Goal: Contribute content: Contribute content

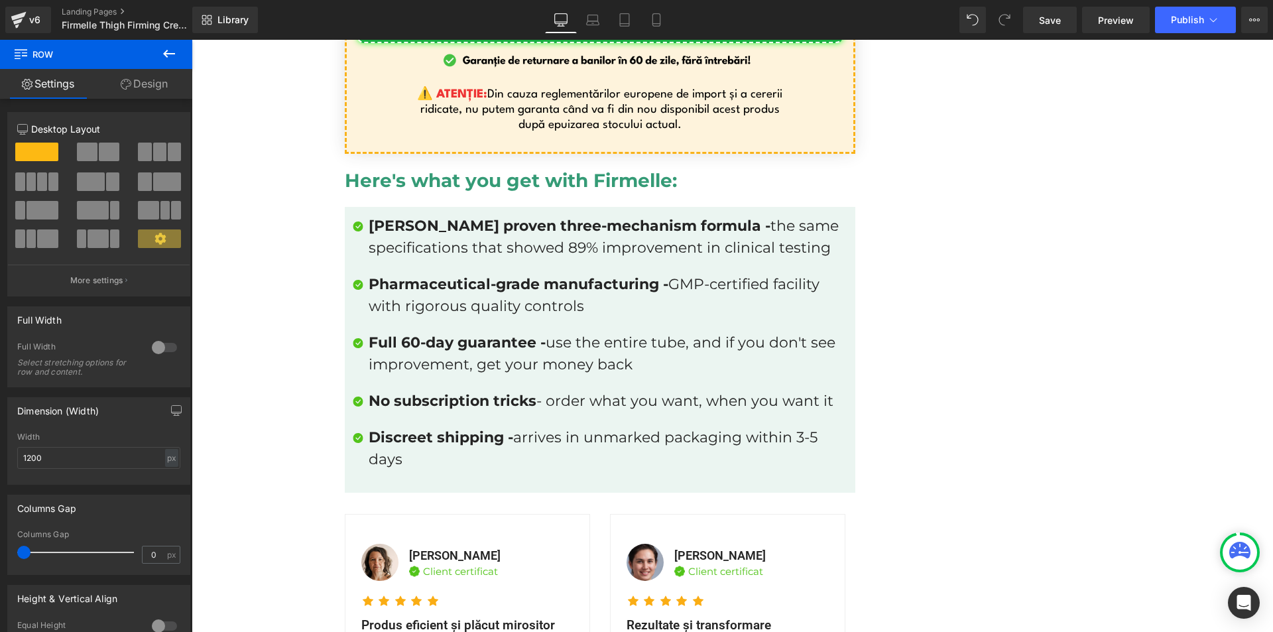
scroll to position [8926, 0]
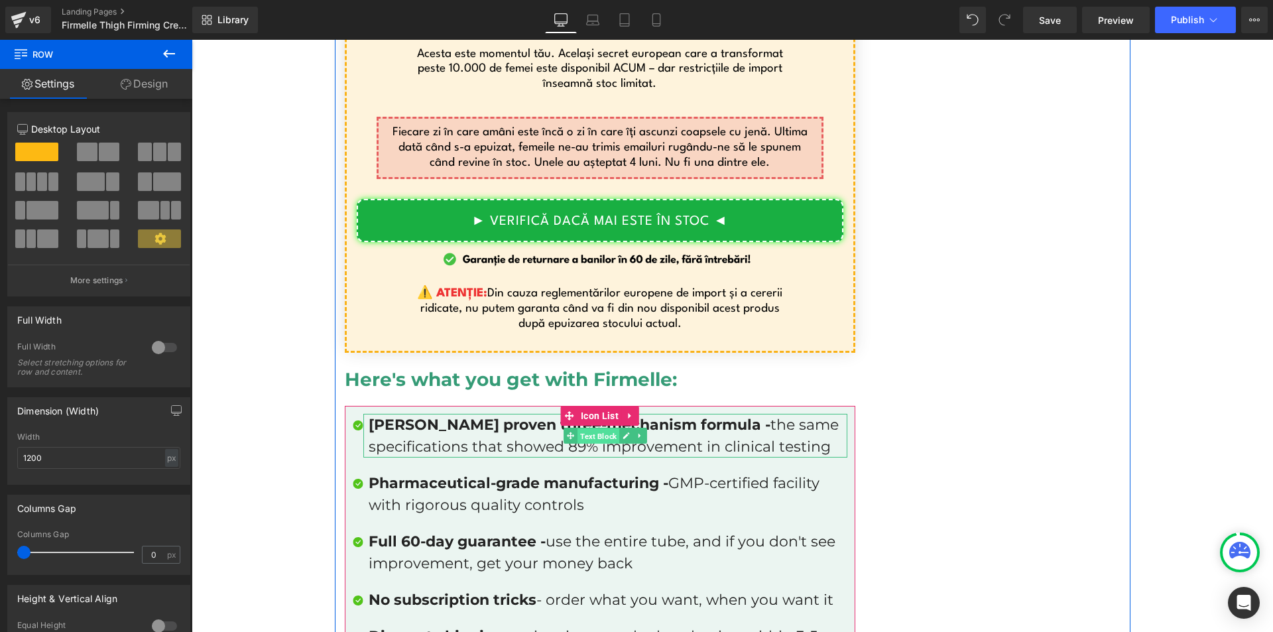
click at [609, 428] on span "Text Block" at bounding box center [599, 436] width 42 height 16
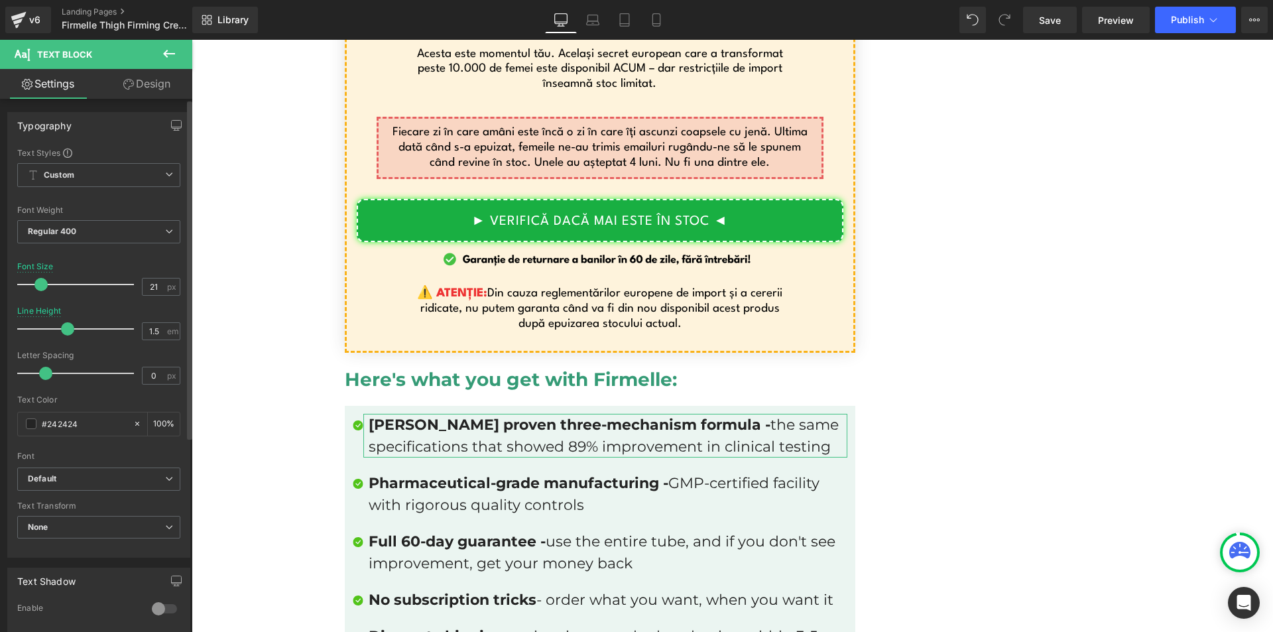
type input "20"
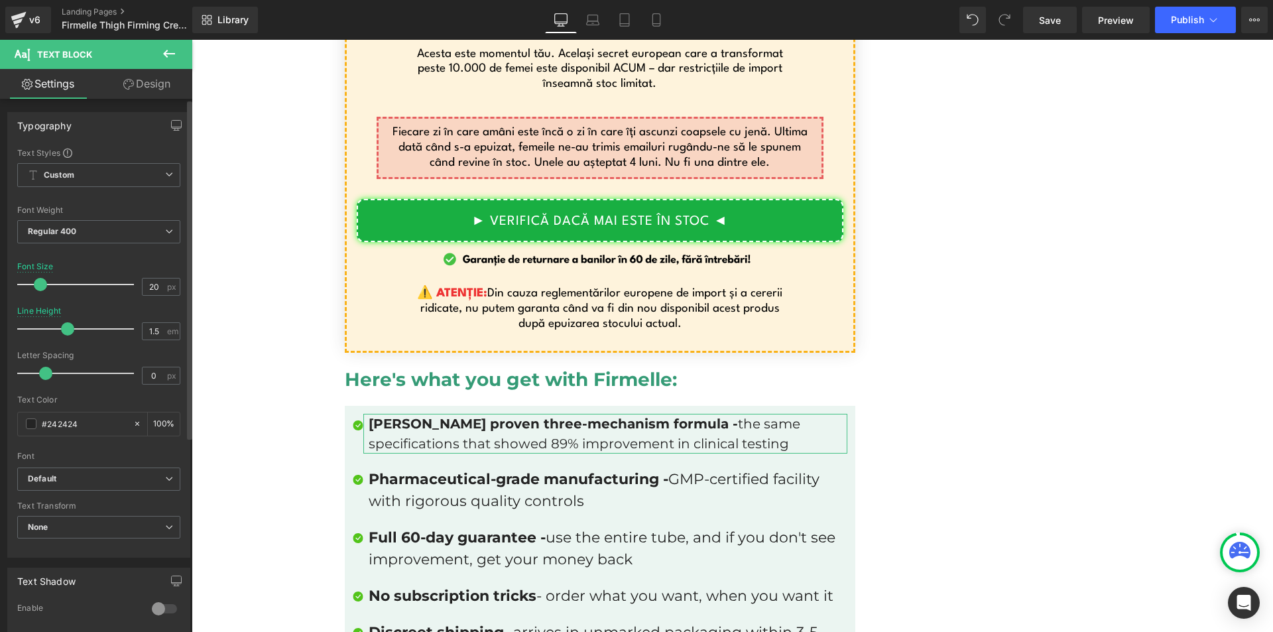
click at [37, 287] on span at bounding box center [40, 284] width 13 height 13
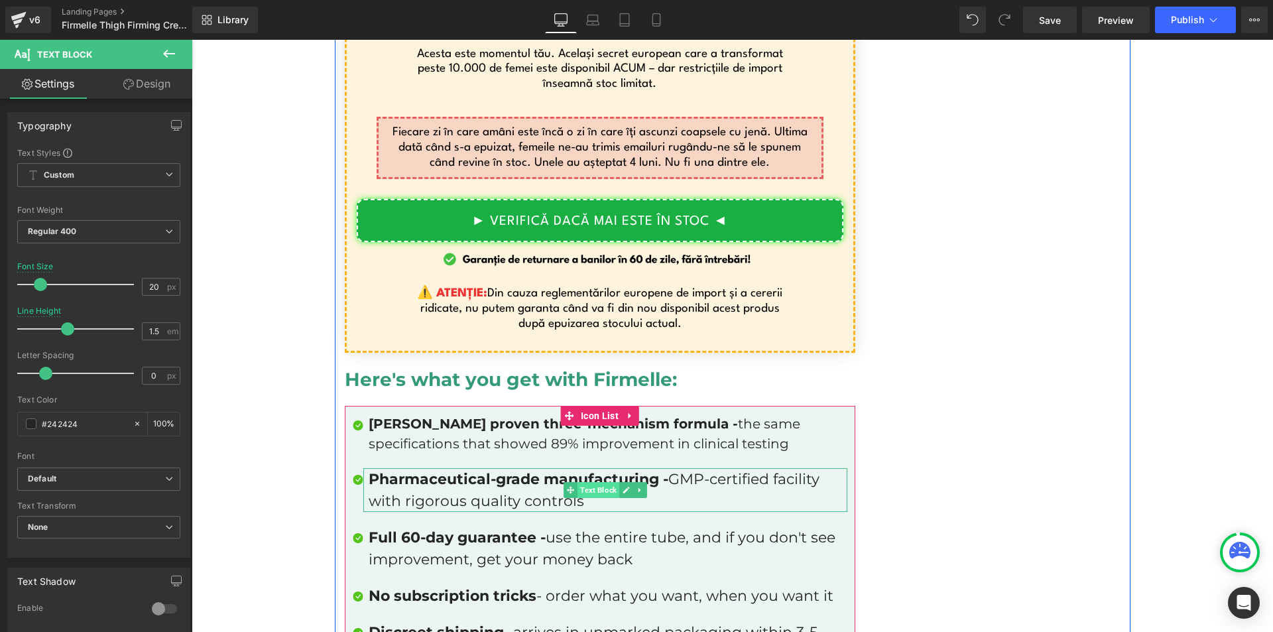
click at [582, 482] on span "Text Block" at bounding box center [599, 490] width 42 height 16
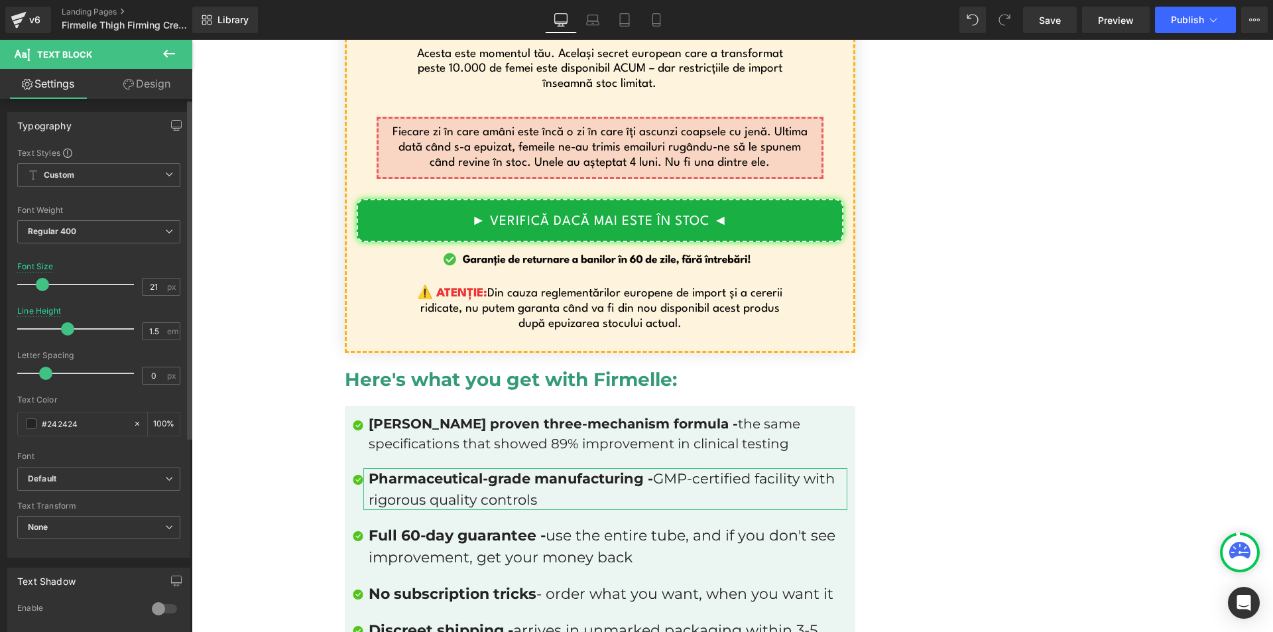
type input "20"
click at [36, 285] on span at bounding box center [40, 284] width 13 height 13
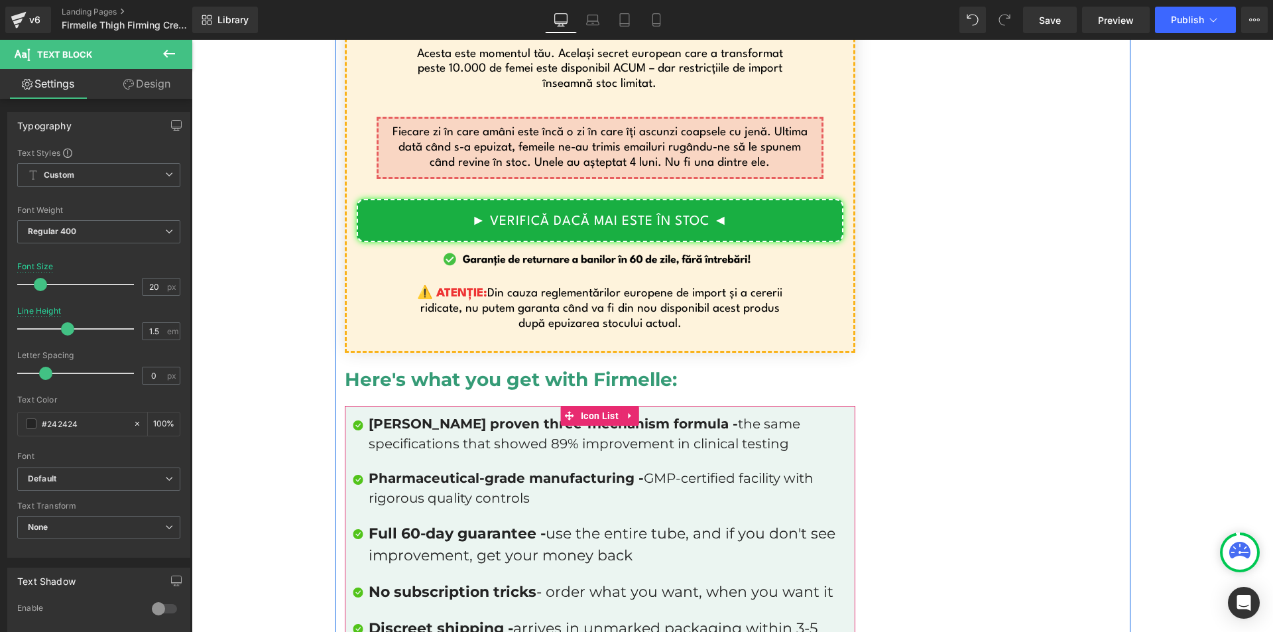
click at [484, 523] on p "Full 60-day guarantee - use the entire tube, and if you don't see improvement, …" at bounding box center [608, 545] width 479 height 44
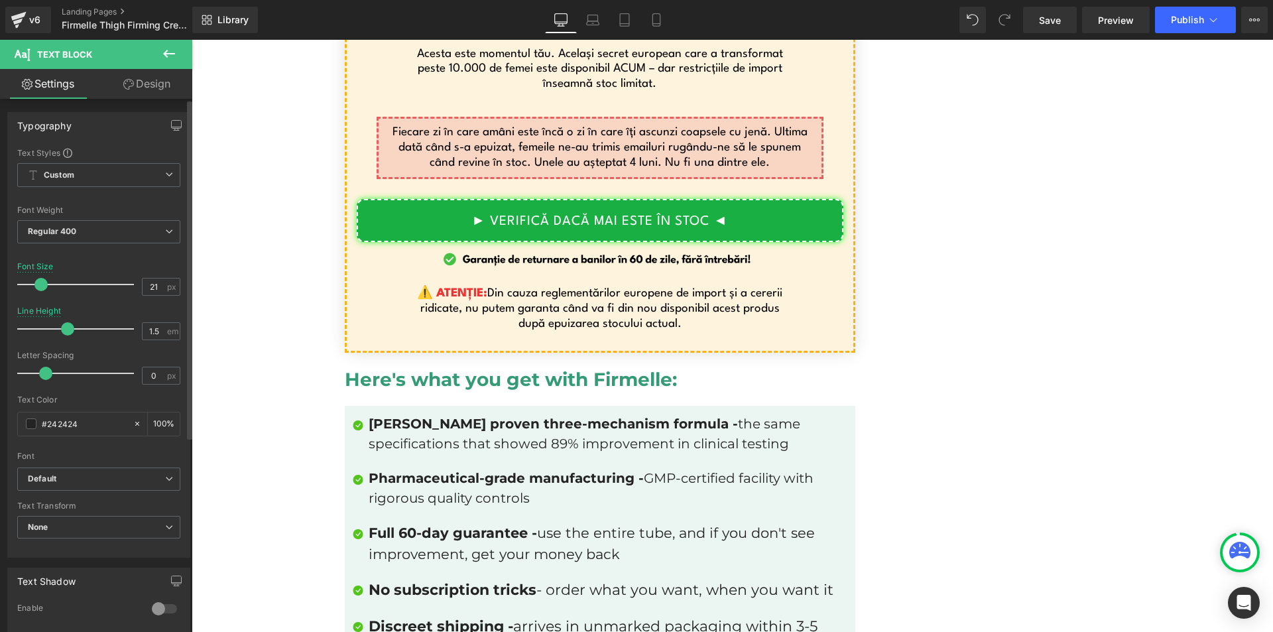
type input "20"
click at [37, 285] on span at bounding box center [40, 284] width 13 height 13
click at [371, 579] on strong "No subscription tricks" at bounding box center [453, 588] width 168 height 18
type input "20"
click at [39, 281] on span at bounding box center [40, 284] width 13 height 13
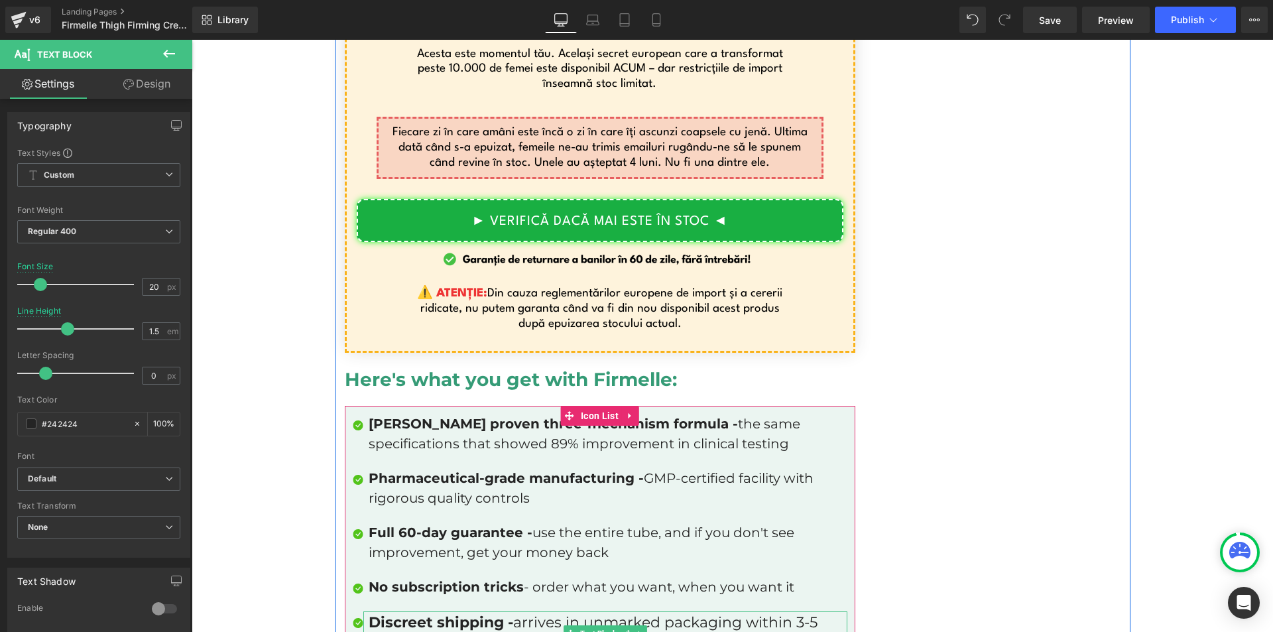
click at [428, 614] on strong "Discreet shipping -" at bounding box center [441, 623] width 145 height 18
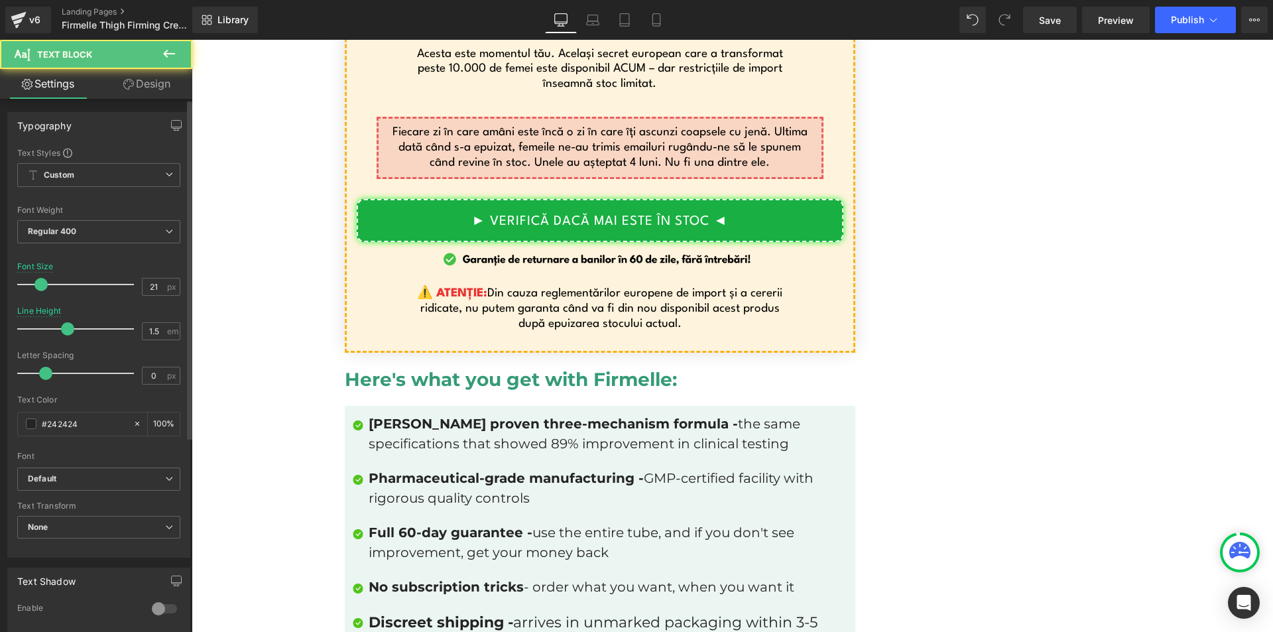
type input "20"
click at [40, 281] on span at bounding box center [40, 284] width 13 height 13
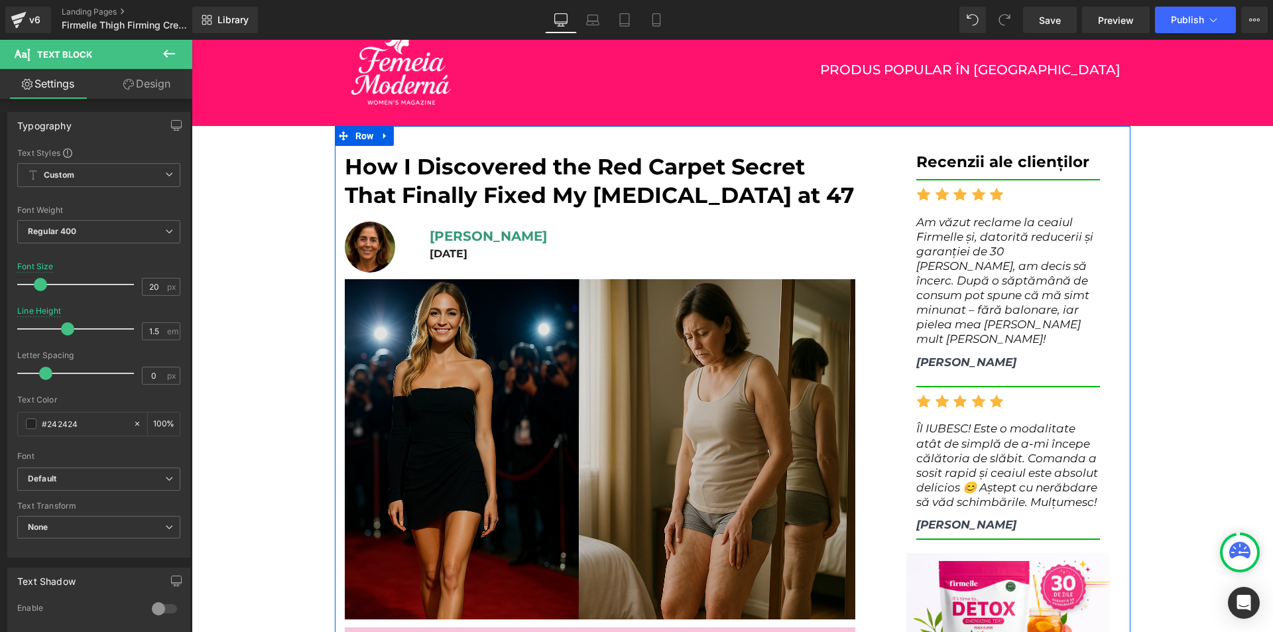
scroll to position [0, 0]
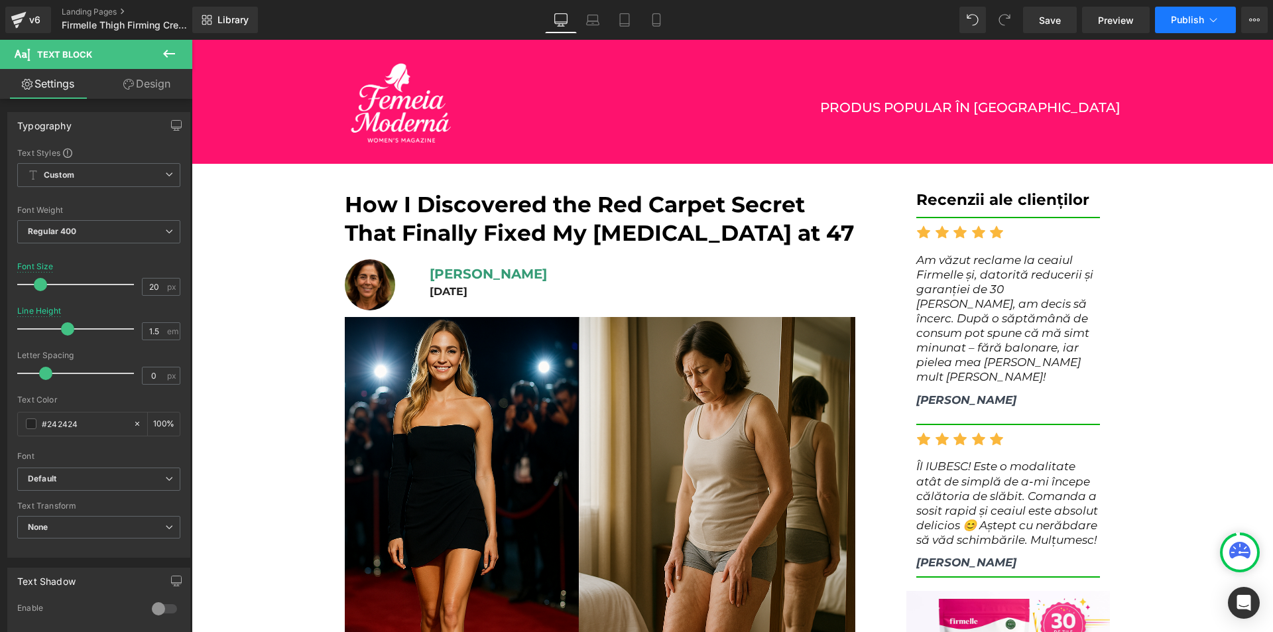
click at [1214, 23] on icon at bounding box center [1213, 19] width 13 height 13
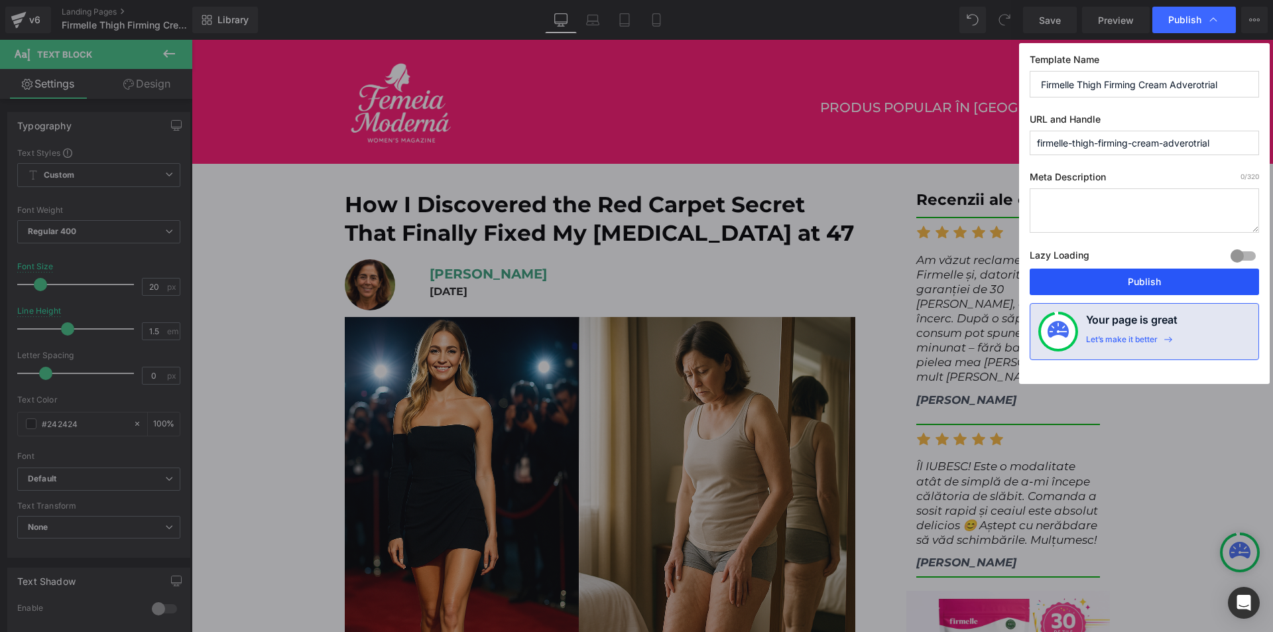
drag, startPoint x: 1136, startPoint y: 275, endPoint x: 872, endPoint y: 277, distance: 264.7
click at [1136, 275] on button "Publish" at bounding box center [1144, 282] width 229 height 27
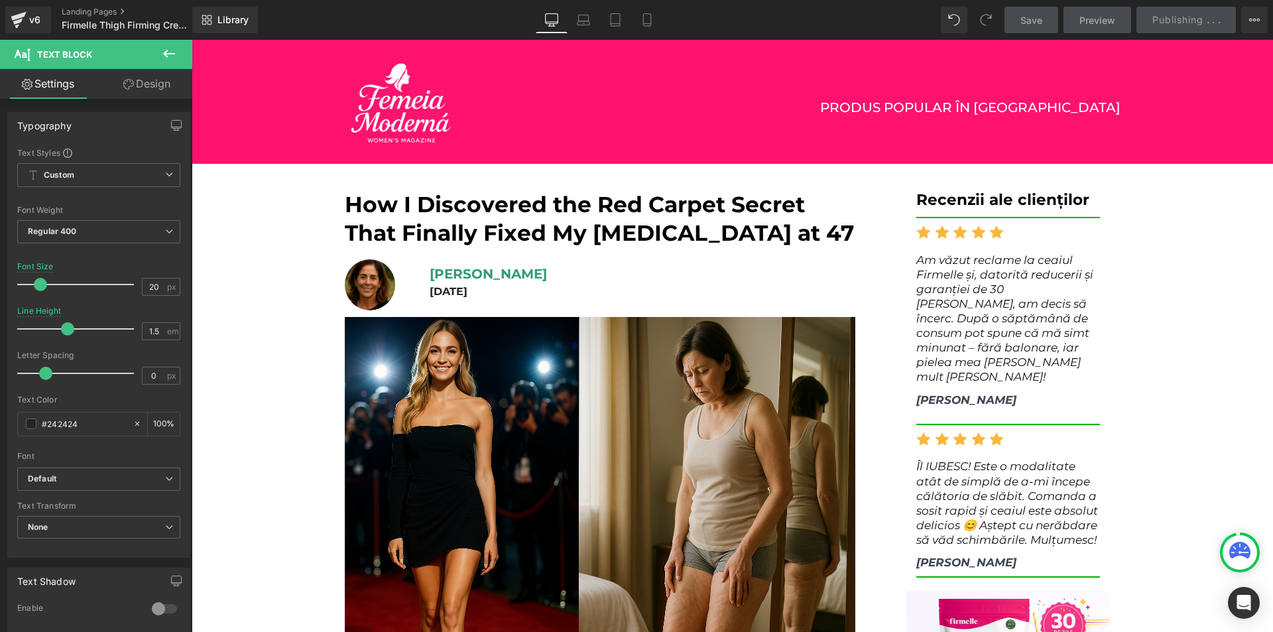
scroll to position [199, 0]
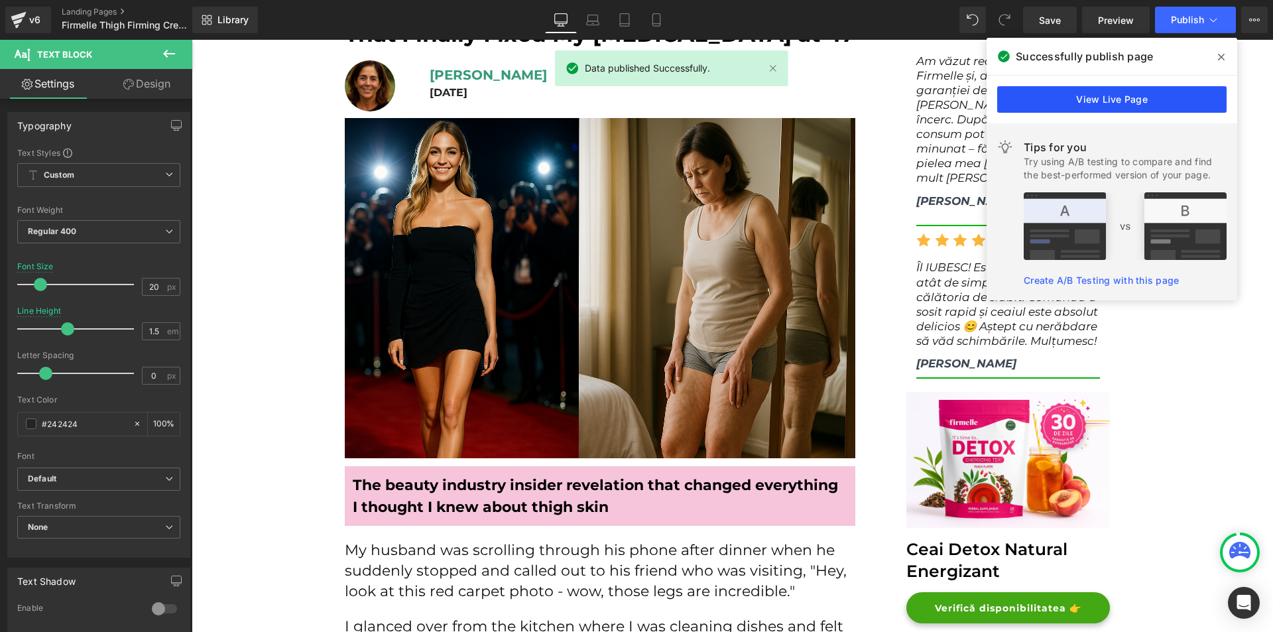
click at [1168, 95] on link "View Live Page" at bounding box center [1112, 99] width 229 height 27
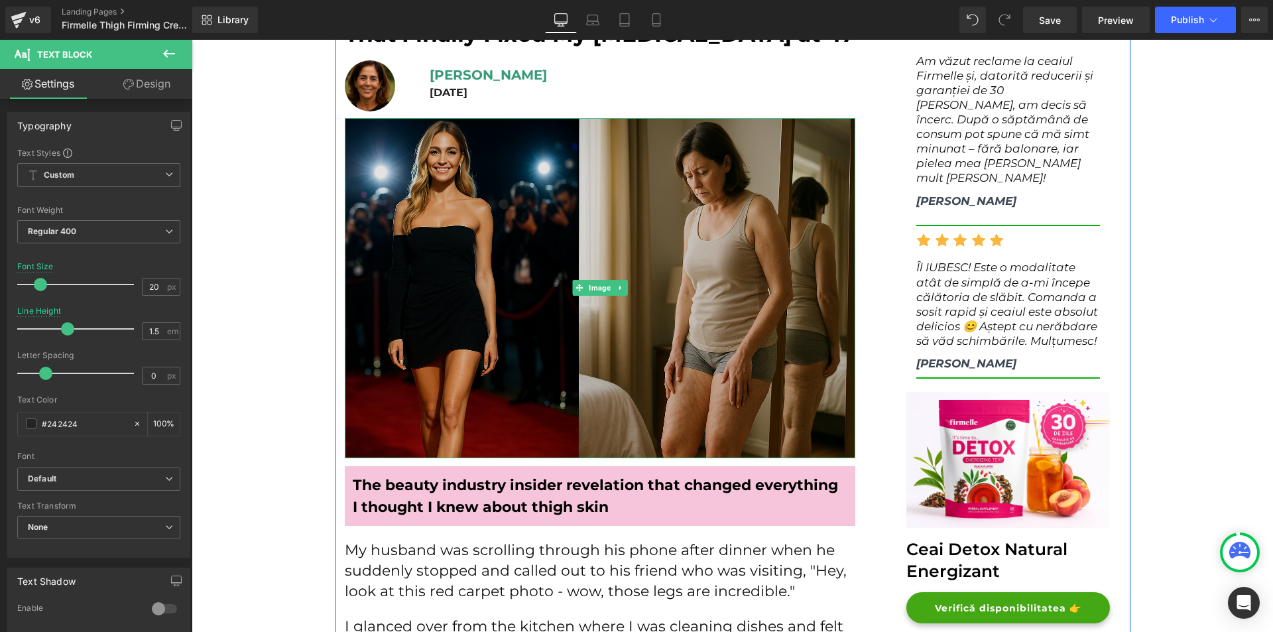
click at [748, 365] on img at bounding box center [600, 288] width 511 height 340
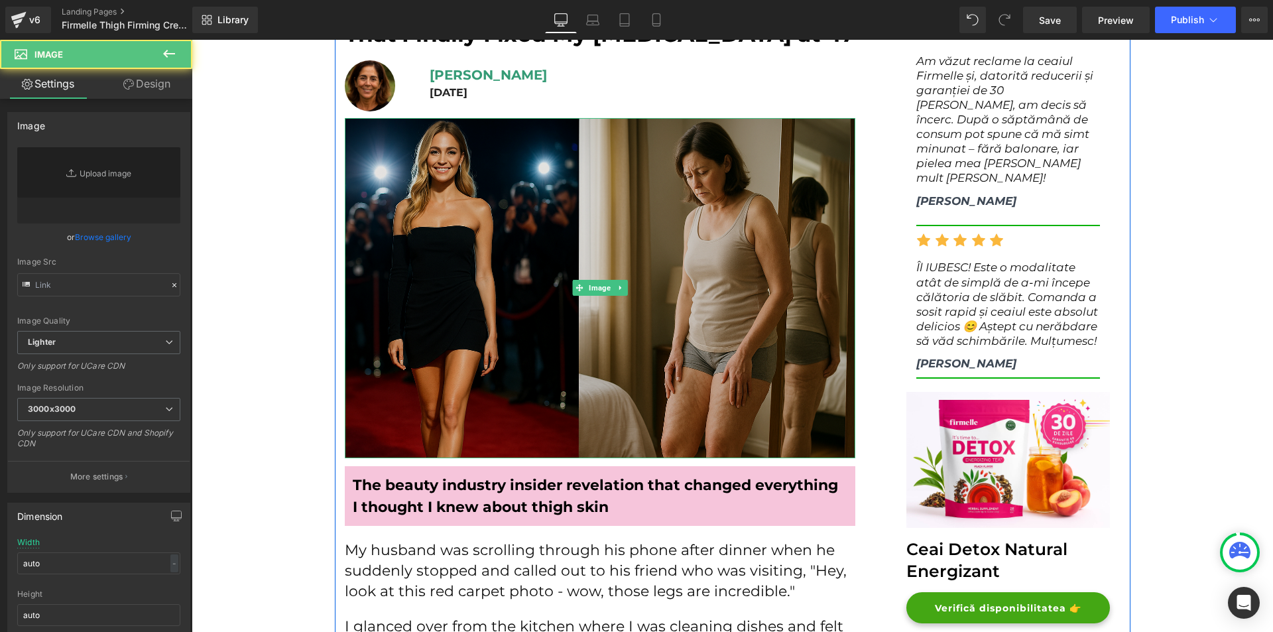
type input "[URL][DOMAIN_NAME]"
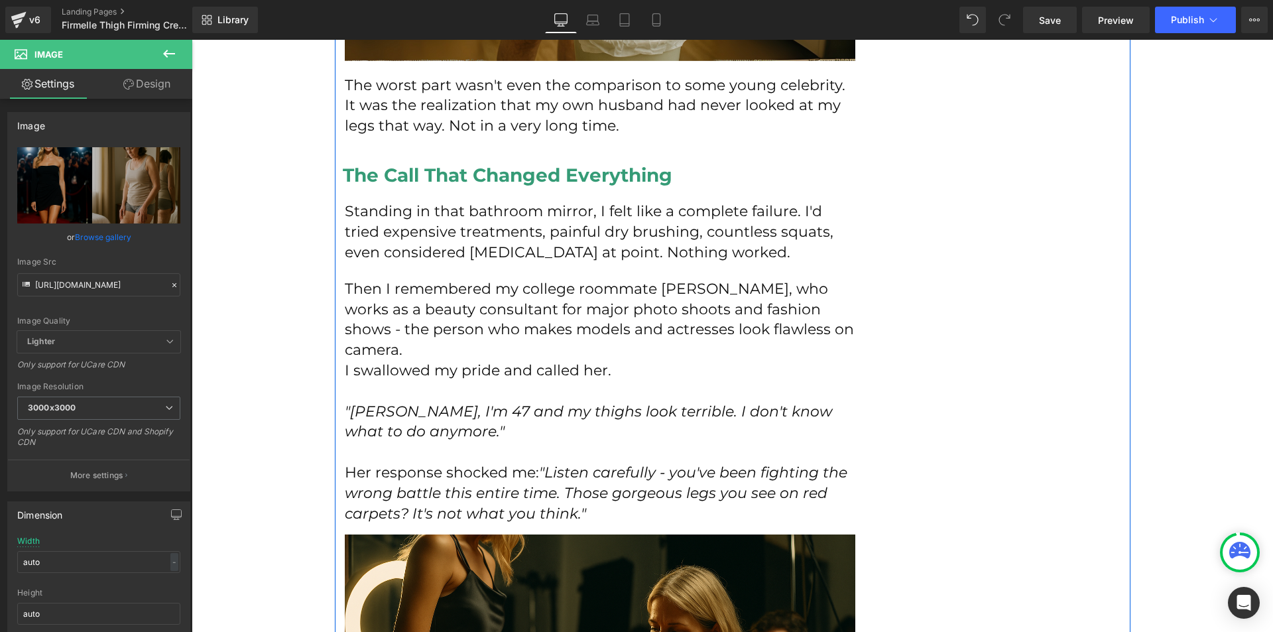
scroll to position [1393, 0]
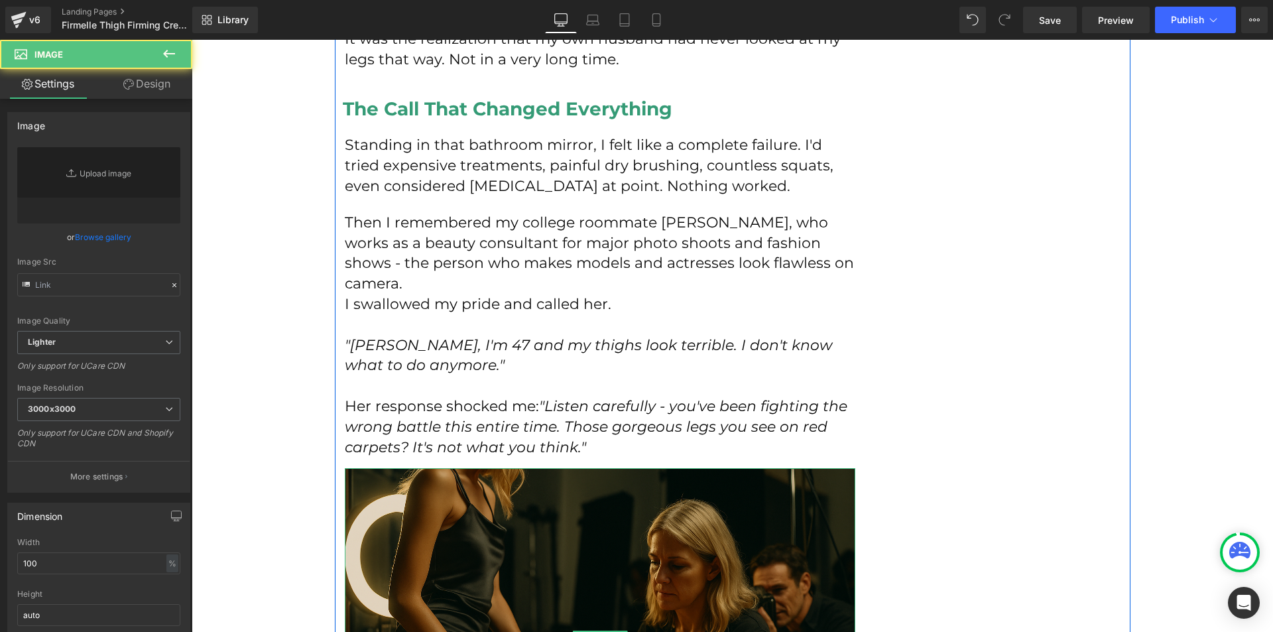
click at [683, 500] on img at bounding box center [600, 638] width 511 height 340
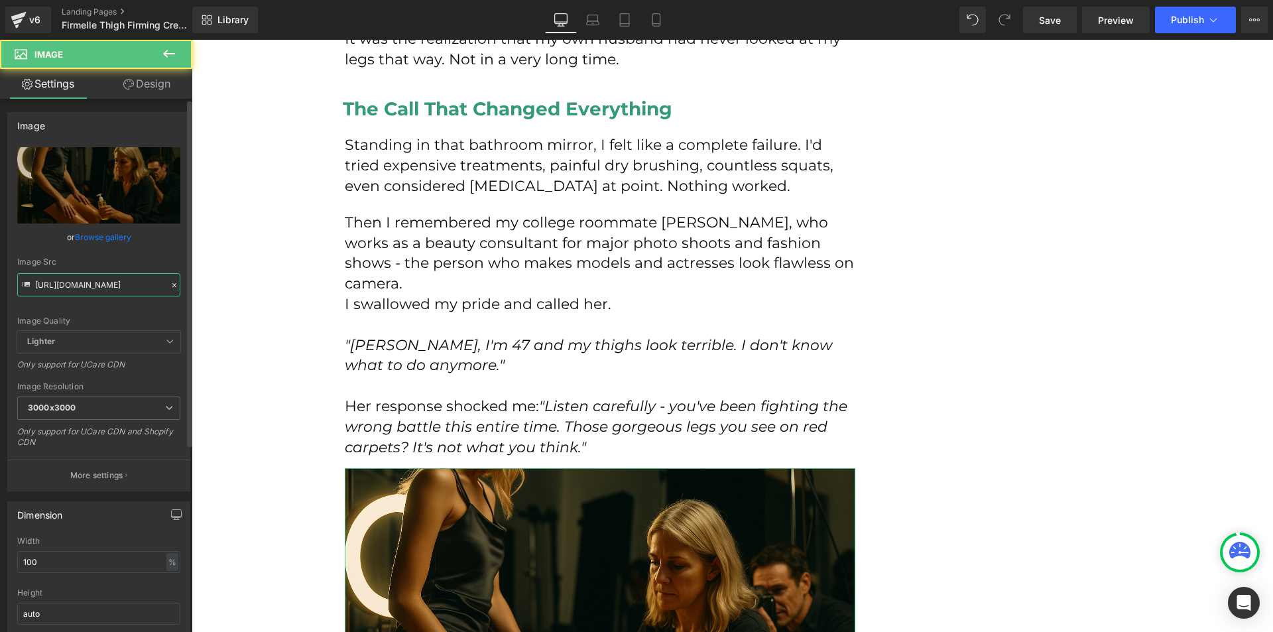
click at [127, 285] on input "[URL][DOMAIN_NAME]" at bounding box center [98, 284] width 163 height 23
paste input "2._15_19_12.png?v=1755869139"
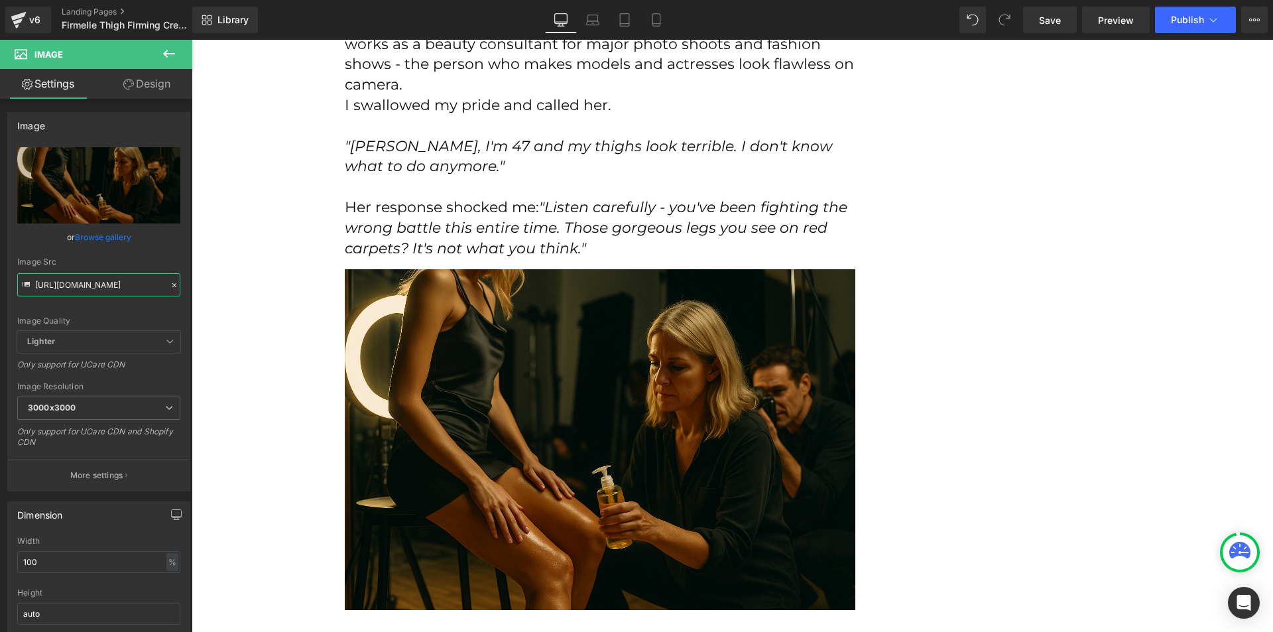
scroll to position [0, 0]
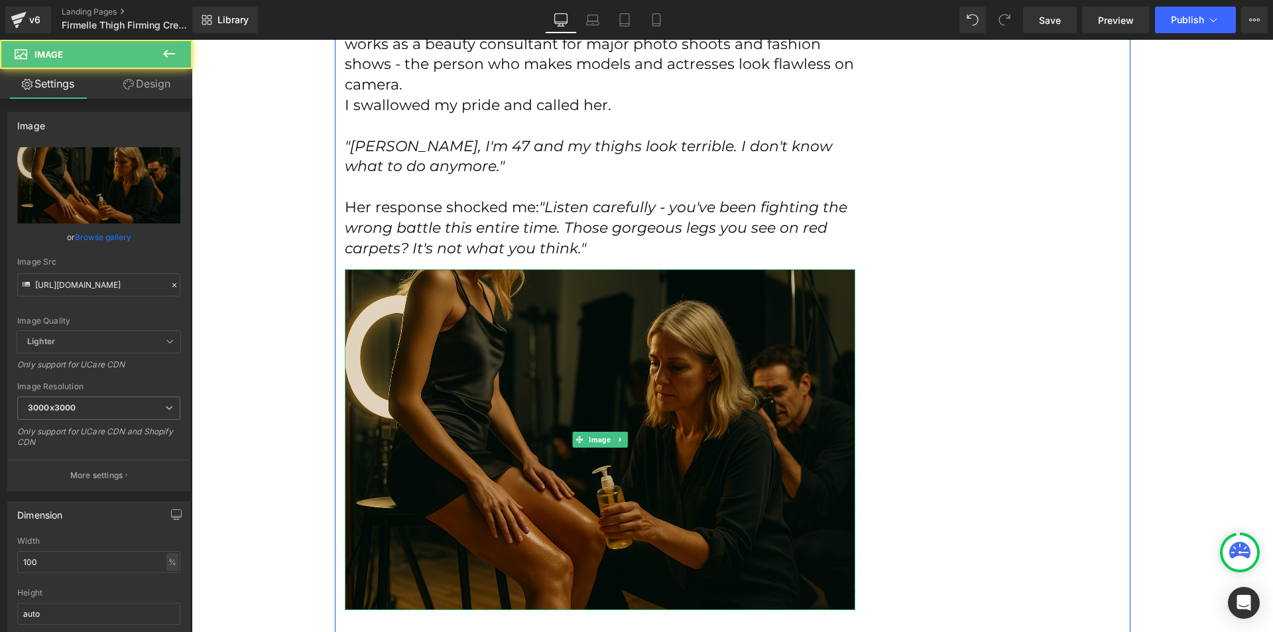
click at [629, 371] on img at bounding box center [600, 439] width 511 height 340
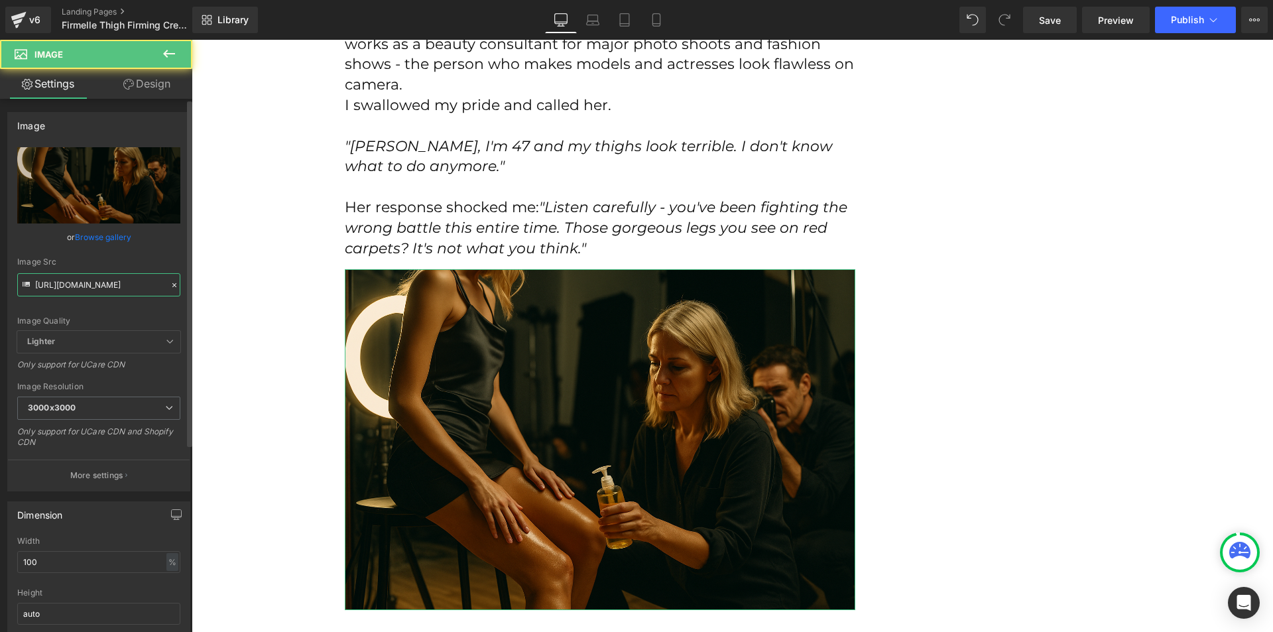
click at [60, 283] on input "[URL][DOMAIN_NAME]" at bounding box center [98, 284] width 163 height 23
paste input "Nevtelen_1024_x_1536_keppont_1536_x_1024_keppont_4.png?v=1755869258"
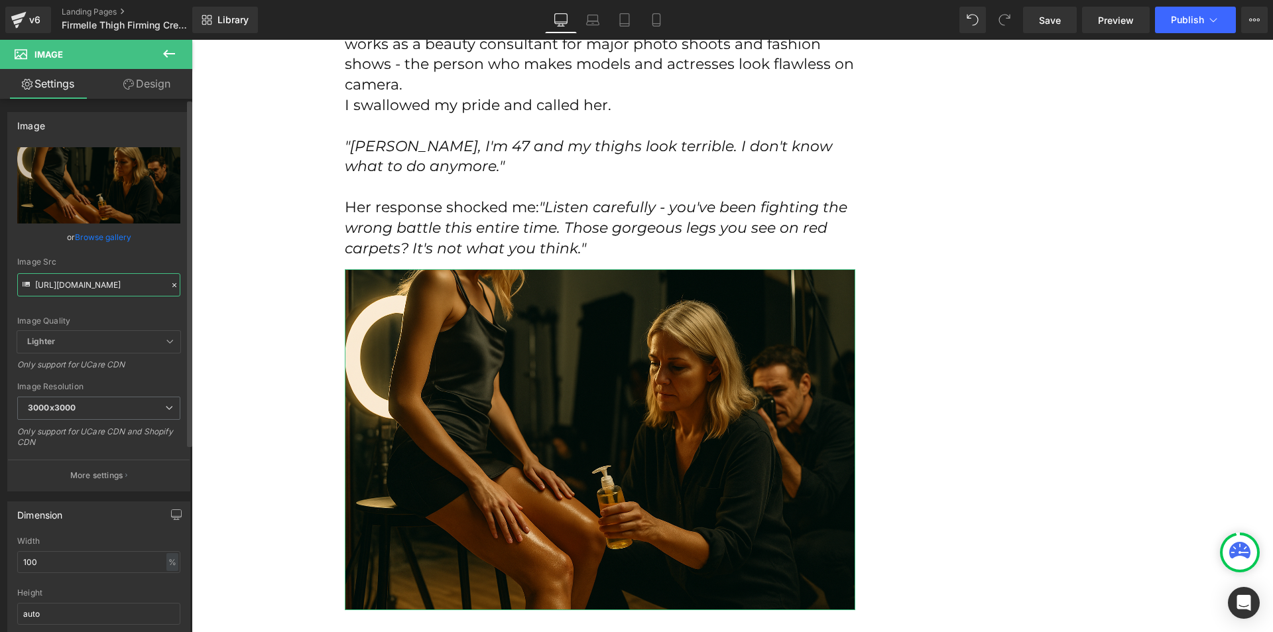
scroll to position [0, 378]
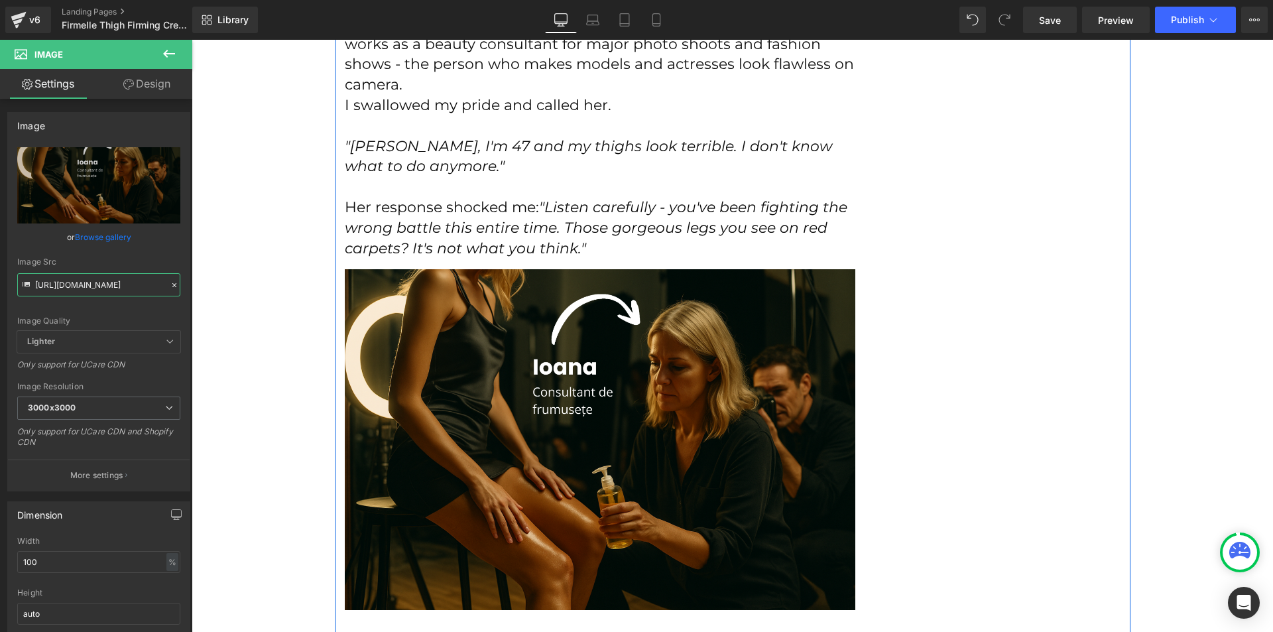
type input "[URL][DOMAIN_NAME]"
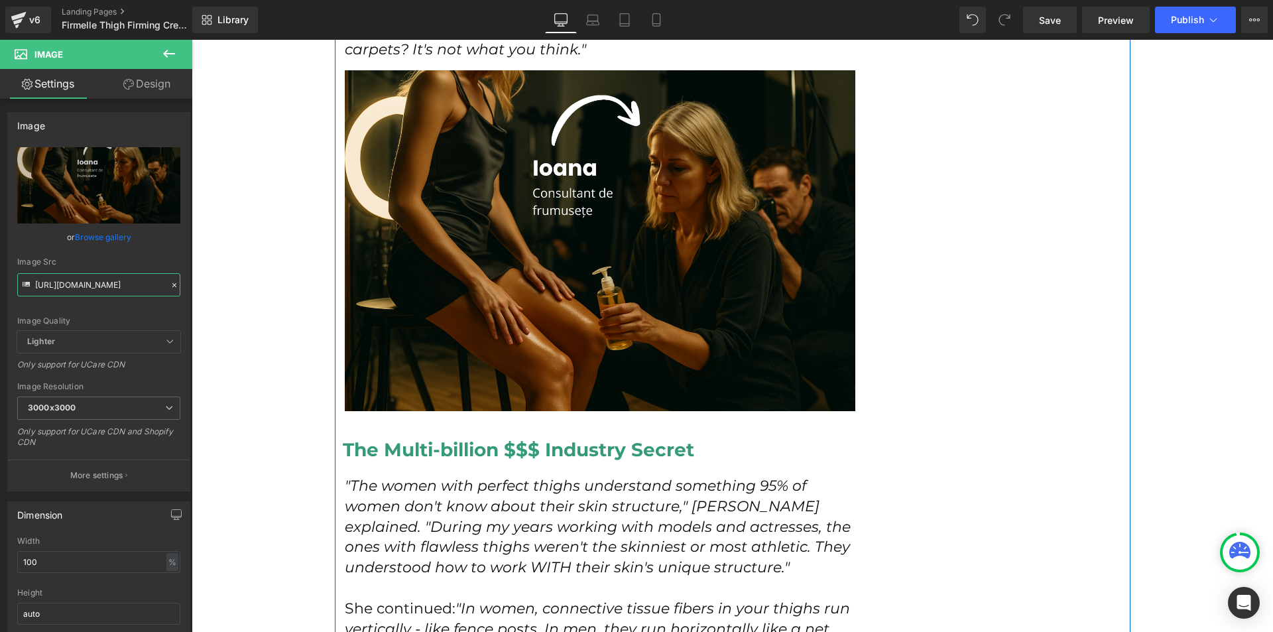
scroll to position [1857, 0]
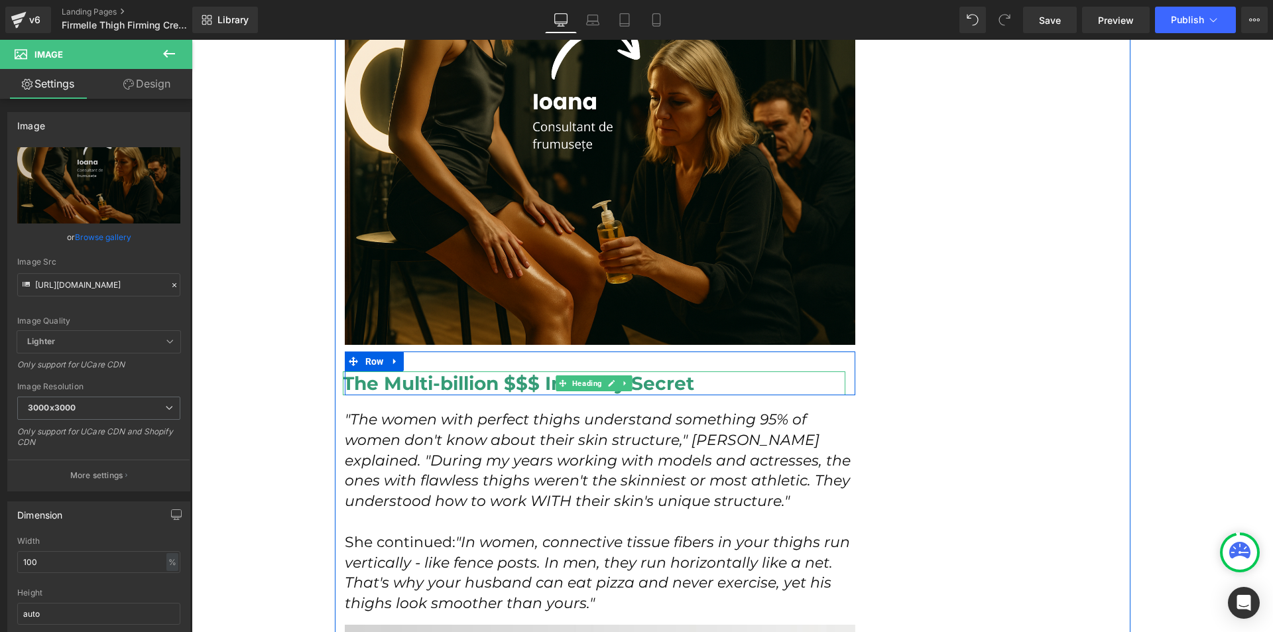
click at [726, 371] on h2 "The Multi-billion $$$ Industry Secret" at bounding box center [594, 383] width 503 height 24
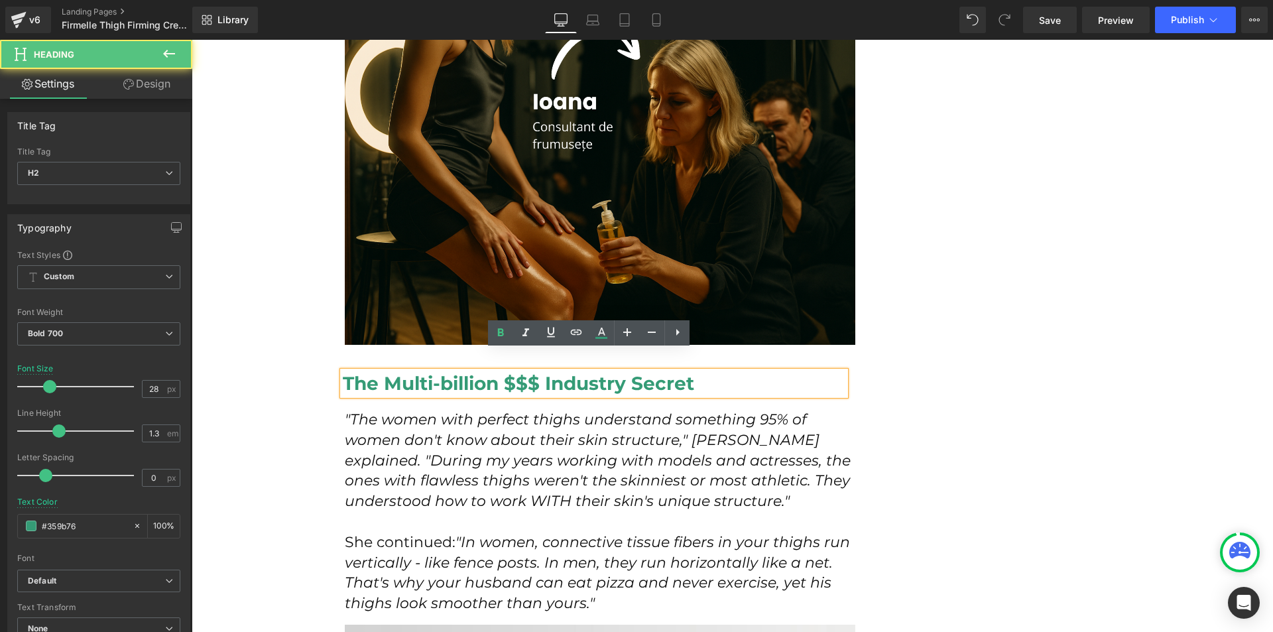
click at [725, 371] on h2 "The Multi-billion $$$ Industry Secret" at bounding box center [594, 383] width 503 height 24
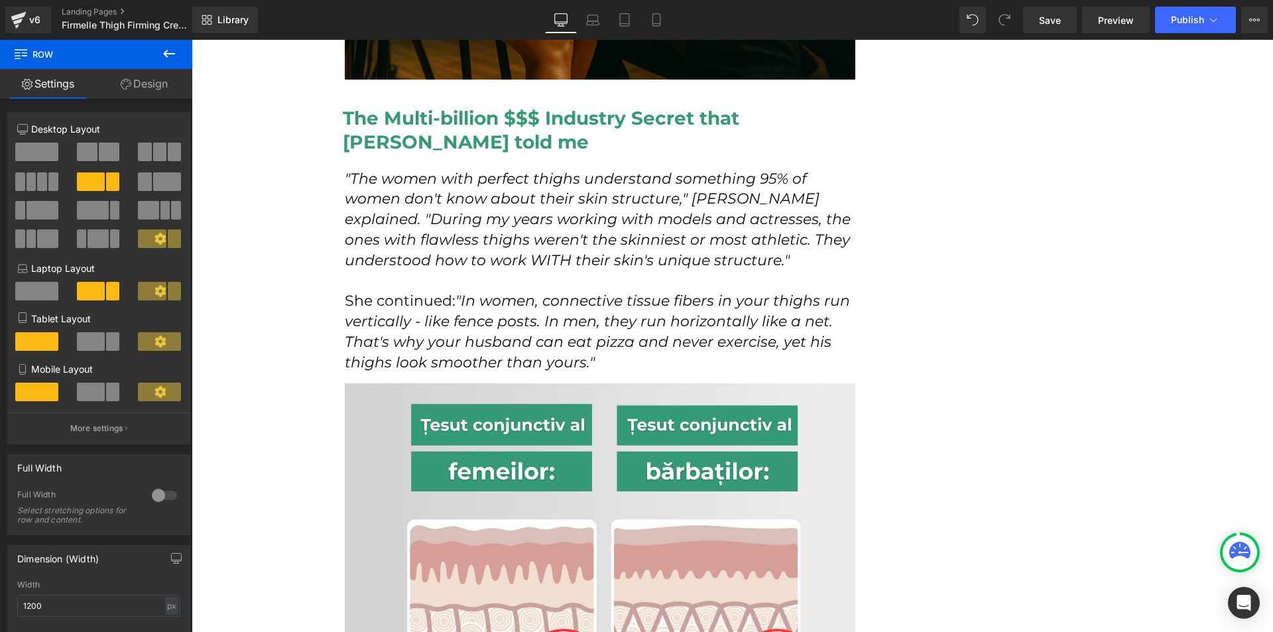
scroll to position [2189, 0]
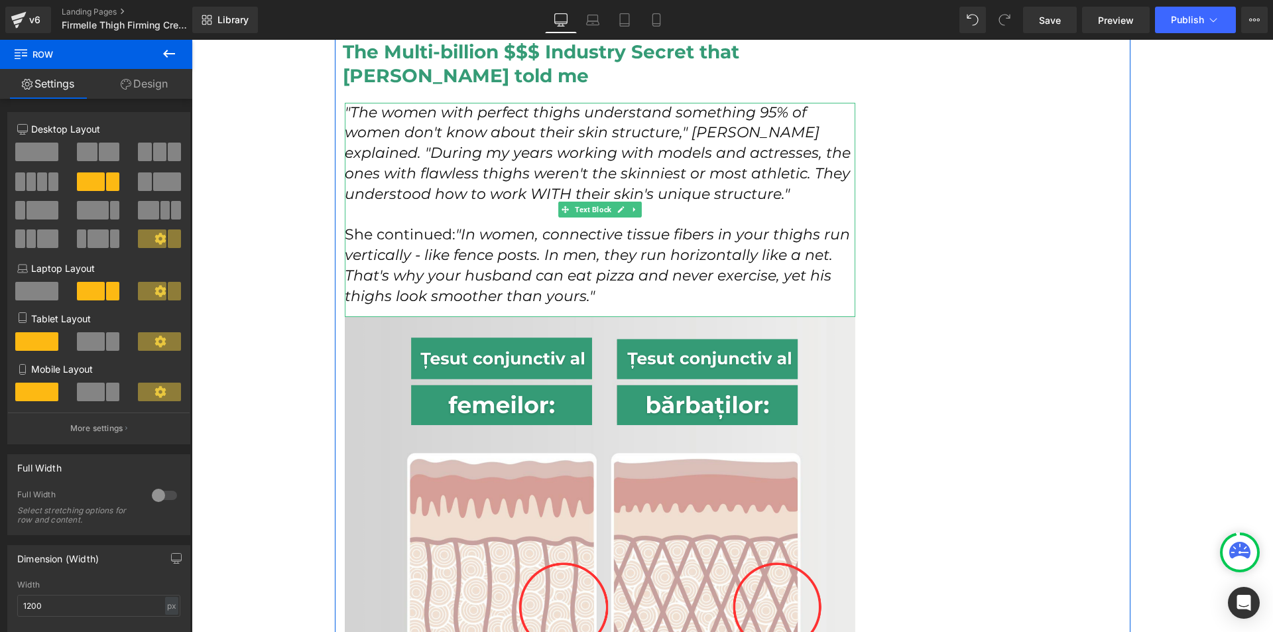
click at [707, 226] on icon ""In women, connective tissue fibers in your thighs run vertically - like fence …" at bounding box center [597, 265] width 505 height 79
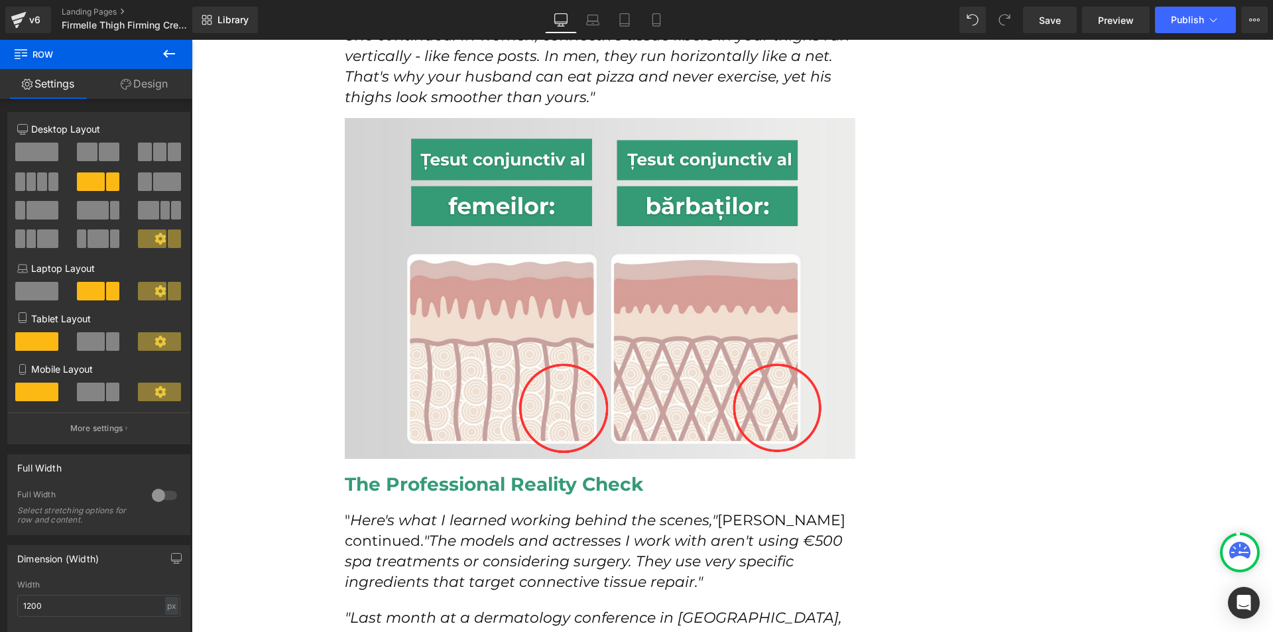
scroll to position [2454, 0]
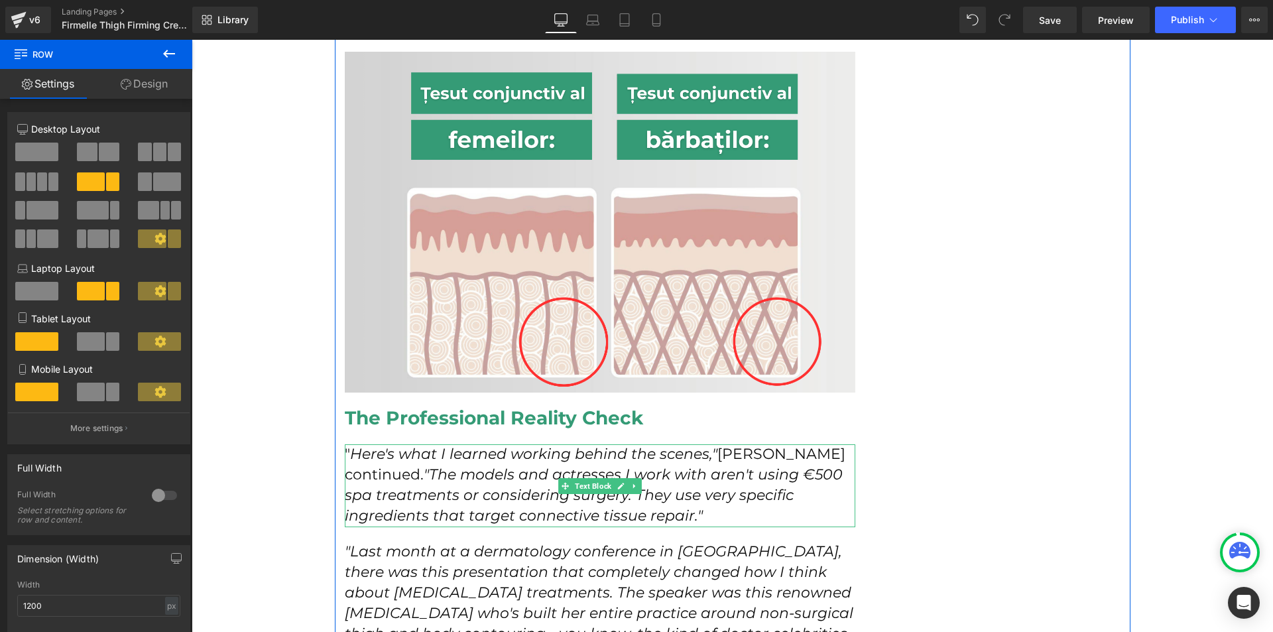
click at [742, 444] on p "" Here's what I learned working behind the scenes," [PERSON_NAME] continued. "T…" at bounding box center [600, 485] width 511 height 82
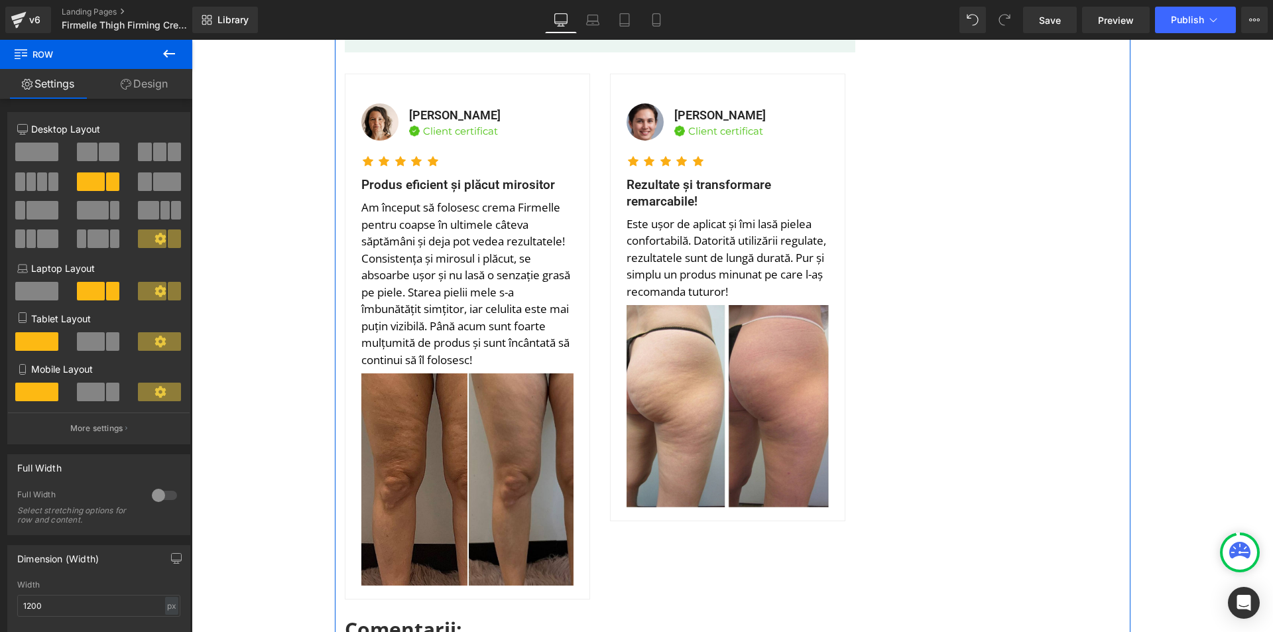
scroll to position [9286, 0]
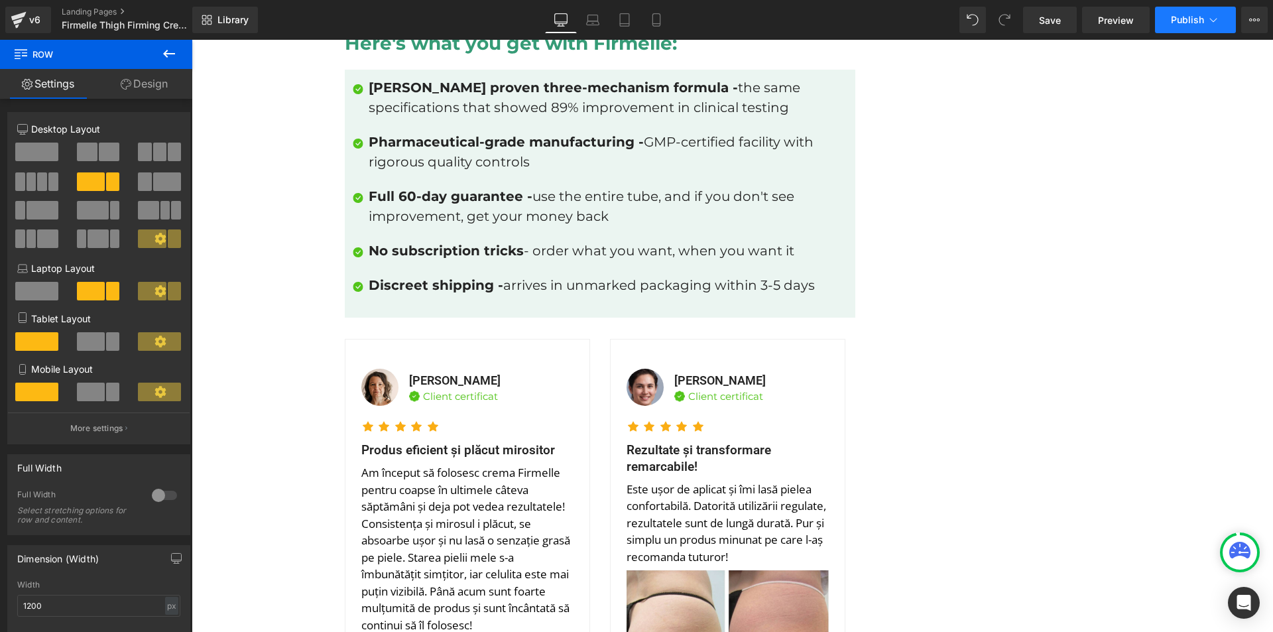
click at [1212, 31] on button "Publish" at bounding box center [1195, 20] width 81 height 27
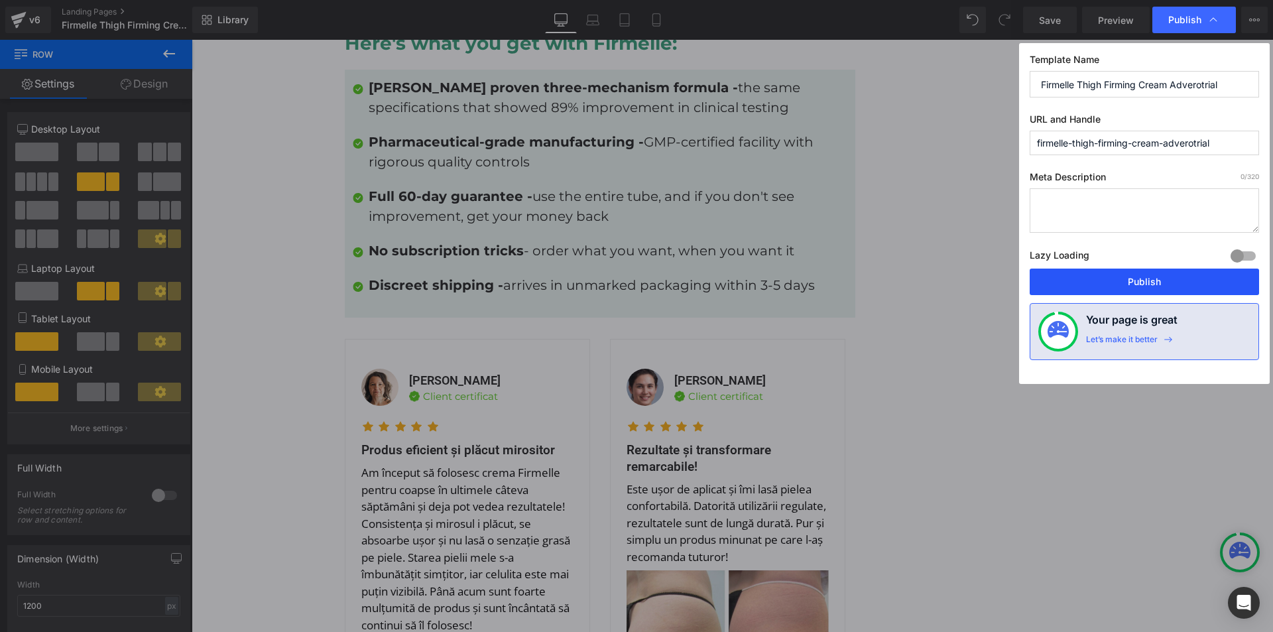
click at [1136, 269] on button "Publish" at bounding box center [1144, 282] width 229 height 27
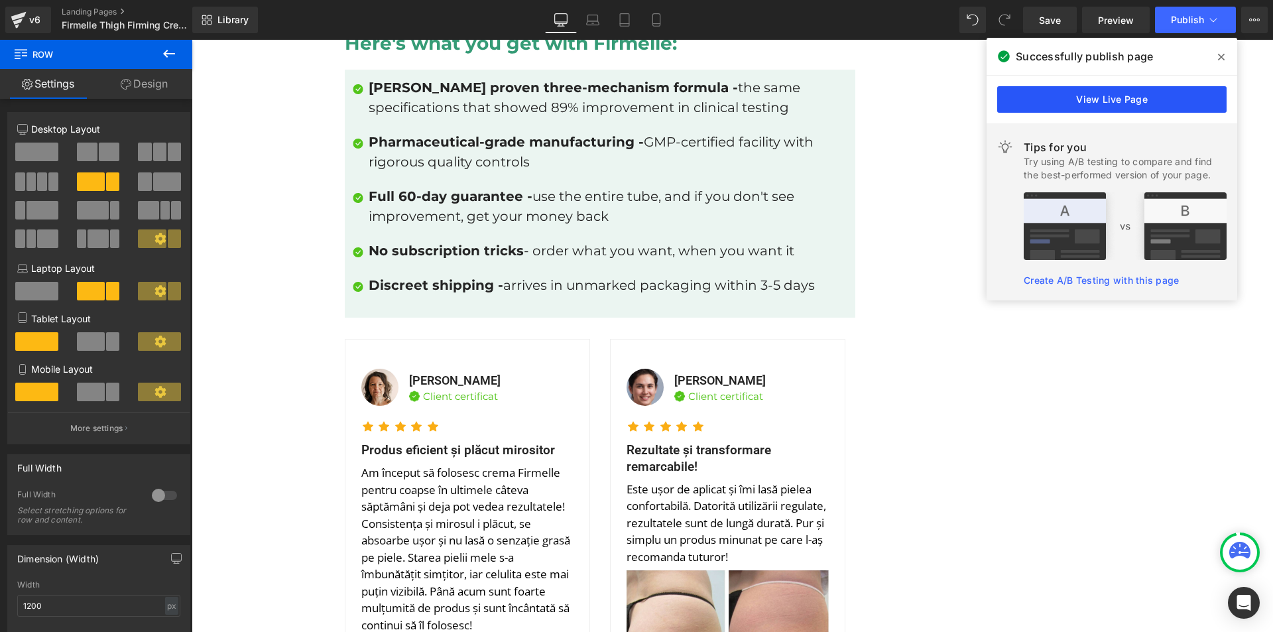
click at [1033, 93] on link "View Live Page" at bounding box center [1112, 99] width 229 height 27
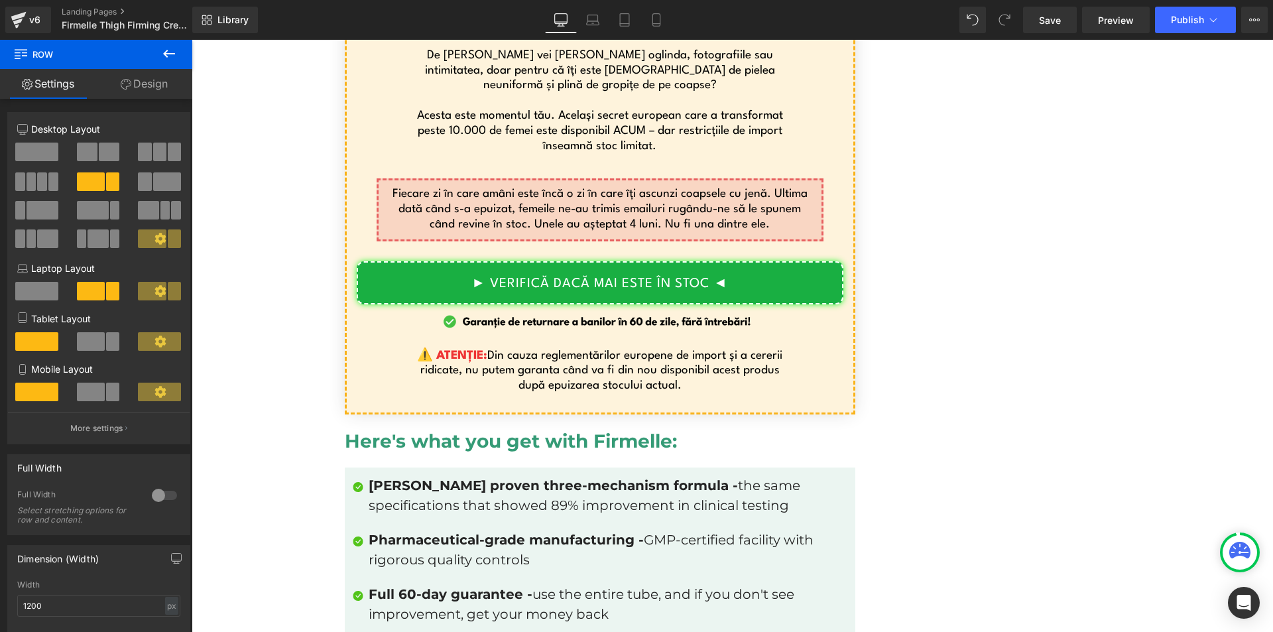
scroll to position [8357, 0]
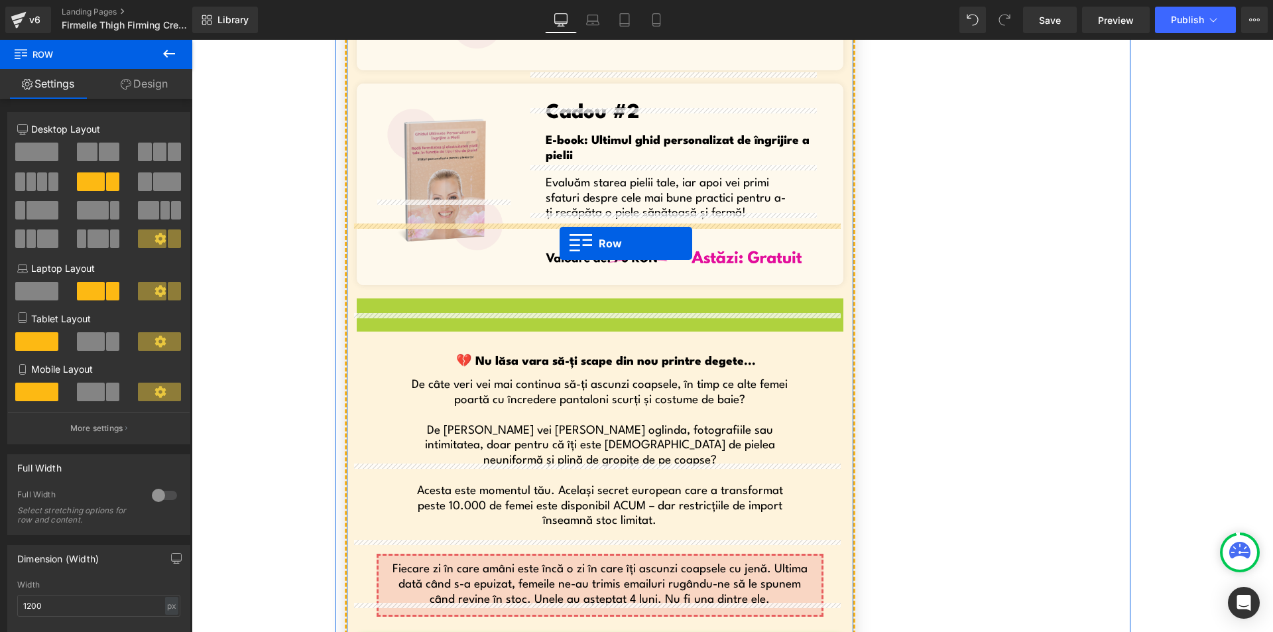
drag, startPoint x: 381, startPoint y: 249, endPoint x: 560, endPoint y: 243, distance: 179.2
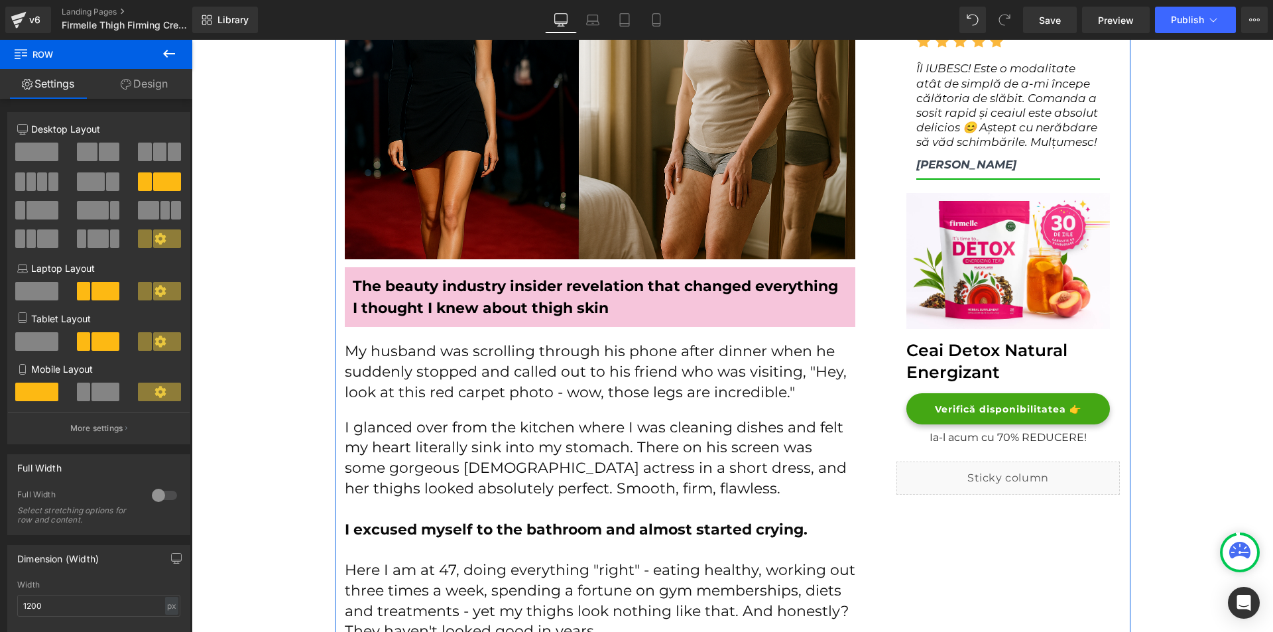
scroll to position [265, 0]
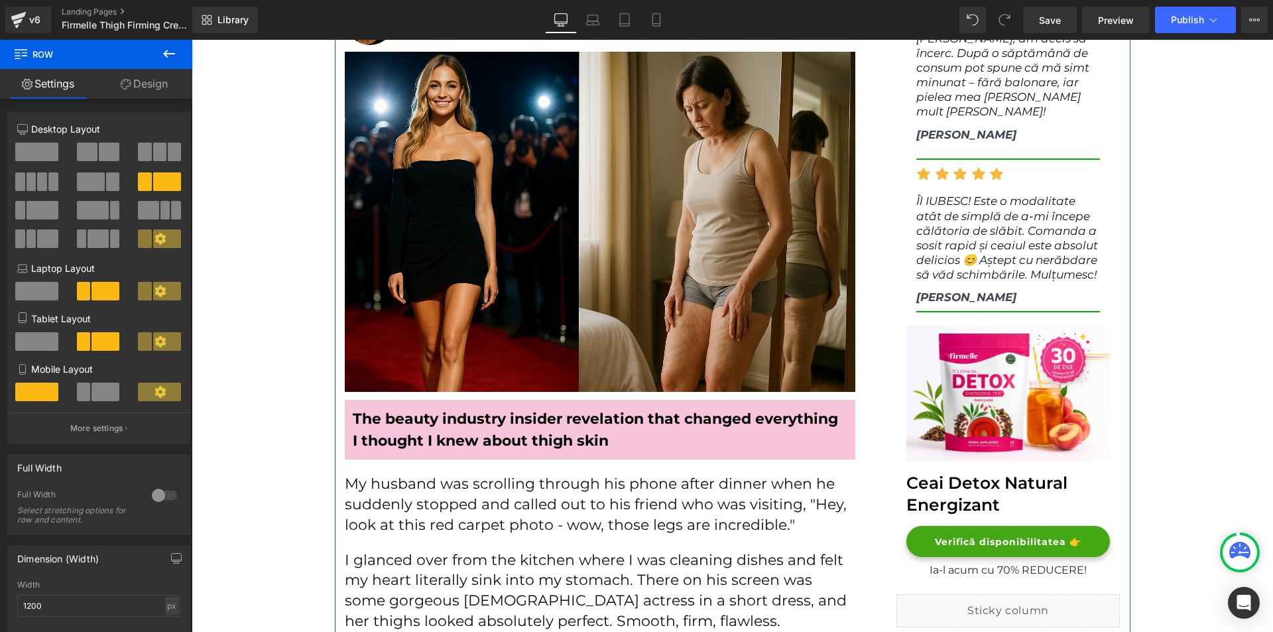
click at [391, 496] on p "My husband was scrolling through his phone after dinner when he suddenly stoppe…" at bounding box center [600, 504] width 511 height 61
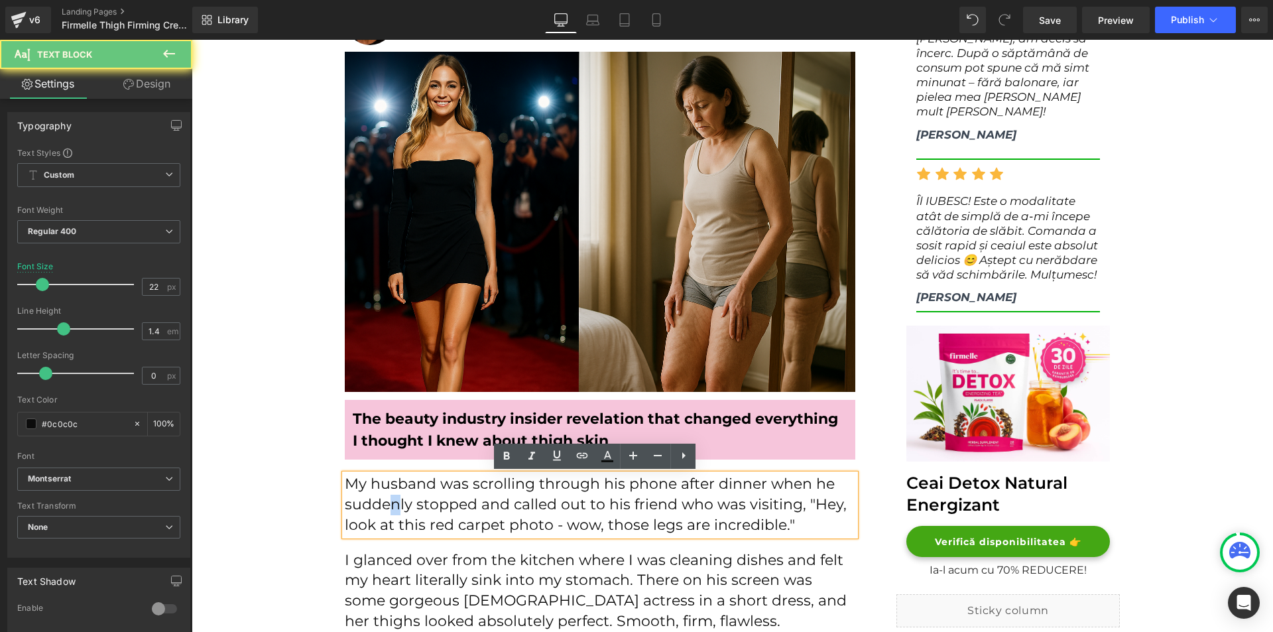
click at [391, 496] on p "My husband was scrolling through his phone after dinner when he suddenly stoppe…" at bounding box center [600, 504] width 511 height 61
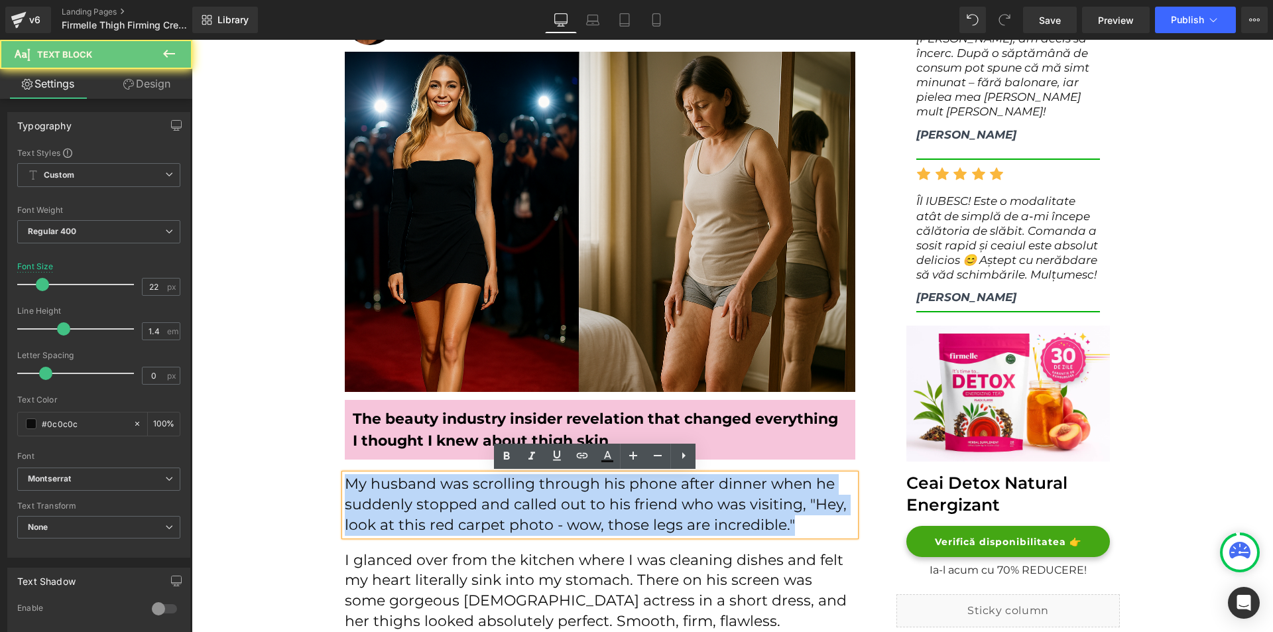
click at [391, 496] on p "My husband was scrolling through his phone after dinner when he suddenly stoppe…" at bounding box center [600, 504] width 511 height 61
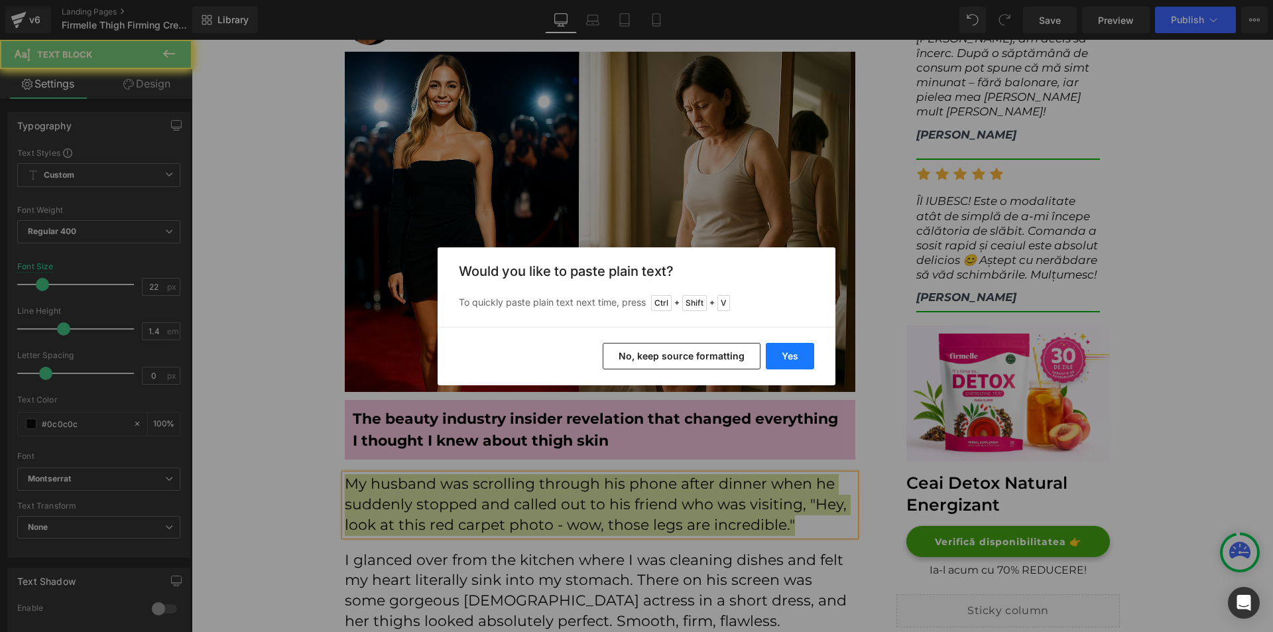
click at [797, 362] on button "Yes" at bounding box center [790, 356] width 48 height 27
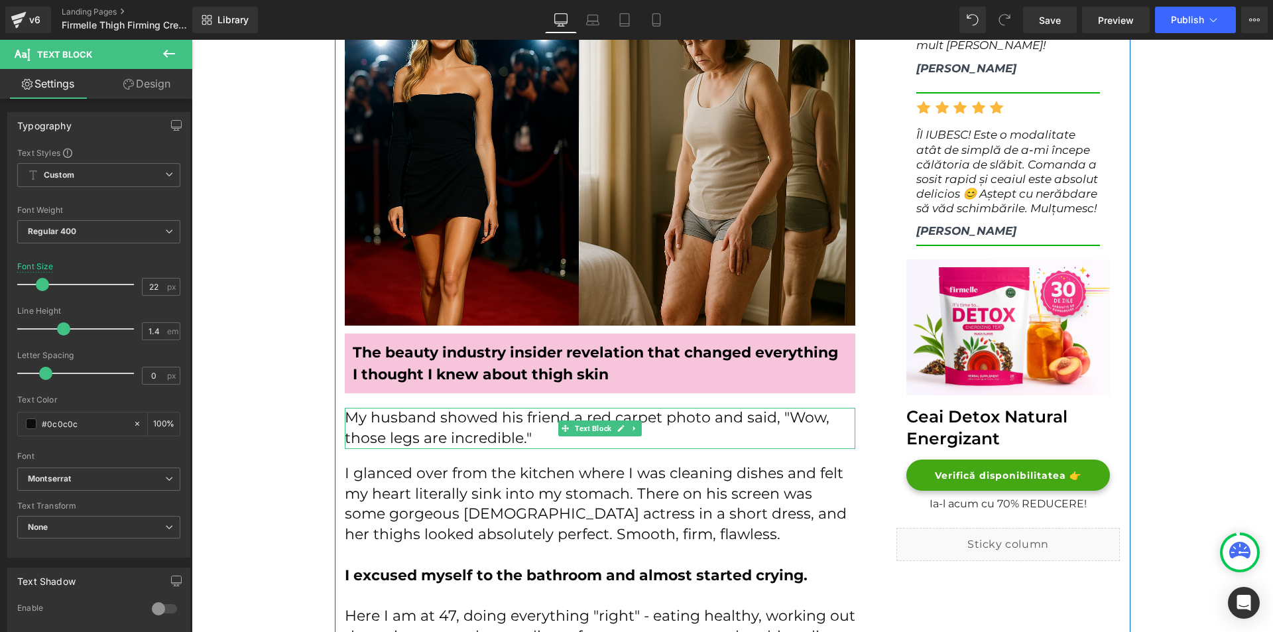
scroll to position [398, 0]
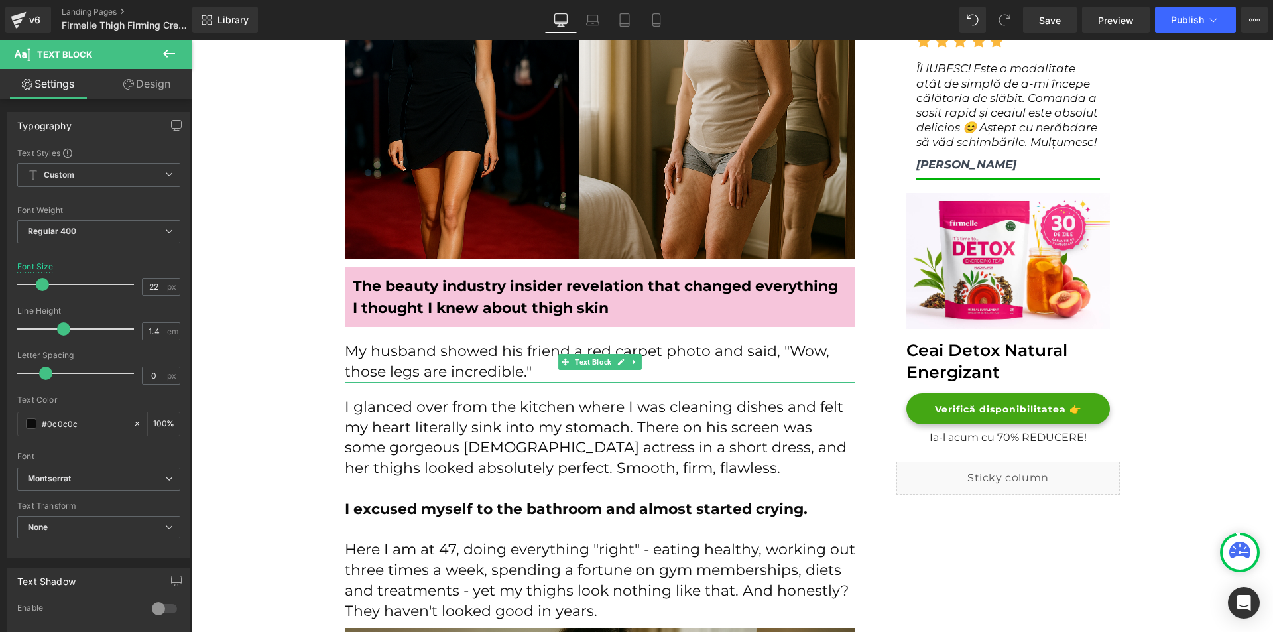
click at [546, 375] on p "My husband showed his friend a red carpet photo and said, "Wow, those legs are …" at bounding box center [600, 362] width 511 height 41
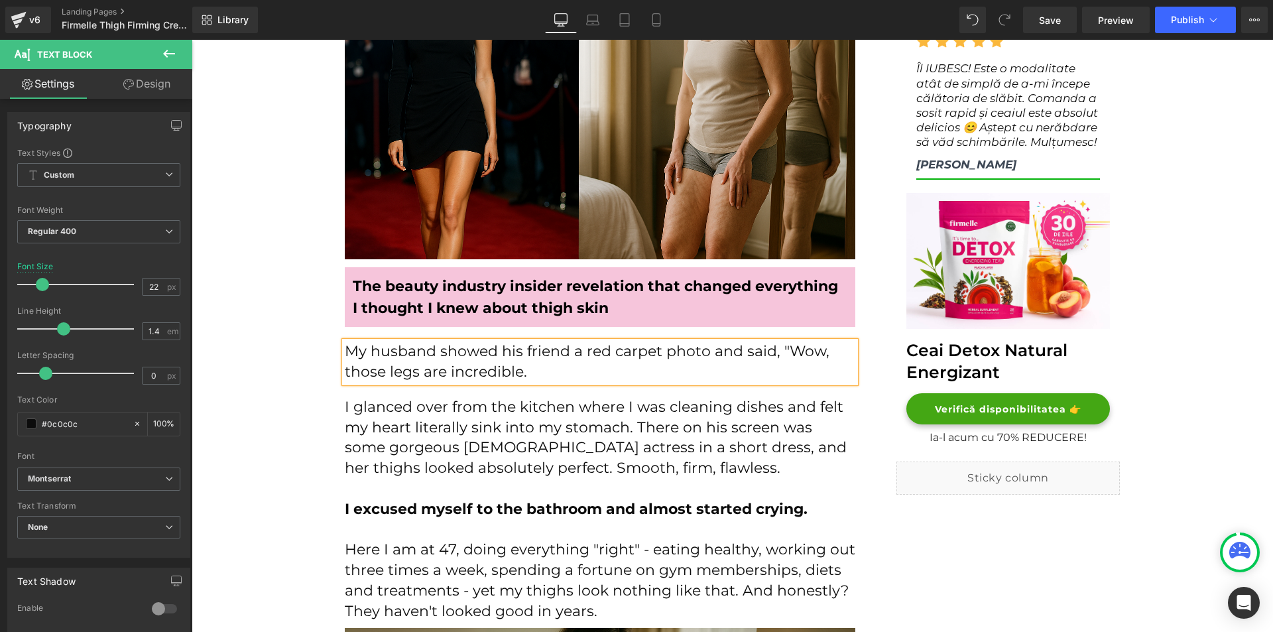
click at [458, 411] on p "I glanced over from the kitchen where I was cleaning dishes and felt my heart l…" at bounding box center [600, 438] width 511 height 82
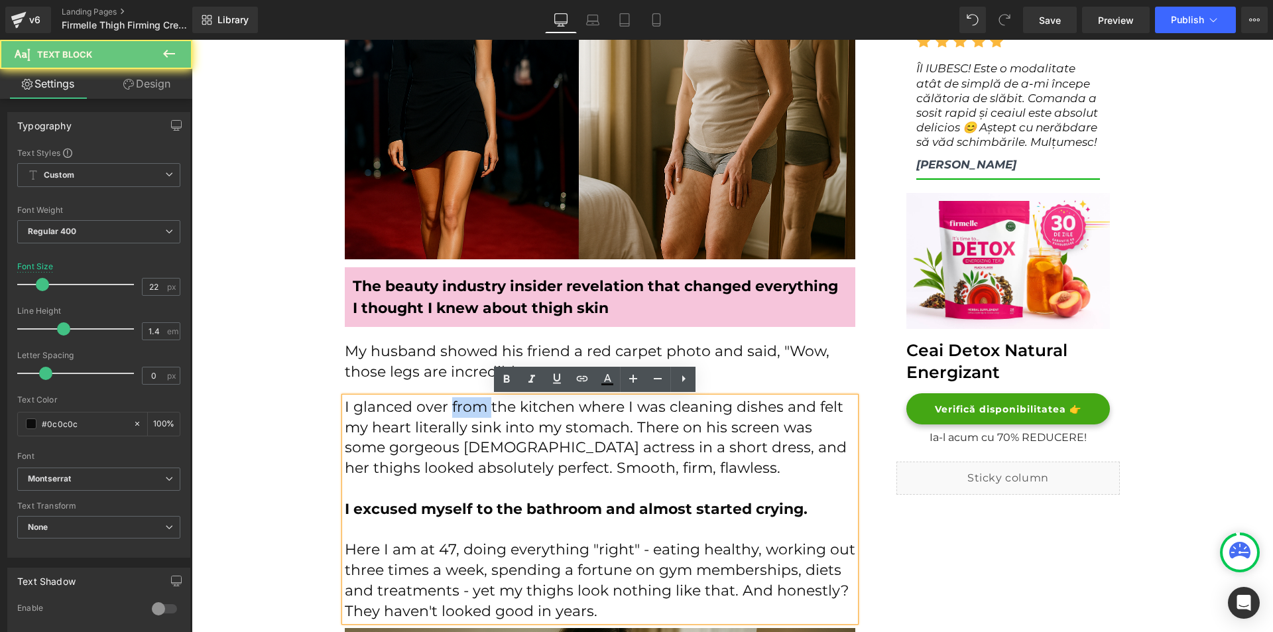
click at [458, 411] on p "I glanced over from the kitchen where I was cleaning dishes and felt my heart l…" at bounding box center [600, 438] width 511 height 82
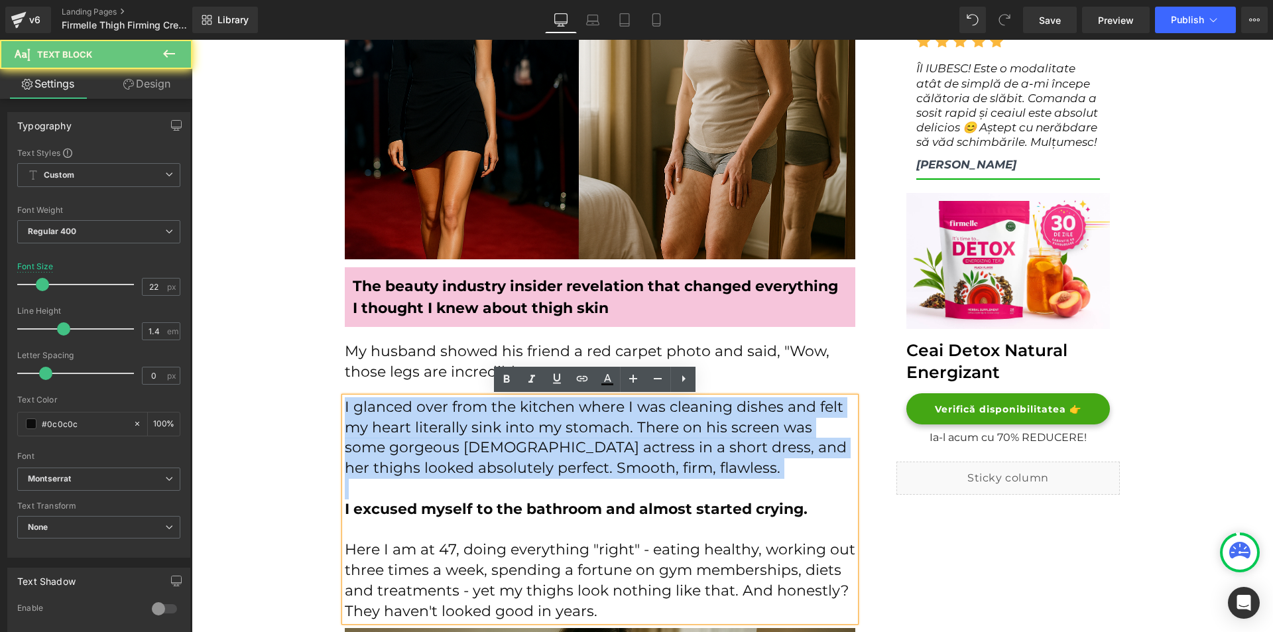
click at [458, 411] on p "I glanced over from the kitchen where I was cleaning dishes and felt my heart l…" at bounding box center [600, 438] width 511 height 82
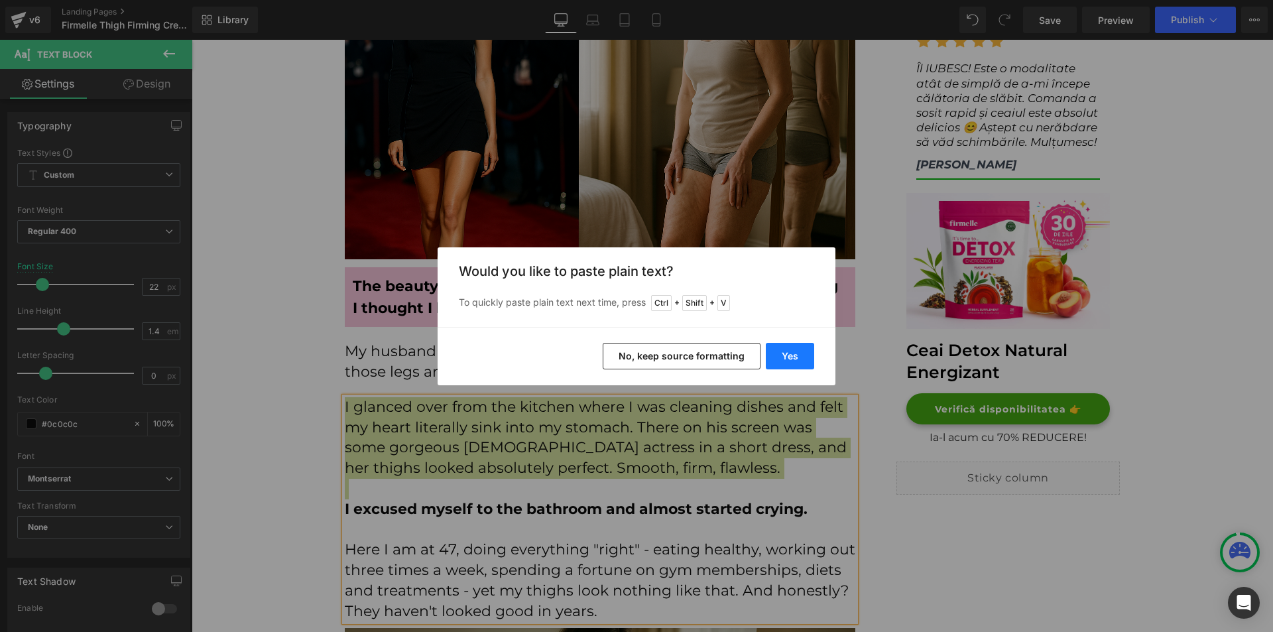
click at [783, 365] on button "Yes" at bounding box center [790, 356] width 48 height 27
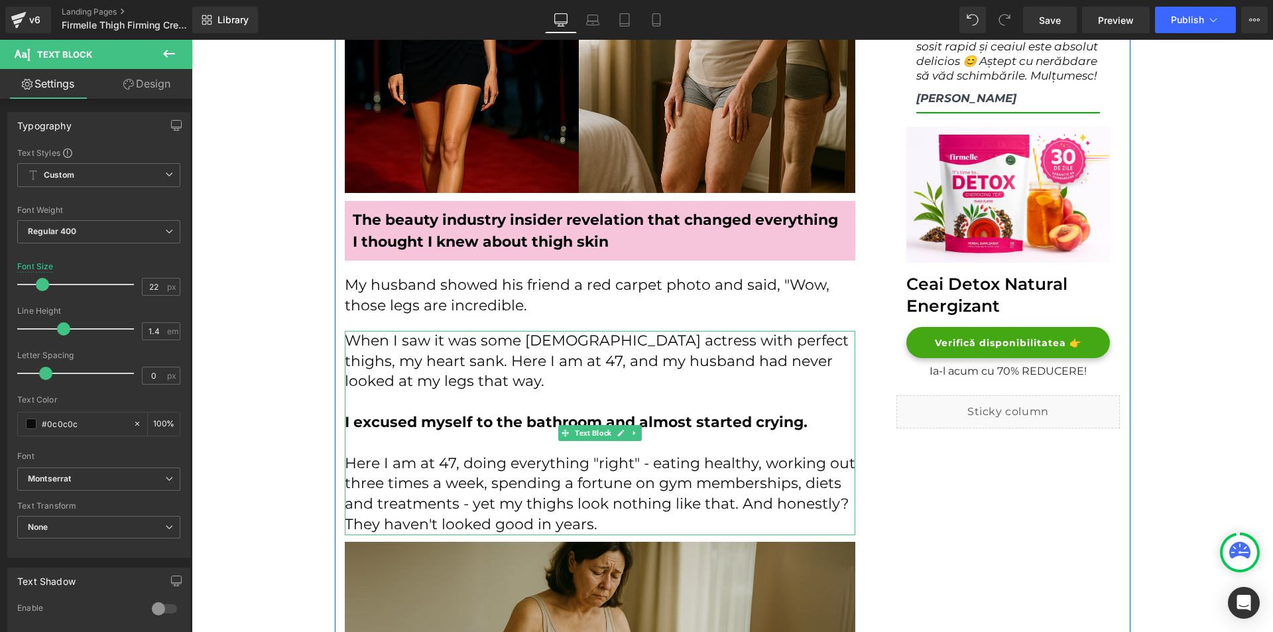
scroll to position [531, 0]
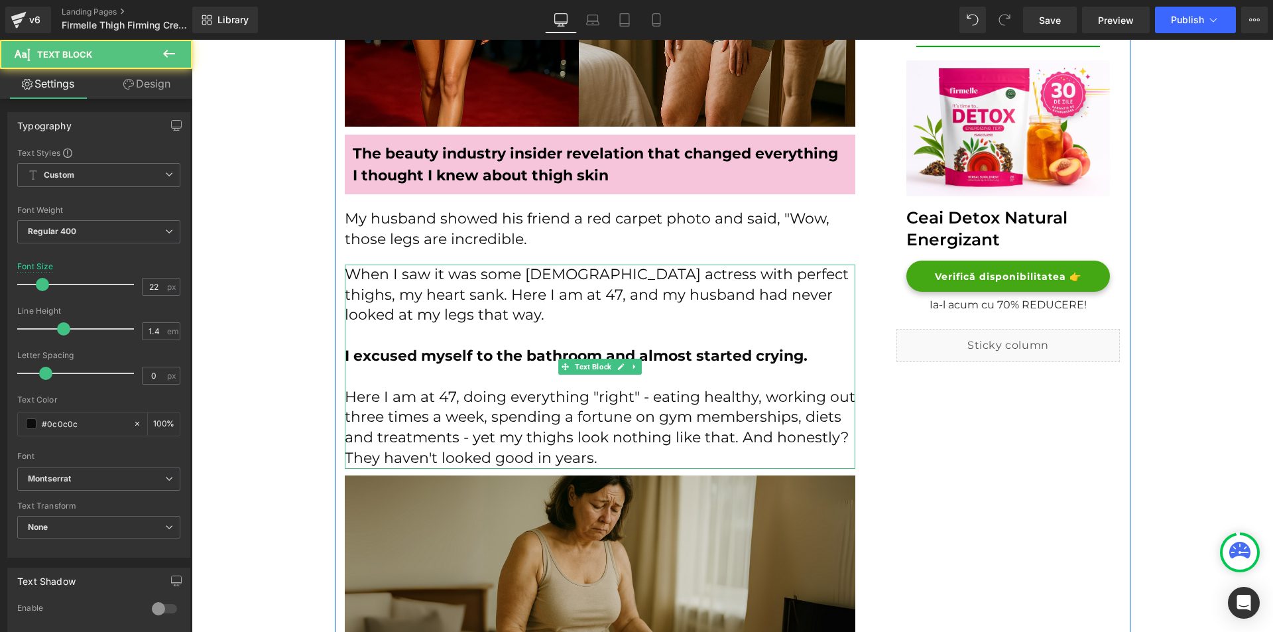
click at [345, 356] on strong "I excused myself to the bathroom and almost started crying." at bounding box center [576, 356] width 463 height 18
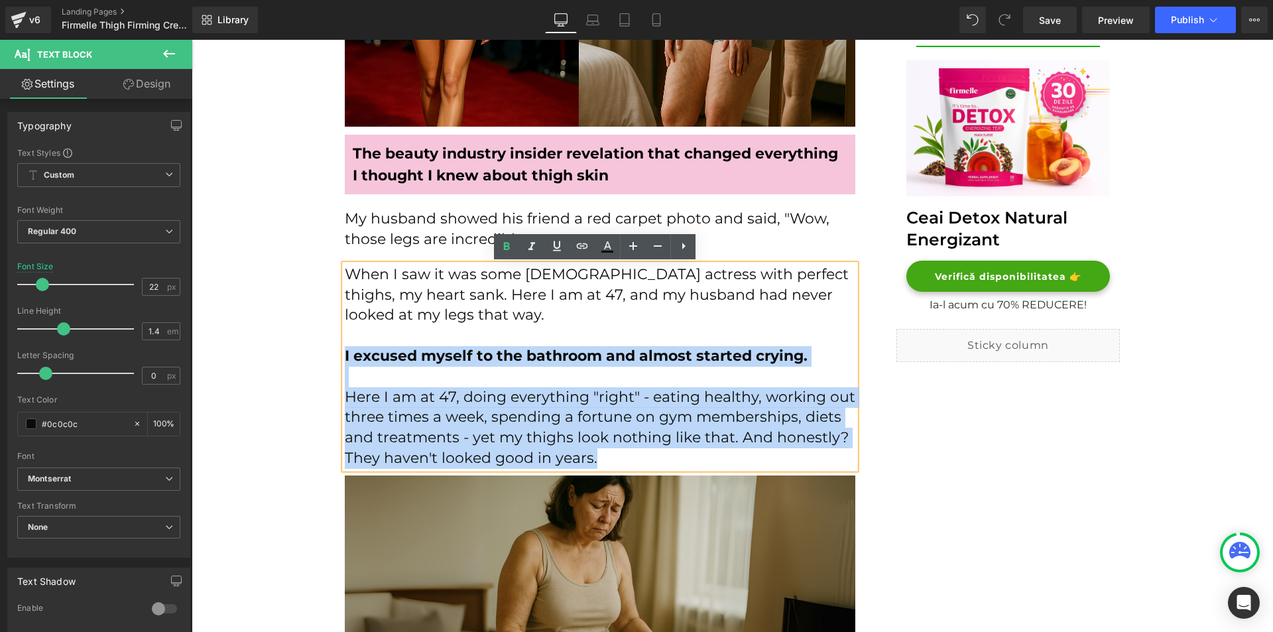
click at [345, 351] on div "When I saw it was some [DEMOGRAPHIC_DATA] actress with perfect thighs, my heart…" at bounding box center [600, 367] width 511 height 204
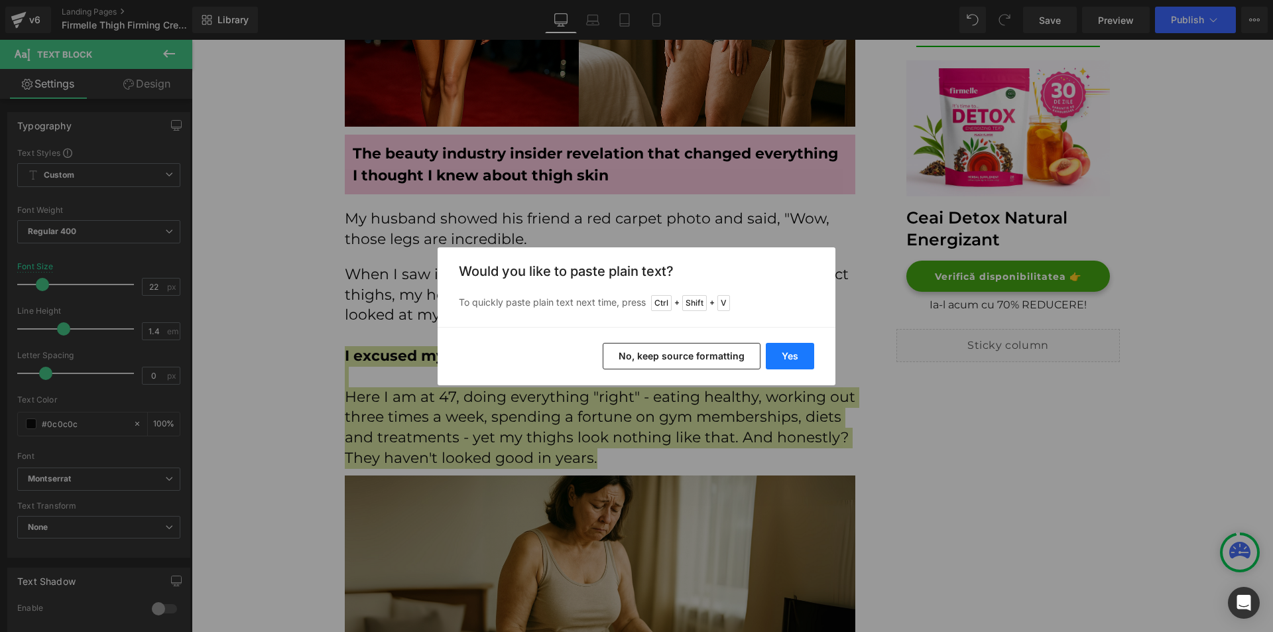
drag, startPoint x: 781, startPoint y: 363, endPoint x: 586, endPoint y: 323, distance: 198.4
click at [781, 363] on button "Yes" at bounding box center [790, 356] width 48 height 27
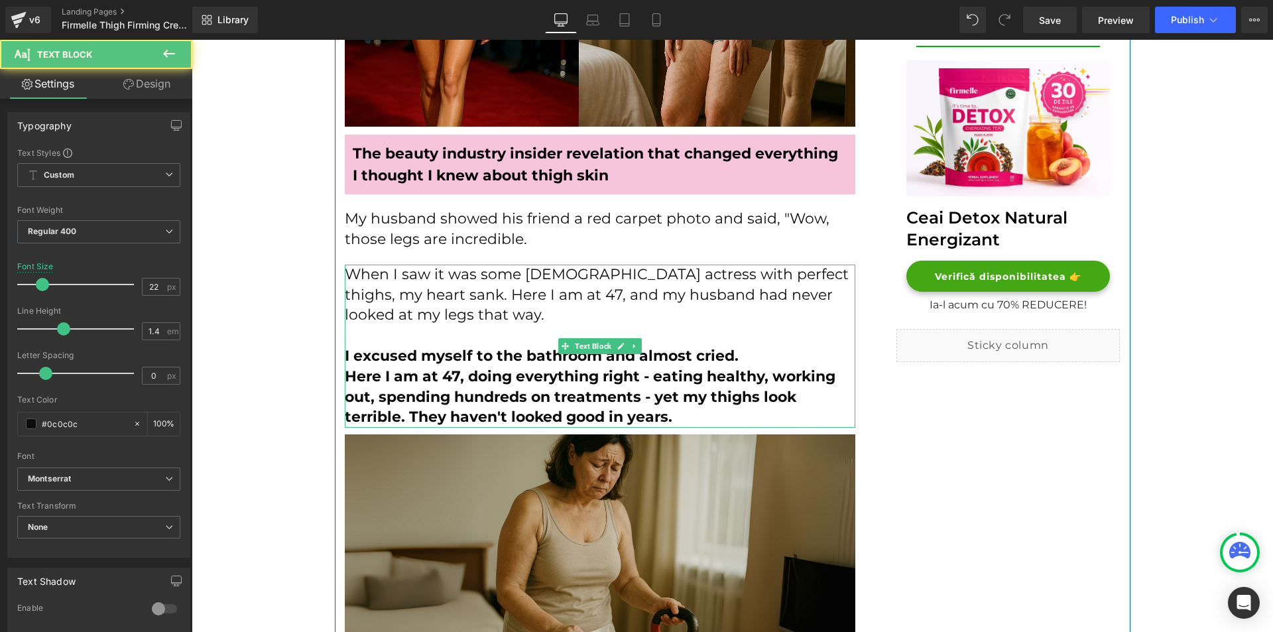
click at [446, 379] on b "Here I am at 47, doing everything right - eating healthy, working out, spending…" at bounding box center [590, 396] width 491 height 59
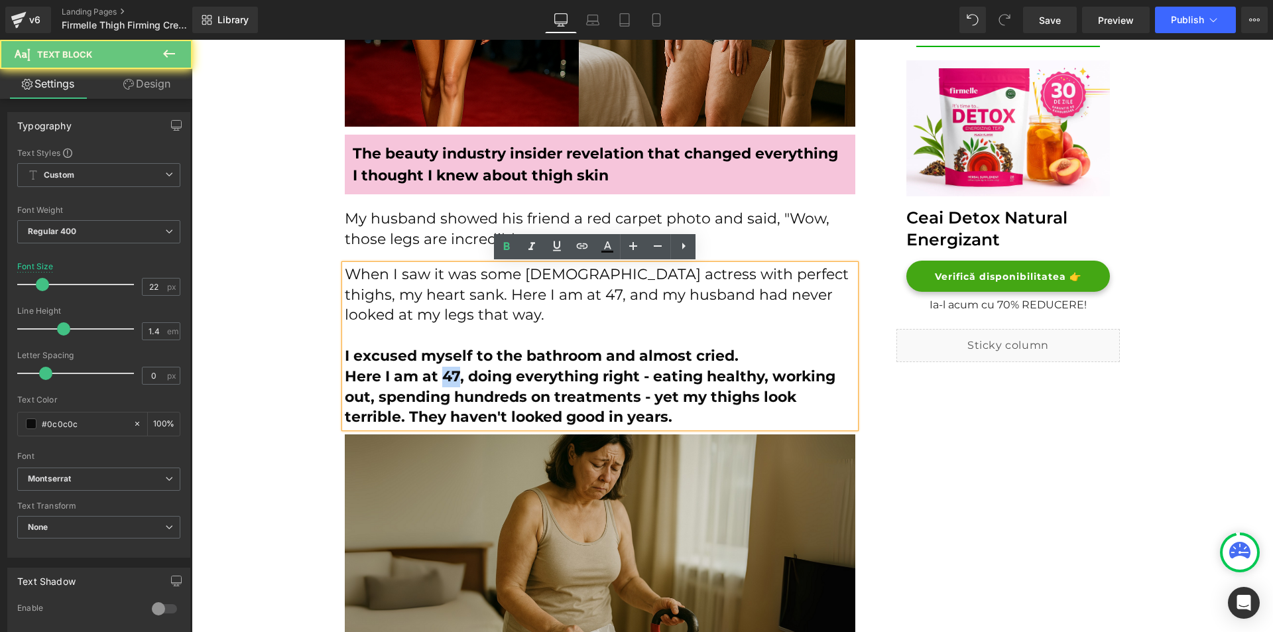
click at [446, 379] on b "Here I am at 47, doing everything right - eating healthy, working out, spending…" at bounding box center [590, 396] width 491 height 59
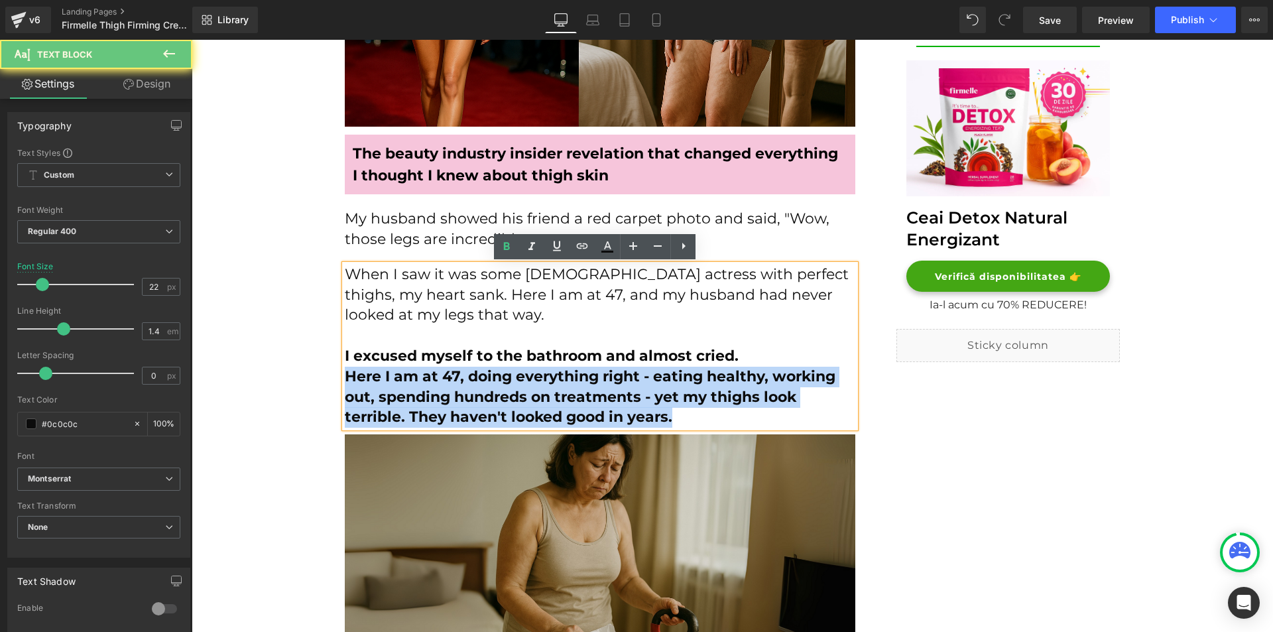
click at [446, 379] on b "Here I am at 47, doing everything right - eating healthy, working out, spending…" at bounding box center [590, 396] width 491 height 59
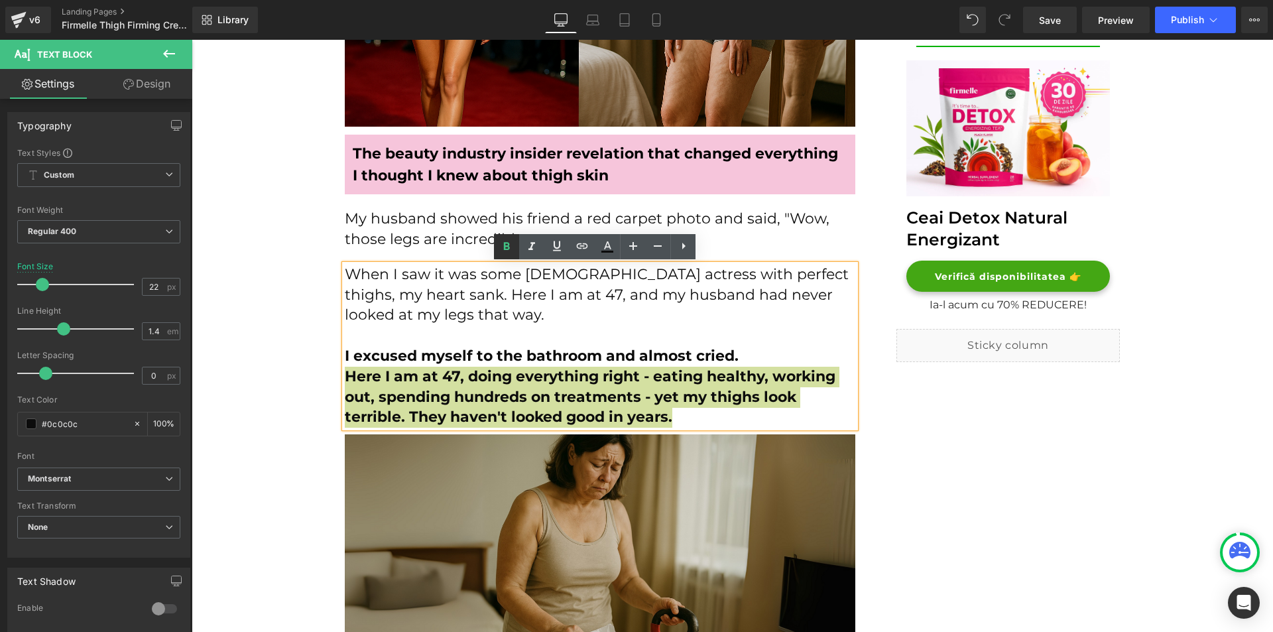
drag, startPoint x: 510, startPoint y: 248, endPoint x: 480, endPoint y: 289, distance: 50.7
click at [510, 248] on icon at bounding box center [507, 247] width 16 height 16
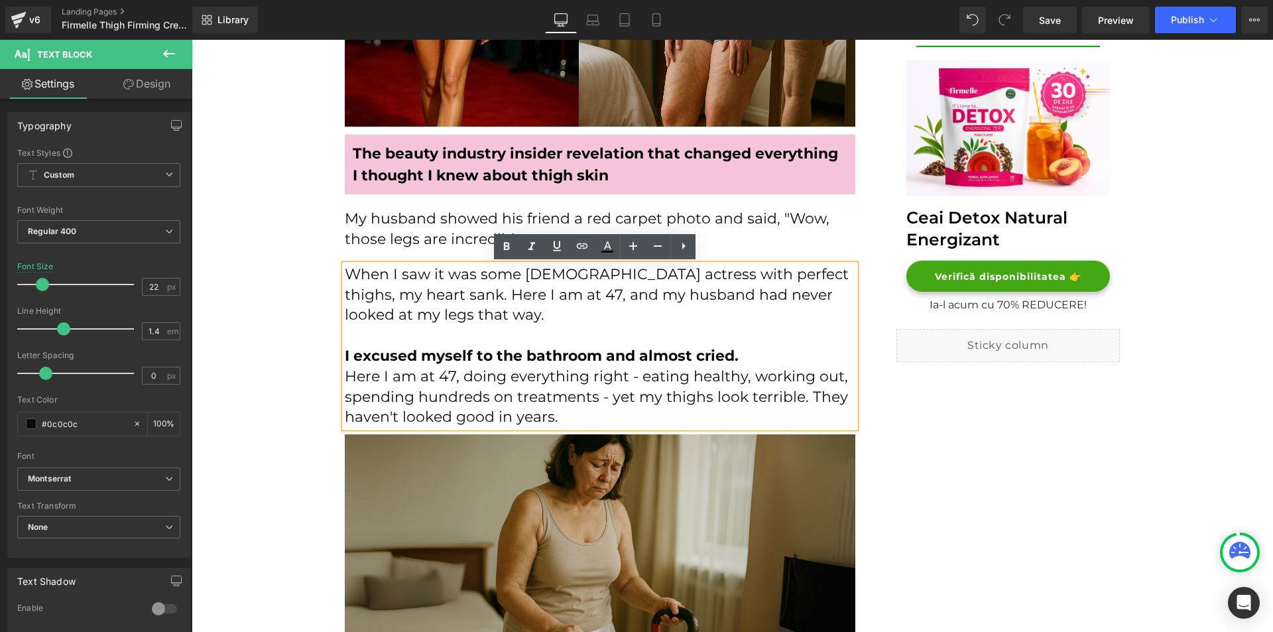
click at [752, 350] on p "I excused myself to the bathroom and almost cried." at bounding box center [600, 356] width 511 height 21
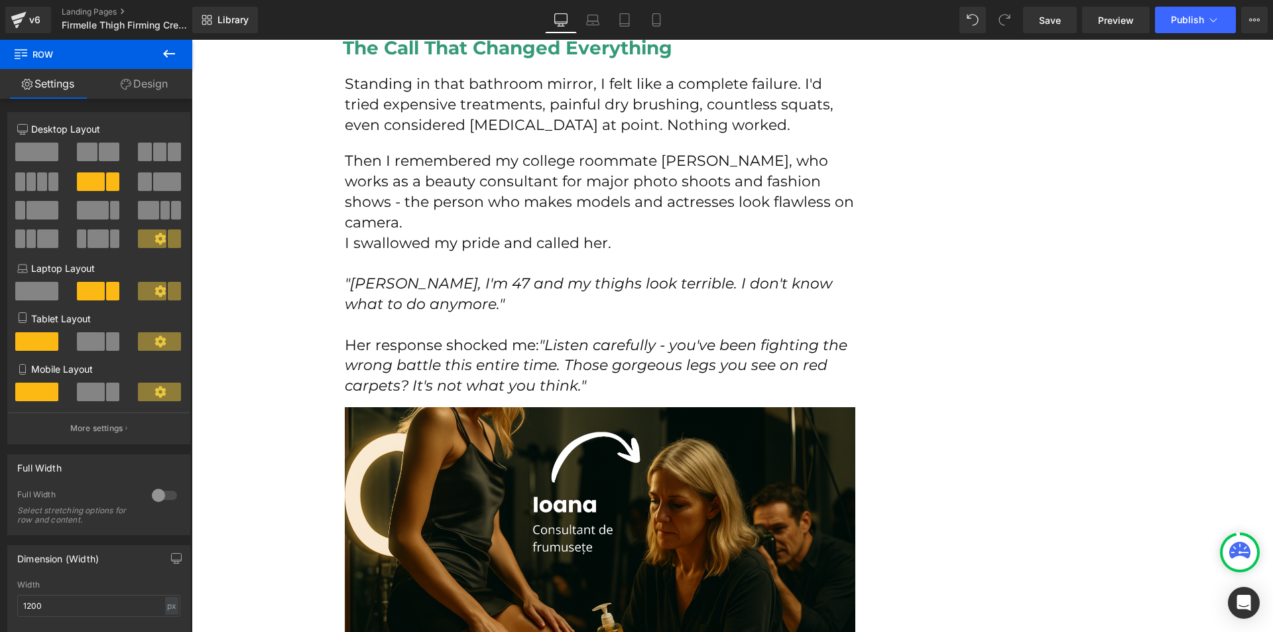
scroll to position [1327, 0]
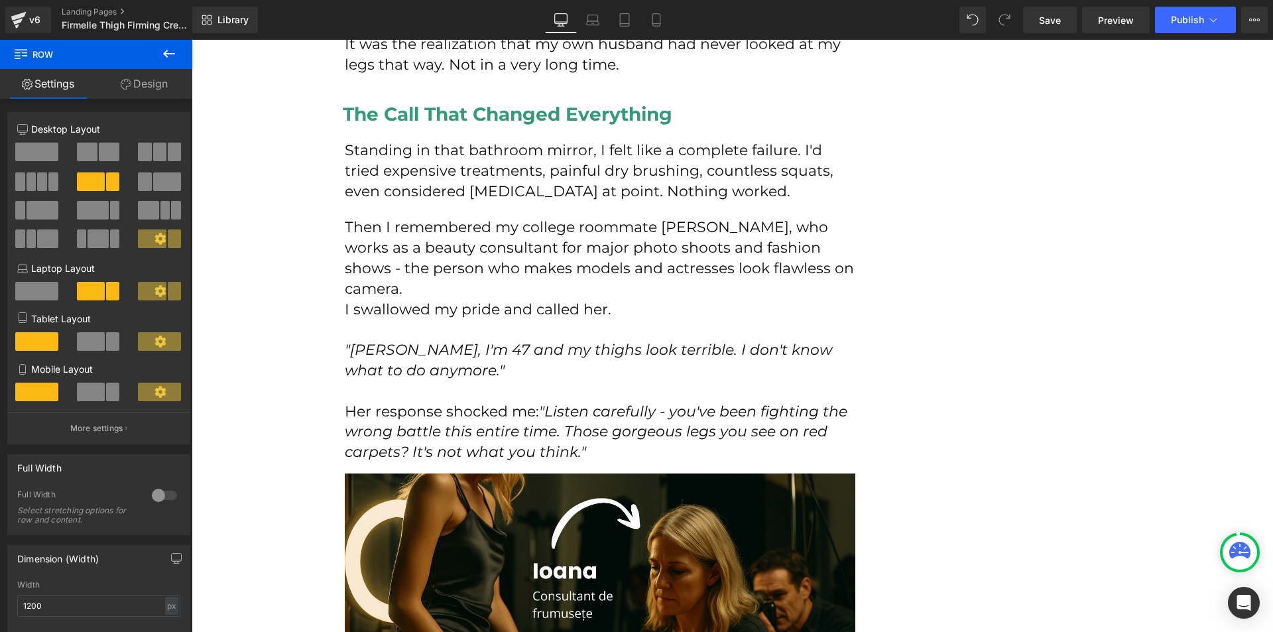
click at [384, 182] on p "Standing in that bathroom mirror, I felt like a complete failure. I'd tried exp…" at bounding box center [600, 171] width 511 height 61
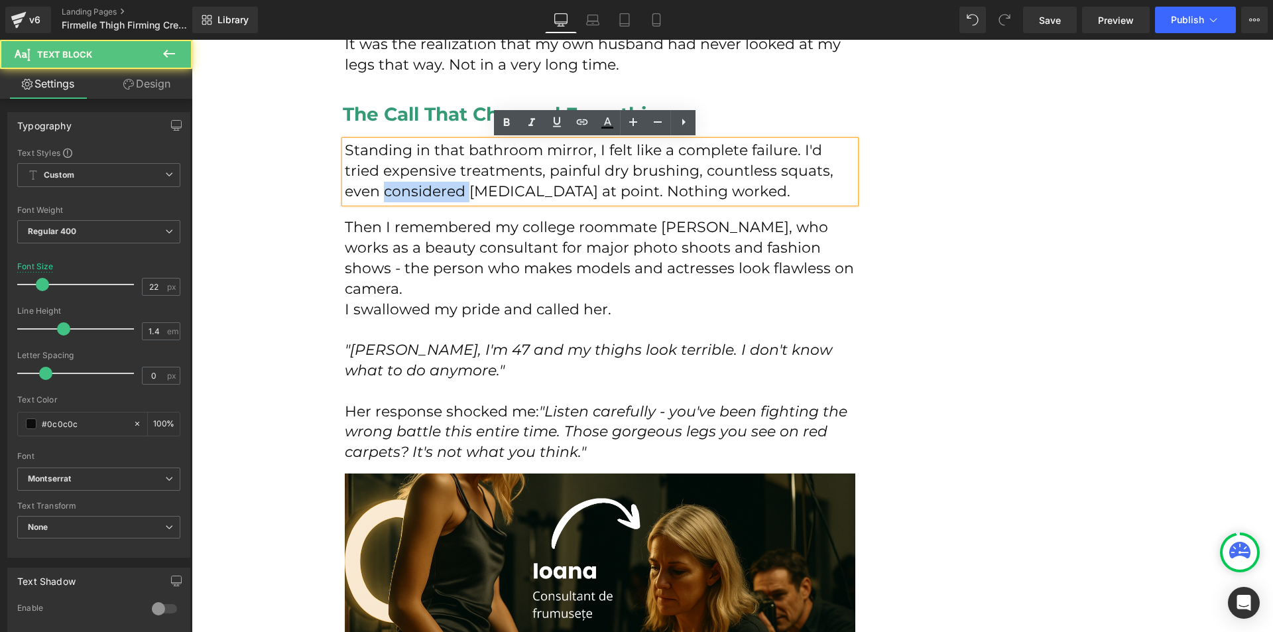
click at [384, 182] on p "Standing in that bathroom mirror, I felt like a complete failure. I'd tried exp…" at bounding box center [600, 171] width 511 height 61
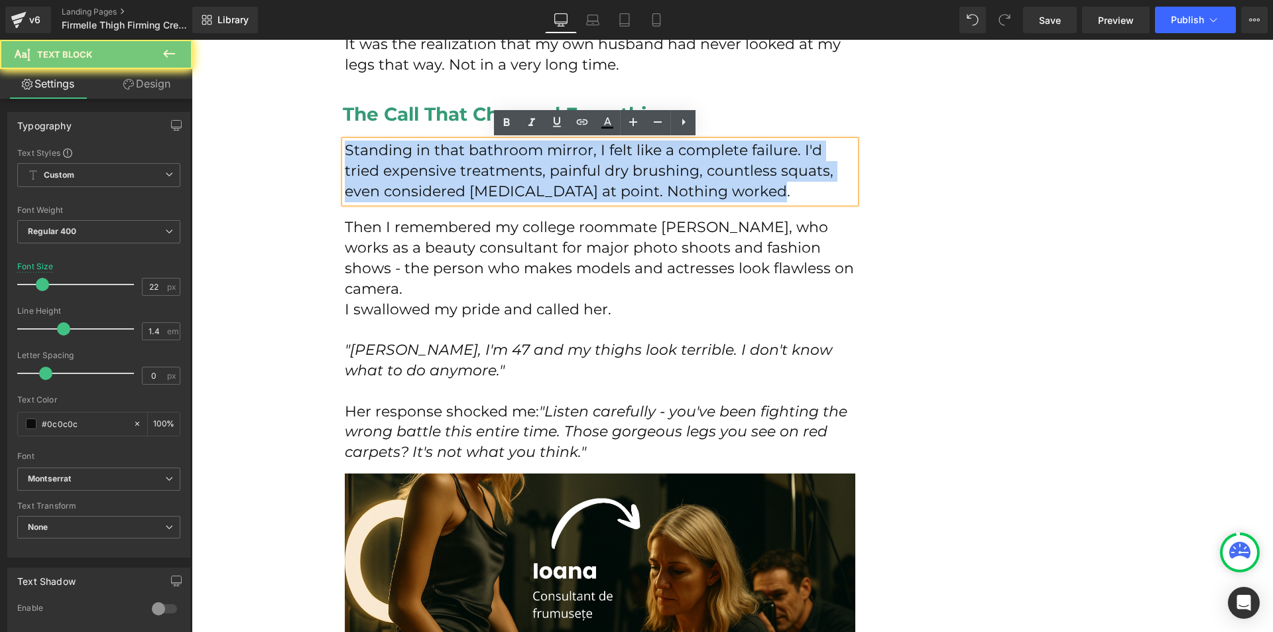
click at [384, 182] on p "Standing in that bathroom mirror, I felt like a complete failure. I'd tried exp…" at bounding box center [600, 171] width 511 height 61
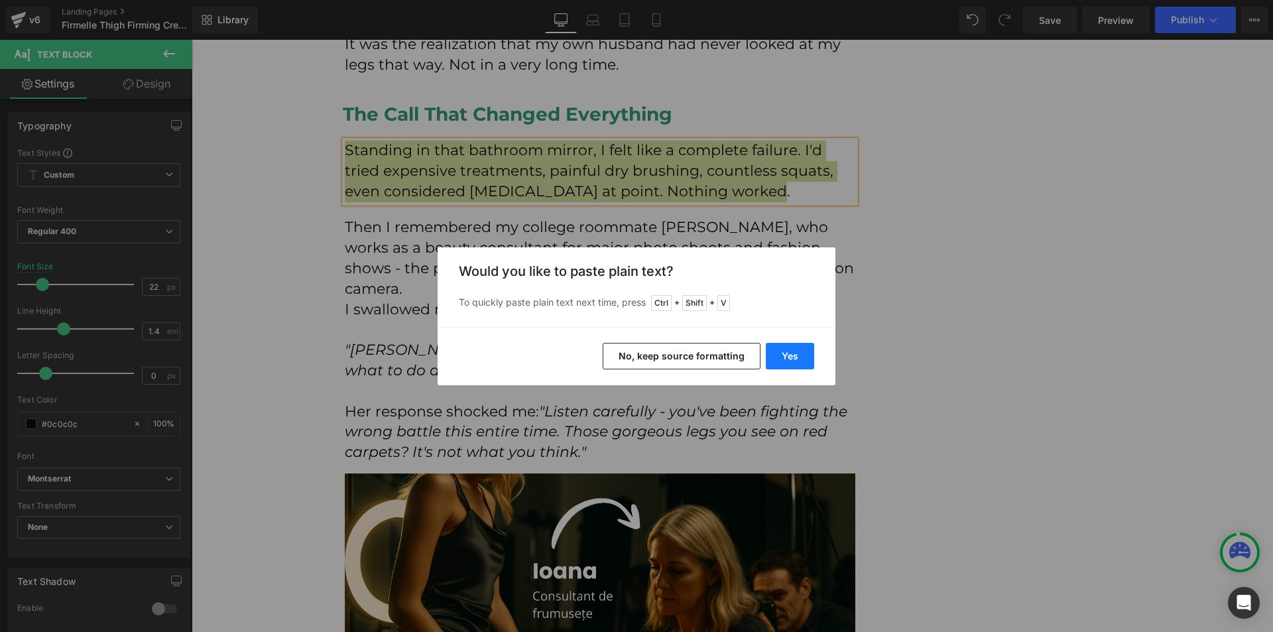
click at [791, 359] on button "Yes" at bounding box center [790, 356] width 48 height 27
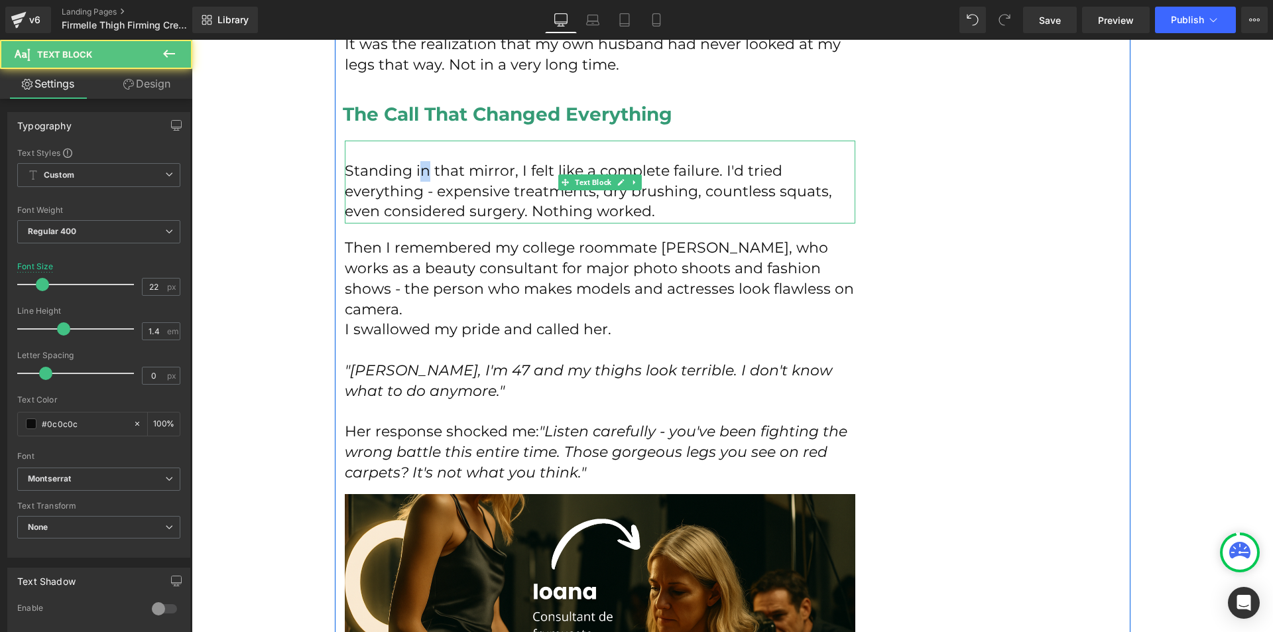
drag, startPoint x: 419, startPoint y: 174, endPoint x: 407, endPoint y: 161, distance: 18.3
click at [413, 166] on p "Standing in that mirror, I felt like a complete failure. I'd tried everything -…" at bounding box center [600, 191] width 511 height 61
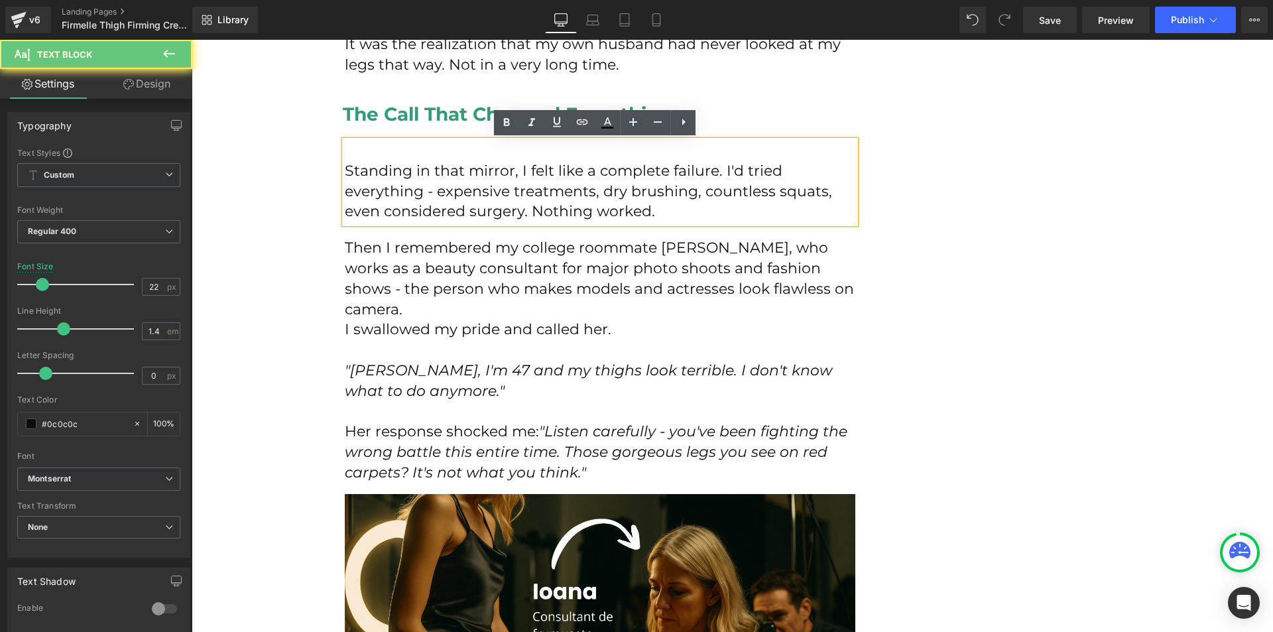
click at [403, 159] on p at bounding box center [600, 151] width 511 height 21
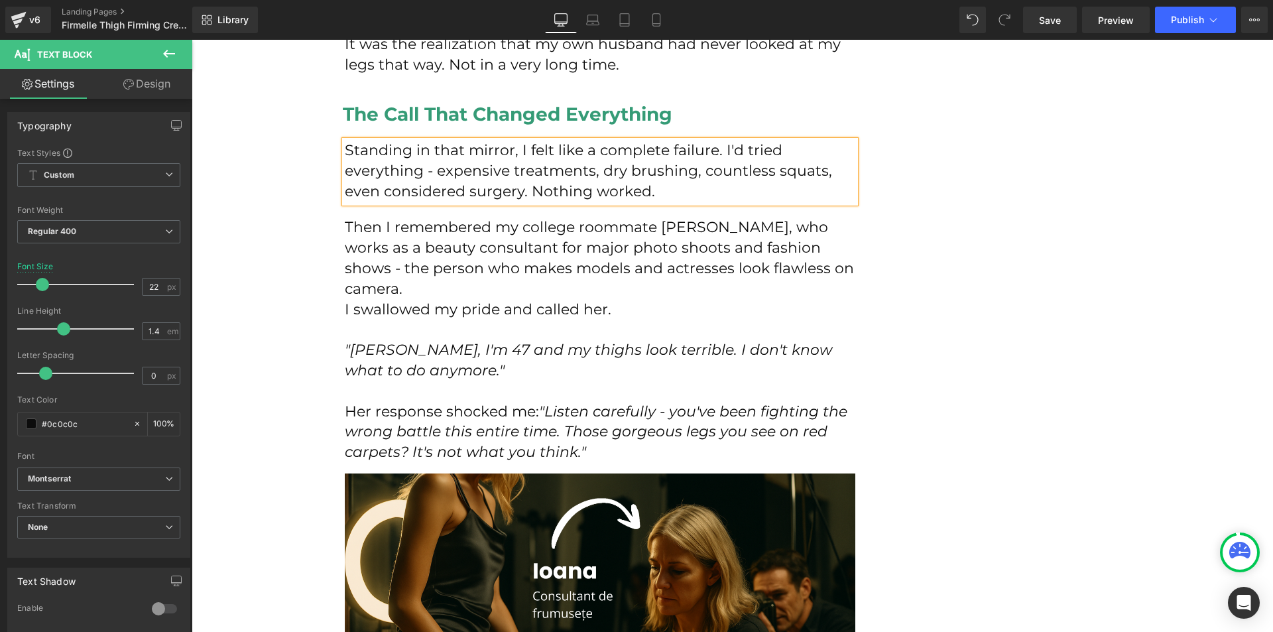
click at [368, 234] on p "Then I remembered my college roommate [PERSON_NAME], who works as a beauty cons…" at bounding box center [600, 259] width 511 height 82
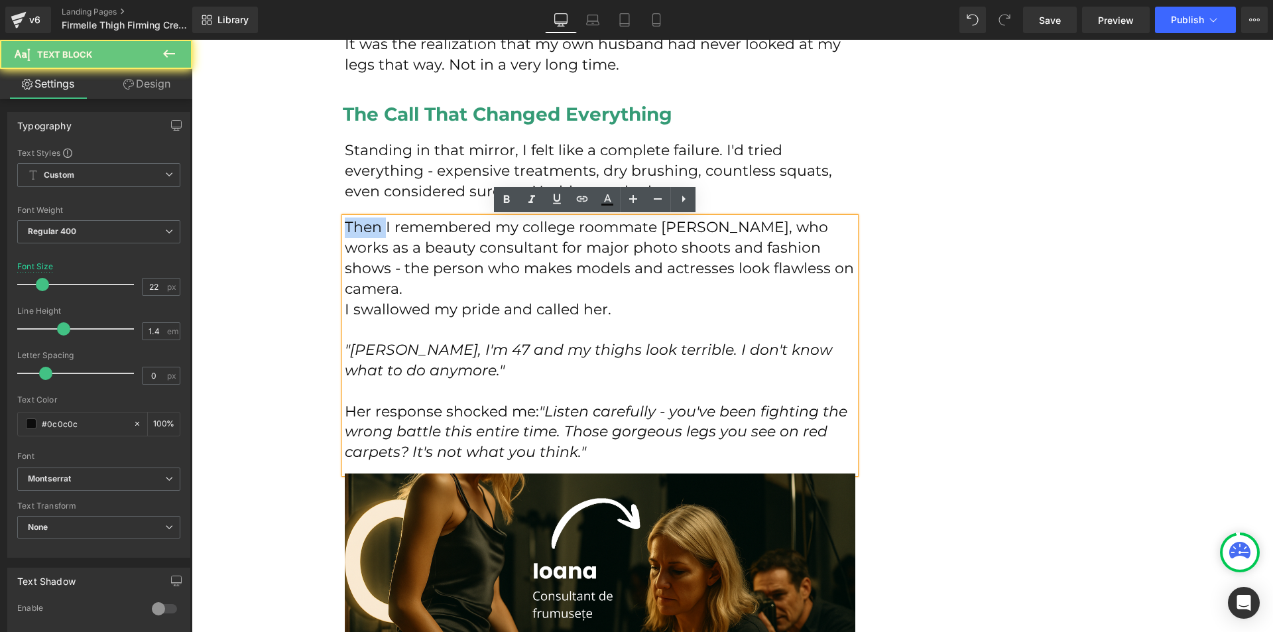
click at [368, 234] on p "Then I remembered my college roommate [PERSON_NAME], who works as a beauty cons…" at bounding box center [600, 259] width 511 height 82
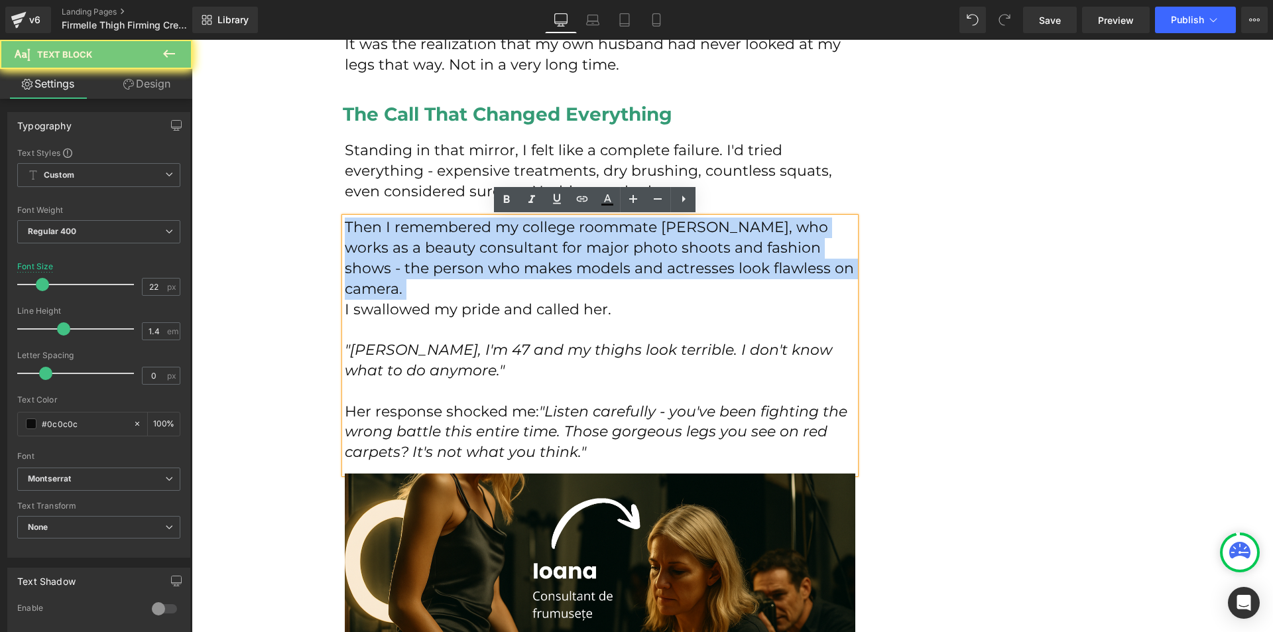
click at [368, 234] on p "Then I remembered my college roommate [PERSON_NAME], who works as a beauty cons…" at bounding box center [600, 259] width 511 height 82
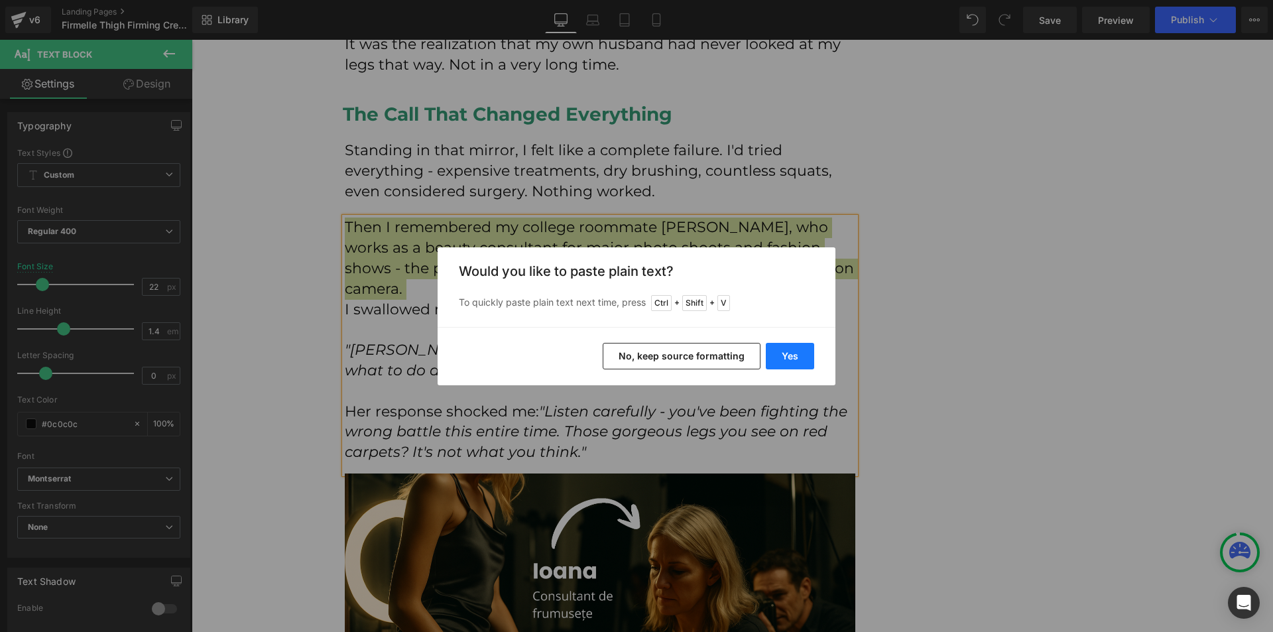
click at [793, 366] on button "Yes" at bounding box center [790, 356] width 48 height 27
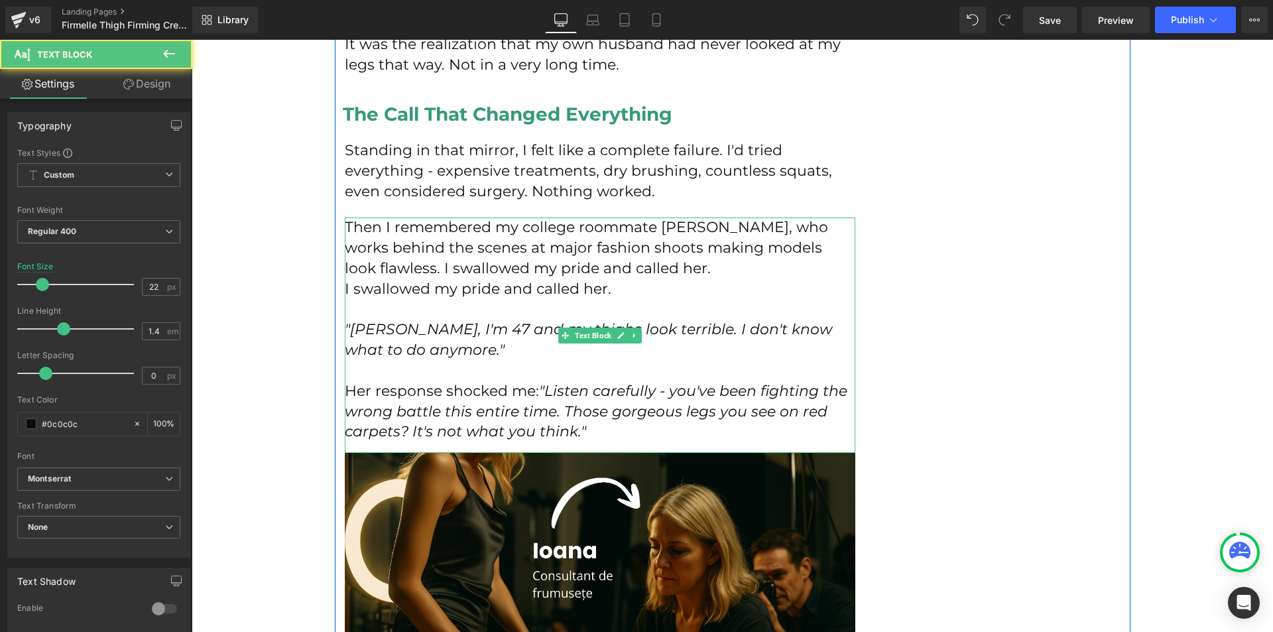
click at [608, 291] on p "I swallowed my pride and called her." at bounding box center [600, 289] width 511 height 21
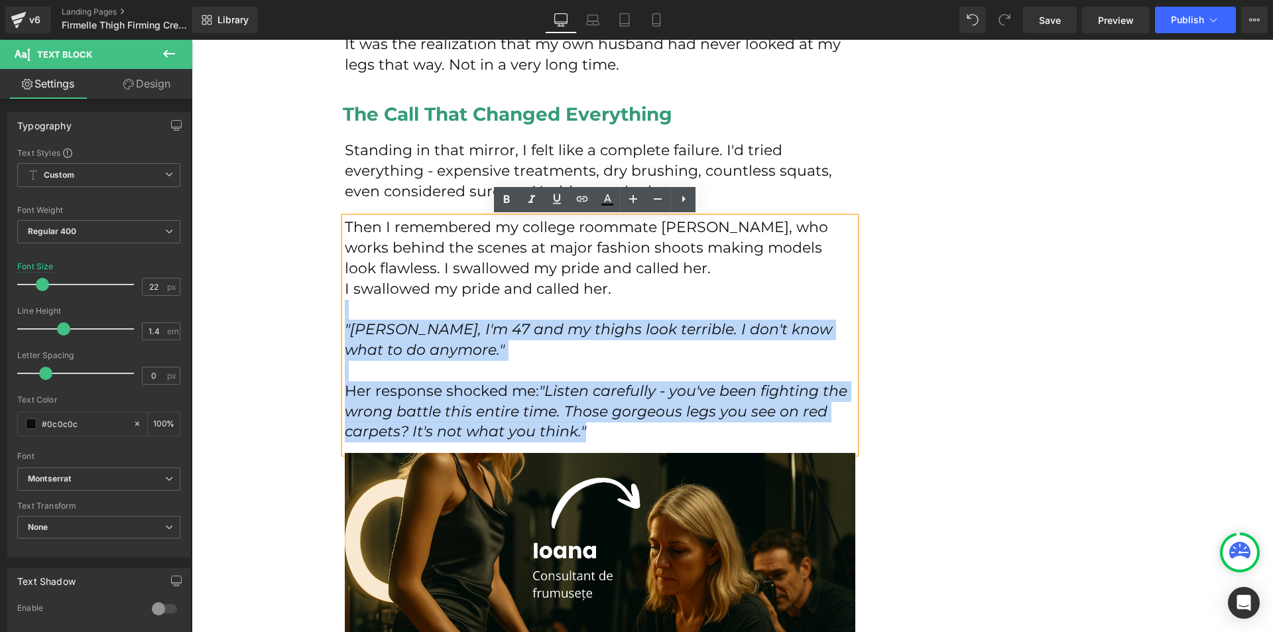
drag, startPoint x: 612, startPoint y: 291, endPoint x: 337, endPoint y: 289, distance: 275.3
click at [345, 289] on div "Then I remembered my college roommate [PERSON_NAME], who works behind the scene…" at bounding box center [600, 335] width 511 height 235
click at [387, 301] on p at bounding box center [600, 310] width 511 height 21
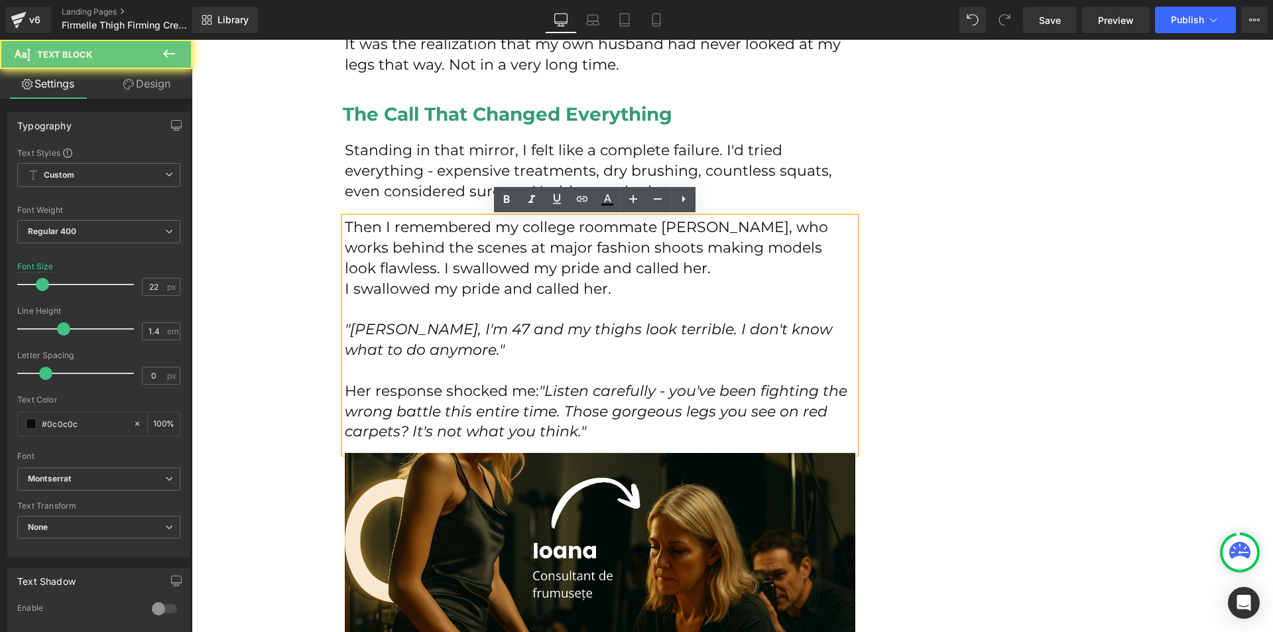
click at [387, 291] on p "I swallowed my pride and called her." at bounding box center [600, 289] width 511 height 21
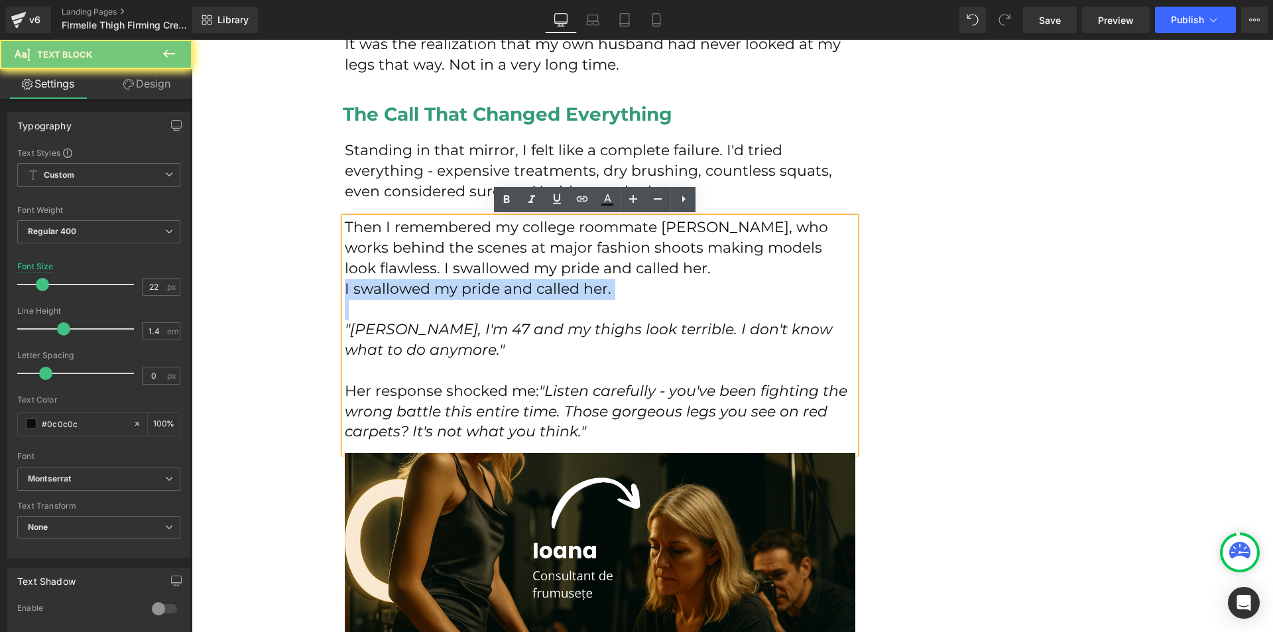
click at [387, 291] on p "I swallowed my pride and called her." at bounding box center [600, 289] width 511 height 21
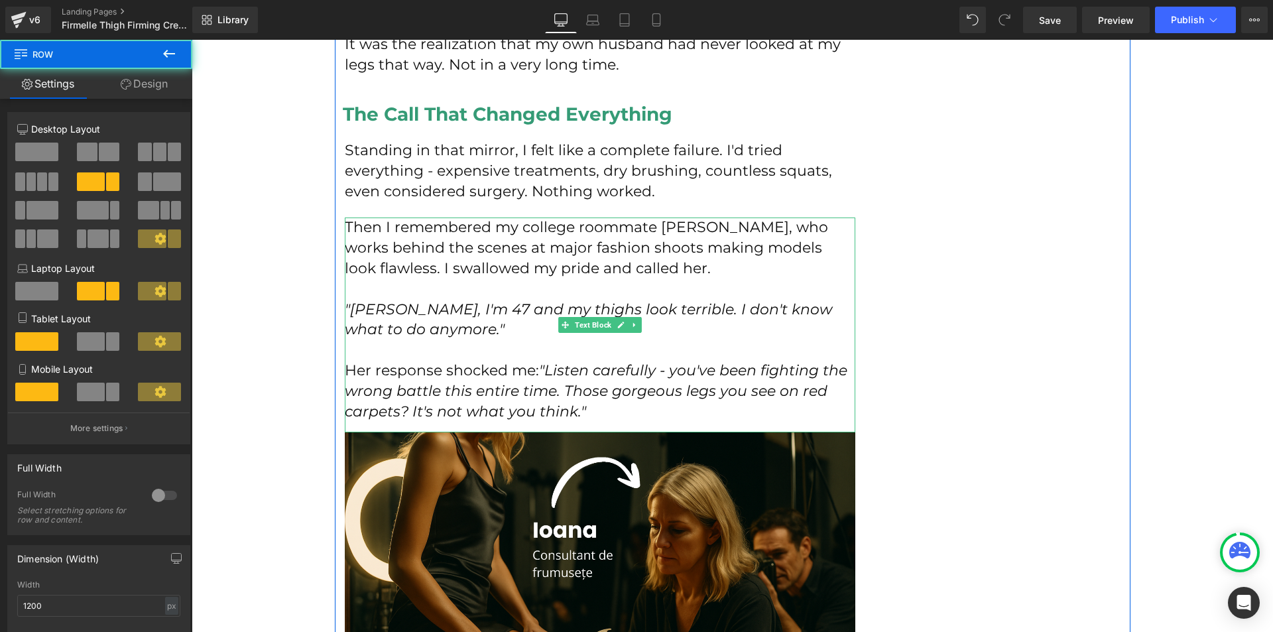
click at [708, 324] on p ""[PERSON_NAME], I'm 47 and my thighs look terrible. I don't know what to do any…" at bounding box center [600, 320] width 511 height 41
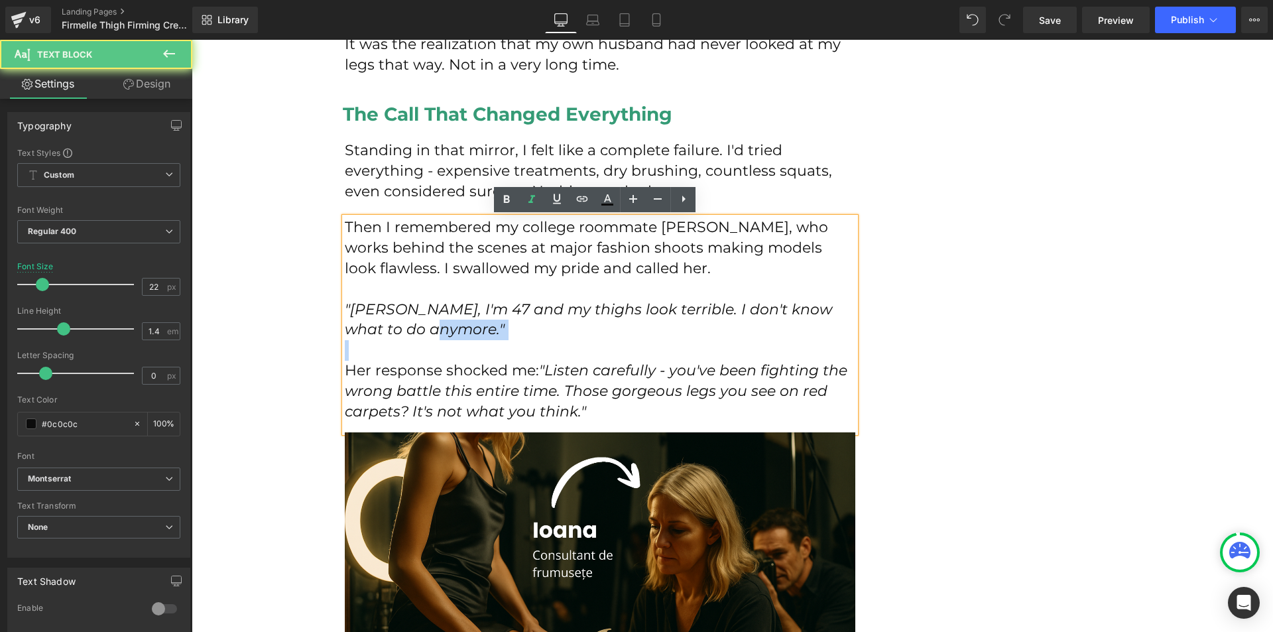
click at [708, 324] on p ""[PERSON_NAME], I'm 47 and my thighs look terrible. I don't know what to do any…" at bounding box center [600, 320] width 511 height 41
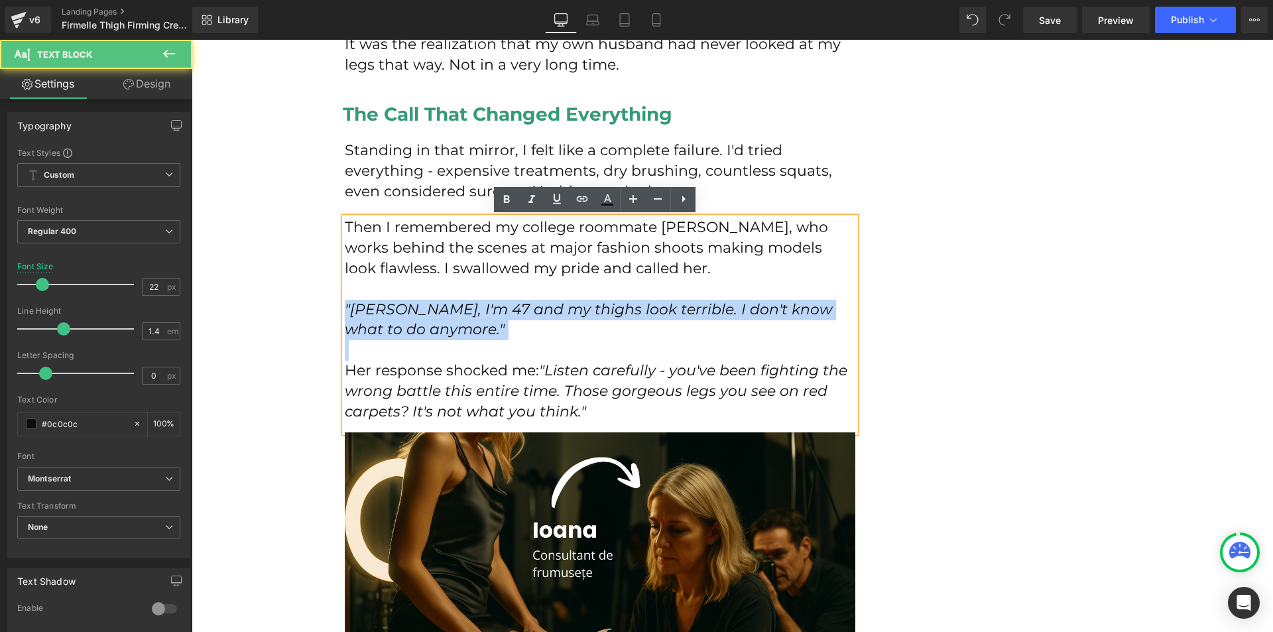
click at [708, 324] on p ""[PERSON_NAME], I'm 47 and my thighs look terrible. I don't know what to do any…" at bounding box center [600, 320] width 511 height 41
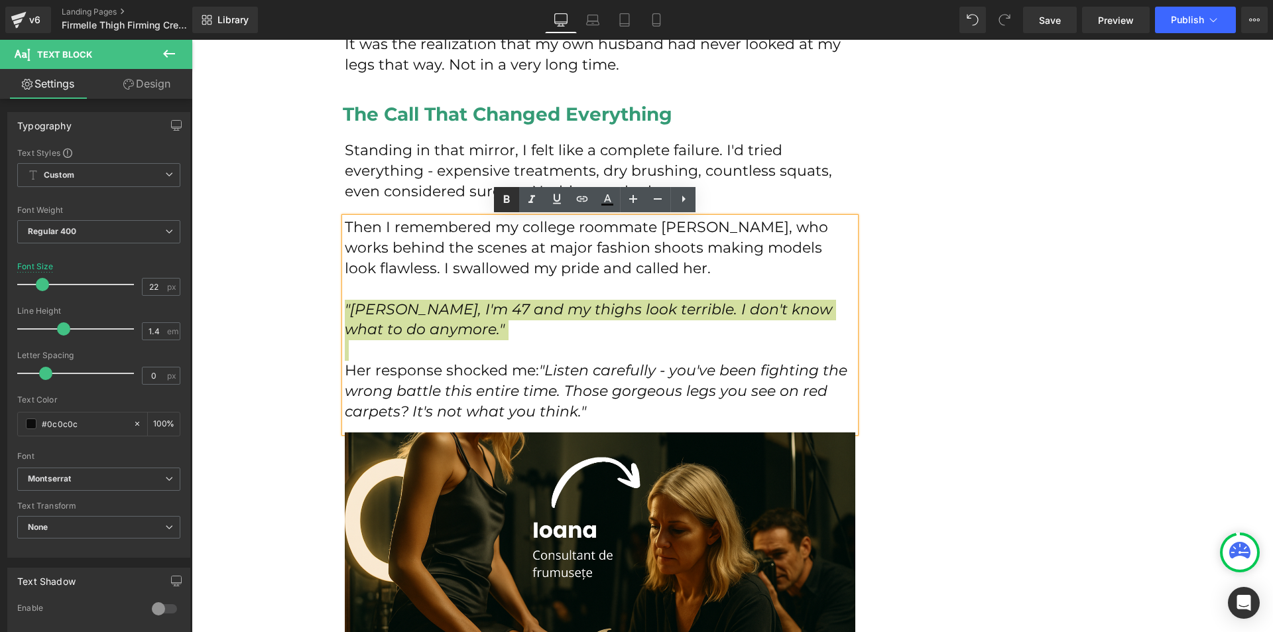
click at [505, 204] on icon at bounding box center [507, 200] width 16 height 16
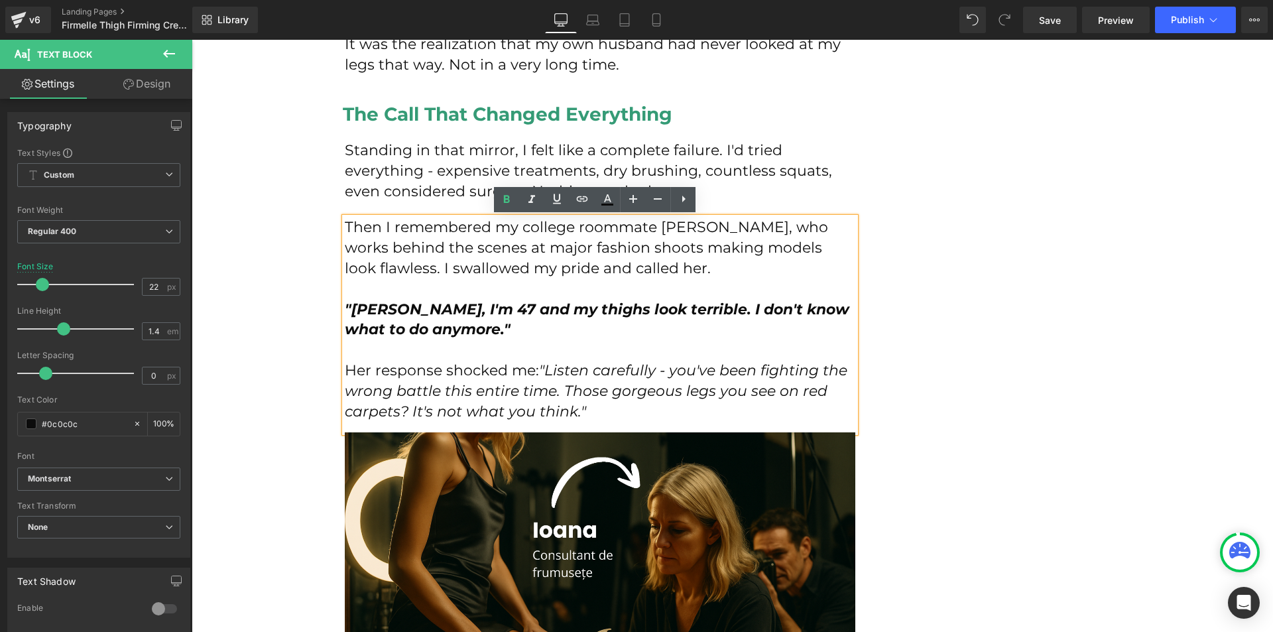
click at [819, 284] on p at bounding box center [600, 289] width 511 height 21
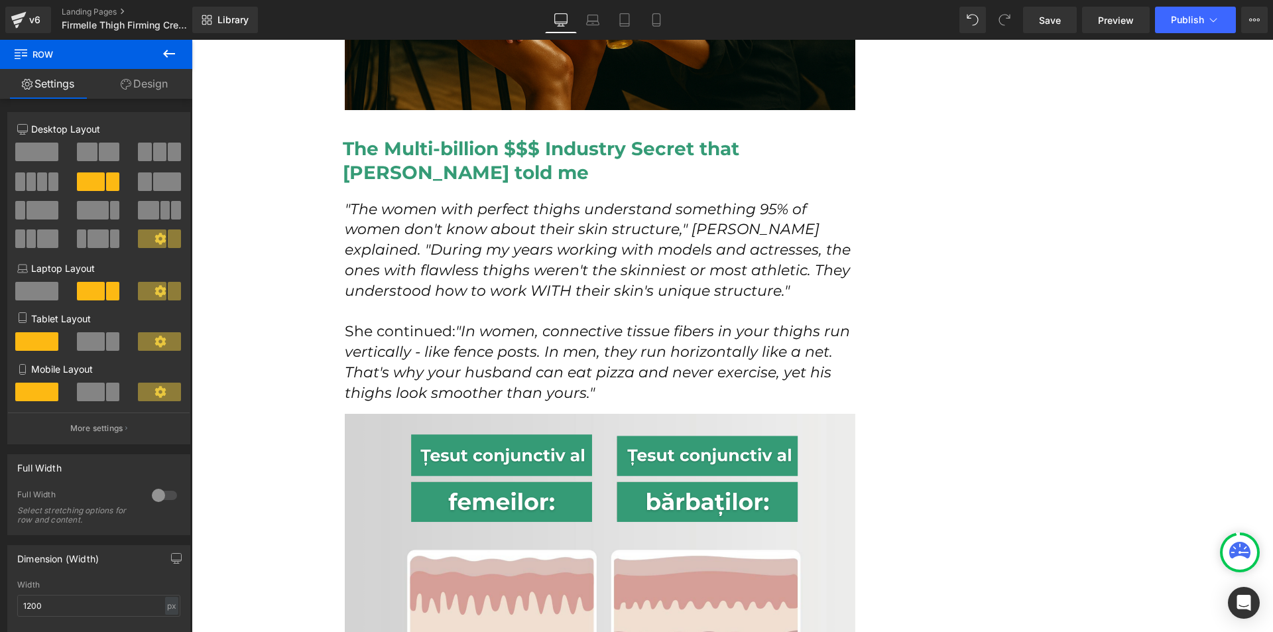
scroll to position [2056, 0]
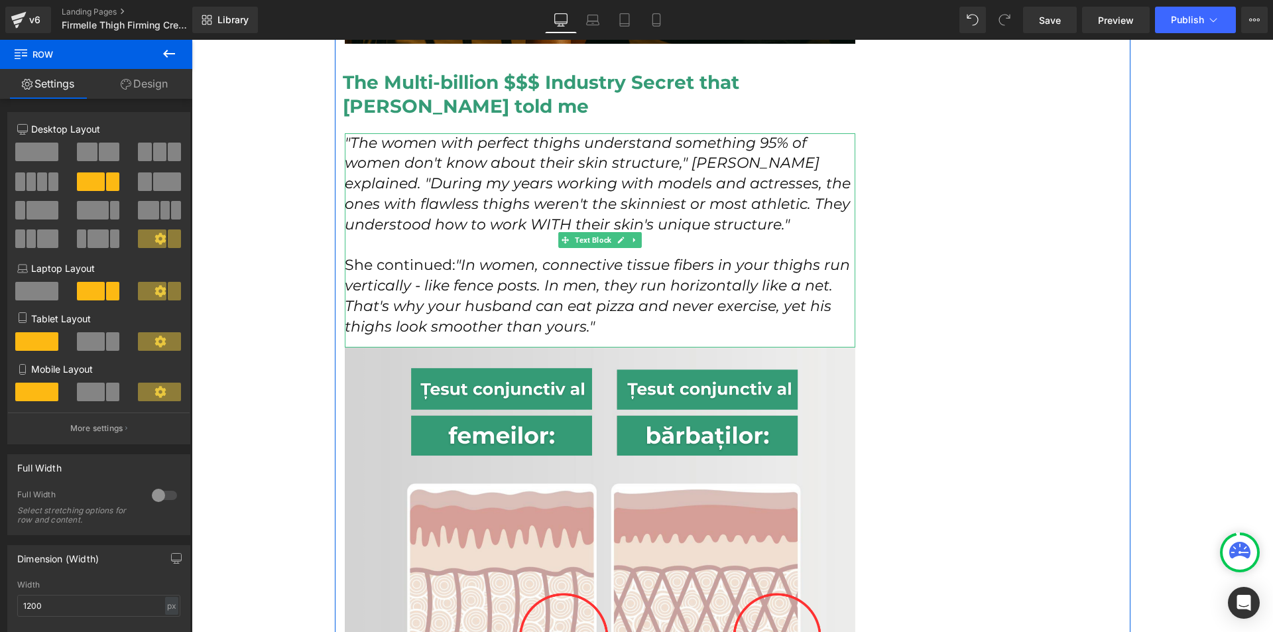
click at [367, 173] on p ""The women with perfect thighs understand something 95% of women don't know abo…" at bounding box center [600, 184] width 511 height 102
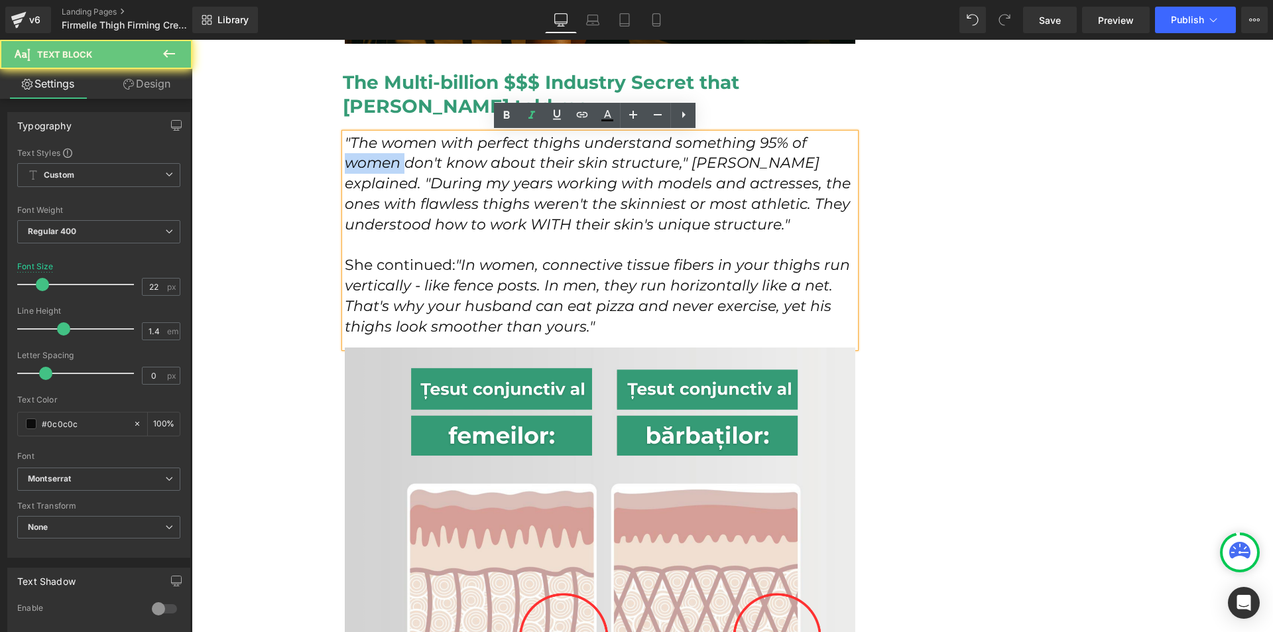
click at [367, 173] on p ""The women with perfect thighs understand something 95% of women don't know abo…" at bounding box center [600, 184] width 511 height 102
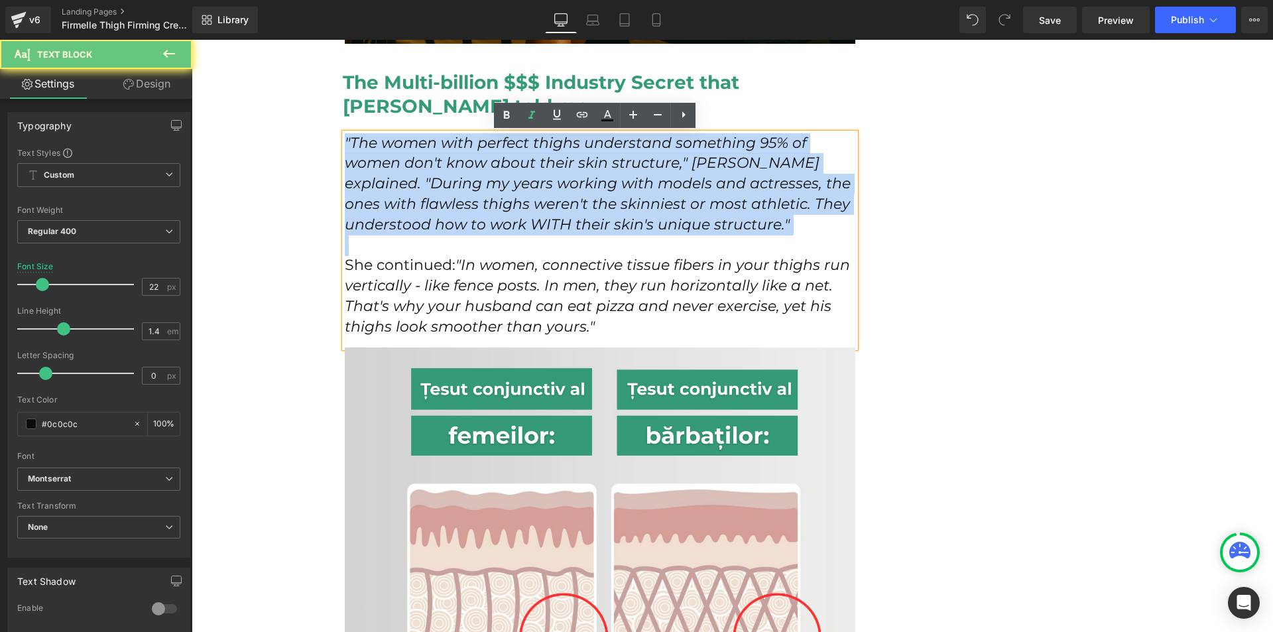
click at [367, 173] on p ""The women with perfect thighs understand something 95% of women don't know abo…" at bounding box center [600, 184] width 511 height 102
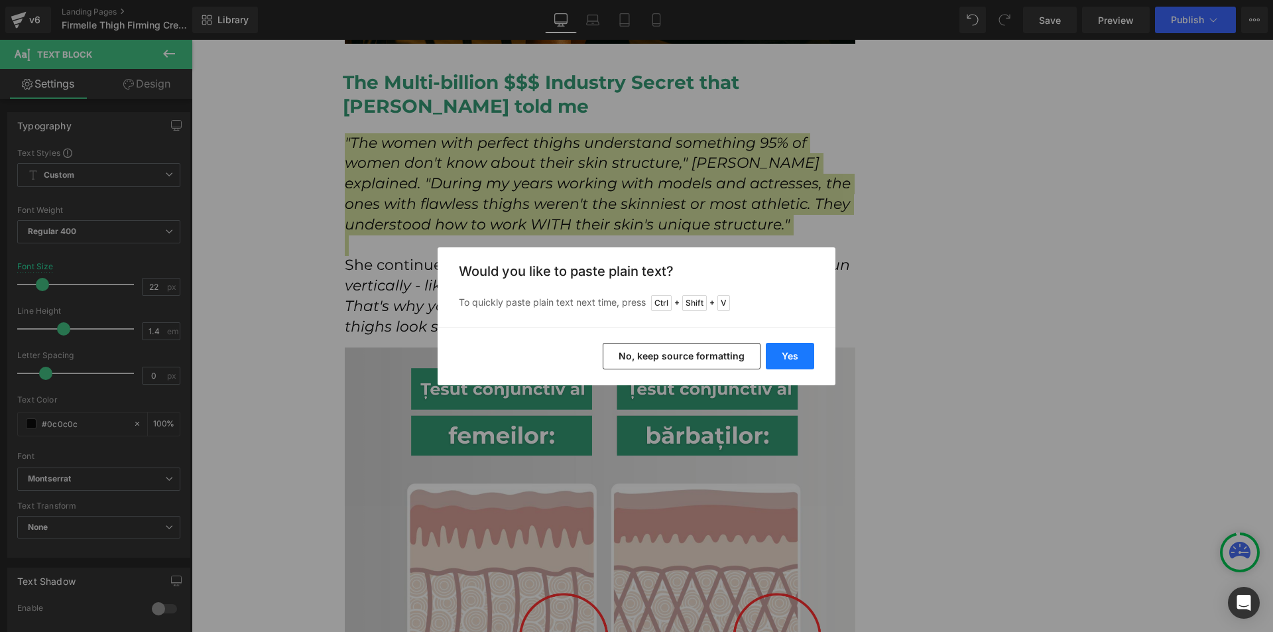
click at [783, 344] on button "Yes" at bounding box center [790, 356] width 48 height 27
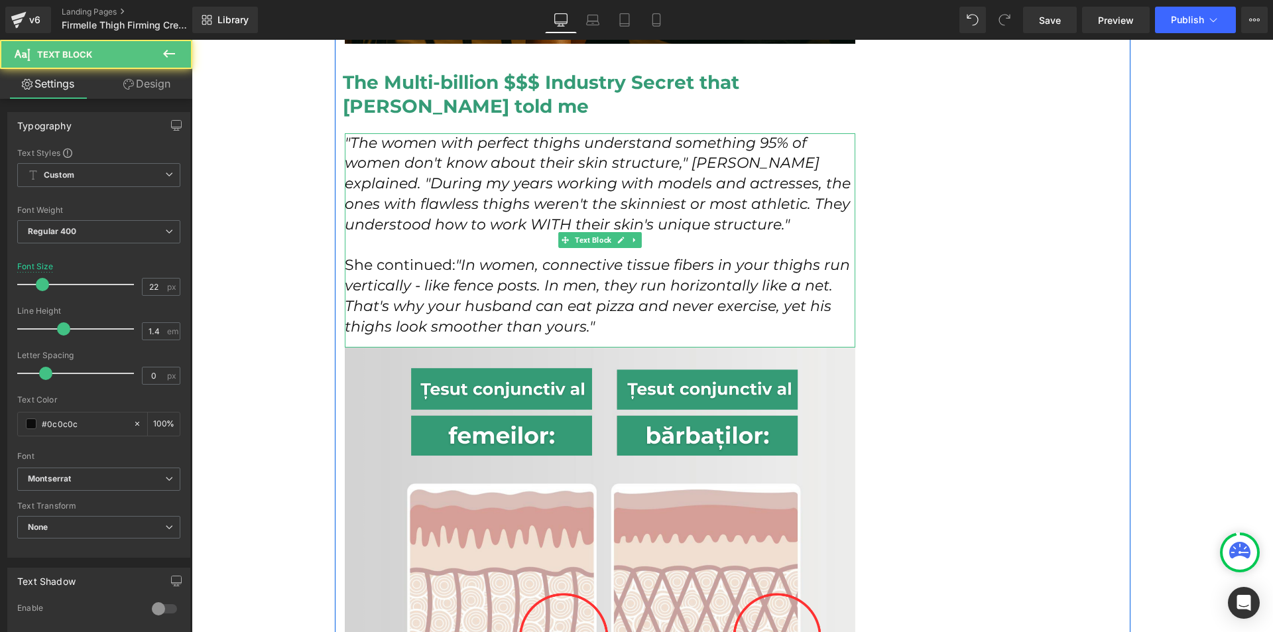
click at [683, 157] on icon ""The women with perfect thighs understand something 95% of women don't know abo…" at bounding box center [598, 183] width 506 height 99
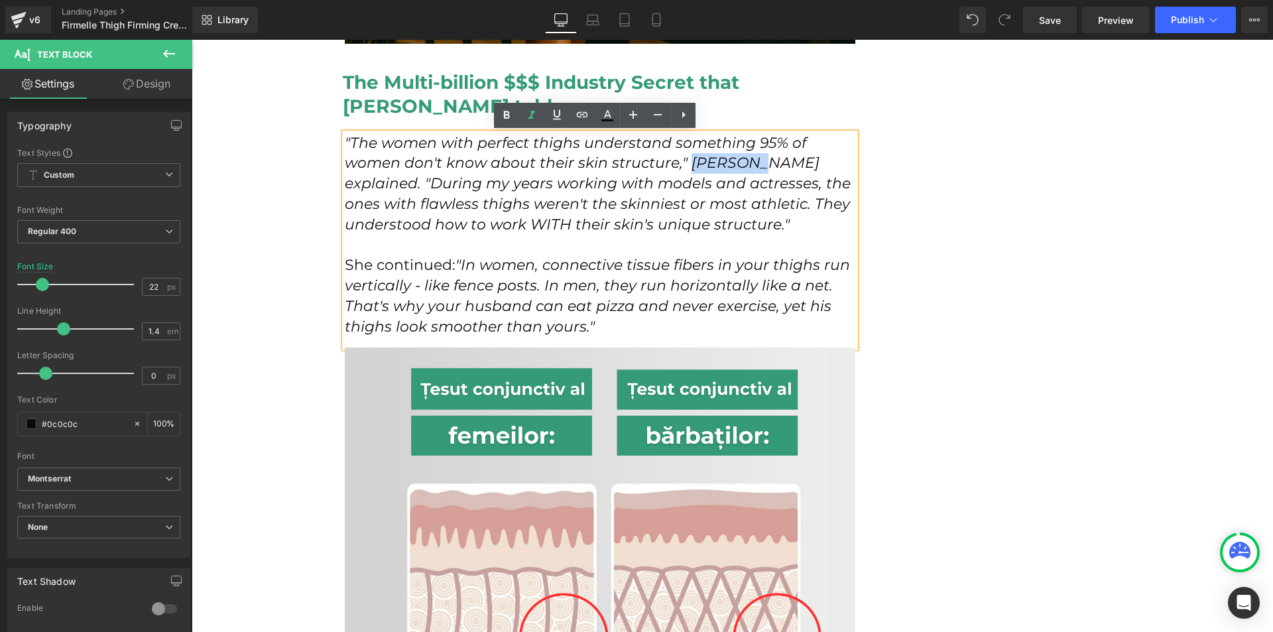
drag, startPoint x: 684, startPoint y: 163, endPoint x: 751, endPoint y: 166, distance: 67.7
click at [751, 166] on icon ""The women with perfect thighs understand something 95% of women don't know abo…" at bounding box center [598, 183] width 506 height 99
click at [494, 179] on icon ""The women with perfect thighs understand something 95% of women don't know abo…" at bounding box center [598, 183] width 506 height 99
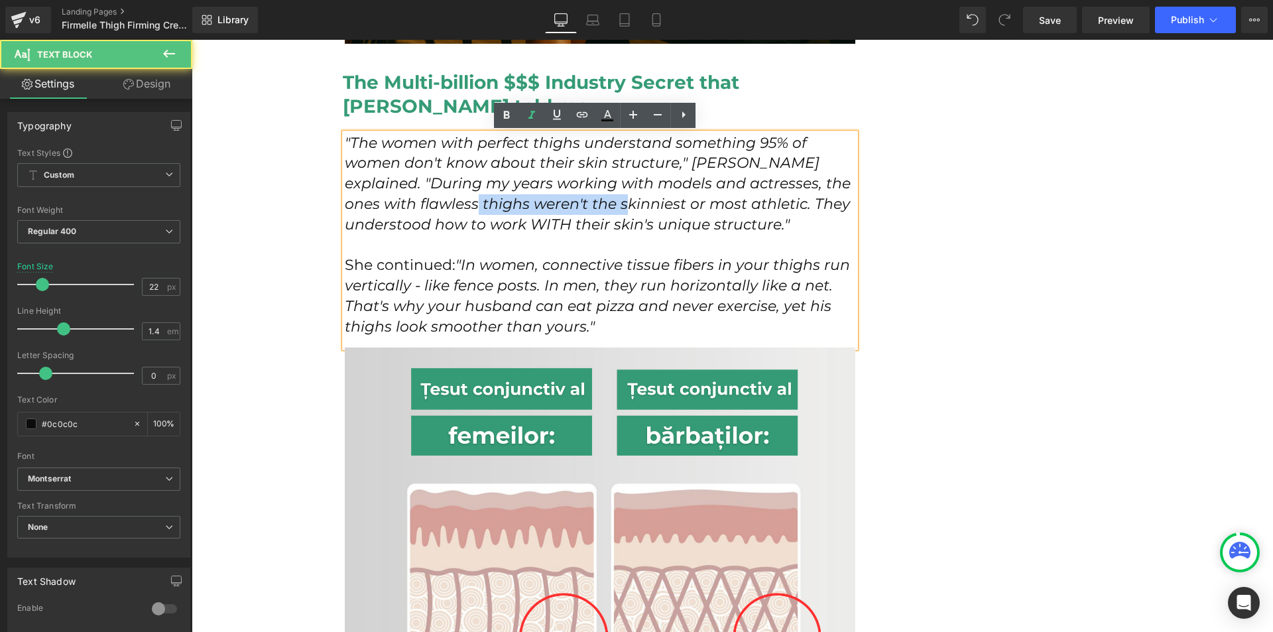
drag, startPoint x: 456, startPoint y: 207, endPoint x: 603, endPoint y: 206, distance: 147.3
click at [603, 206] on icon ""The women with perfect thighs understand something 95% of women don't know abo…" at bounding box center [598, 183] width 506 height 99
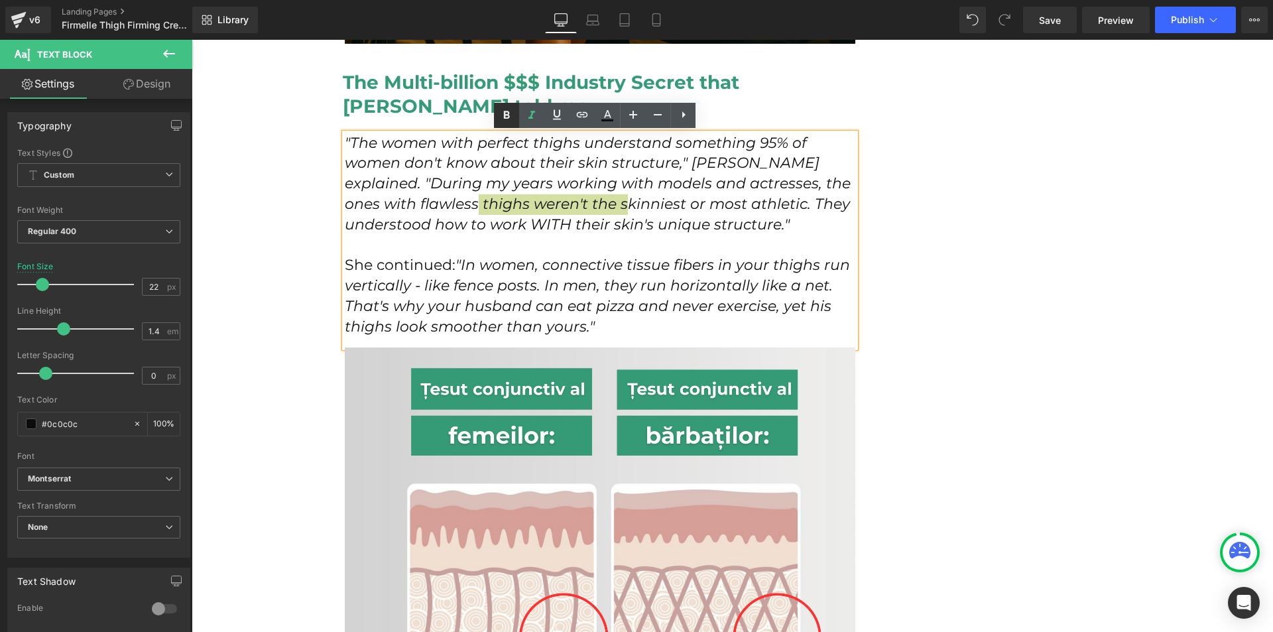
click at [511, 109] on icon at bounding box center [507, 115] width 16 height 16
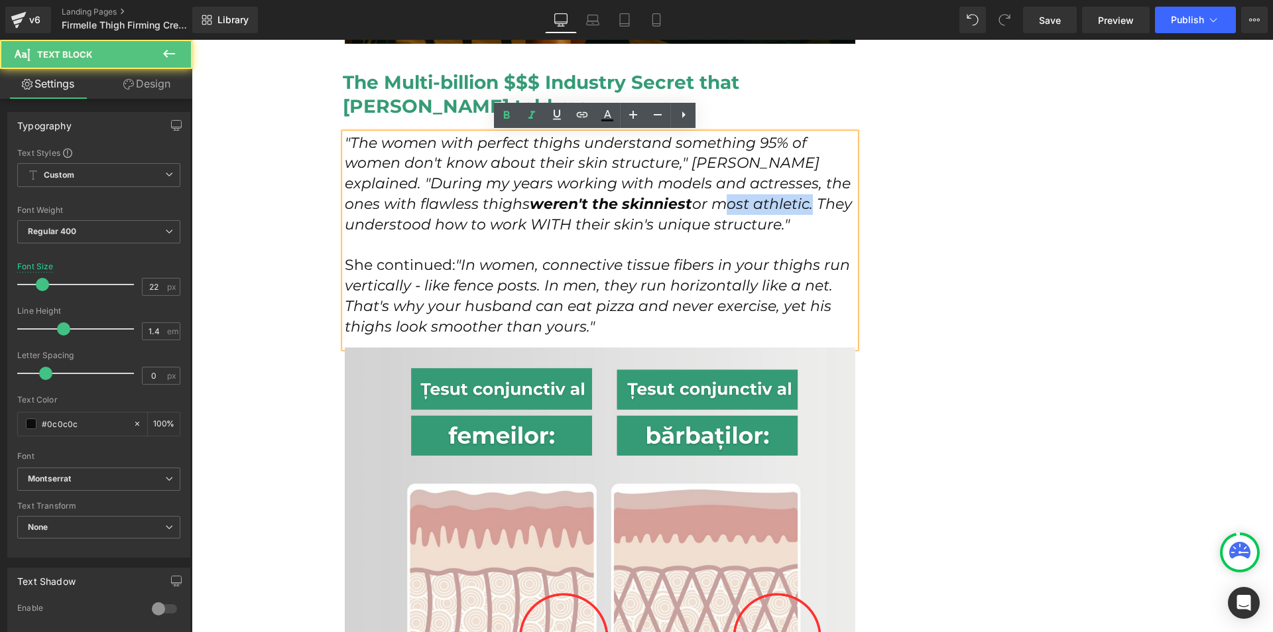
drag, startPoint x: 635, startPoint y: 205, endPoint x: 736, endPoint y: 208, distance: 100.9
click at [736, 208] on icon ""The women with perfect thighs understand something 95% of women don't know abo…" at bounding box center [598, 183] width 507 height 99
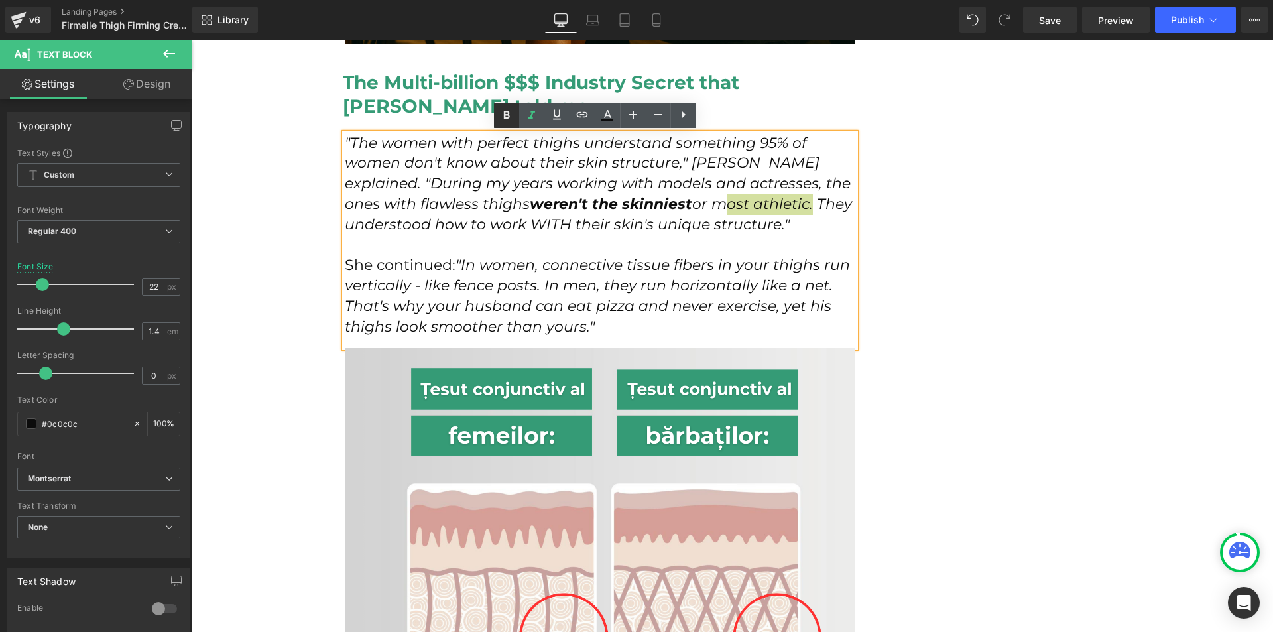
click at [510, 116] on icon at bounding box center [507, 115] width 16 height 16
click at [440, 259] on p "She continued: "In women, connective tissue fibers in your thighs run verticall…" at bounding box center [600, 296] width 511 height 82
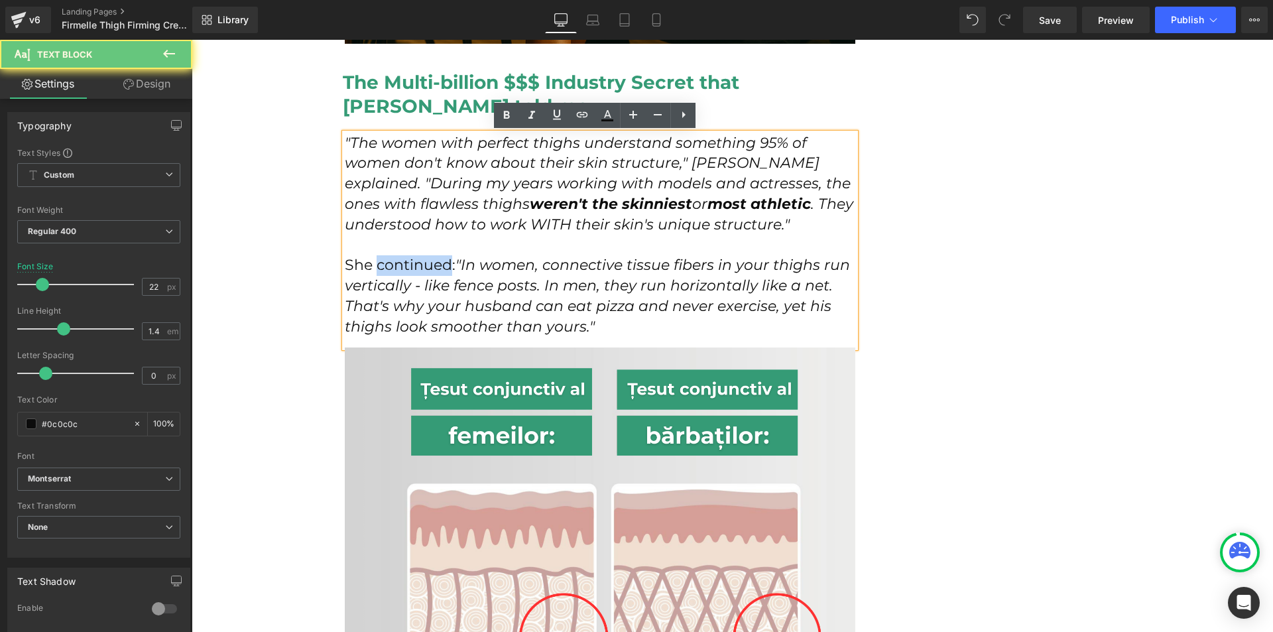
click at [440, 259] on p "She continued: "In women, connective tissue fibers in your thighs run verticall…" at bounding box center [600, 296] width 511 height 82
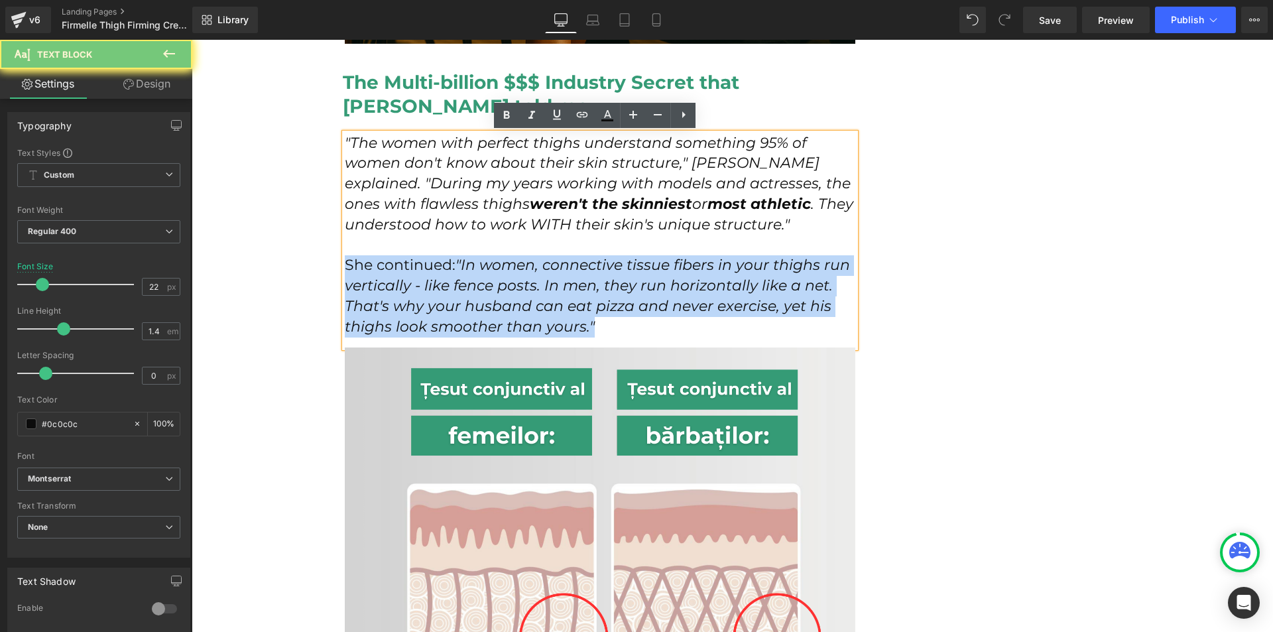
click at [440, 259] on p "She continued: "In women, connective tissue fibers in your thighs run verticall…" at bounding box center [600, 296] width 511 height 82
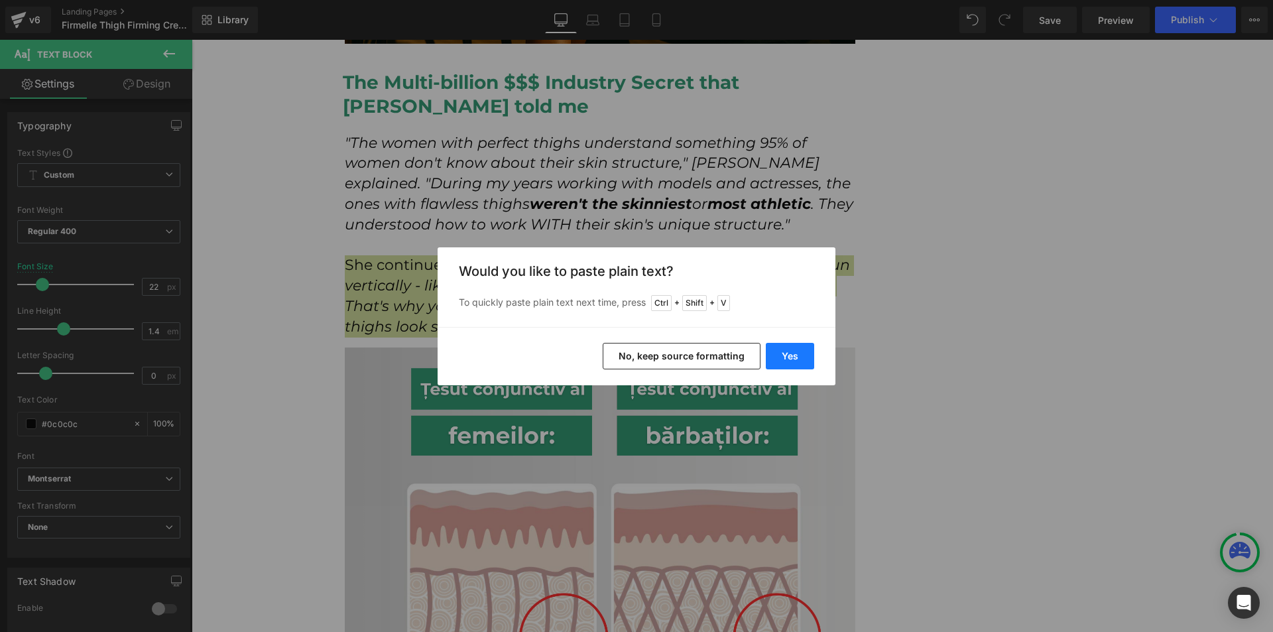
click at [781, 357] on button "Yes" at bounding box center [790, 356] width 48 height 27
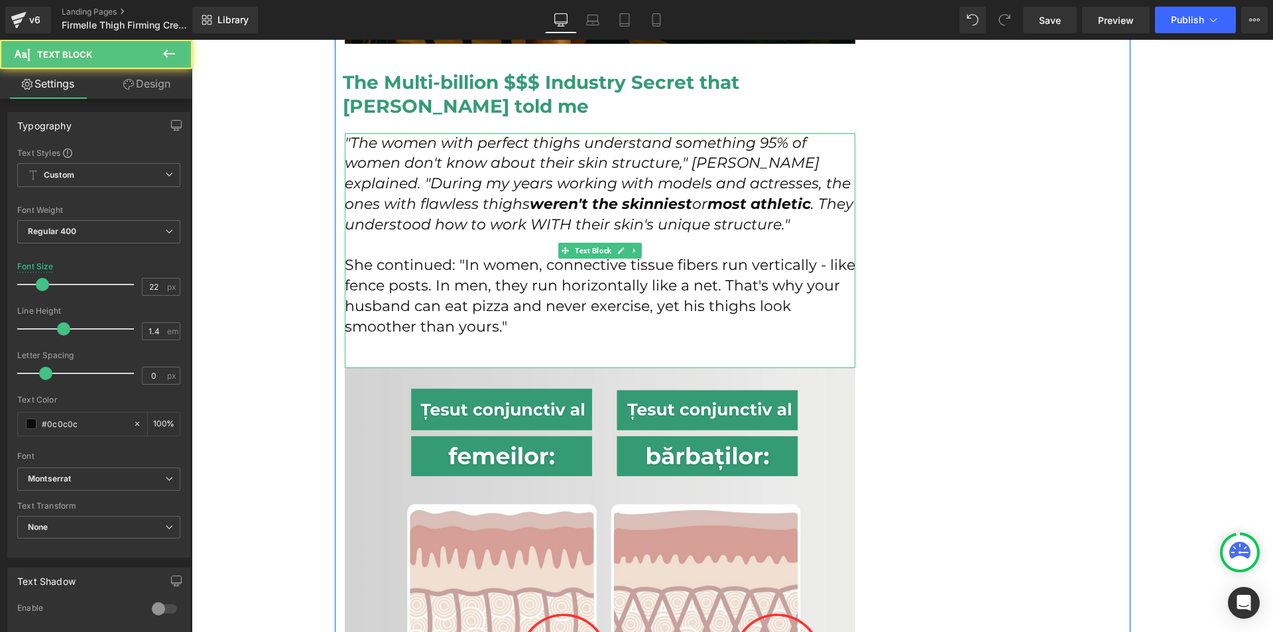
click at [595, 350] on p at bounding box center [600, 347] width 511 height 21
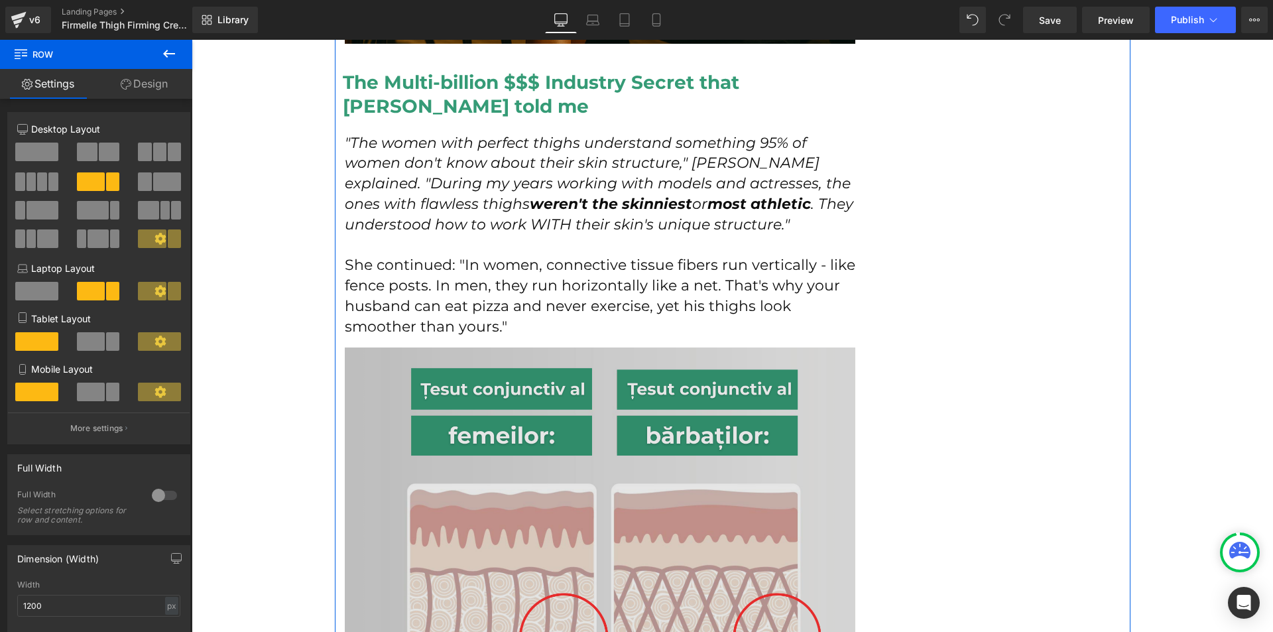
scroll to position [2189, 0]
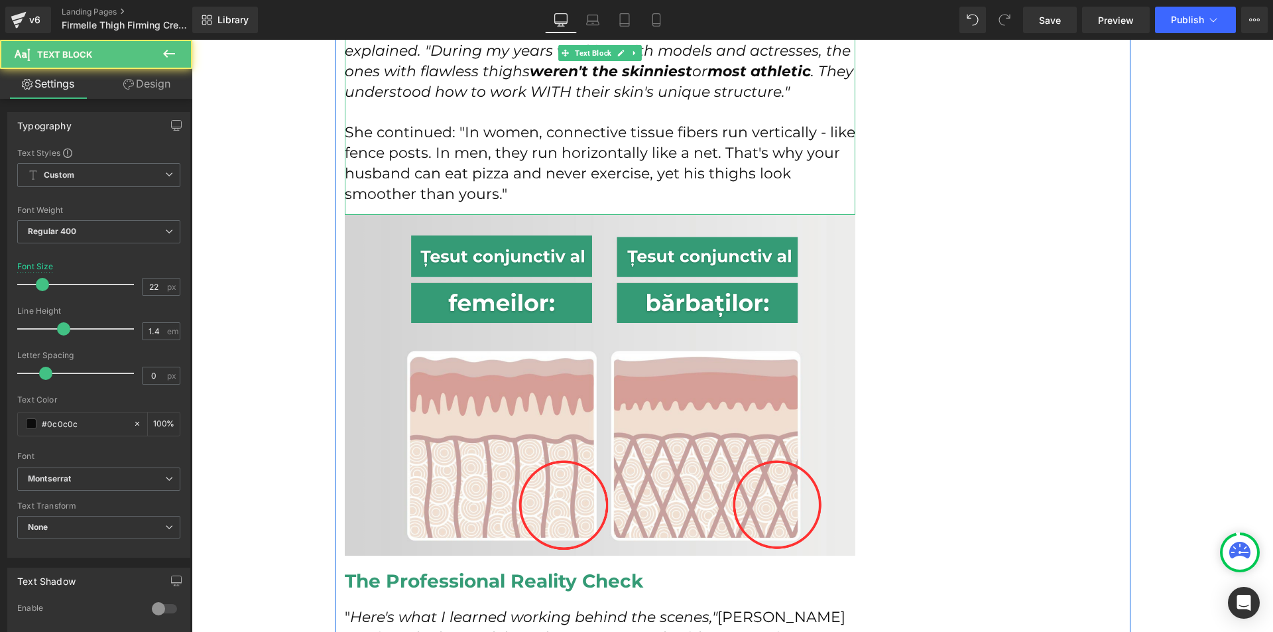
click at [553, 192] on p "She continued: "In women, connective tissue fibers run vertically - like fence …" at bounding box center [600, 164] width 511 height 82
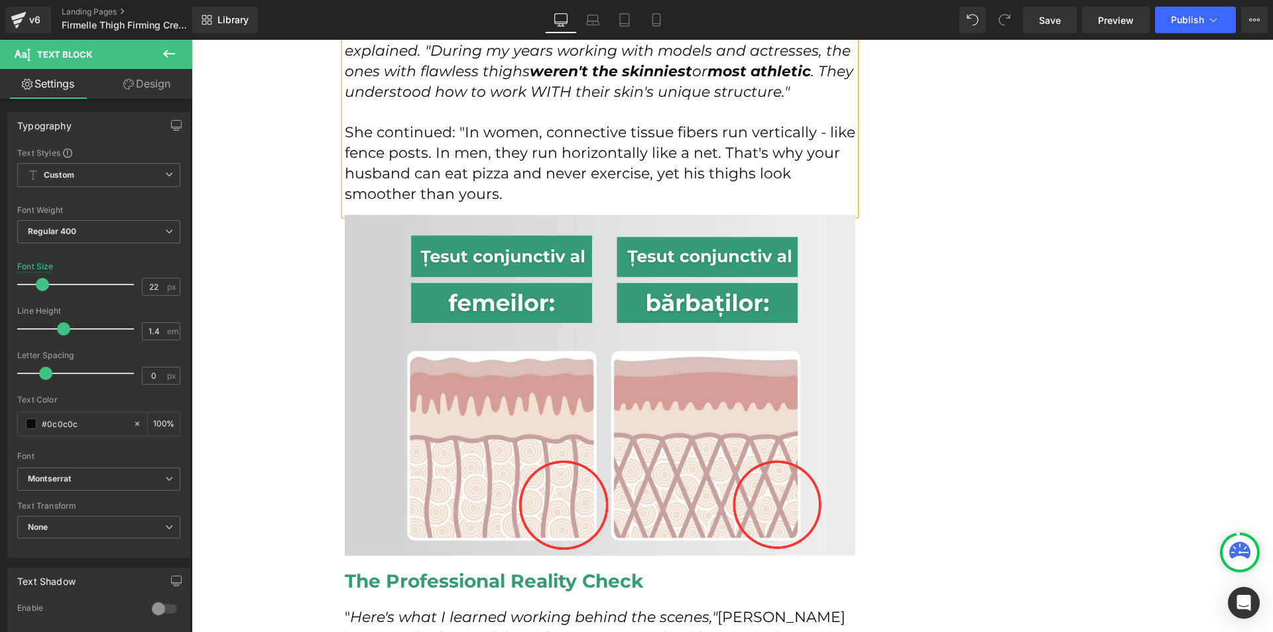
click at [460, 131] on p "She continued: "In women, connective tissue fibers run vertically - like fence …" at bounding box center [600, 164] width 511 height 82
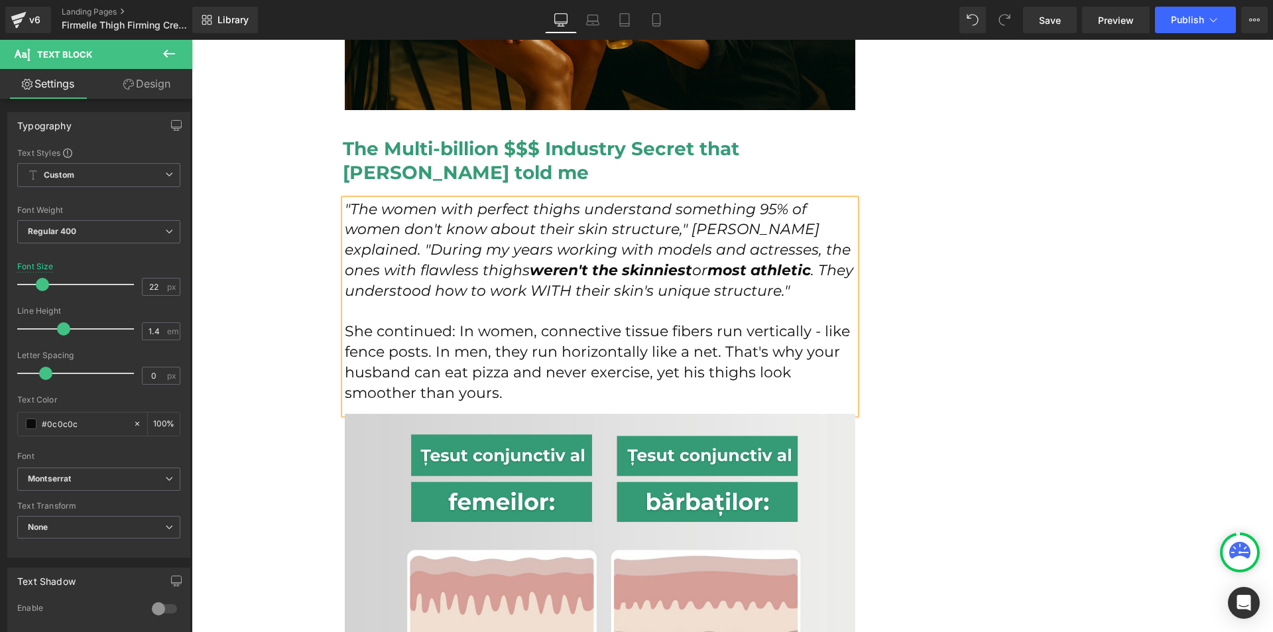
scroll to position [1923, 0]
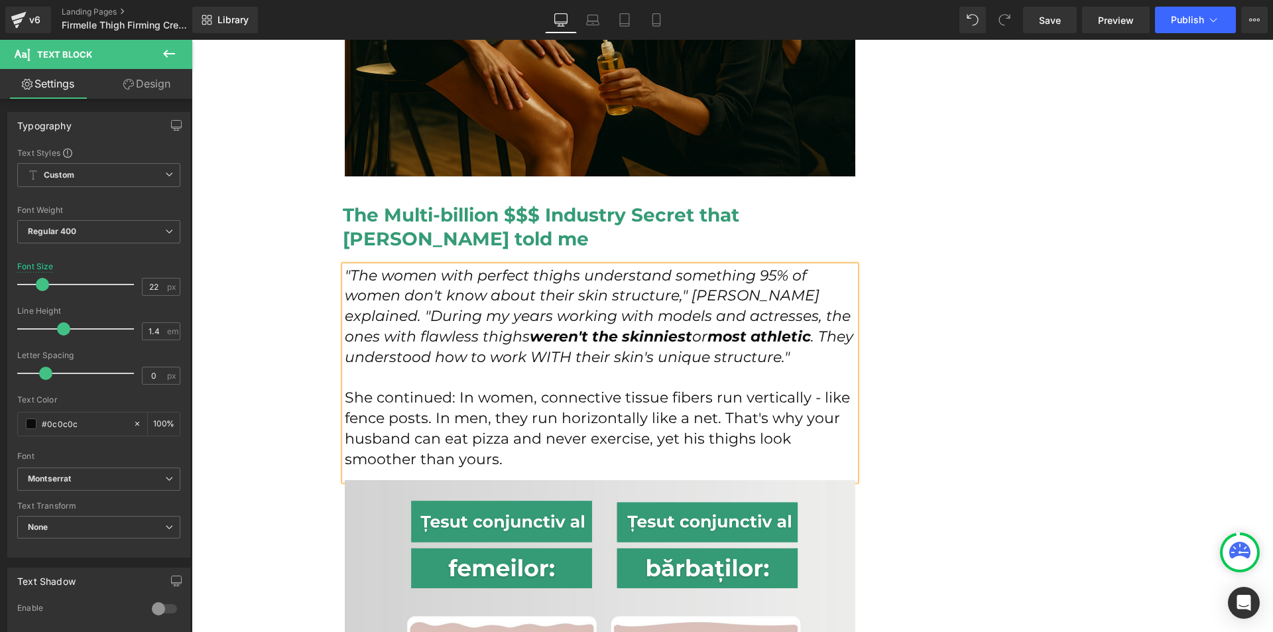
click at [345, 318] on icon ""The women with perfect thighs understand something 95% of women don't know abo…" at bounding box center [599, 316] width 509 height 99
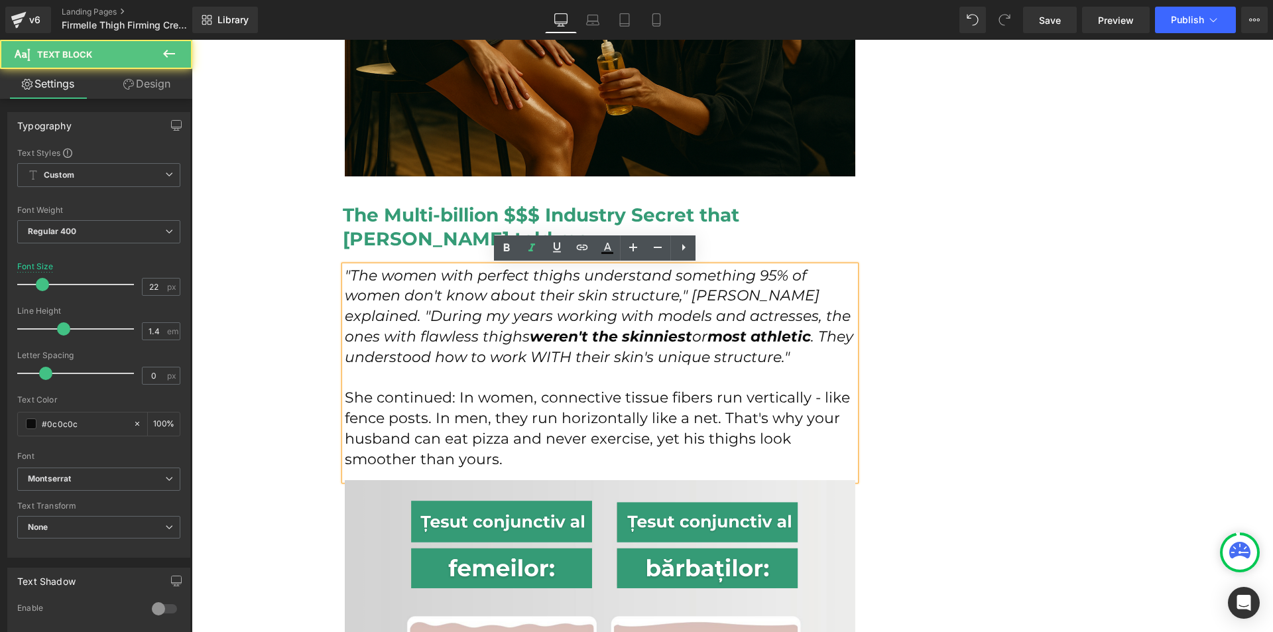
click at [346, 309] on icon ""The women with perfect thighs understand something 95% of women don't know abo…" at bounding box center [599, 316] width 509 height 99
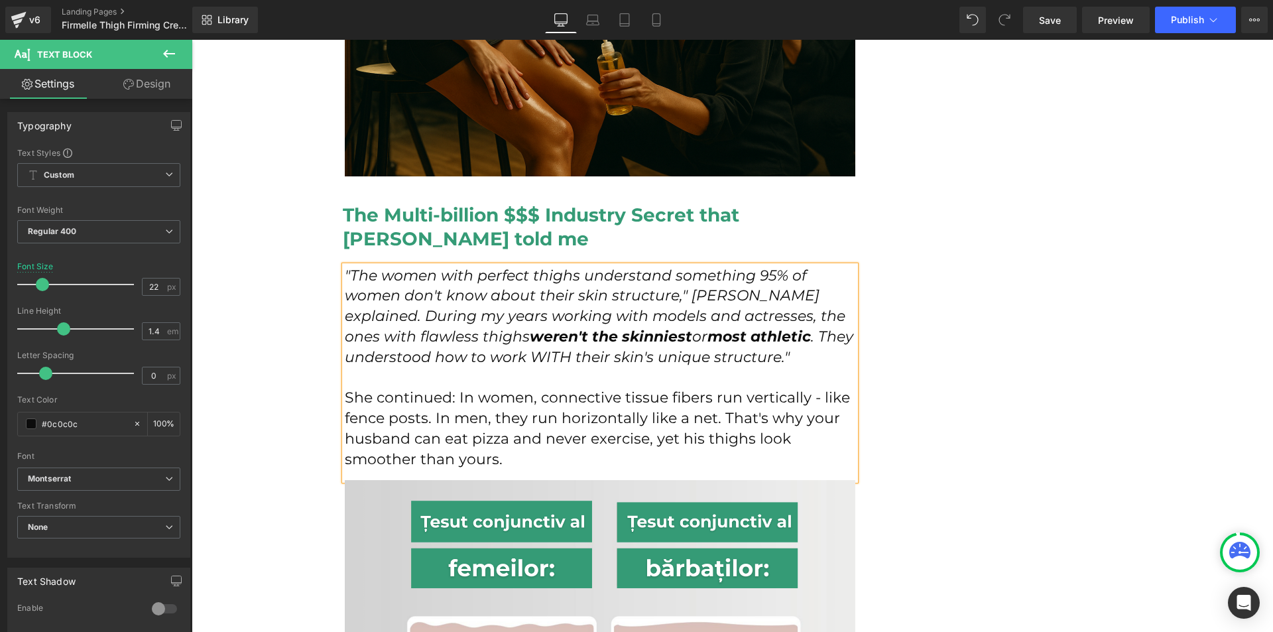
click at [789, 358] on p ""The women with perfect thighs understand something 95% of women don't know abo…" at bounding box center [600, 317] width 511 height 102
click at [346, 276] on icon ""The women with perfect thighs understand something 95% of women don't know abo…" at bounding box center [599, 316] width 509 height 99
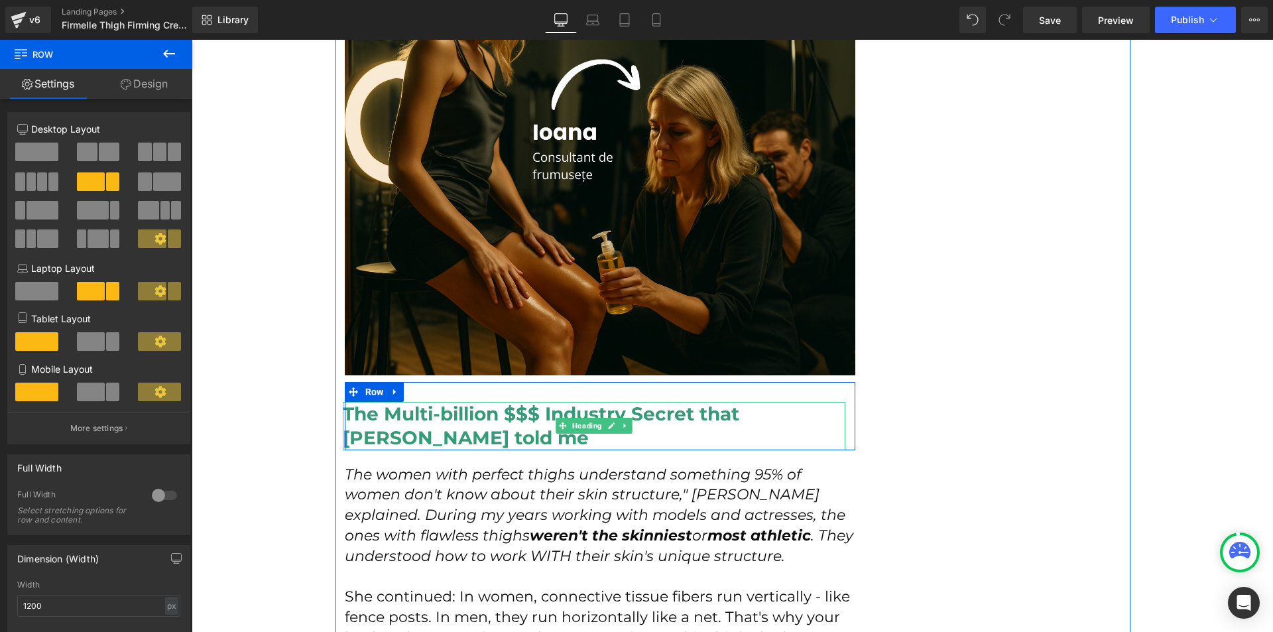
scroll to position [1791, 0]
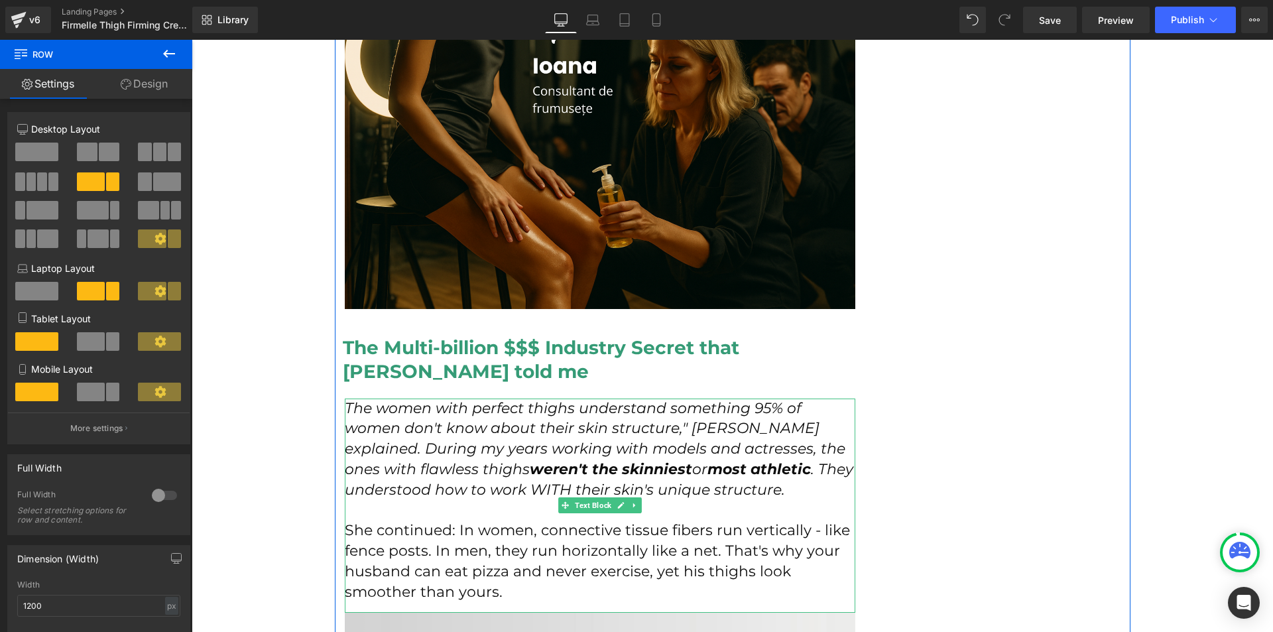
click at [346, 410] on icon "The women with perfect thighs understand something 95% of women don't know abou…" at bounding box center [599, 448] width 509 height 99
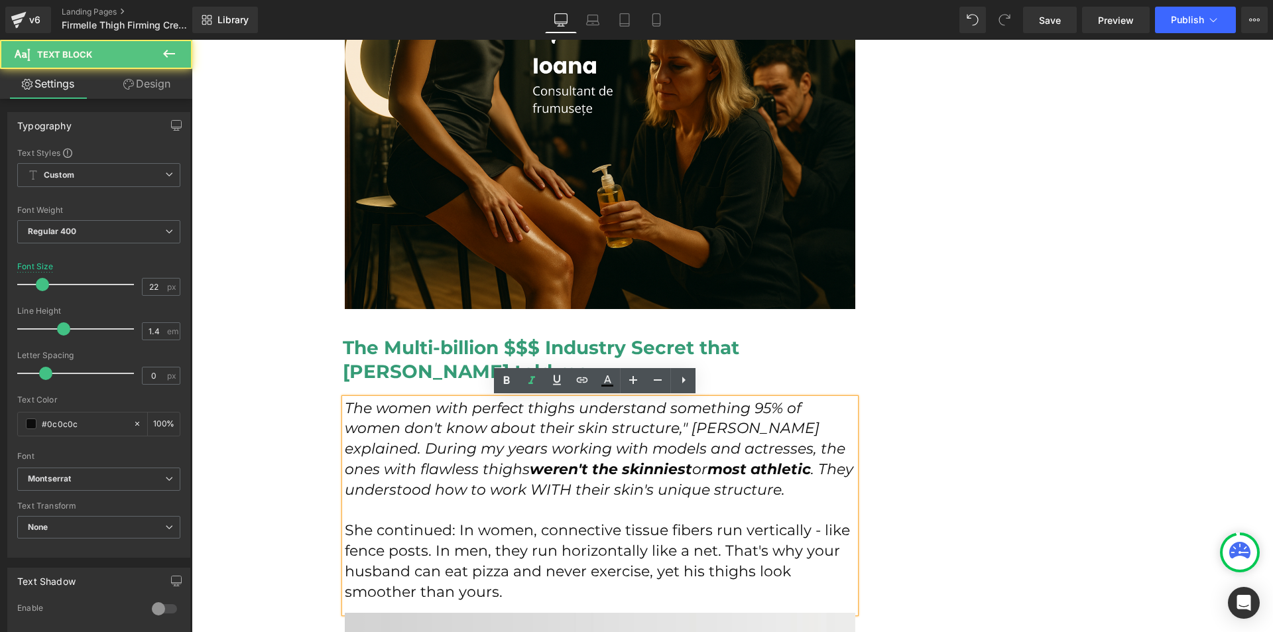
click at [345, 411] on icon "The women with perfect thighs understand something 95% of women don't know abou…" at bounding box center [599, 448] width 509 height 99
click at [511, 590] on p "She continued: In women, connective tissue fibers run vertically - like fence p…" at bounding box center [600, 562] width 511 height 82
click at [813, 548] on p "She continued: In women, connective tissue fibers run vertically - like fence p…" at bounding box center [600, 562] width 511 height 82
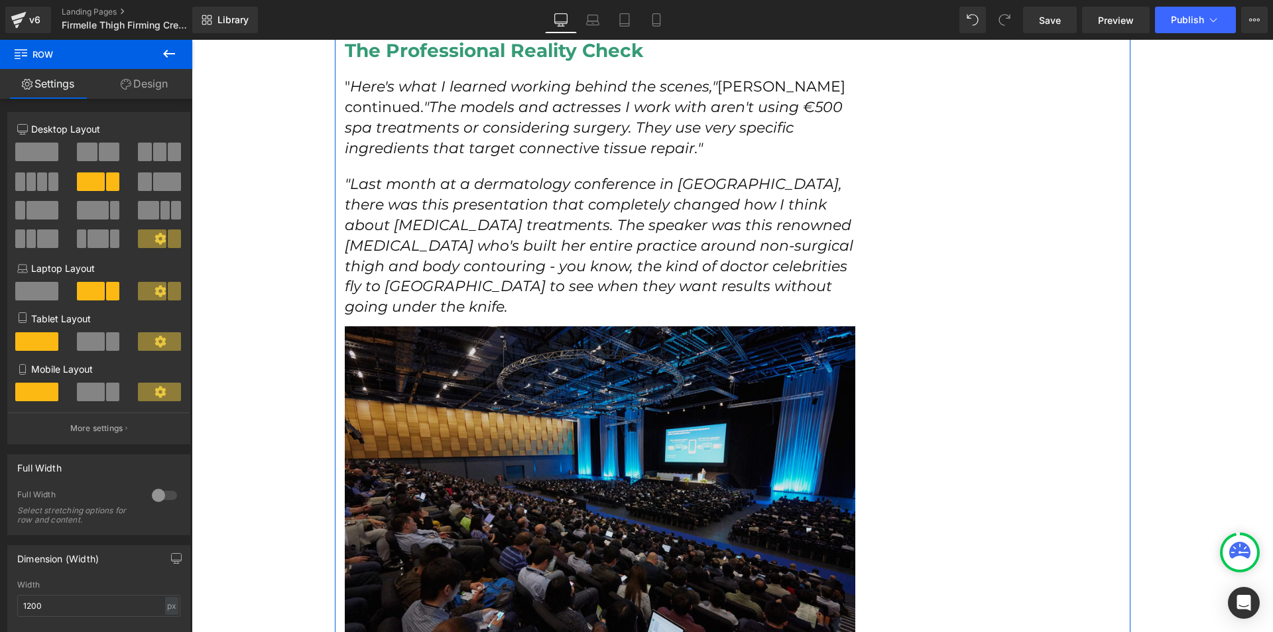
scroll to position [2454, 0]
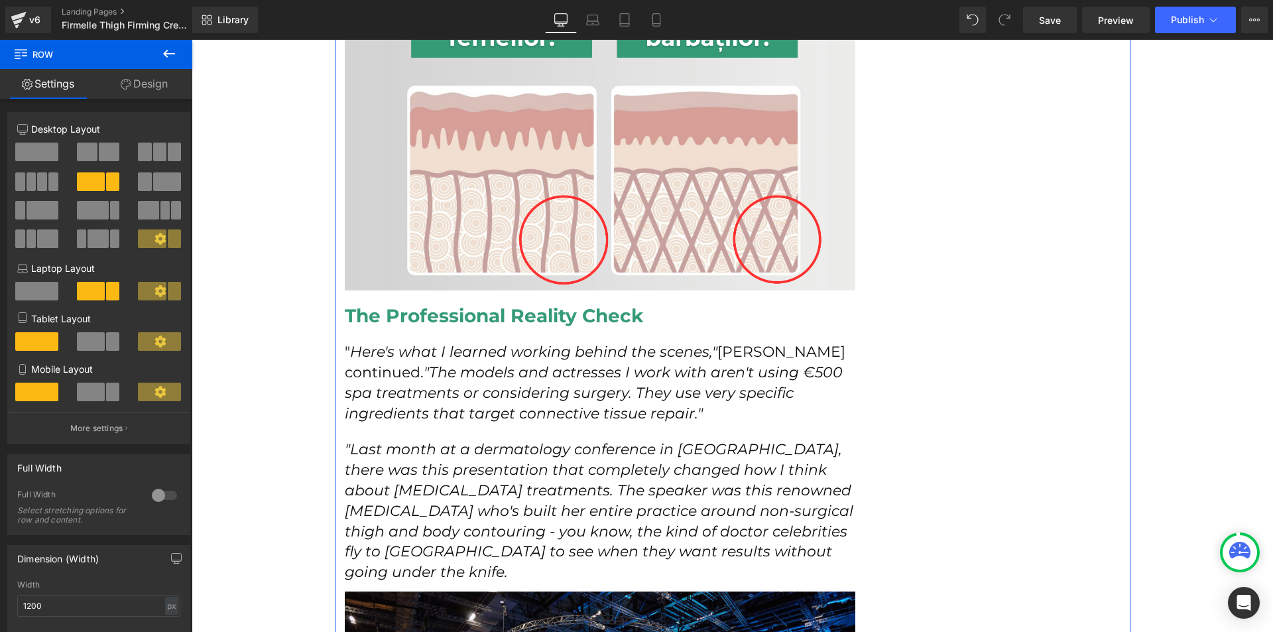
click at [417, 359] on icon "Here's what I learned working behind the scenes,"" at bounding box center [533, 352] width 367 height 18
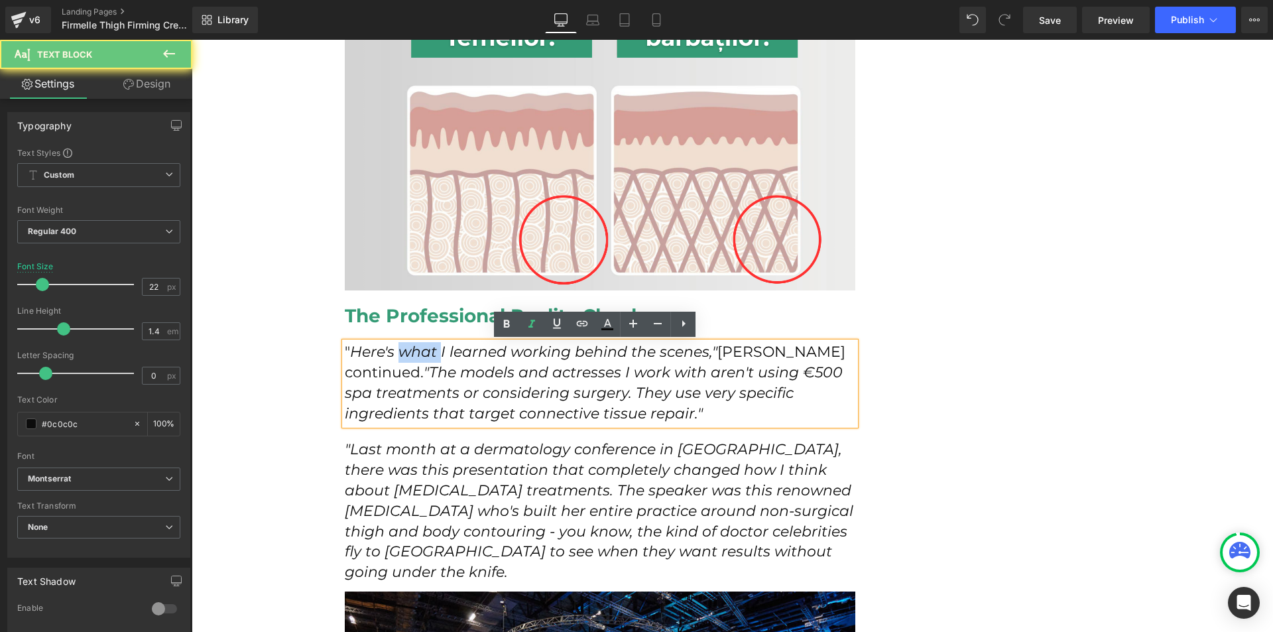
click at [417, 359] on icon "Here's what I learned working behind the scenes,"" at bounding box center [533, 352] width 367 height 18
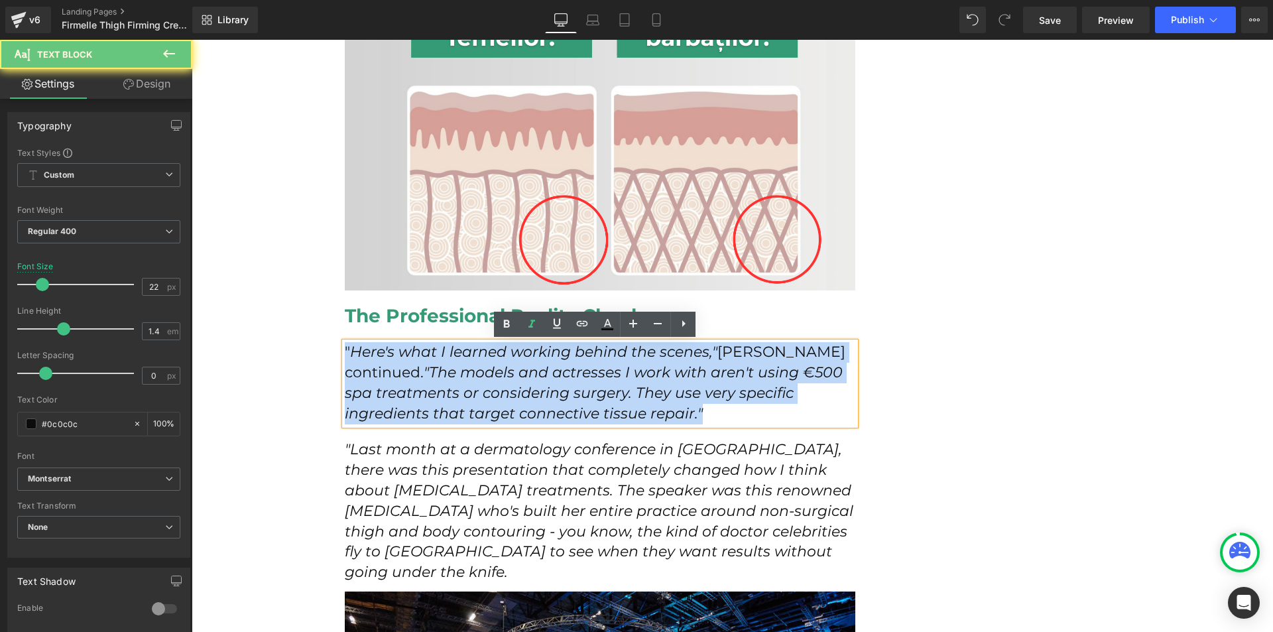
click at [417, 359] on icon "Here's what I learned working behind the scenes,"" at bounding box center [533, 352] width 367 height 18
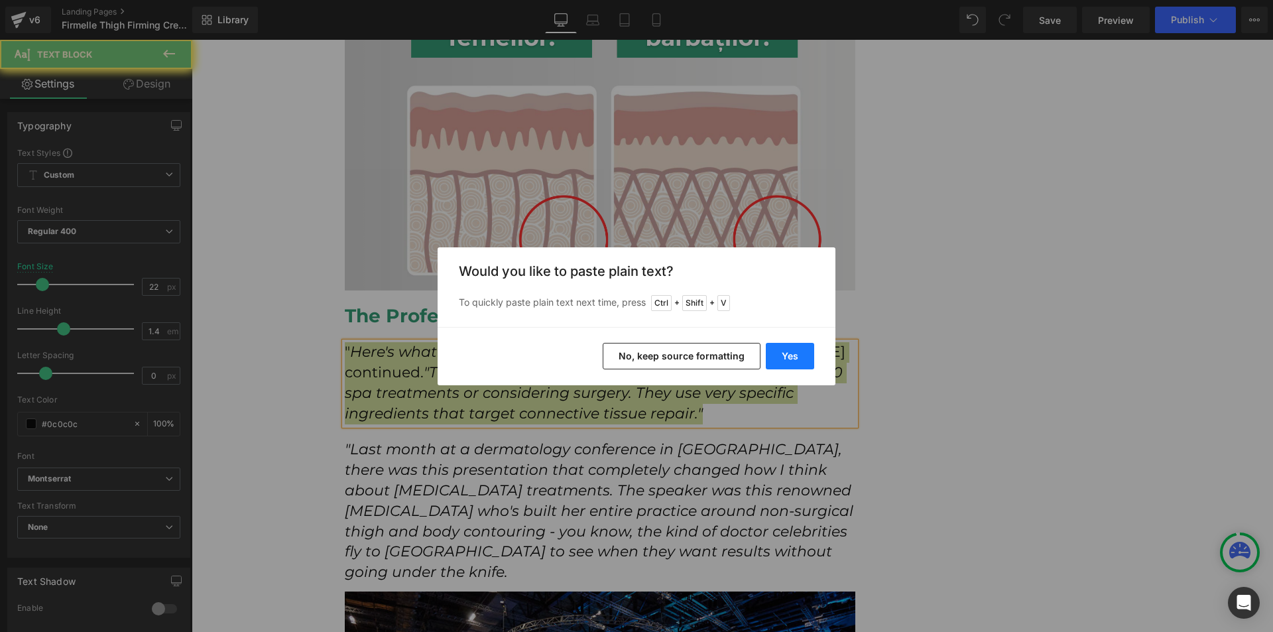
click at [812, 364] on button "Yes" at bounding box center [790, 356] width 48 height 27
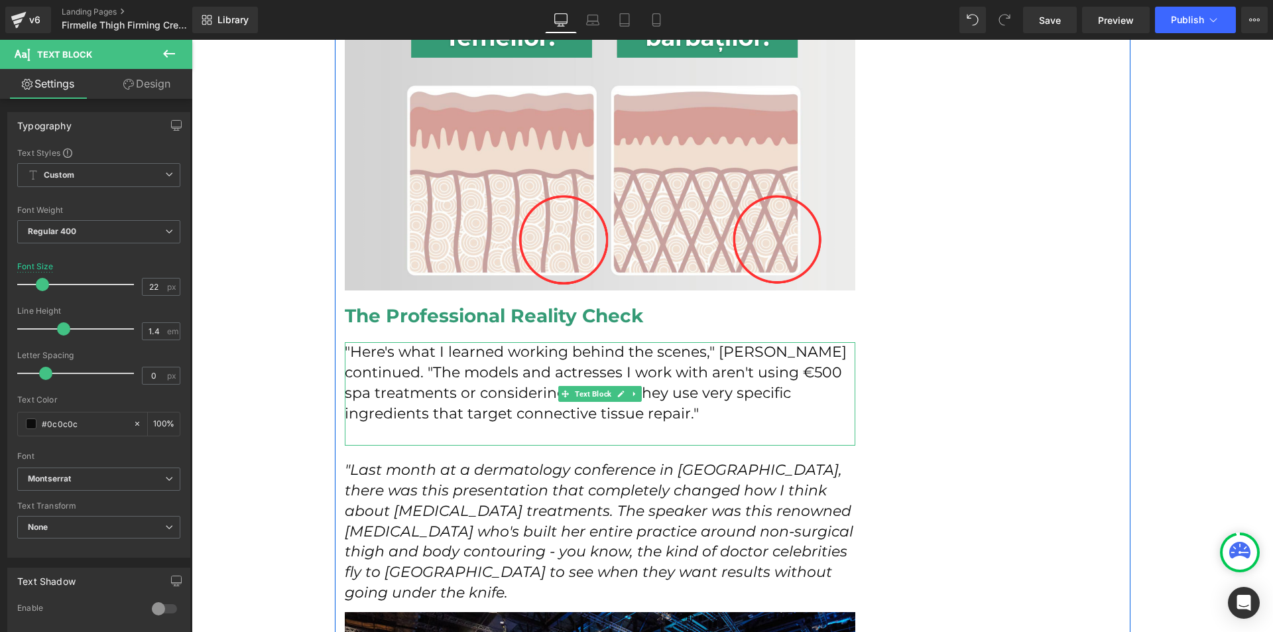
click at [493, 433] on p at bounding box center [600, 434] width 511 height 21
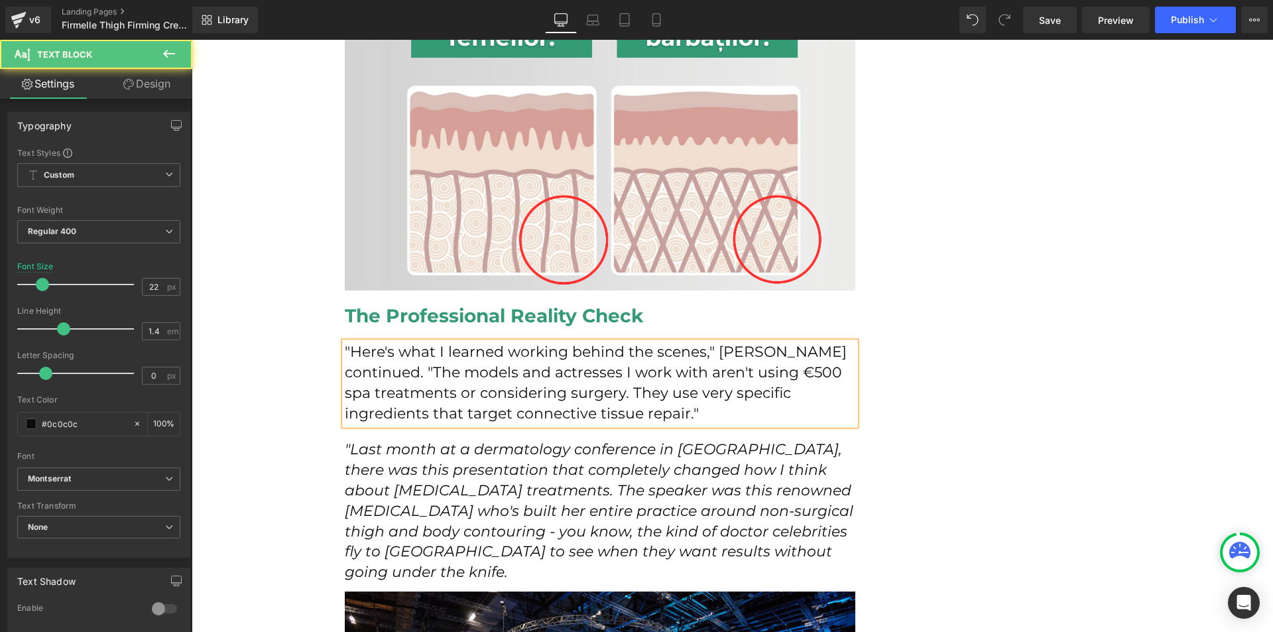
click at [346, 369] on p ""Here's what I learned working behind the scenes," [PERSON_NAME] continued. "Th…" at bounding box center [600, 383] width 511 height 82
click at [632, 413] on p ""Here's what I learned working behind the scenes," [PERSON_NAME] continued. The…" at bounding box center [600, 383] width 511 height 82
click at [710, 348] on p ""Here's what I learned working behind the scenes," [PERSON_NAME] continued. The…" at bounding box center [600, 383] width 511 height 82
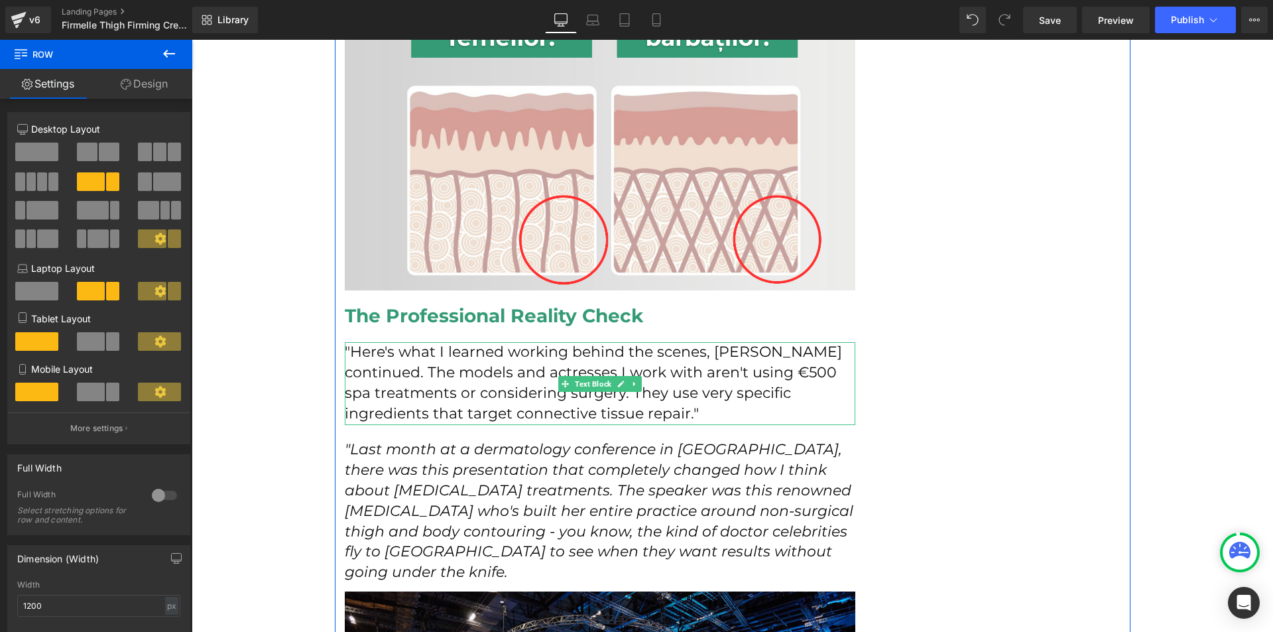
click at [677, 413] on p ""Here's what I learned working behind the scenes, [PERSON_NAME] continued. The …" at bounding box center [600, 383] width 511 height 82
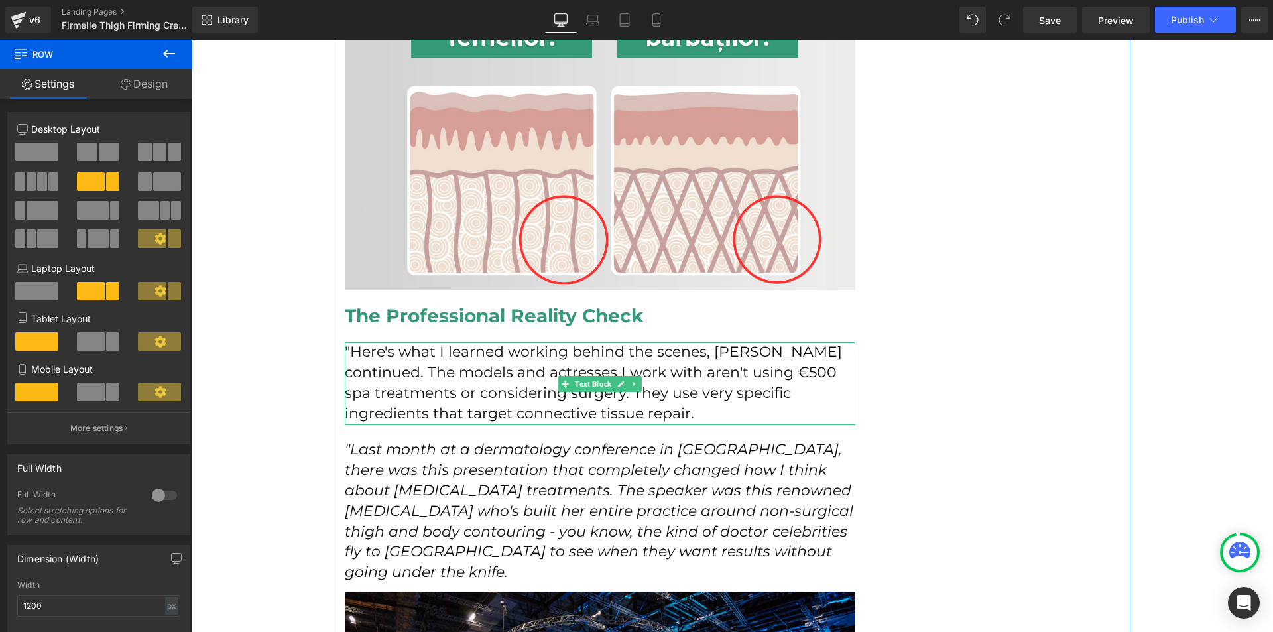
scroll to position [2520, 0]
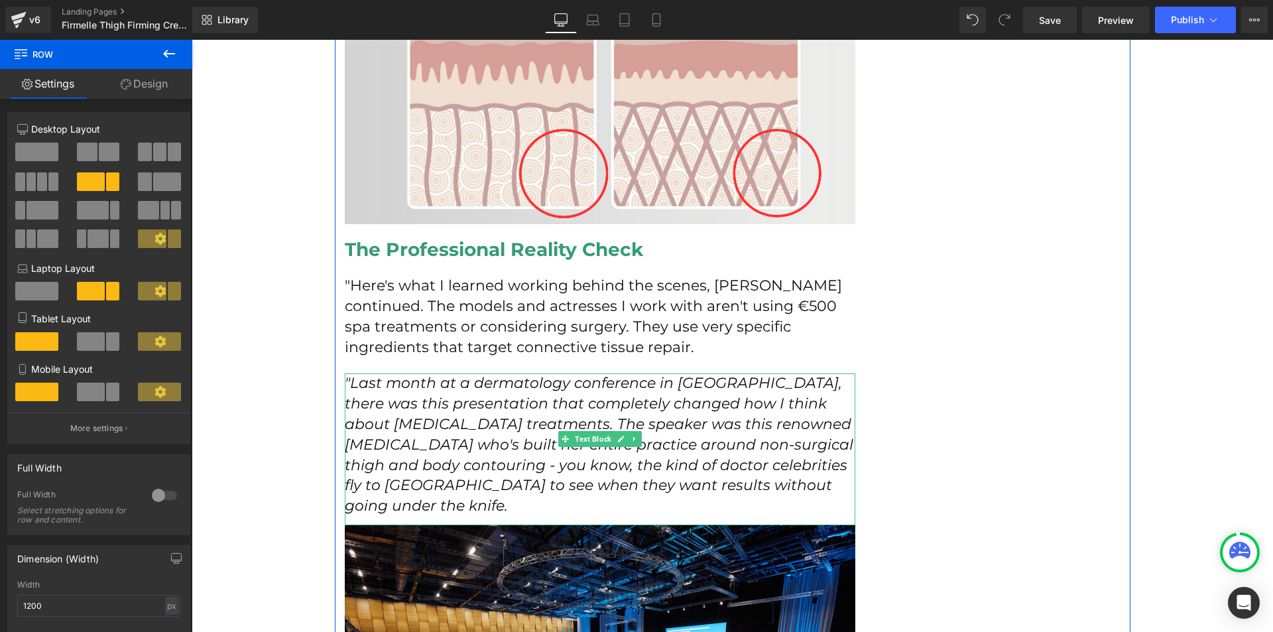
click at [349, 379] on icon ""Last month at a dermatology conference in [GEOGRAPHIC_DATA], there was this pr…" at bounding box center [599, 444] width 509 height 141
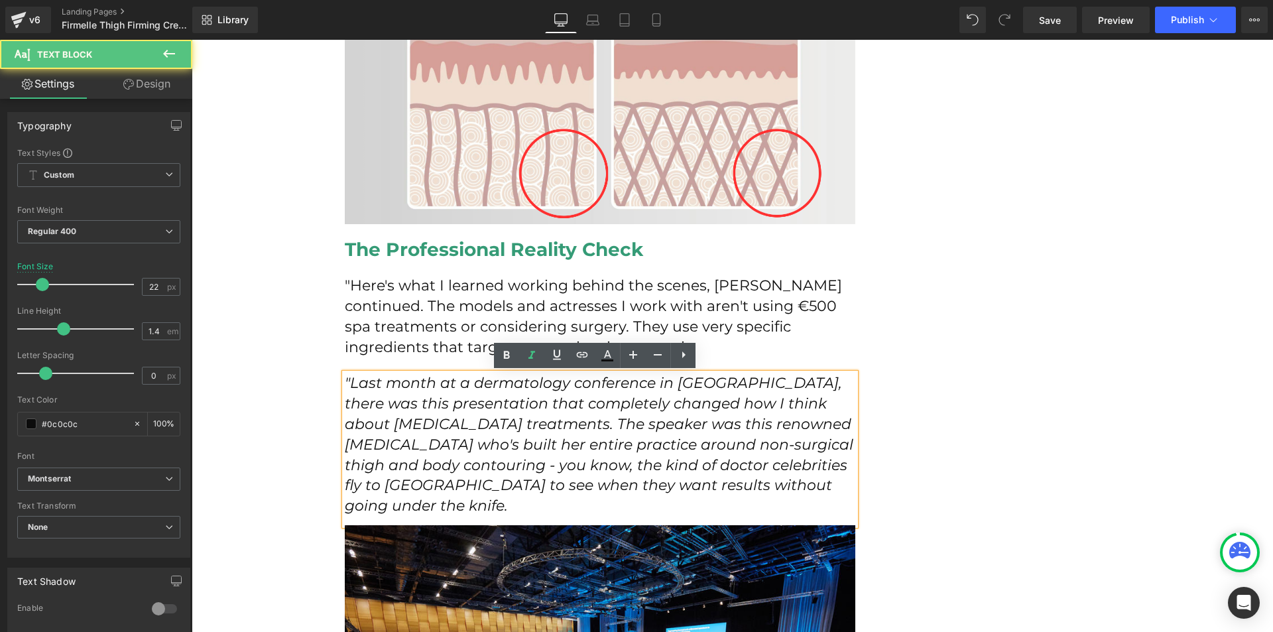
click at [345, 383] on icon ""Last month at a dermatology conference in [GEOGRAPHIC_DATA], there was this pr…" at bounding box center [599, 444] width 509 height 141
click at [346, 383] on icon ""Last month at a dermatology conference in [GEOGRAPHIC_DATA], there was this pr…" at bounding box center [599, 444] width 509 height 141
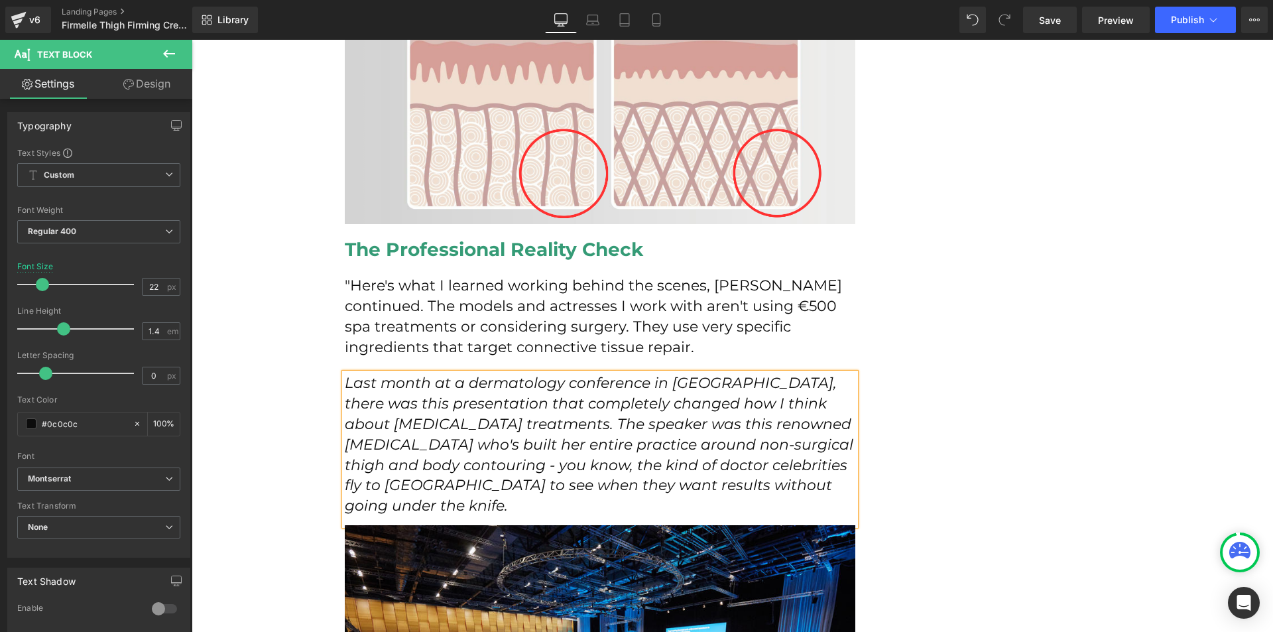
click at [814, 486] on p "Last month at a dermatology conference in [GEOGRAPHIC_DATA], there was this pre…" at bounding box center [600, 444] width 511 height 143
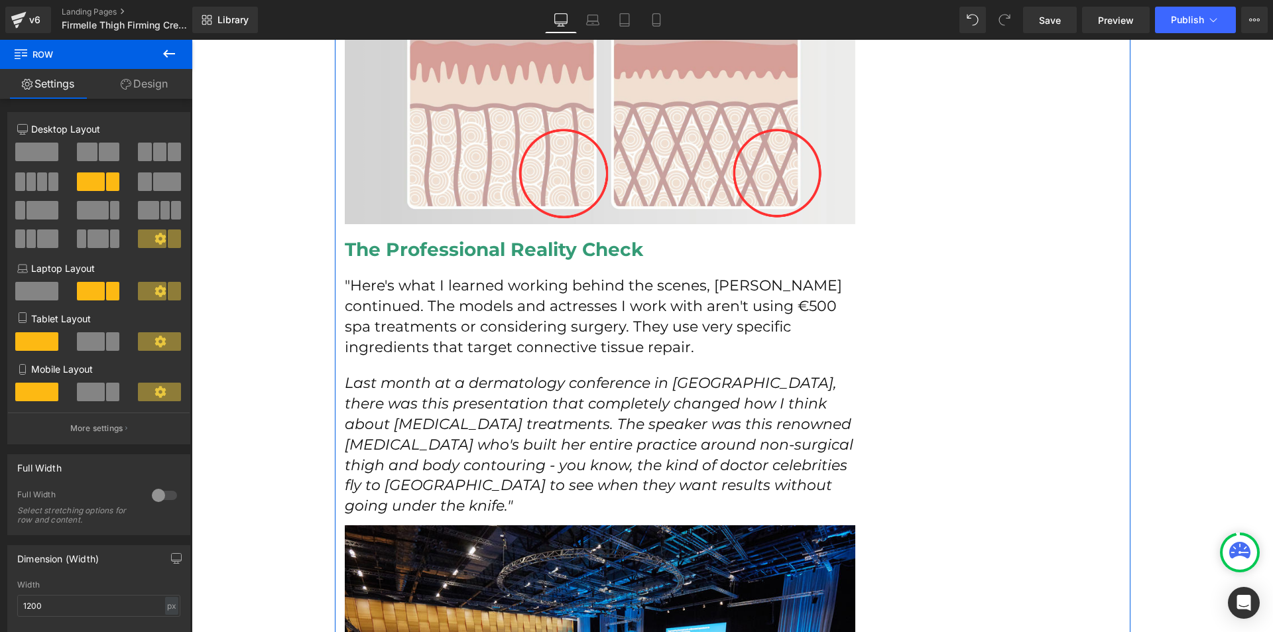
click at [439, 414] on p "Last month at a dermatology conference in [GEOGRAPHIC_DATA], there was this pre…" at bounding box center [600, 444] width 511 height 143
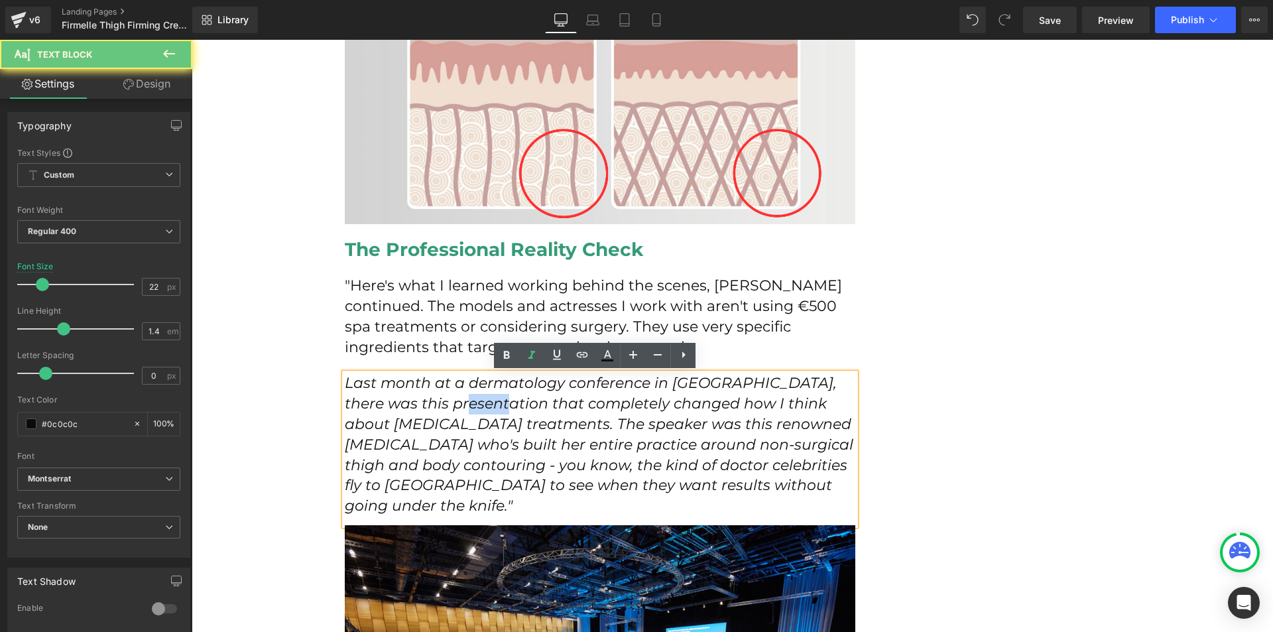
click at [439, 414] on p "Last month at a dermatology conference in [GEOGRAPHIC_DATA], there was this pre…" at bounding box center [600, 444] width 511 height 143
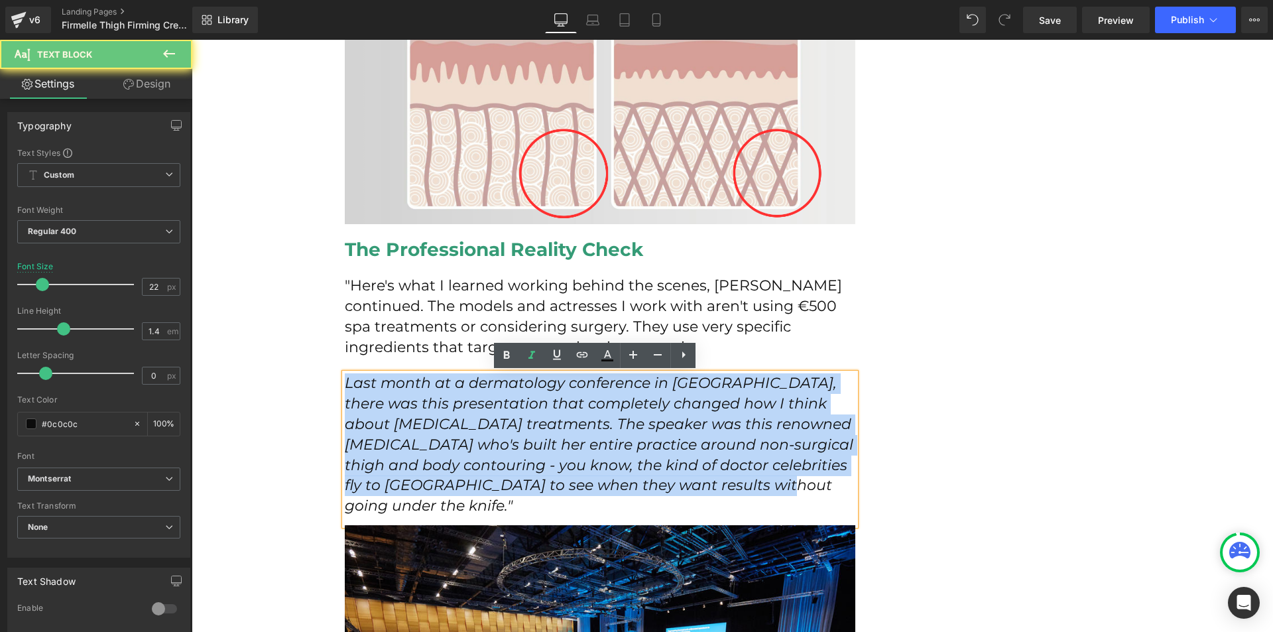
click at [439, 414] on p "Last month at a dermatology conference in [GEOGRAPHIC_DATA], there was this pre…" at bounding box center [600, 444] width 511 height 143
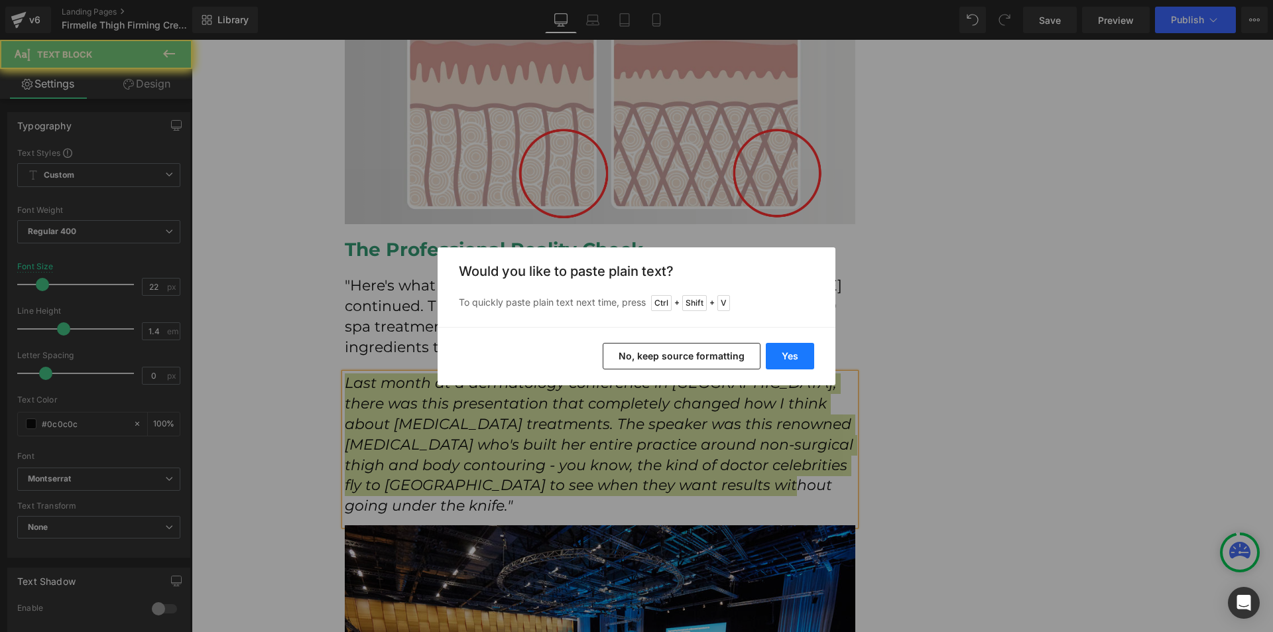
click at [788, 357] on button "Yes" at bounding box center [790, 356] width 48 height 27
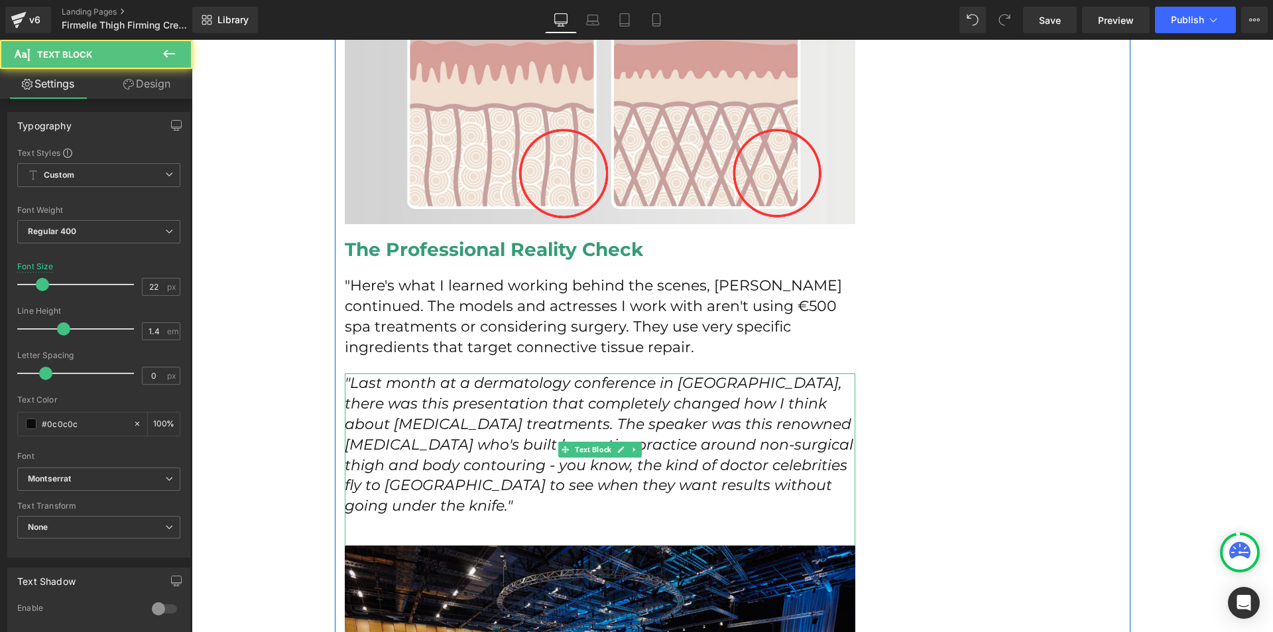
click at [752, 517] on p at bounding box center [600, 527] width 511 height 21
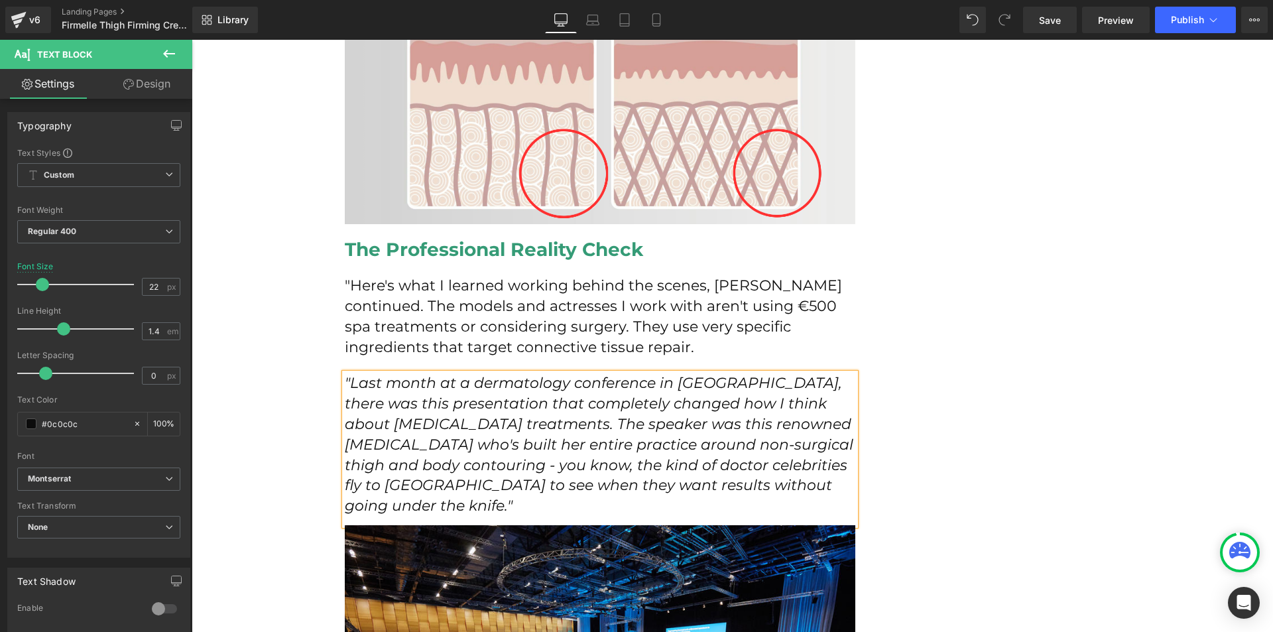
click at [346, 386] on icon ""Last month at a dermatology conference in [GEOGRAPHIC_DATA], there was this pr…" at bounding box center [599, 444] width 509 height 141
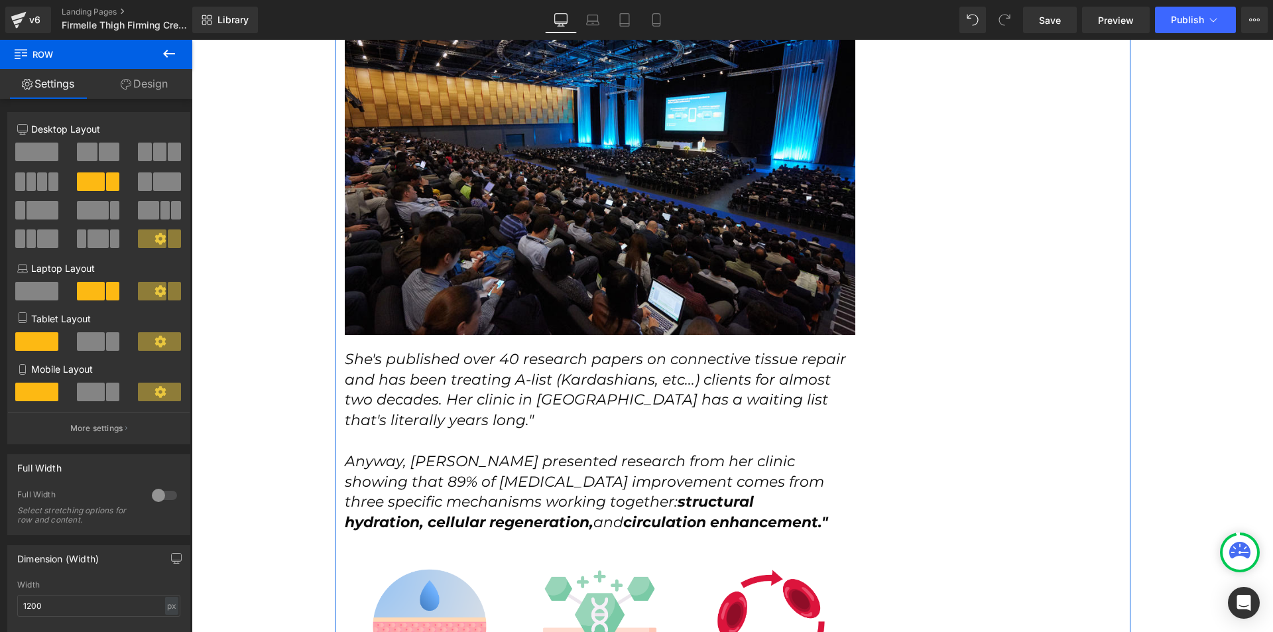
scroll to position [2985, 0]
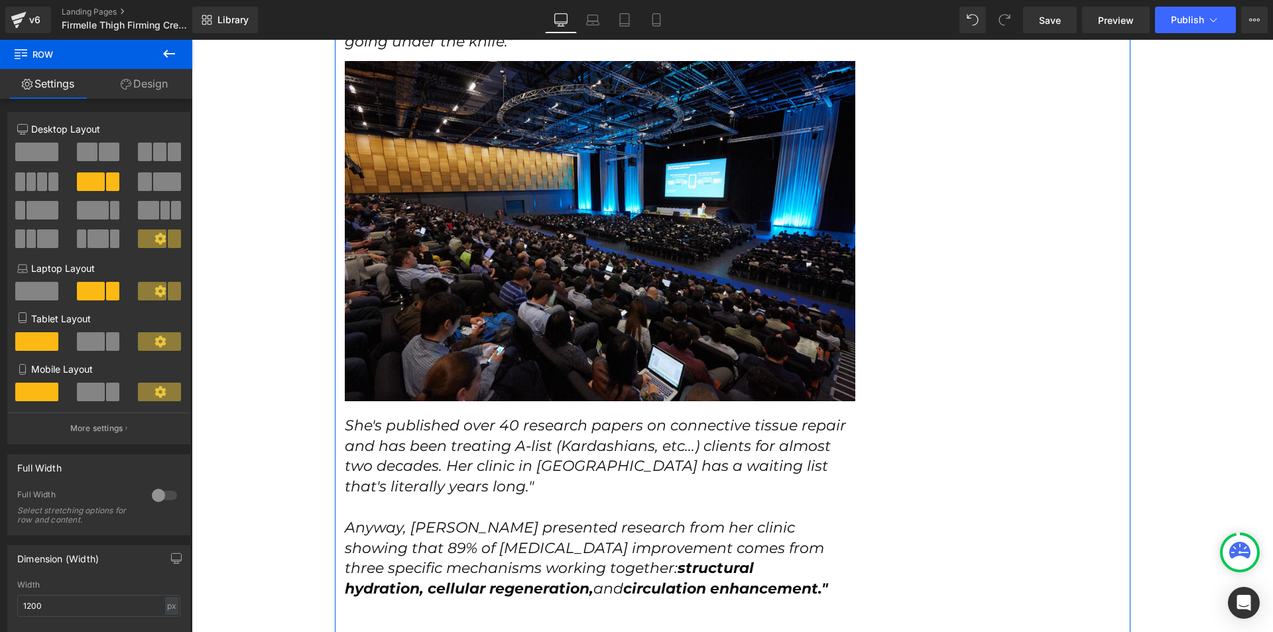
click at [407, 422] on icon "She's published over 40 research papers on connective tissue repair and has bee…" at bounding box center [595, 456] width 501 height 79
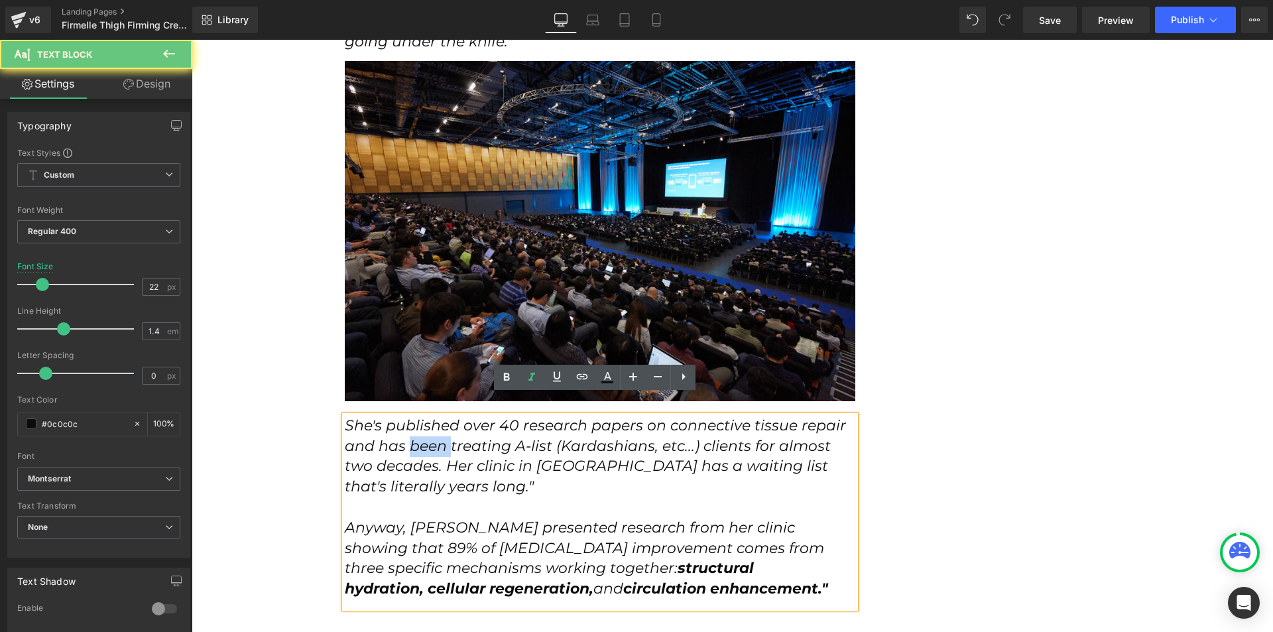
click at [407, 422] on icon "She's published over 40 research papers on connective tissue repair and has bee…" at bounding box center [595, 456] width 501 height 79
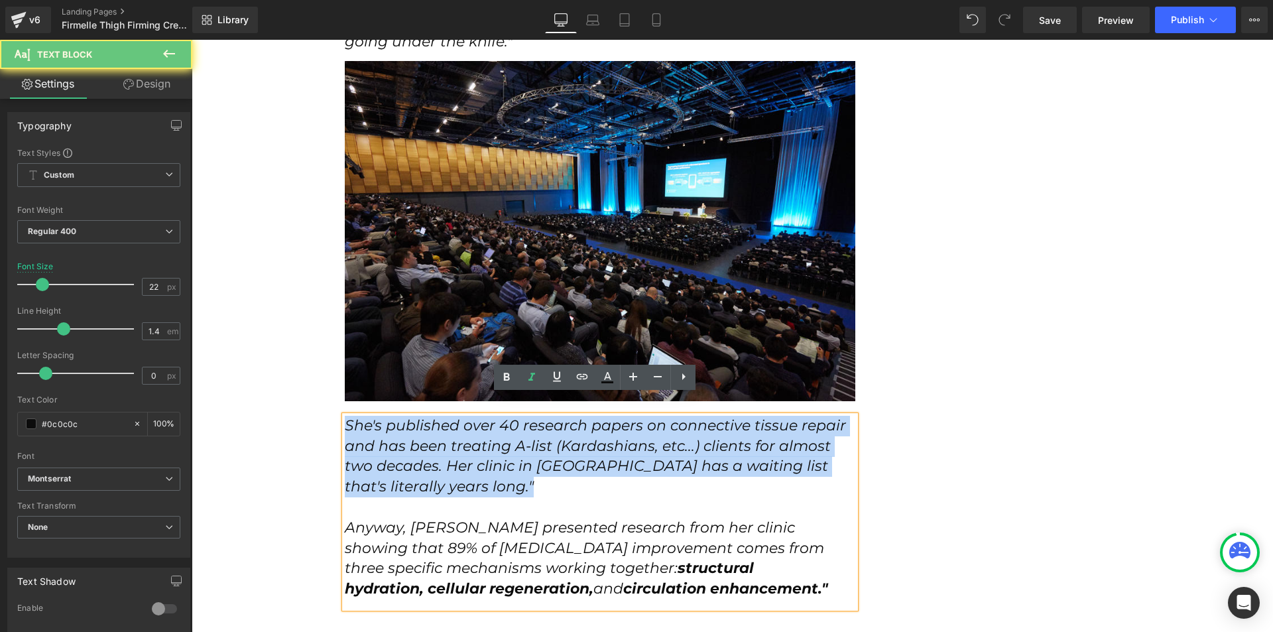
click at [407, 422] on icon "She's published over 40 research papers on connective tissue repair and has bee…" at bounding box center [595, 456] width 501 height 79
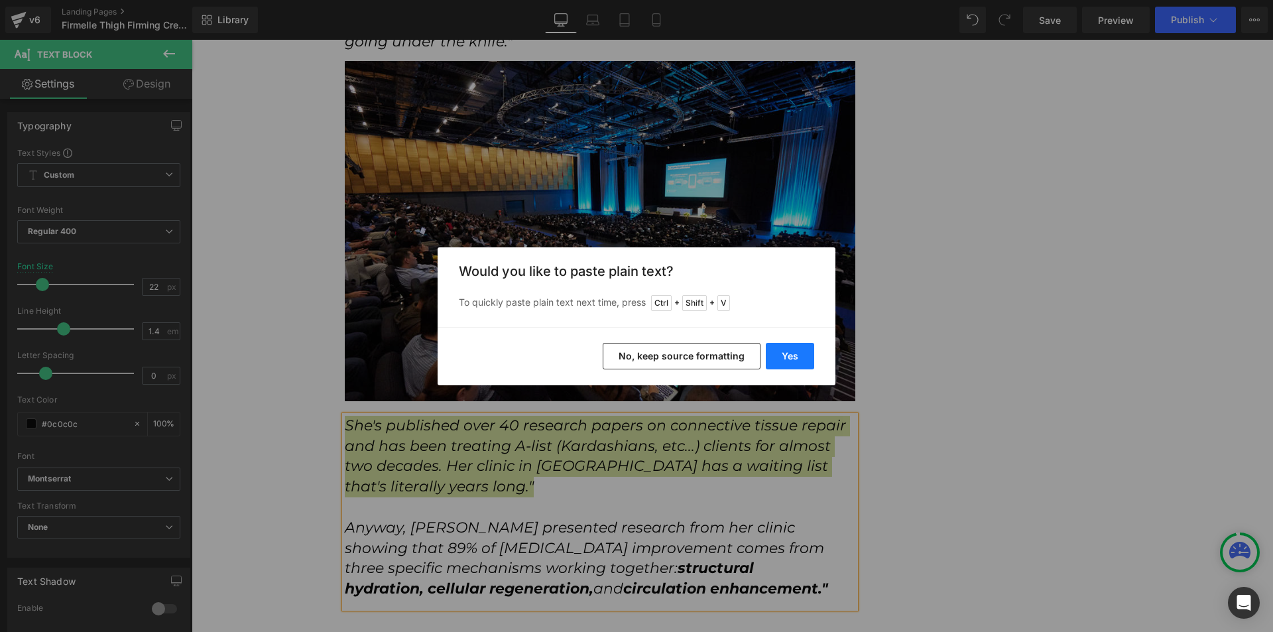
click at [783, 354] on button "Yes" at bounding box center [790, 356] width 48 height 27
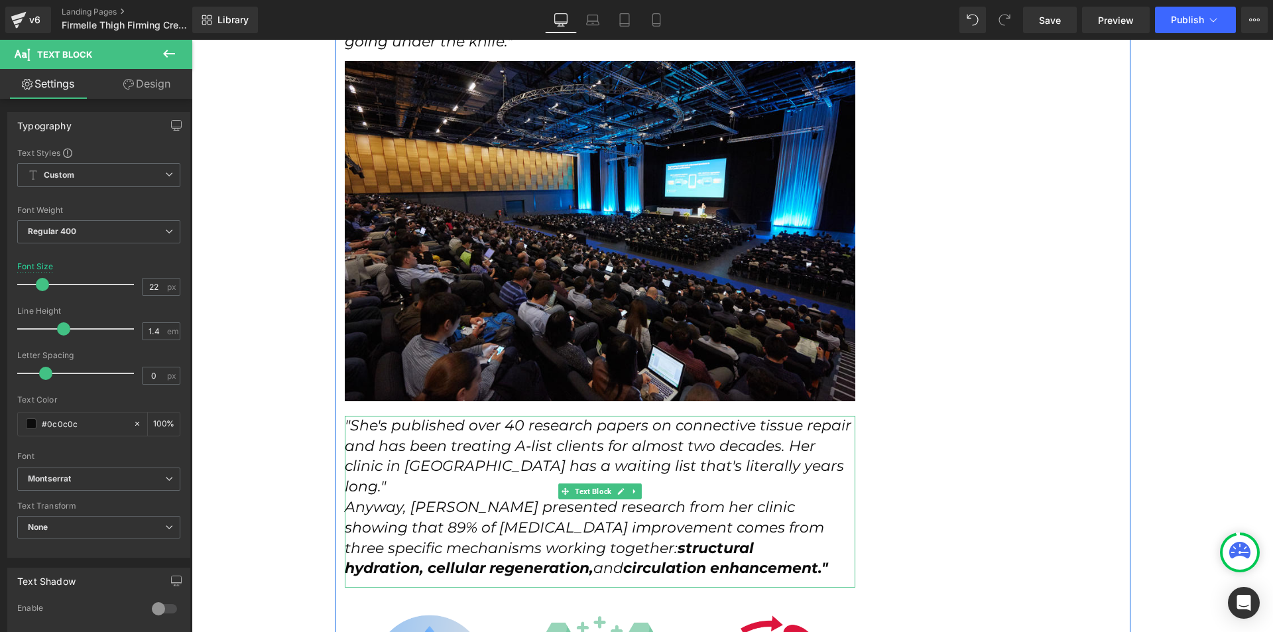
click at [778, 442] on p ""She's published over 40 research papers on connective tissue repair and has be…" at bounding box center [600, 457] width 511 height 82
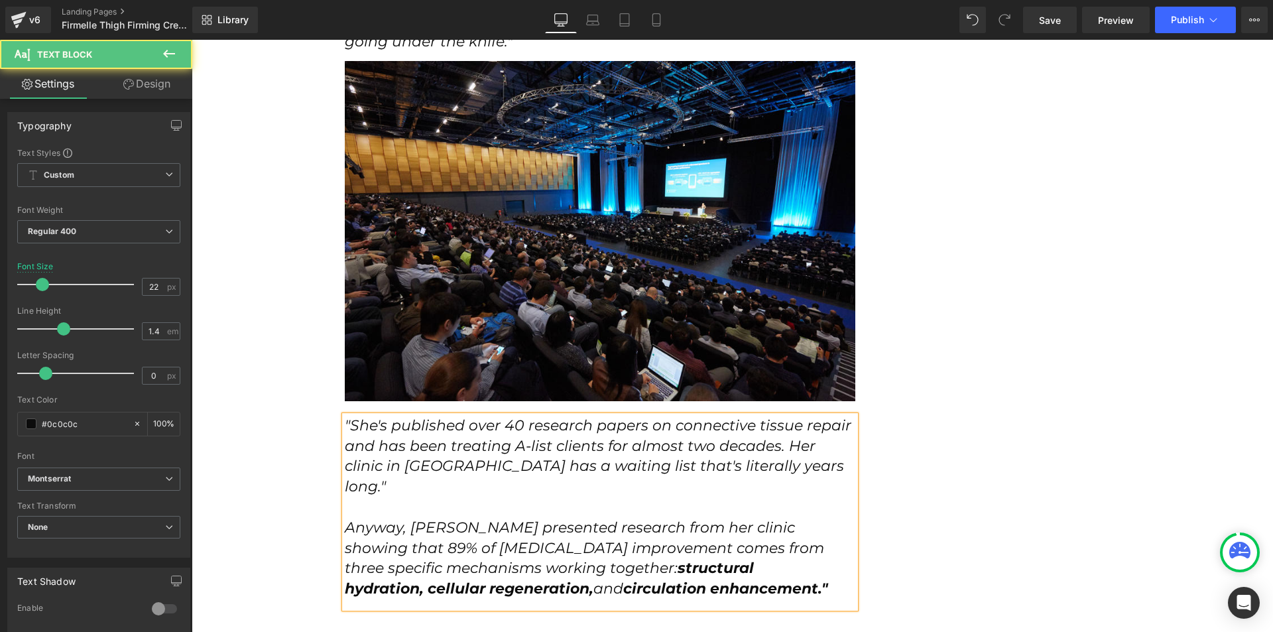
click at [781, 449] on p ""She's published over 40 research papers on connective tissue repair and has be…" at bounding box center [600, 457] width 511 height 82
click at [345, 417] on icon ""She's published over 40 research papers on connective tissue repair and has be…" at bounding box center [598, 456] width 507 height 79
click at [582, 444] on icon ""She's published over 40 research papers on connective tissue repair and has be…" at bounding box center [598, 456] width 507 height 79
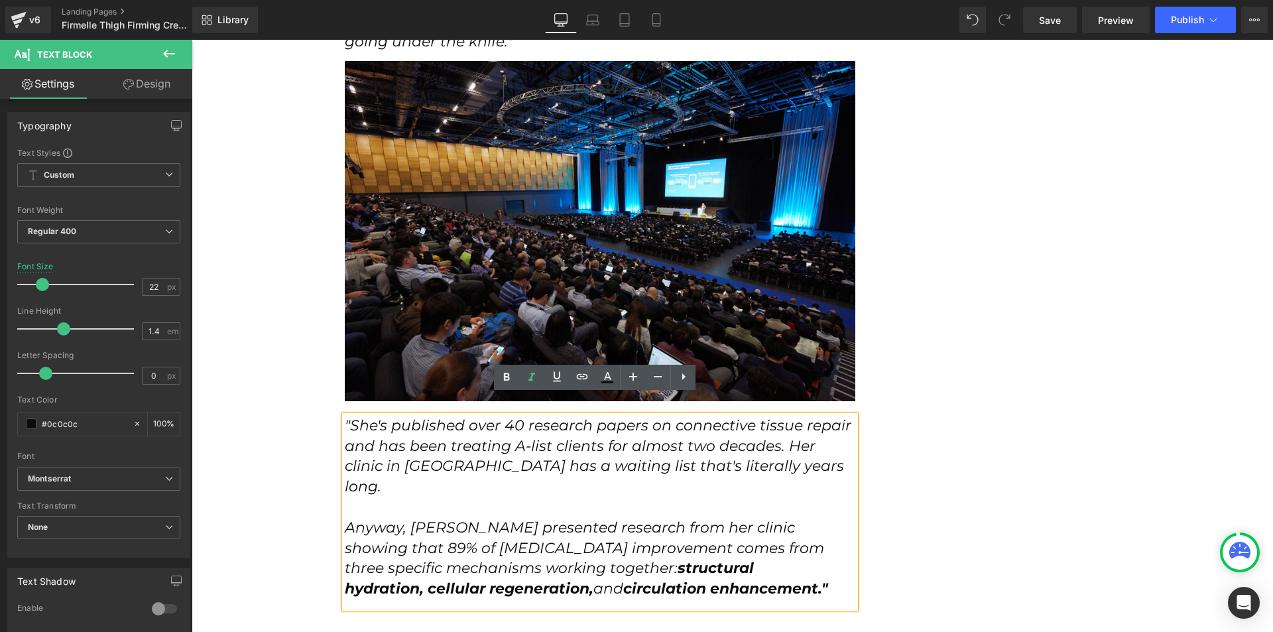
click at [545, 418] on icon ""She's published over 40 research papers on connective tissue repair and has be…" at bounding box center [598, 456] width 507 height 79
click at [774, 424] on icon ""She's published over 40 research papers on connective tissue repair and has be…" at bounding box center [598, 456] width 507 height 79
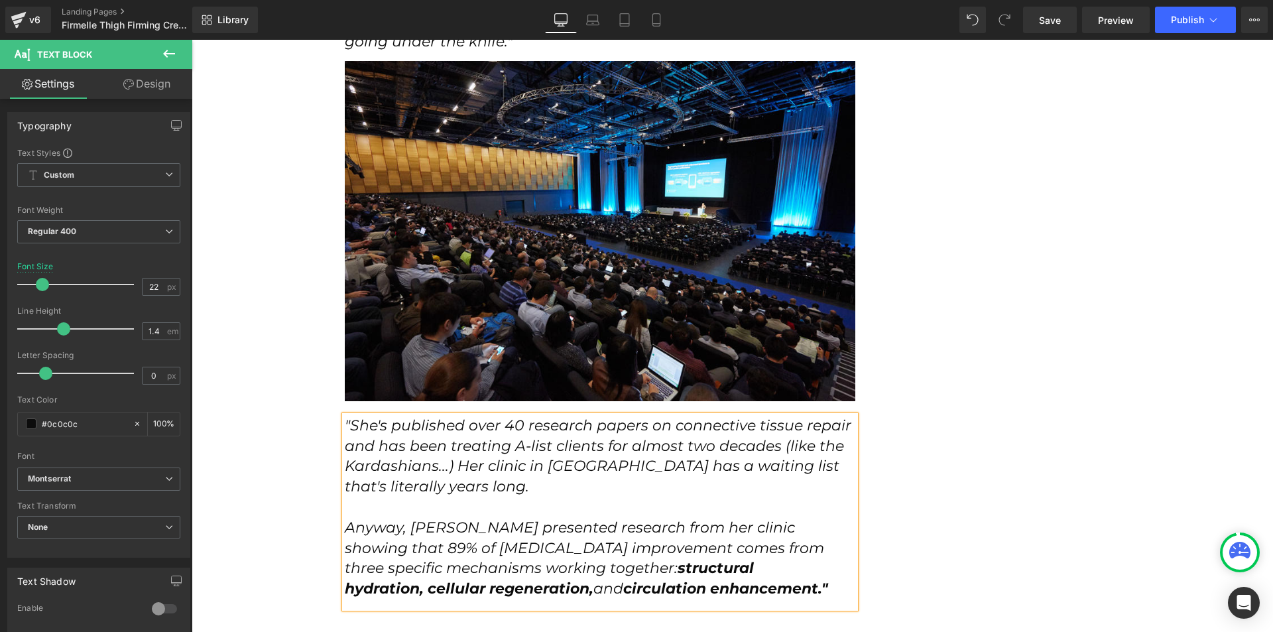
click at [598, 473] on p ""She's published over 40 research papers on connective tissue repair and has be…" at bounding box center [600, 457] width 511 height 82
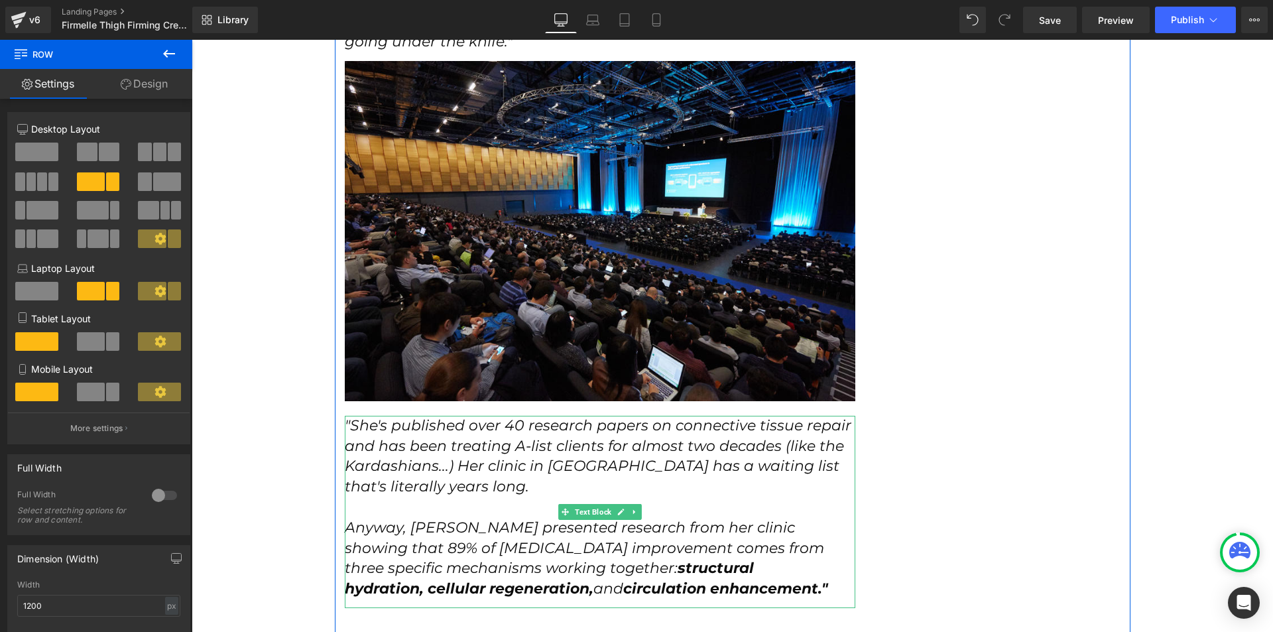
click at [423, 497] on p at bounding box center [600, 507] width 511 height 21
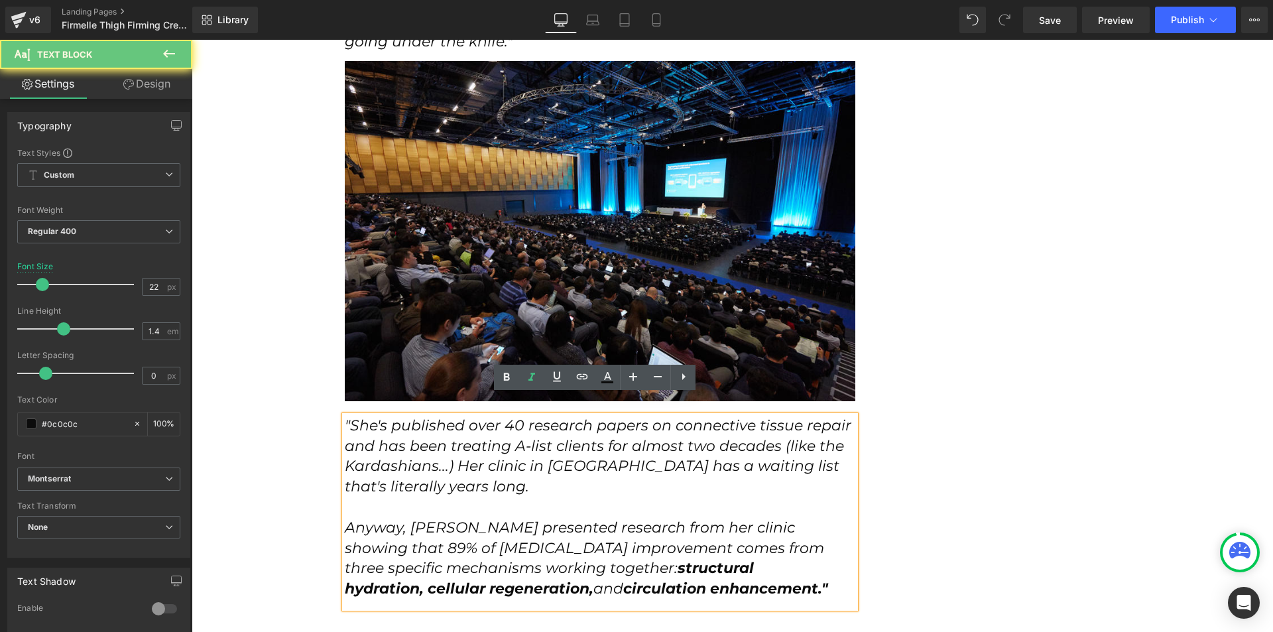
click at [425, 525] on icon "Anyway, [PERSON_NAME] presented research from her clinic showing that 89% of [M…" at bounding box center [587, 558] width 484 height 79
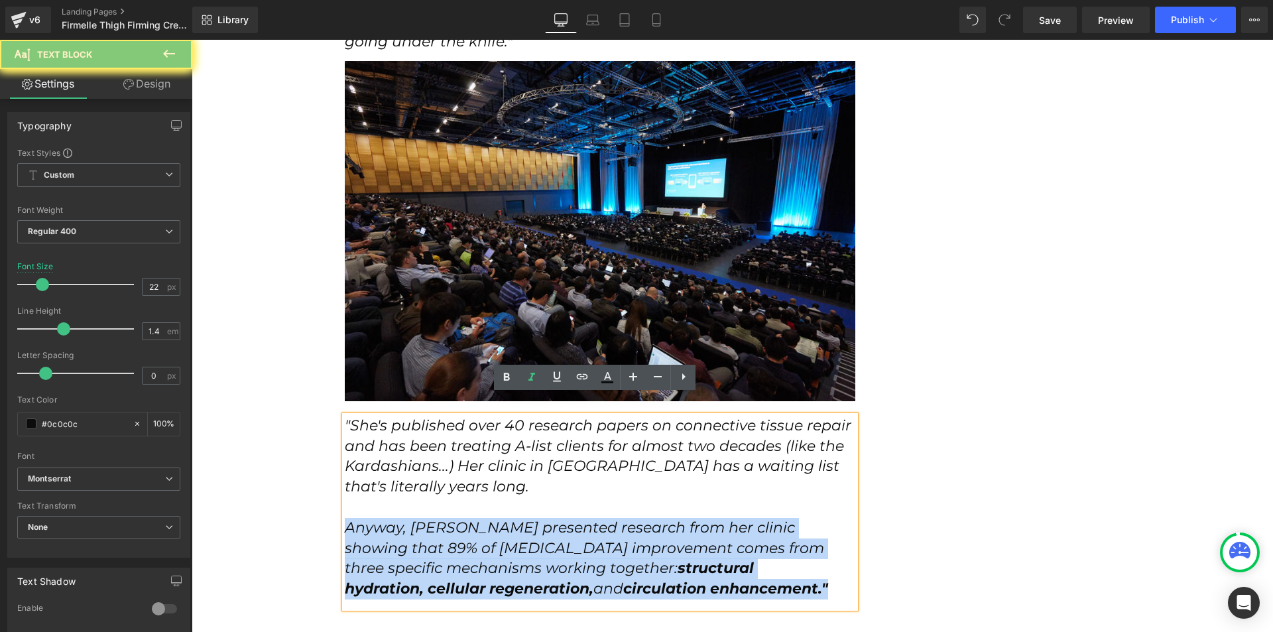
click at [425, 525] on icon "Anyway, [PERSON_NAME] presented research from her clinic showing that 89% of [M…" at bounding box center [587, 558] width 484 height 79
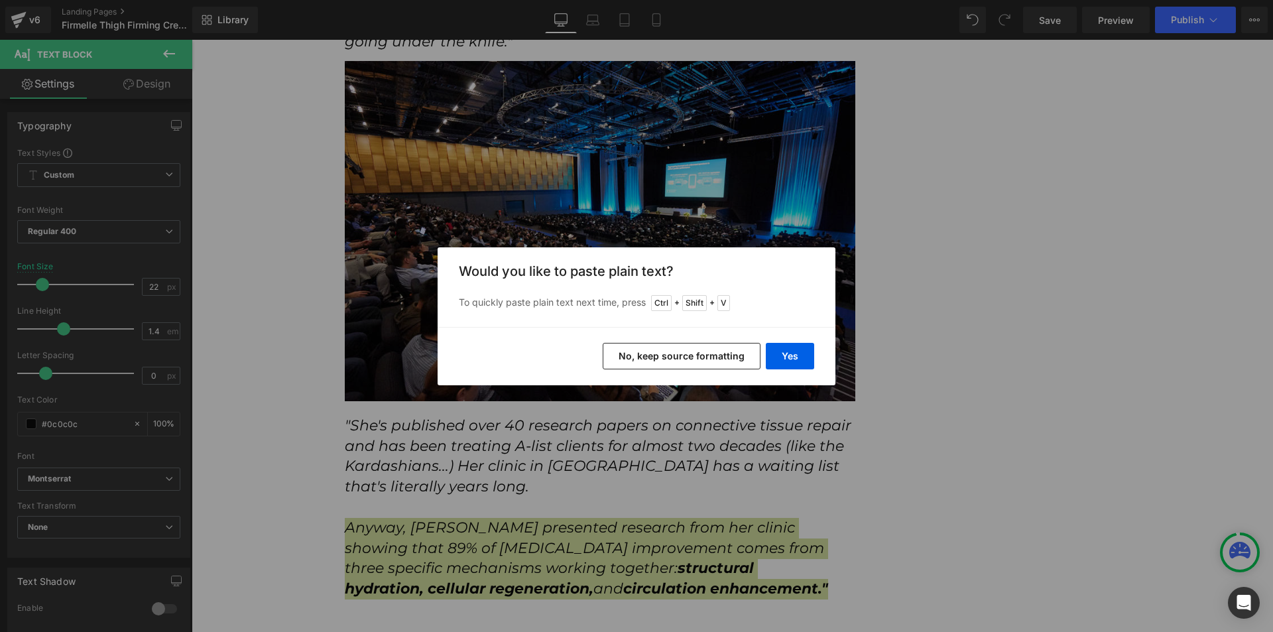
click at [660, 357] on button "No, keep source formatting" at bounding box center [682, 356] width 158 height 27
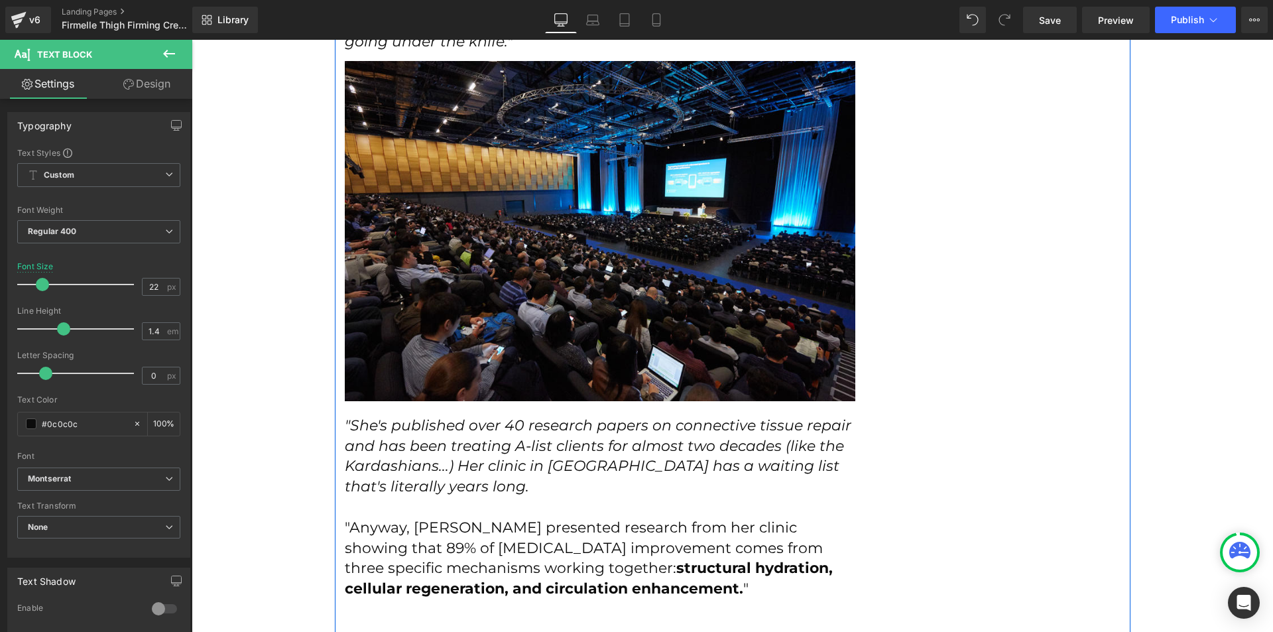
scroll to position [3051, 0]
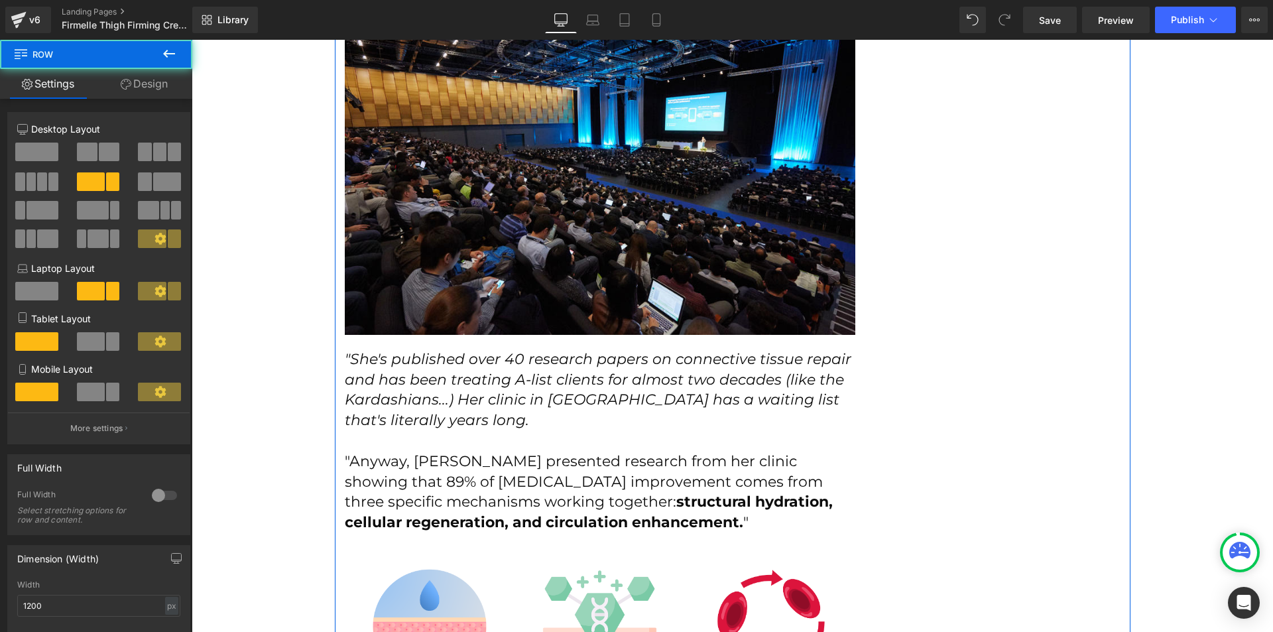
click at [192, 40] on div at bounding box center [192, 40] width 0 height 0
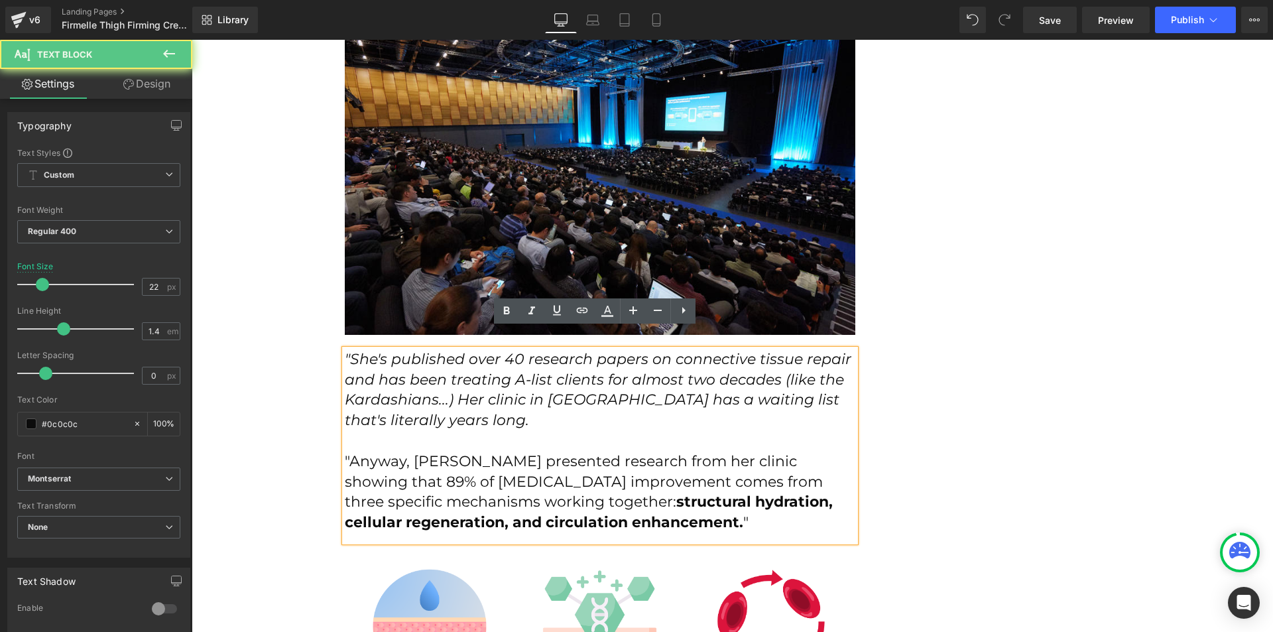
click at [346, 452] on p ""Anyway, [PERSON_NAME] presented research from her clinic showing that 89% of […" at bounding box center [600, 493] width 511 height 82
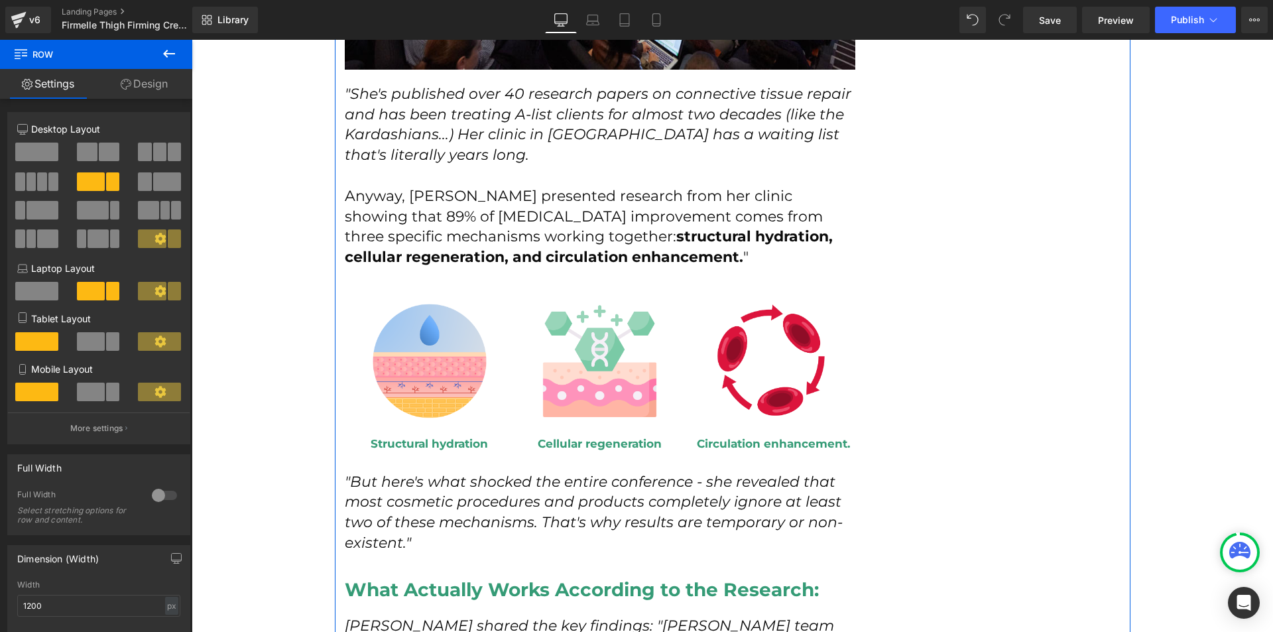
scroll to position [3383, 0]
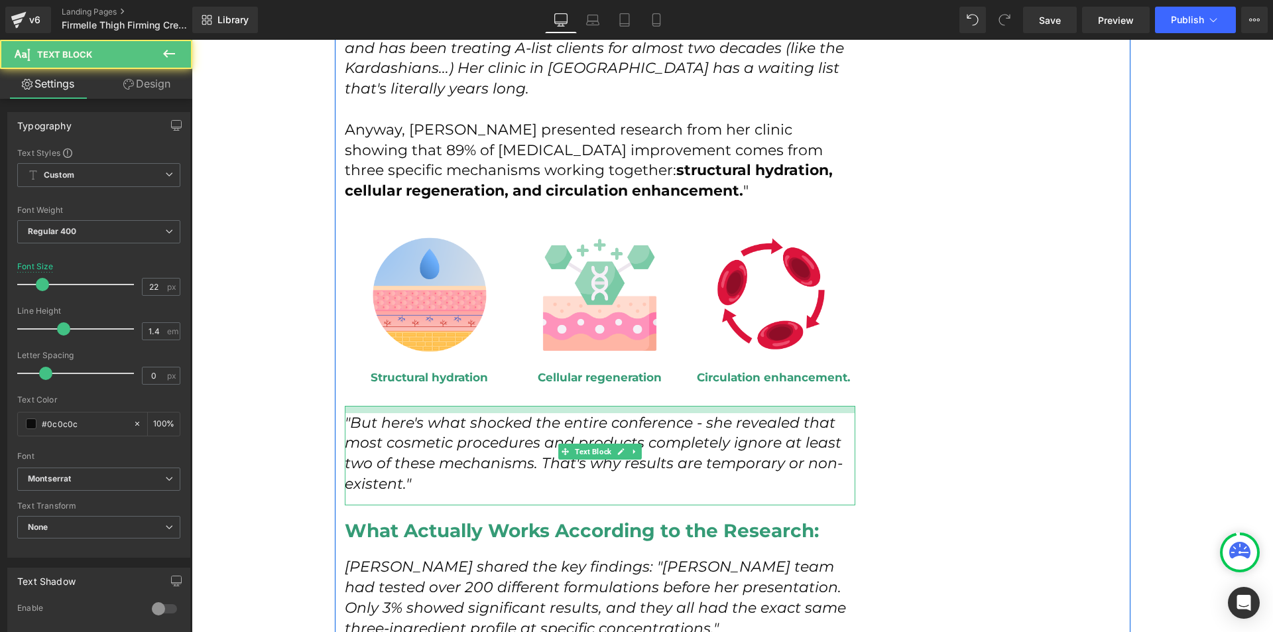
drag, startPoint x: 699, startPoint y: 388, endPoint x: 701, endPoint y: 395, distance: 7.6
click at [701, 406] on div ""But here's what shocked the entire conference - she revealed that most cosmeti…" at bounding box center [600, 455] width 511 height 99
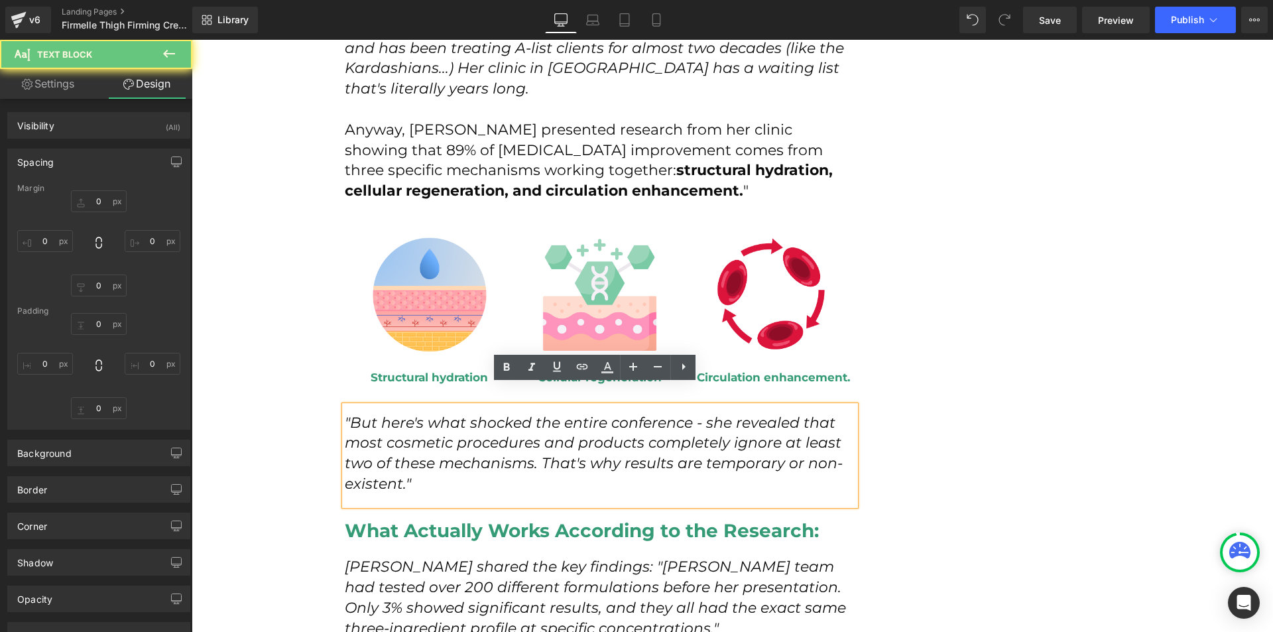
type input "22"
type input "0"
type input "11"
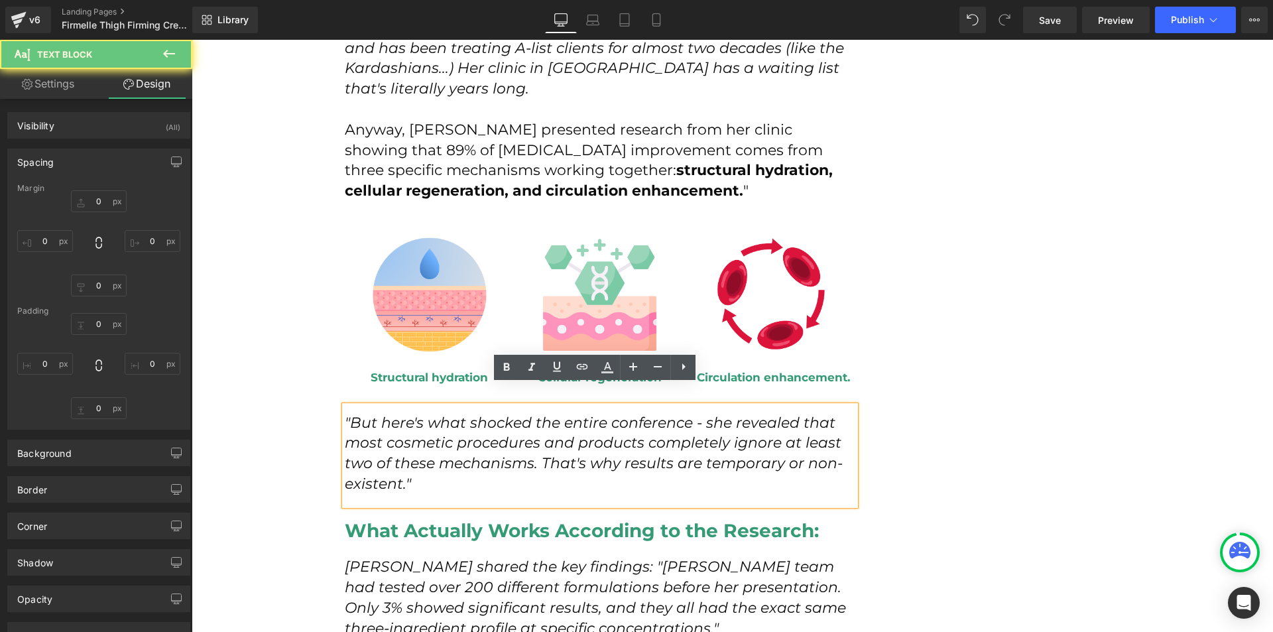
type input "0"
type input "16"
type input "0"
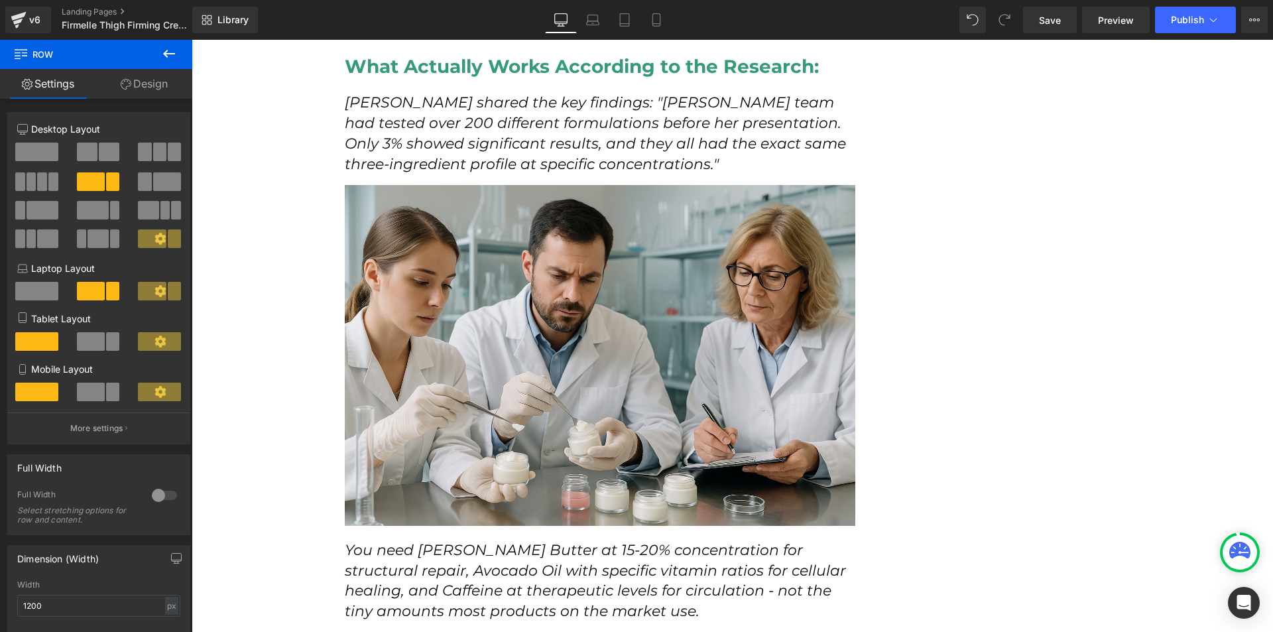
scroll to position [3781, 0]
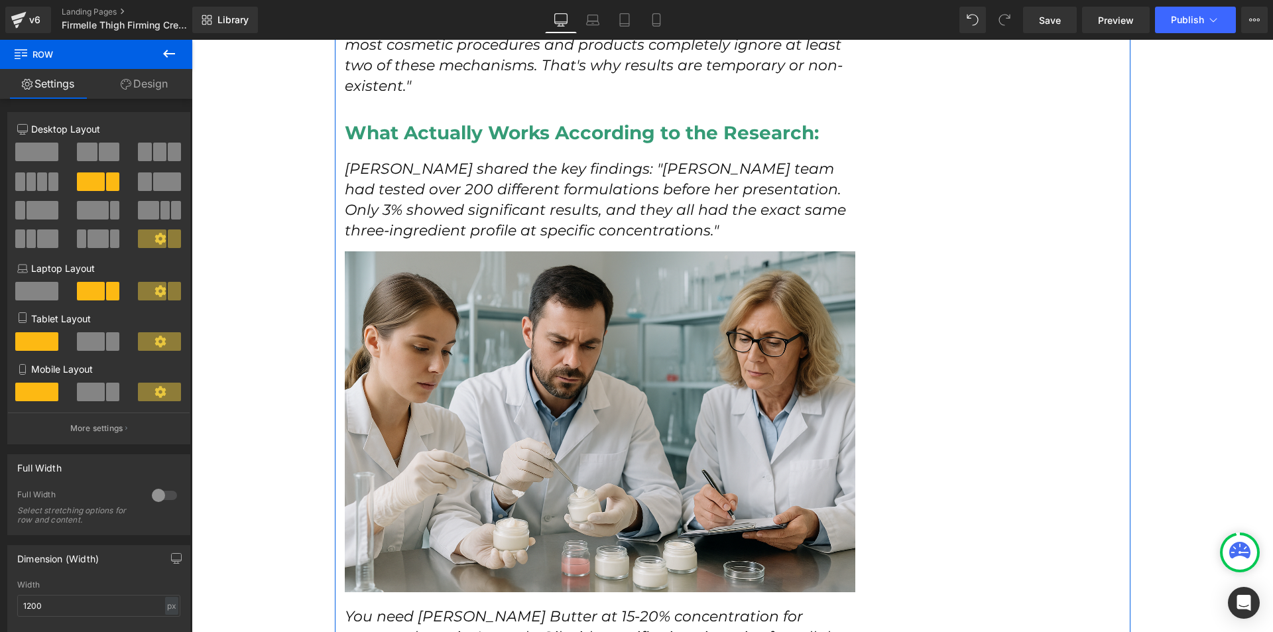
click at [415, 200] on p "[PERSON_NAME] shared the key findings: "[PERSON_NAME] team had tested over 200 …" at bounding box center [600, 200] width 511 height 82
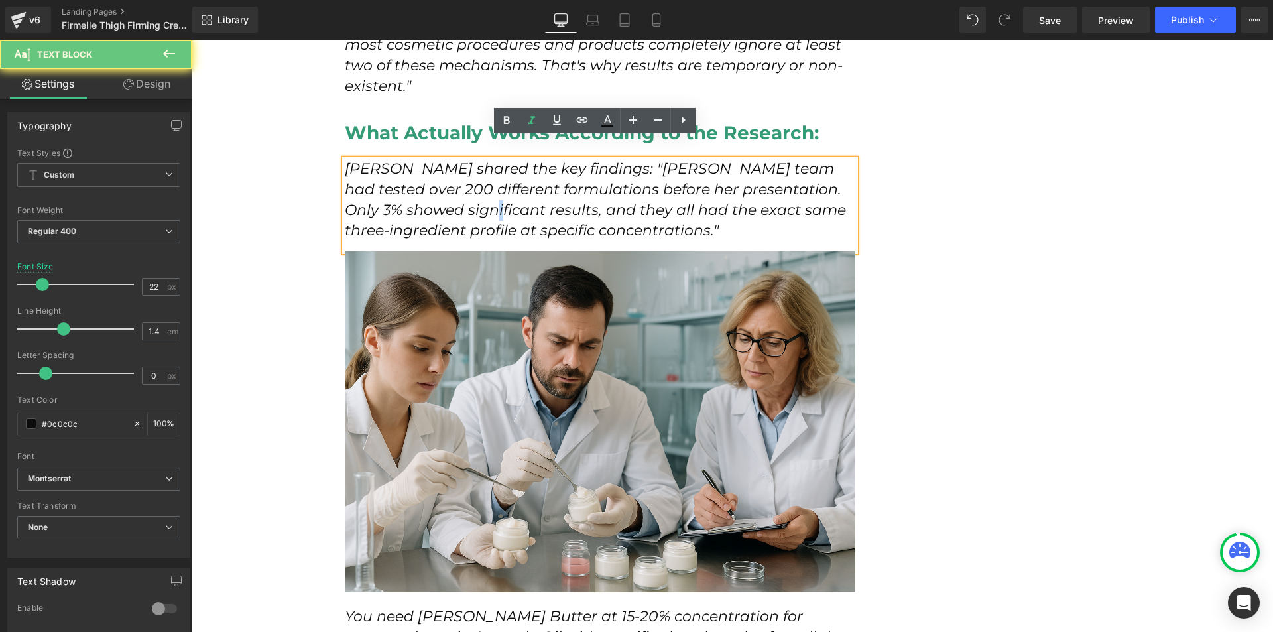
click at [415, 200] on p "[PERSON_NAME] shared the key findings: "[PERSON_NAME] team had tested over 200 …" at bounding box center [600, 200] width 511 height 82
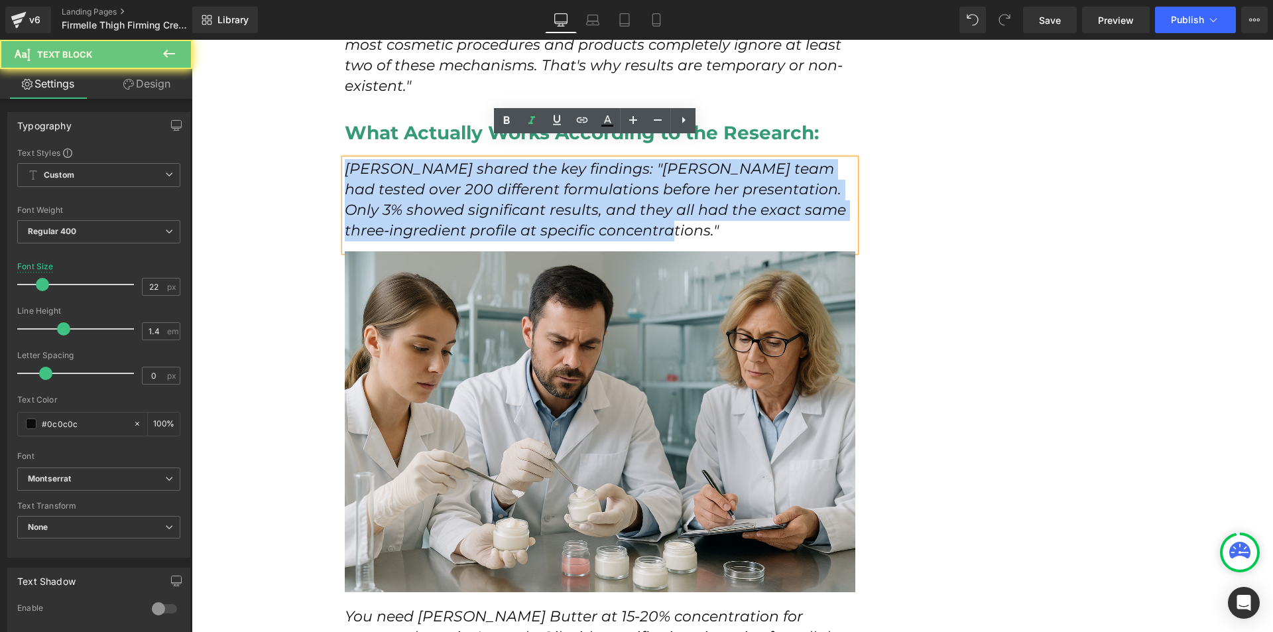
click at [415, 200] on p "[PERSON_NAME] shared the key findings: "[PERSON_NAME] team had tested over 200 …" at bounding box center [600, 200] width 511 height 82
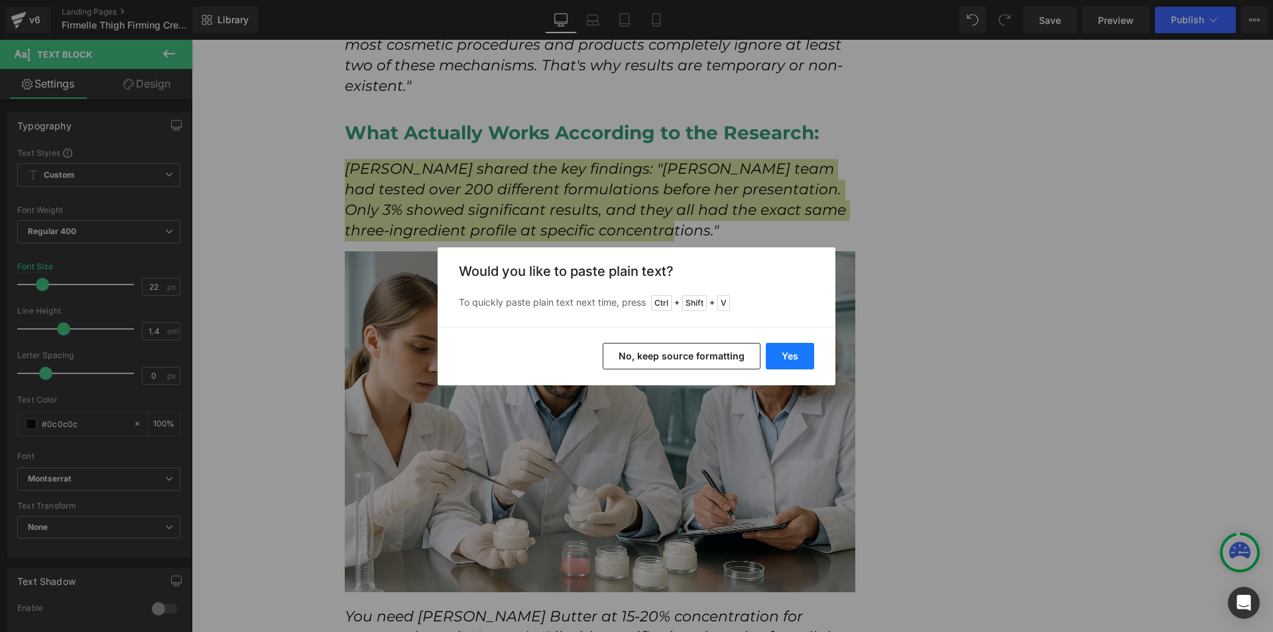
drag, startPoint x: 774, startPoint y: 346, endPoint x: 377, endPoint y: 252, distance: 408.3
click at [774, 346] on button "Yes" at bounding box center [790, 356] width 48 height 27
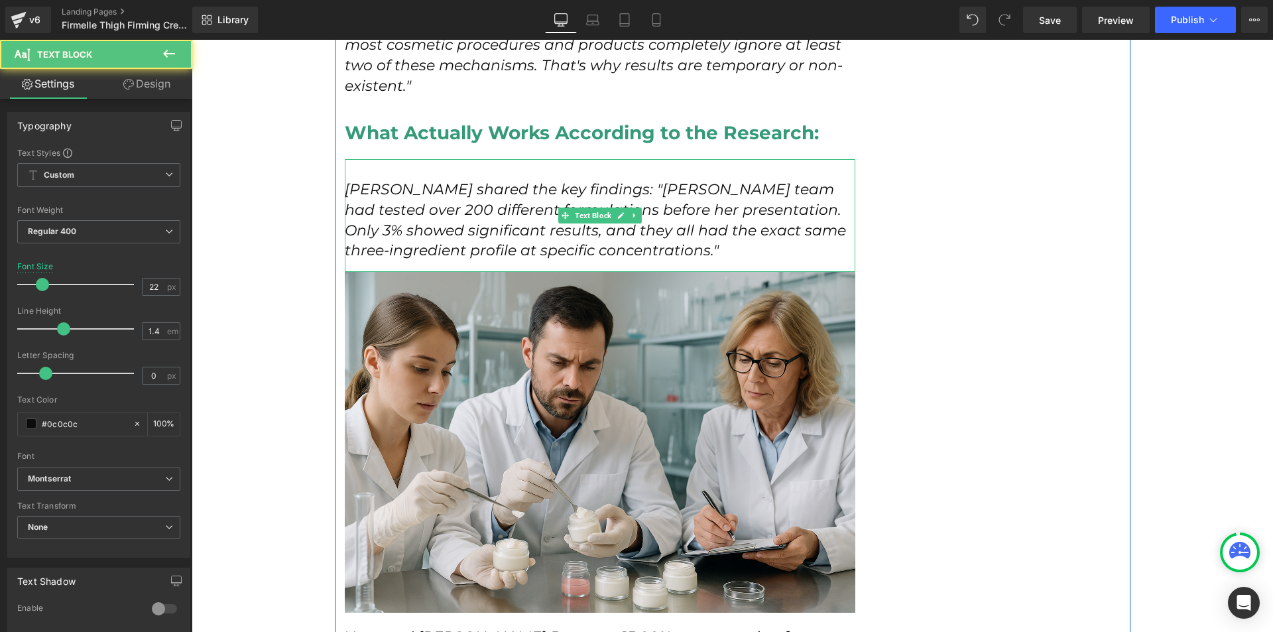
click at [369, 180] on icon "[PERSON_NAME] shared the key findings: "[PERSON_NAME] team had tested over 200 …" at bounding box center [595, 219] width 501 height 79
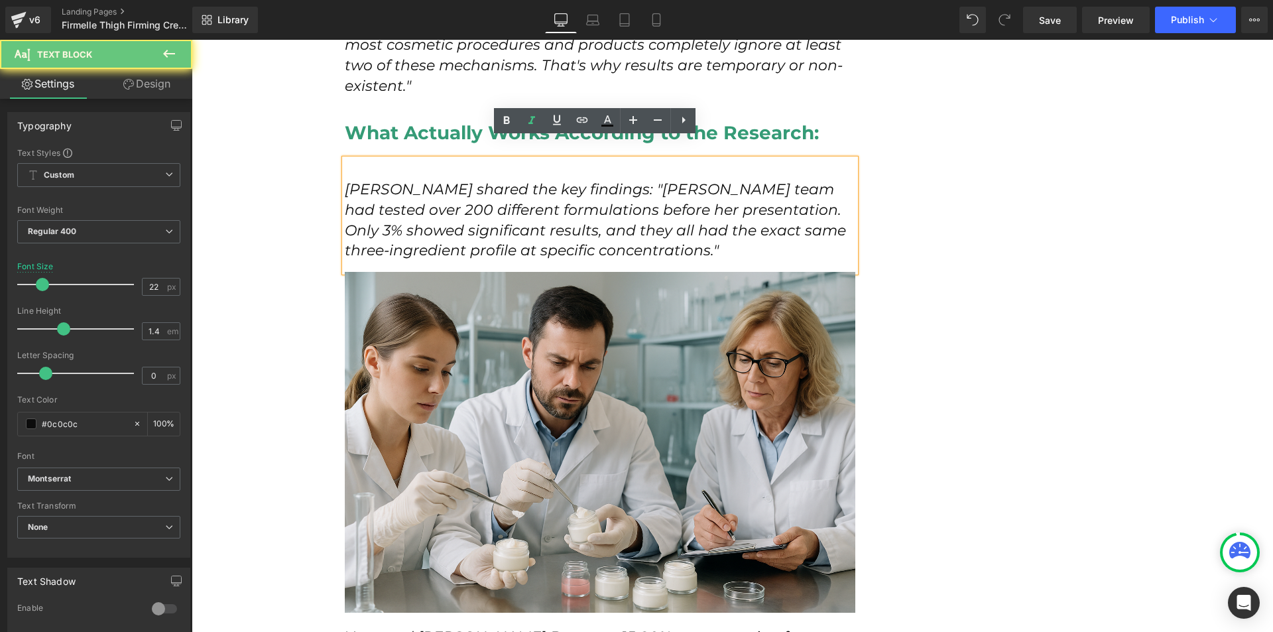
click at [370, 159] on p at bounding box center [600, 169] width 511 height 21
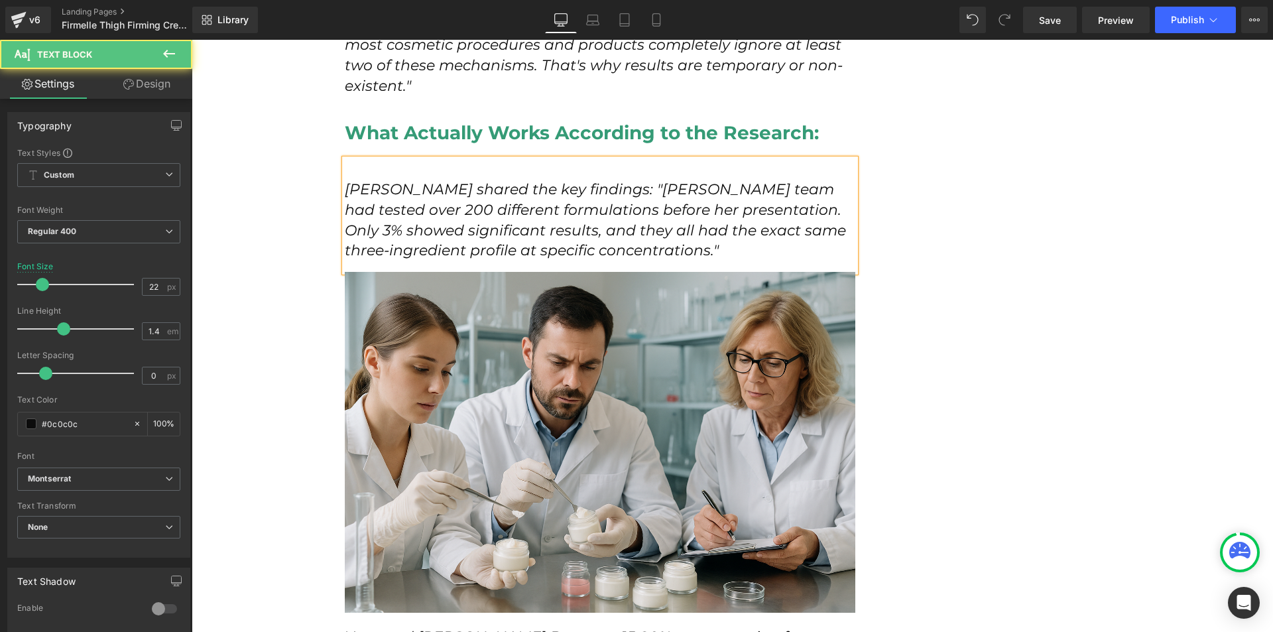
click at [345, 164] on div "[PERSON_NAME] shared the key findings: "[PERSON_NAME] team had tested over 200 …" at bounding box center [600, 215] width 511 height 113
click at [345, 180] on icon "[PERSON_NAME] shared the key findings: "[PERSON_NAME] team had tested over 200 …" at bounding box center [595, 219] width 501 height 79
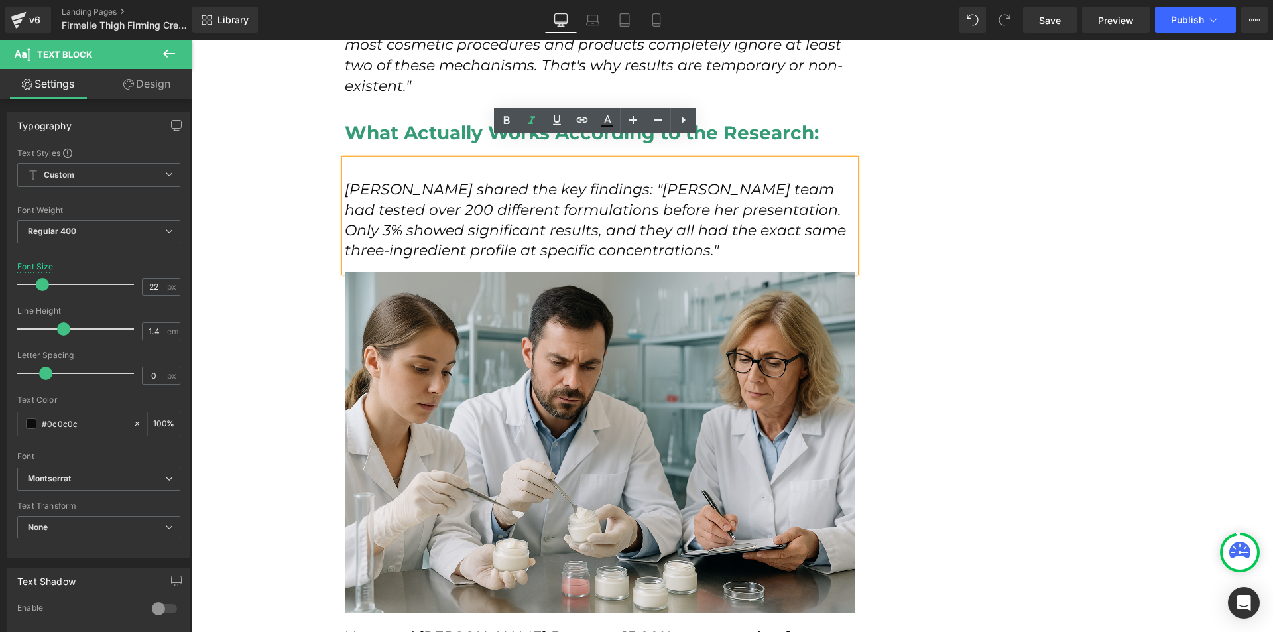
click at [345, 180] on icon "[PERSON_NAME] shared the key findings: "[PERSON_NAME] team had tested over 200 …" at bounding box center [595, 219] width 501 height 79
click at [345, 170] on div "[PERSON_NAME] shared the key findings: "[PERSON_NAME] team had tested over 200 …" at bounding box center [600, 215] width 511 height 113
click at [345, 180] on icon "[PERSON_NAME] shared the key findings: "[PERSON_NAME] team had tested over 200 …" at bounding box center [595, 219] width 501 height 79
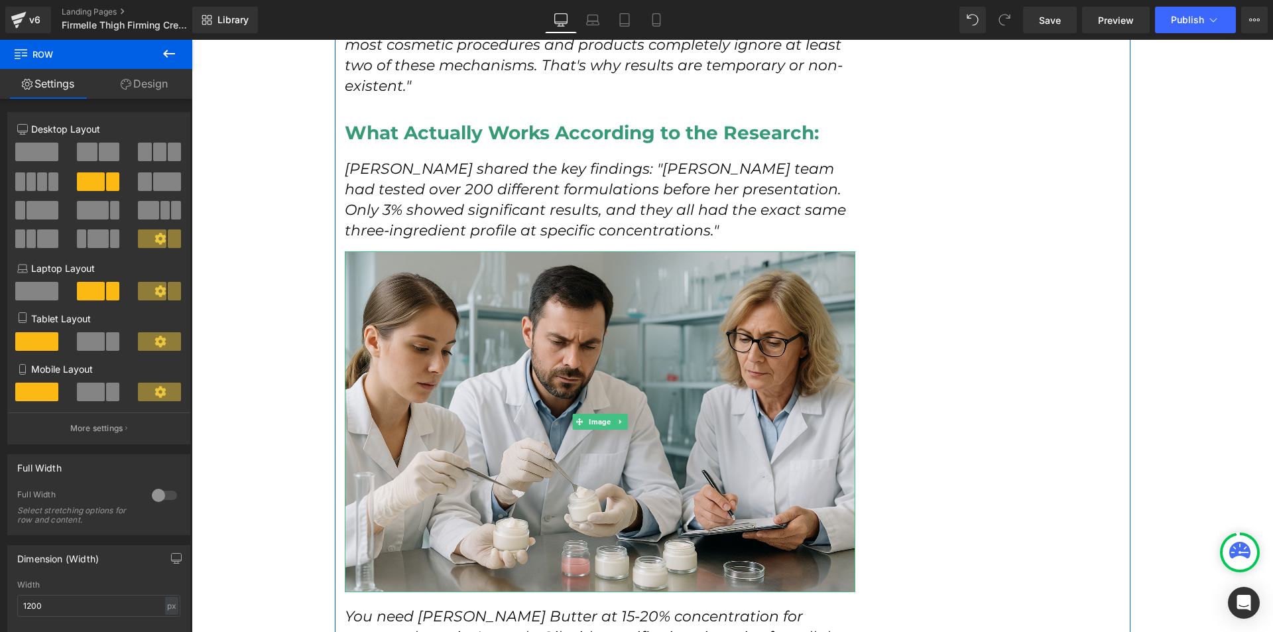
click at [703, 179] on p "[PERSON_NAME] shared the key findings: "[PERSON_NAME] team had tested over 200 …" at bounding box center [600, 200] width 511 height 82
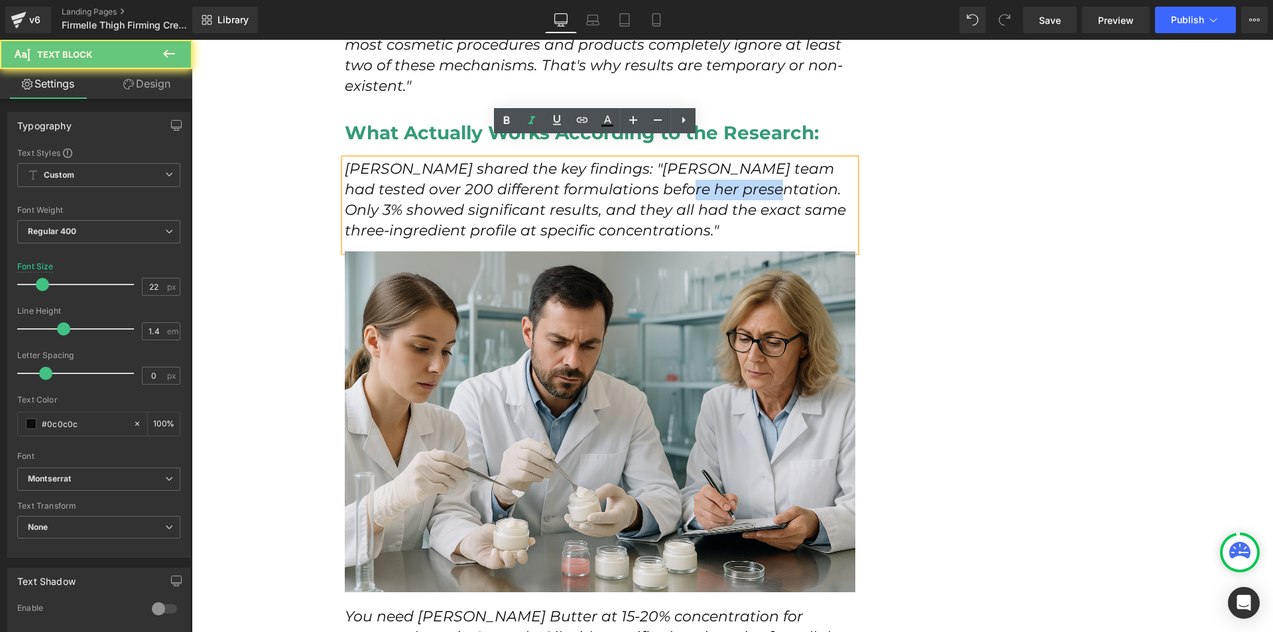
click at [703, 179] on p "[PERSON_NAME] shared the key findings: "[PERSON_NAME] team had tested over 200 …" at bounding box center [600, 200] width 511 height 82
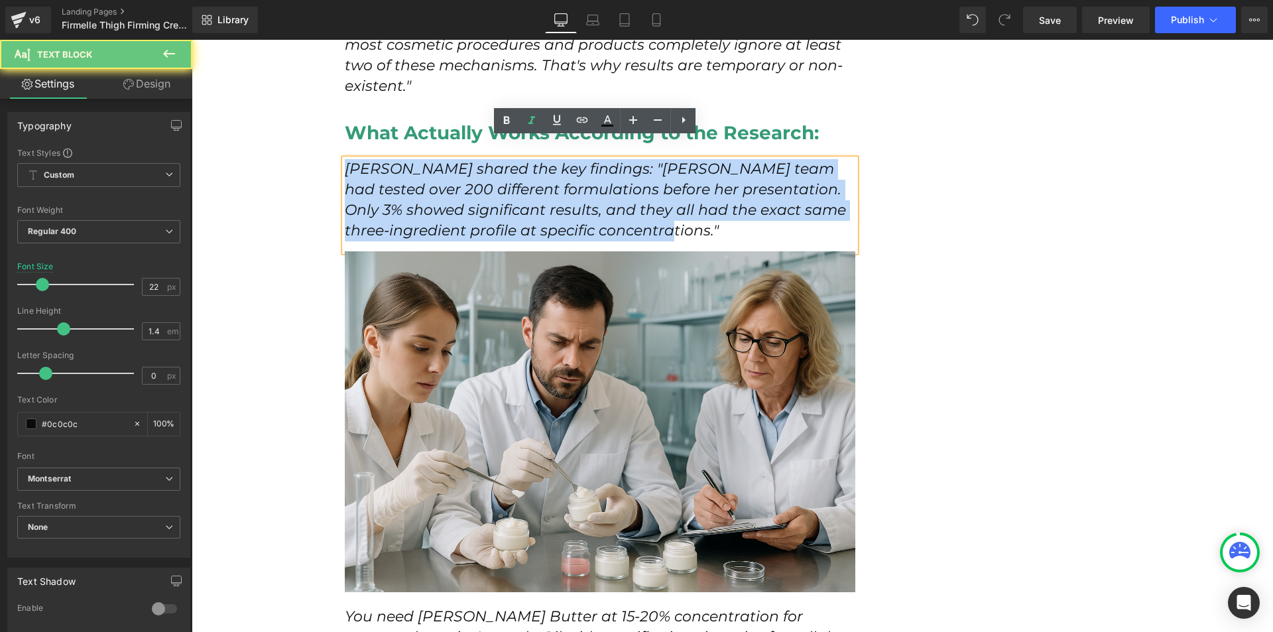
click at [703, 179] on p "[PERSON_NAME] shared the key findings: "[PERSON_NAME] team had tested over 200 …" at bounding box center [600, 200] width 511 height 82
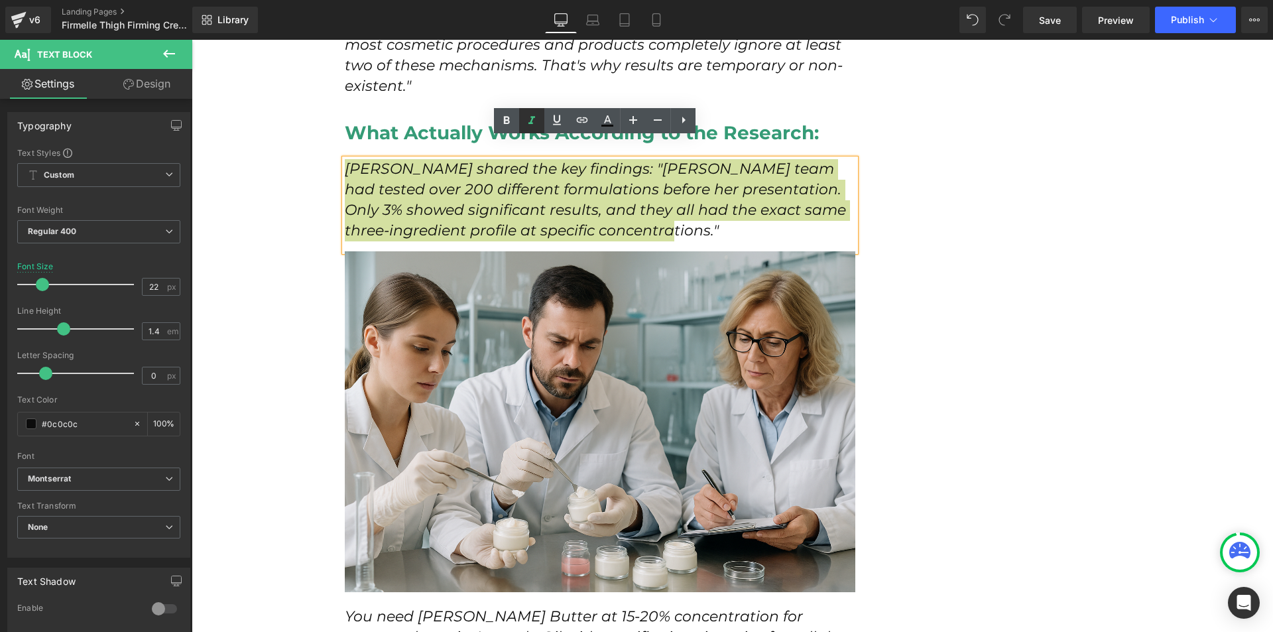
click at [531, 117] on icon at bounding box center [532, 121] width 16 height 16
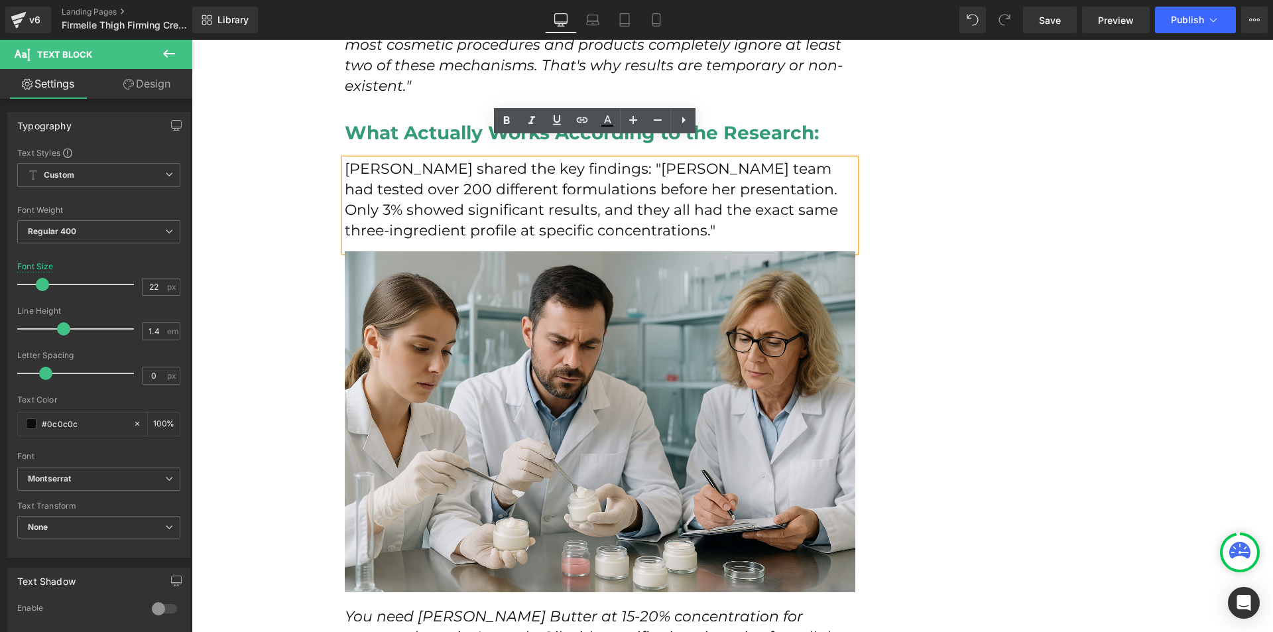
click at [653, 192] on p "[PERSON_NAME] shared the key findings: "[PERSON_NAME] team had tested over 200 …" at bounding box center [600, 200] width 511 height 82
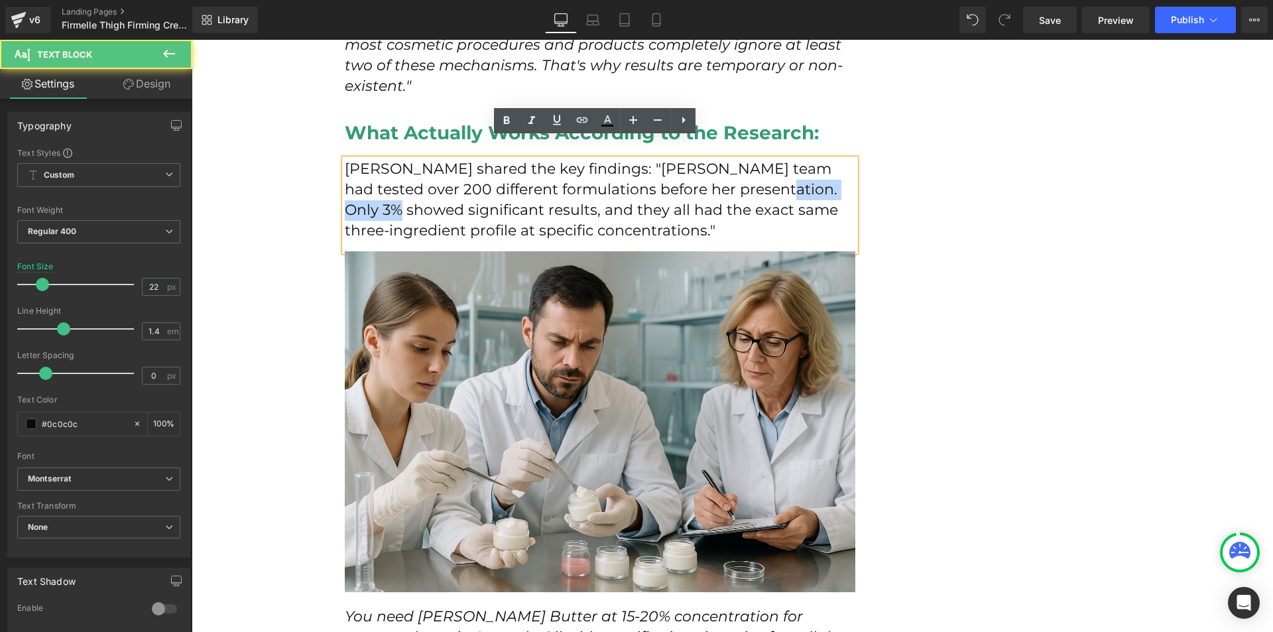
drag, startPoint x: 715, startPoint y: 167, endPoint x: 846, endPoint y: 176, distance: 131.0
click at [846, 176] on p "[PERSON_NAME] shared the key findings: "[PERSON_NAME] team had tested over 200 …" at bounding box center [600, 200] width 511 height 82
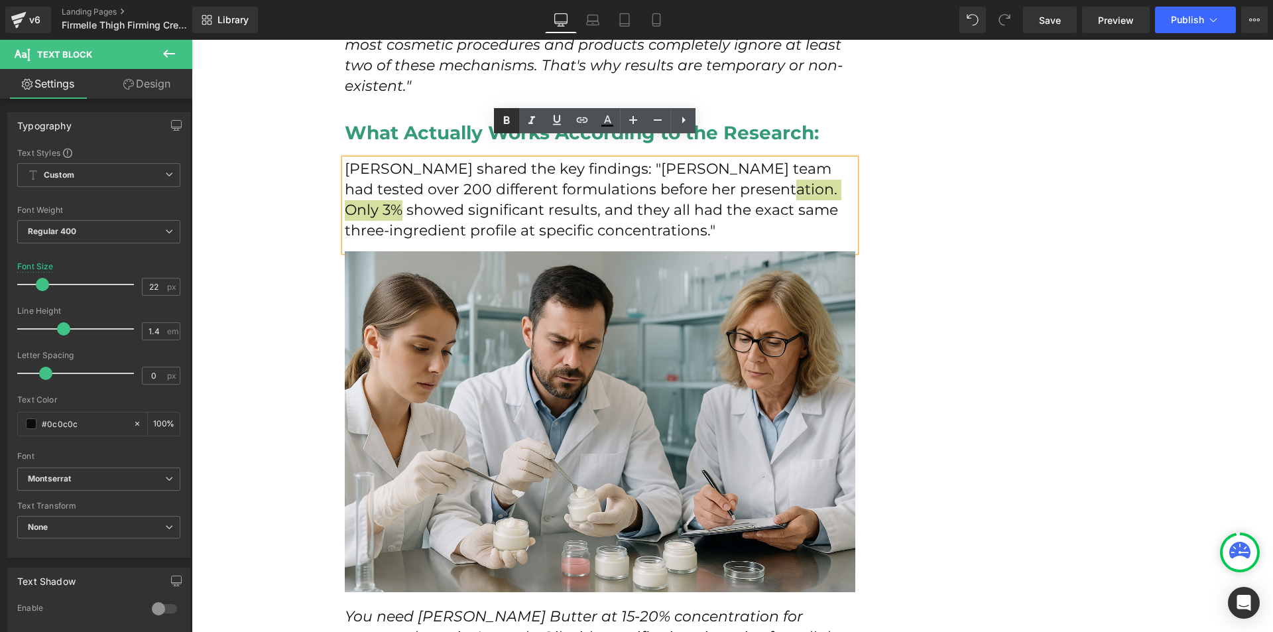
drag, startPoint x: 505, startPoint y: 121, endPoint x: 525, endPoint y: 139, distance: 25.8
click at [505, 121] on icon at bounding box center [507, 121] width 6 height 8
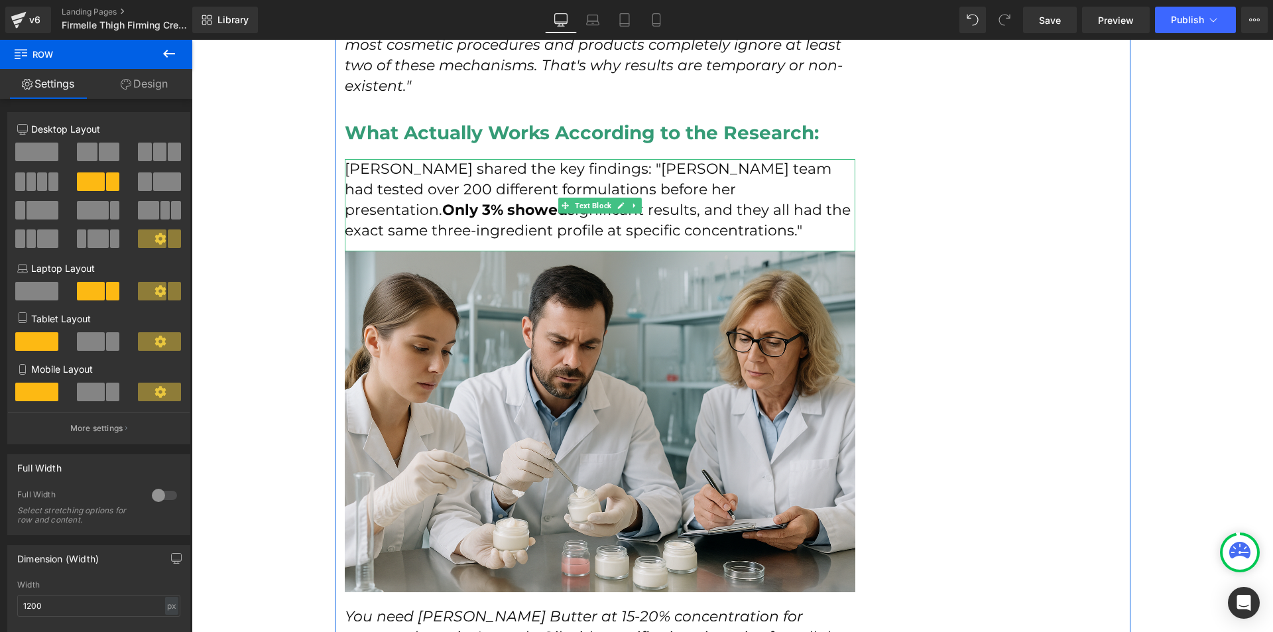
click at [750, 203] on p "[PERSON_NAME] shared the key findings: "[PERSON_NAME] team had tested over 200 …" at bounding box center [600, 200] width 511 height 82
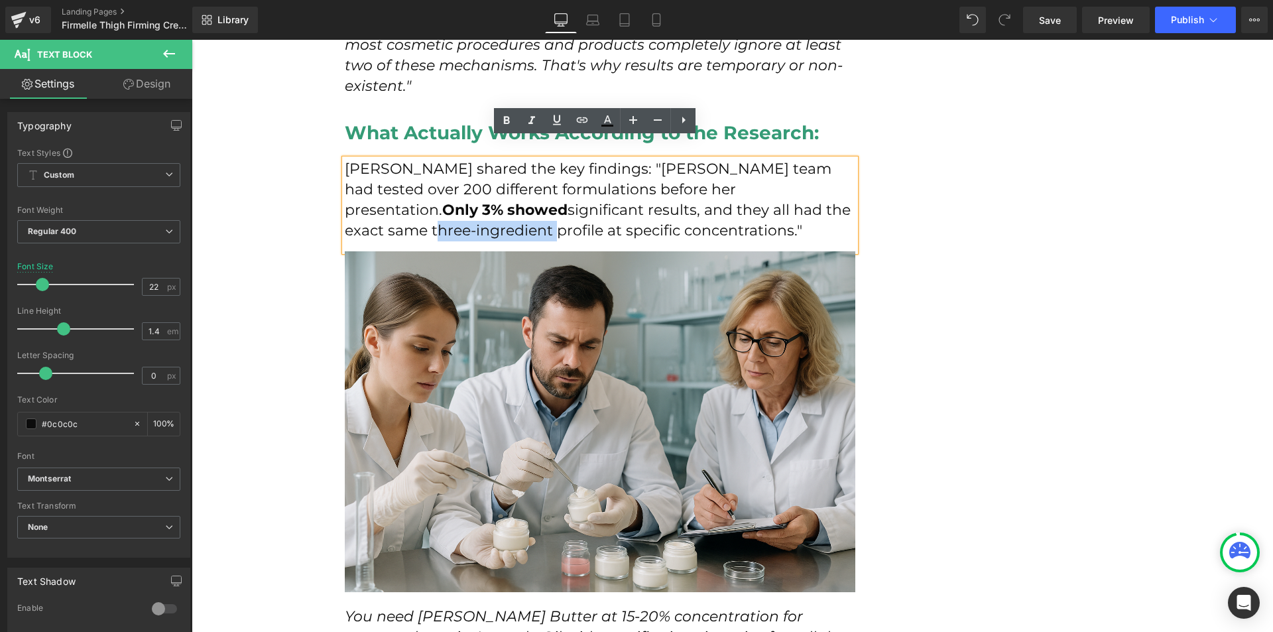
drag, startPoint x: 710, startPoint y: 187, endPoint x: 840, endPoint y: 192, distance: 130.1
click at [840, 192] on p "[PERSON_NAME] shared the key findings: "[PERSON_NAME] team had tested over 200 …" at bounding box center [600, 200] width 511 height 82
click at [509, 127] on icon at bounding box center [507, 121] width 16 height 16
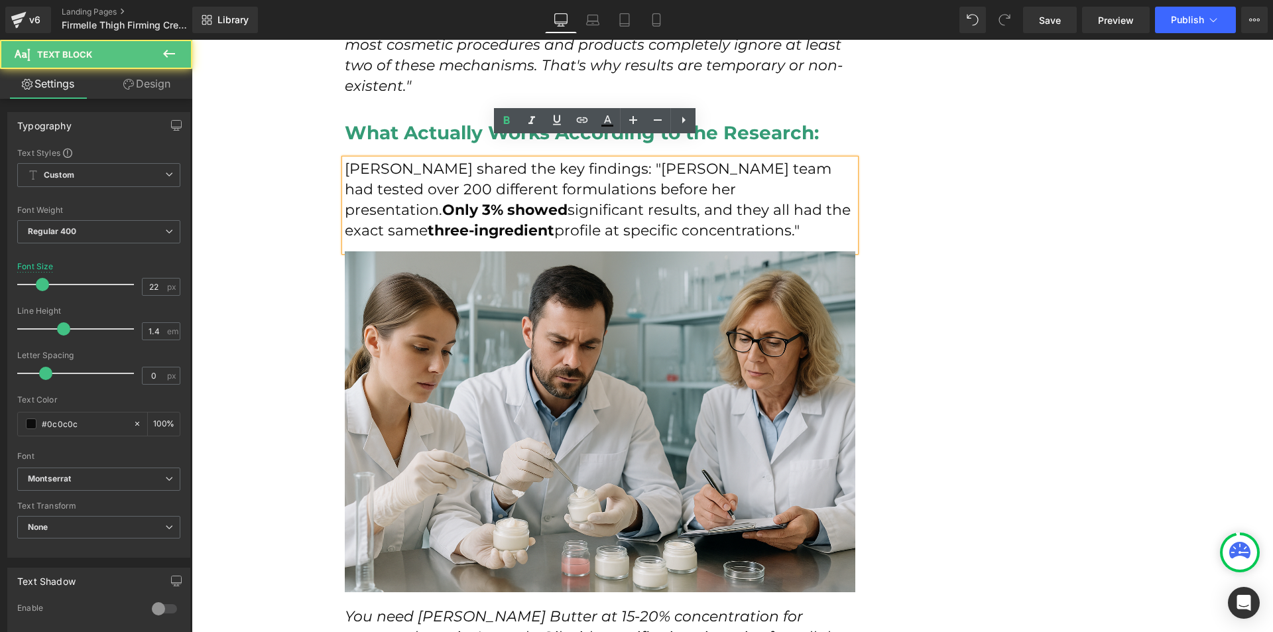
click at [828, 218] on p "[PERSON_NAME] shared the key findings: "[PERSON_NAME] team had tested over 200 …" at bounding box center [600, 200] width 511 height 82
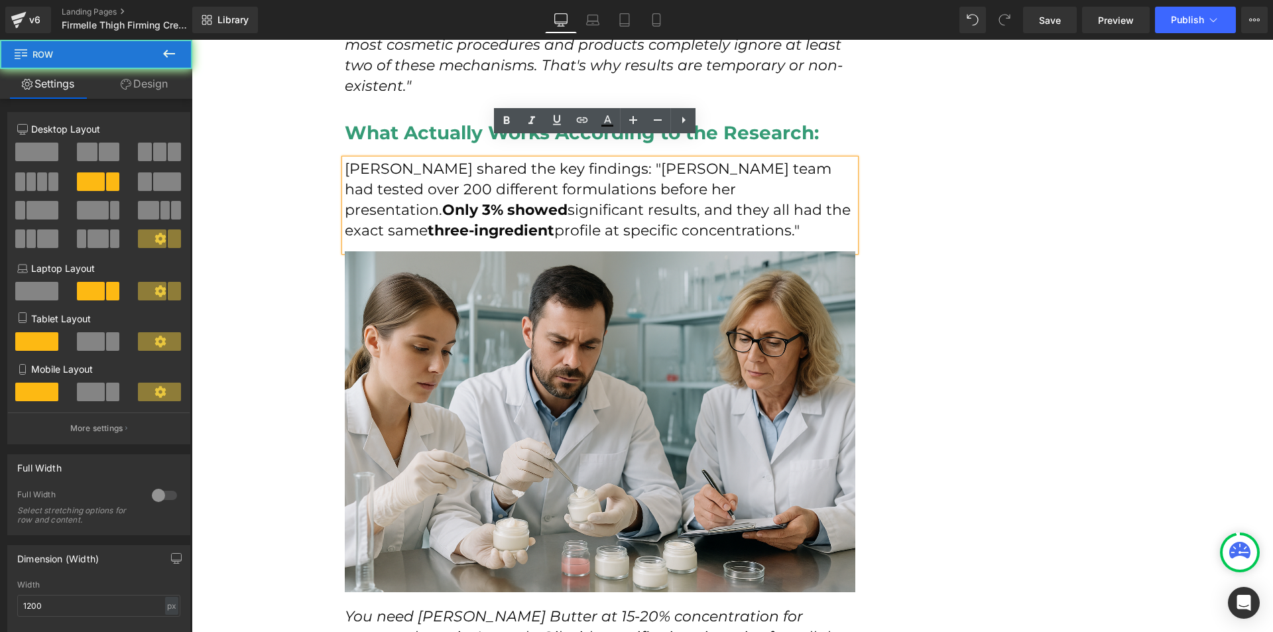
drag, startPoint x: 958, startPoint y: 263, endPoint x: 951, endPoint y: 262, distance: 6.7
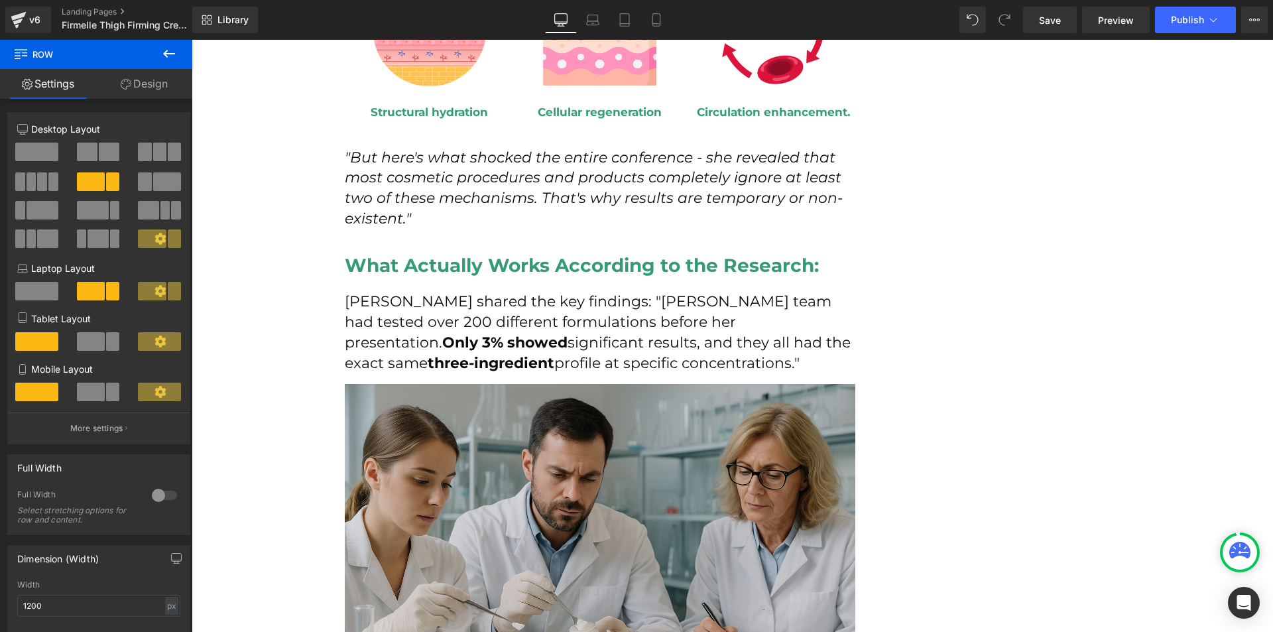
scroll to position [3714, 0]
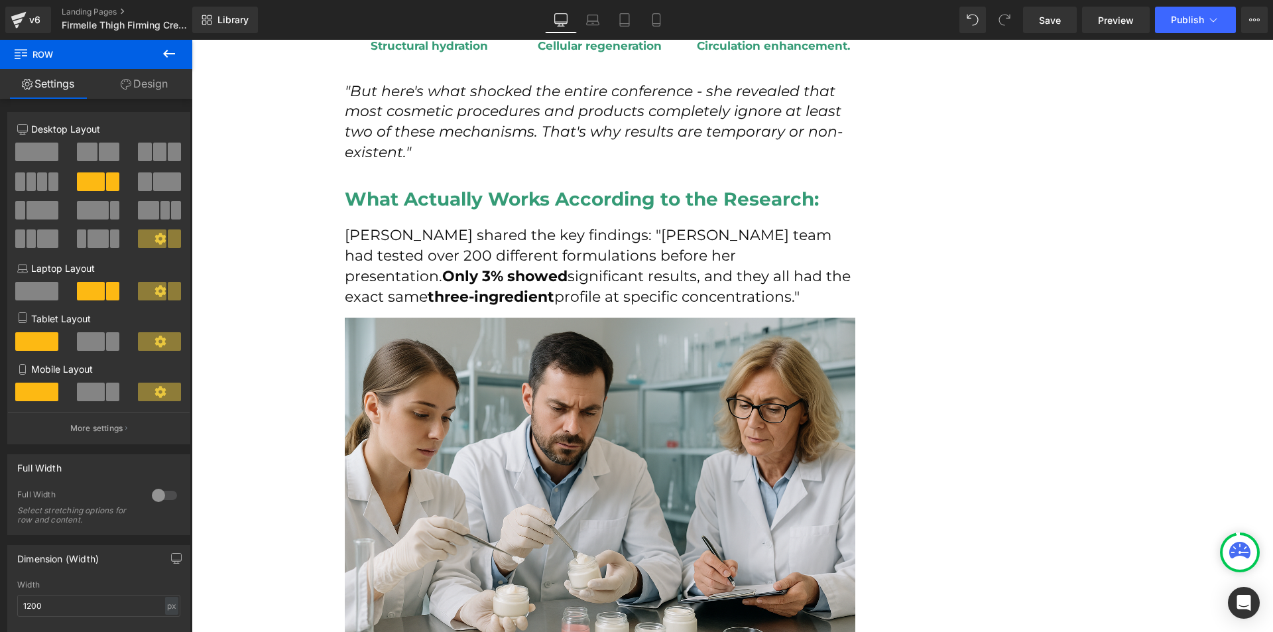
click at [1080, 28] on div "Save Preview Publish Scheduled View Live Page View with current Template Save T…" at bounding box center [1145, 20] width 255 height 27
click at [1075, 21] on link "Save" at bounding box center [1050, 20] width 54 height 27
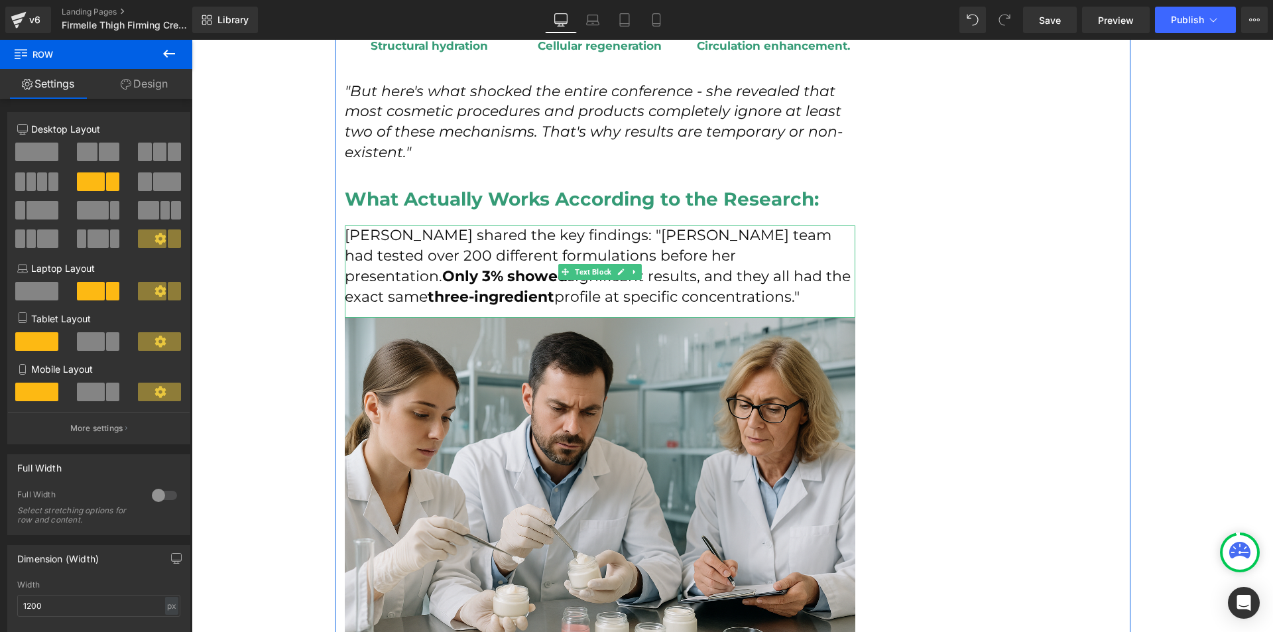
click at [408, 226] on p "[PERSON_NAME] shared the key findings: "[PERSON_NAME] team had tested over 200 …" at bounding box center [600, 267] width 511 height 82
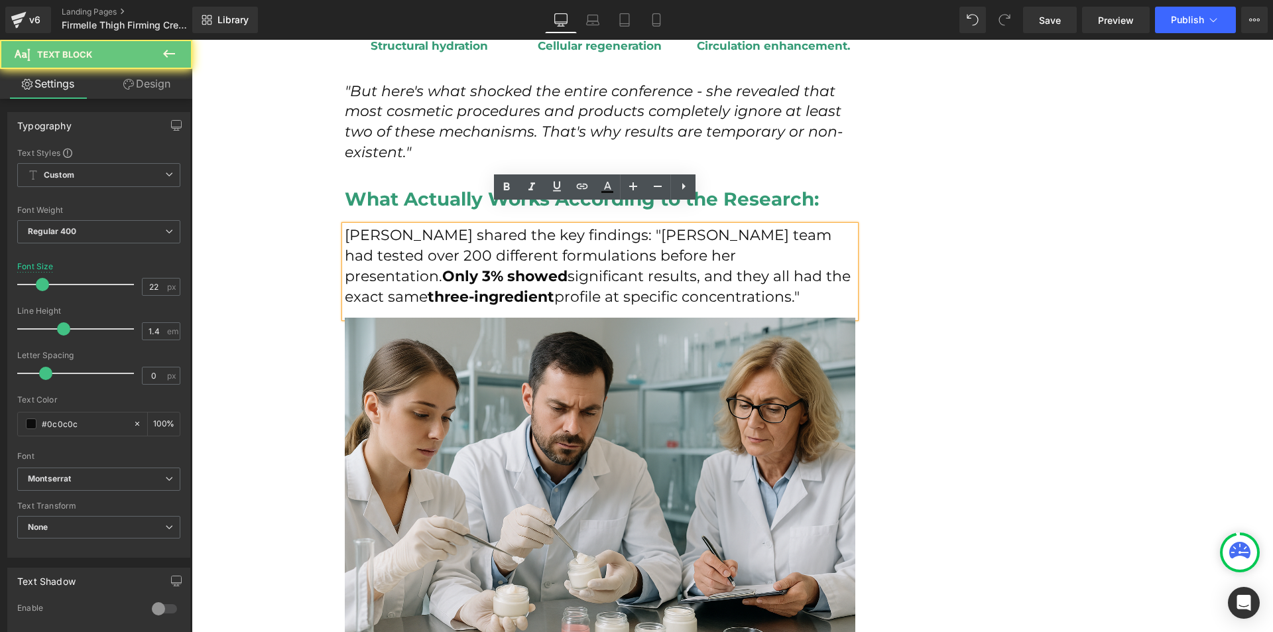
click at [408, 230] on p "[PERSON_NAME] shared the key findings: "[PERSON_NAME] team had tested over 200 …" at bounding box center [600, 267] width 511 height 82
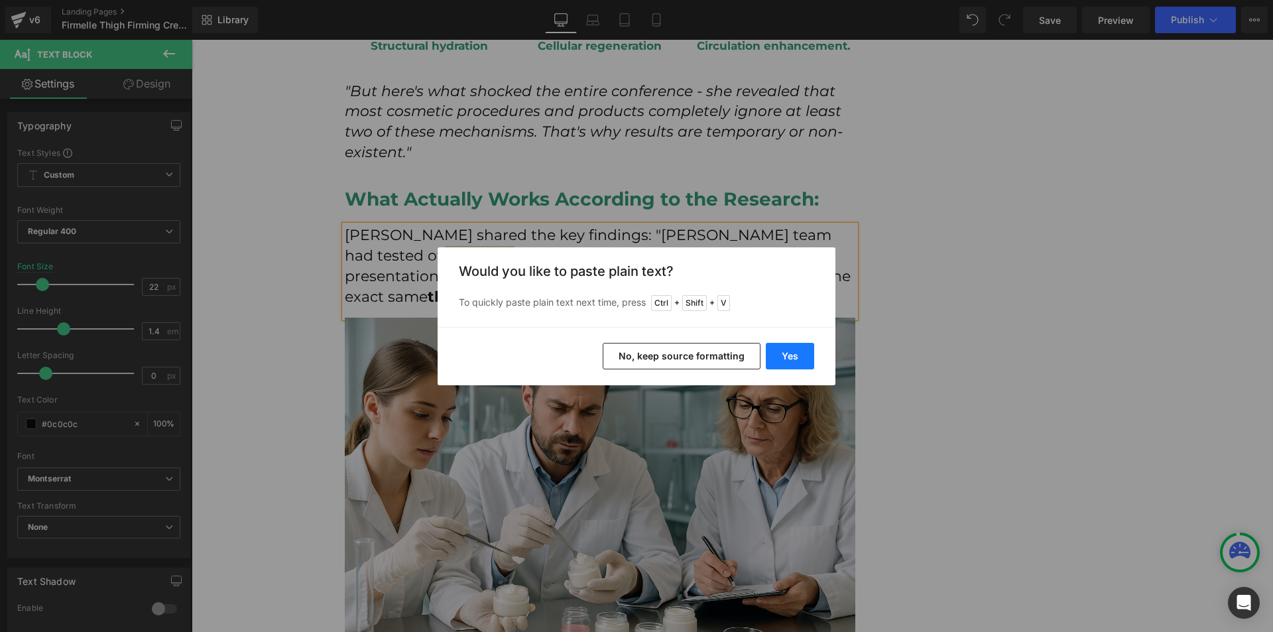
click at [804, 369] on button "Yes" at bounding box center [790, 356] width 48 height 27
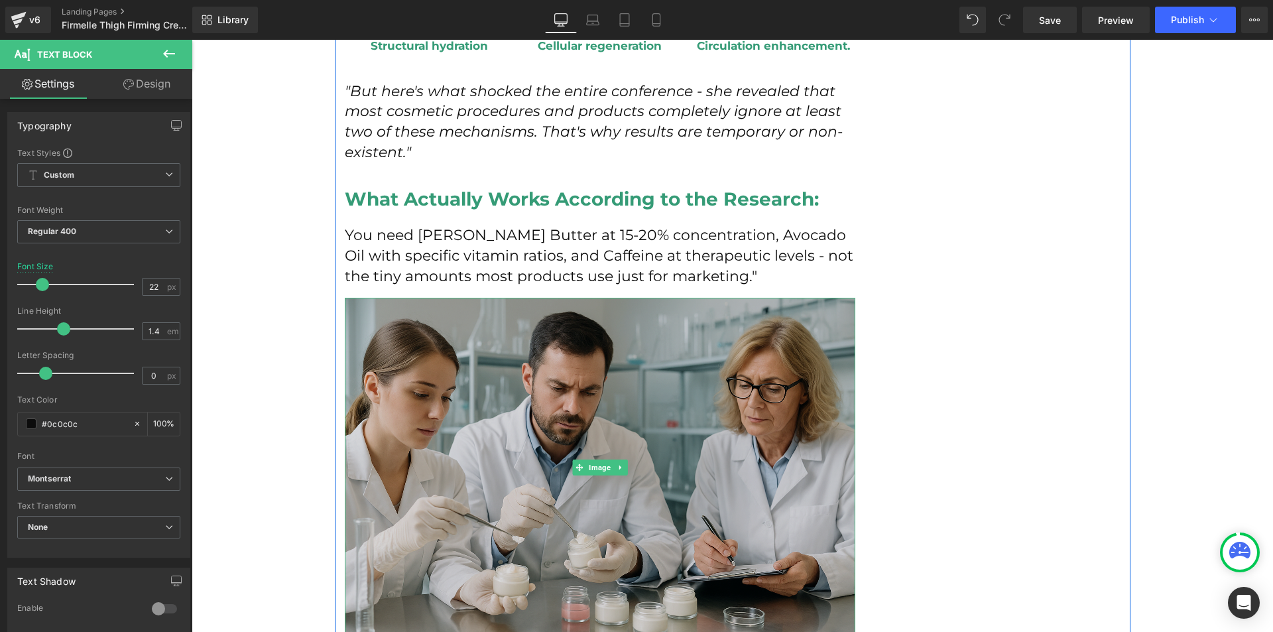
scroll to position [3582, 0]
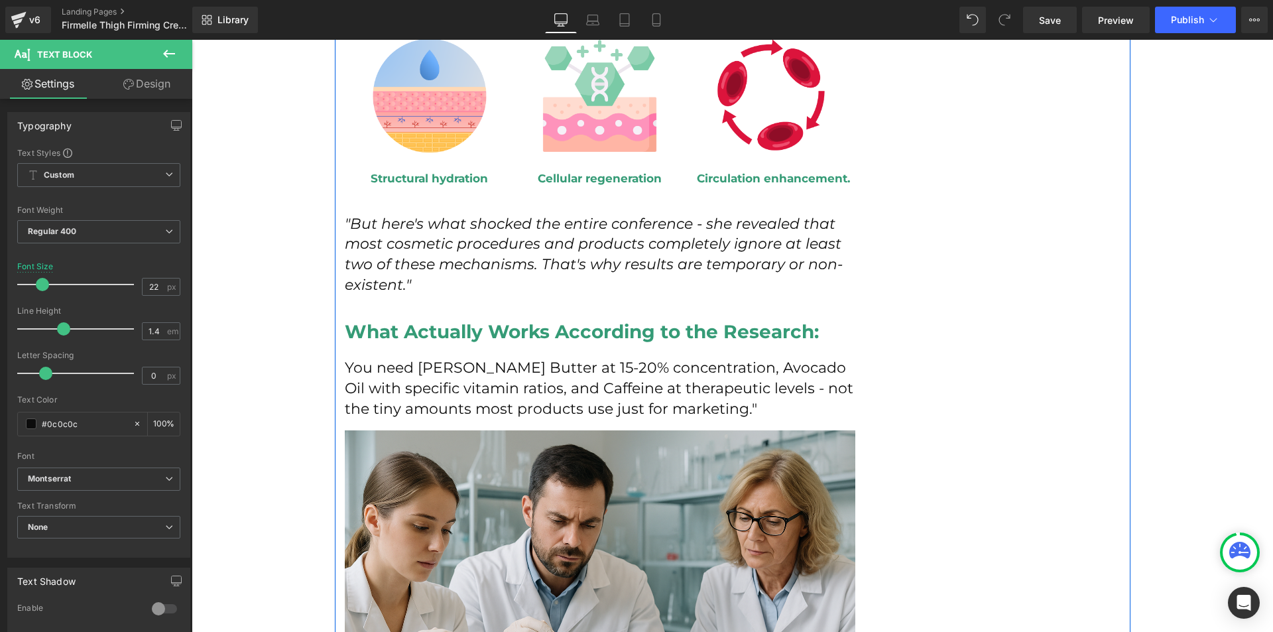
click at [403, 267] on icon ""But here's what shocked the entire conference - she revealed that most cosmeti…" at bounding box center [594, 254] width 498 height 79
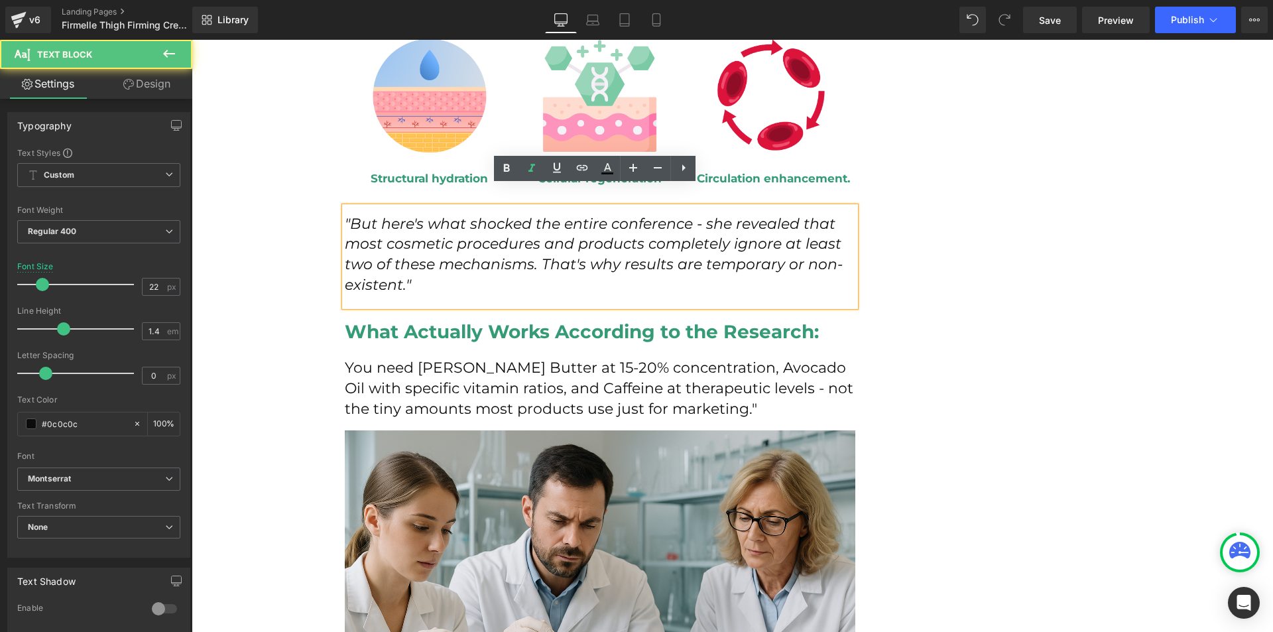
click at [427, 265] on p ""But here's what shocked the entire conference - she revealed that most cosmeti…" at bounding box center [600, 255] width 511 height 82
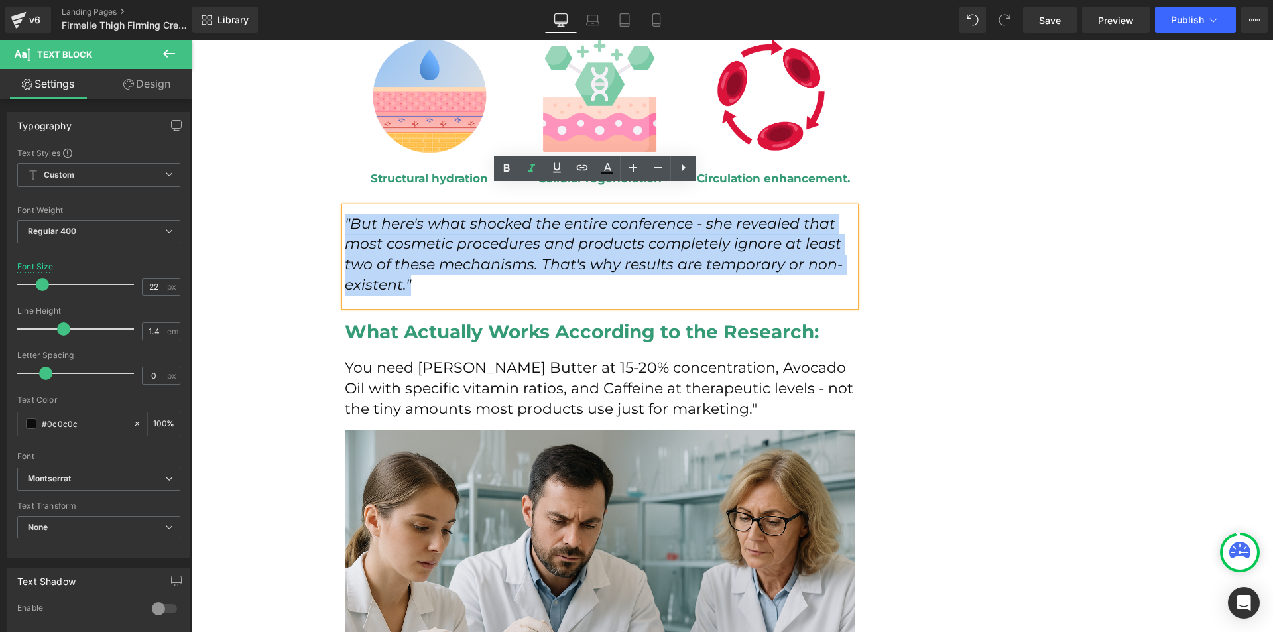
click at [427, 265] on p ""But here's what shocked the entire conference - she revealed that most cosmeti…" at bounding box center [600, 255] width 511 height 82
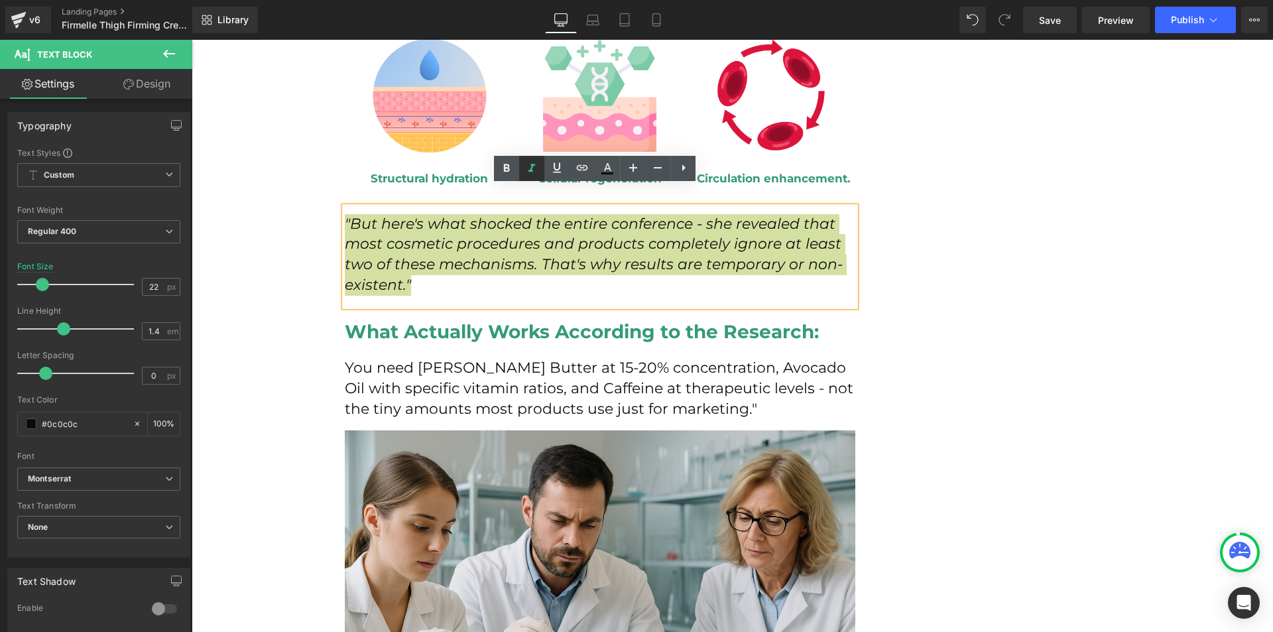
click at [529, 170] on icon at bounding box center [532, 169] width 16 height 16
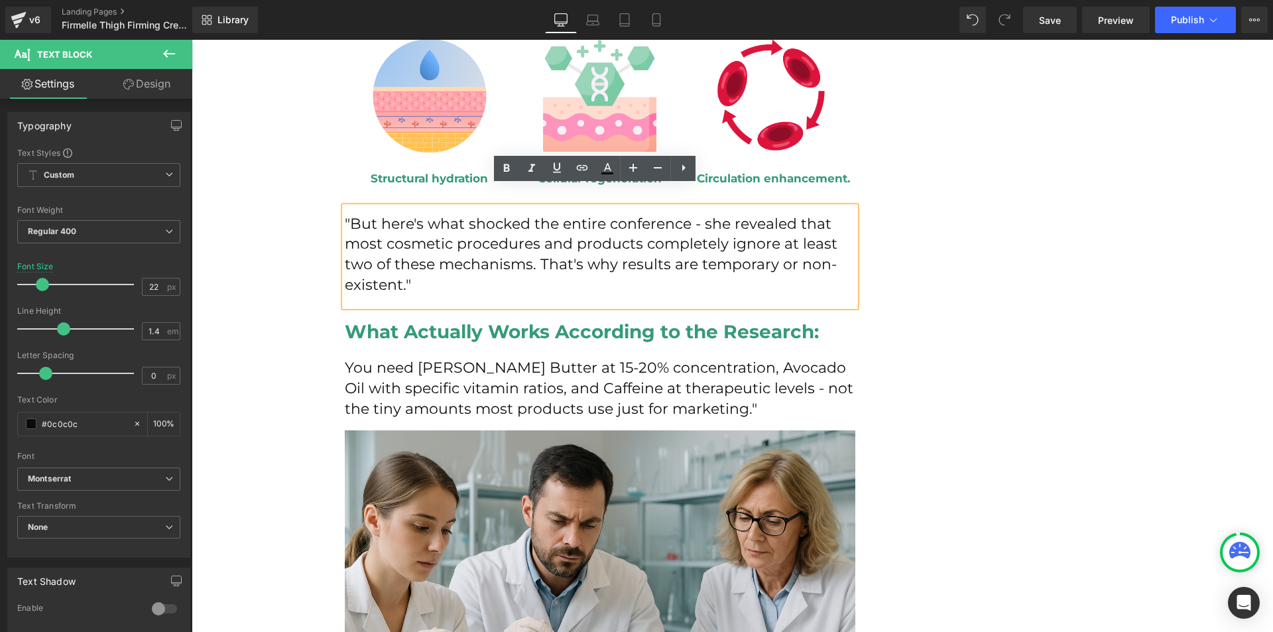
click at [543, 234] on p ""But here's what shocked the entire conference - she revealed that most cosmeti…" at bounding box center [600, 255] width 511 height 82
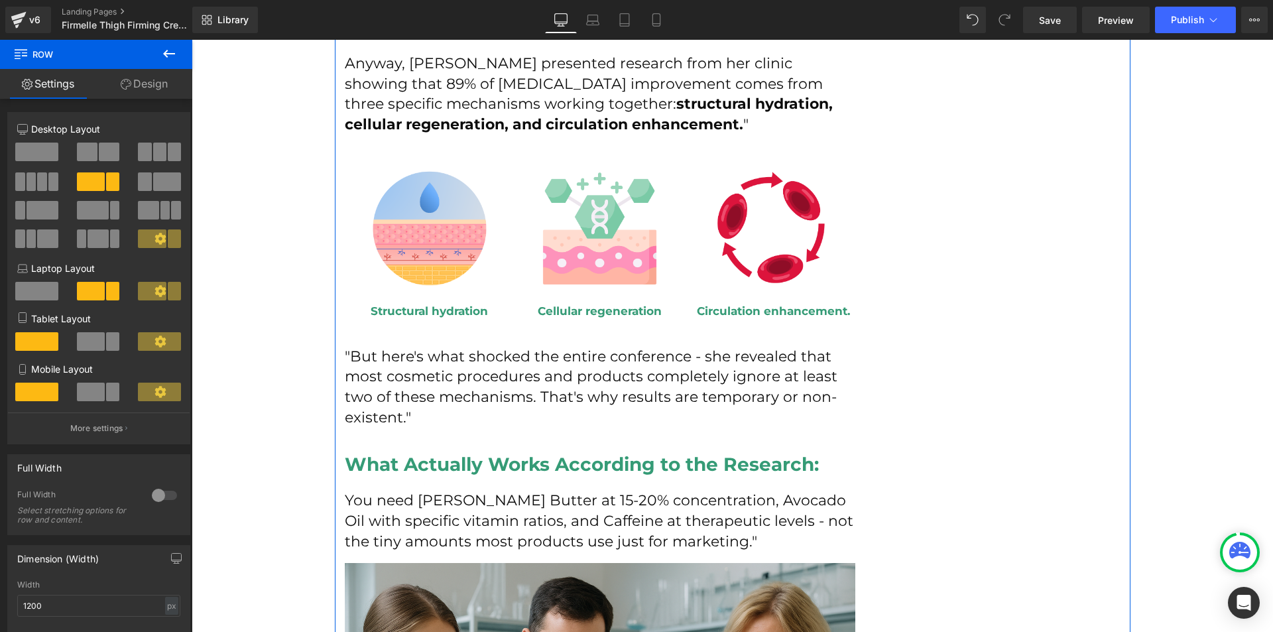
scroll to position [3515, 0]
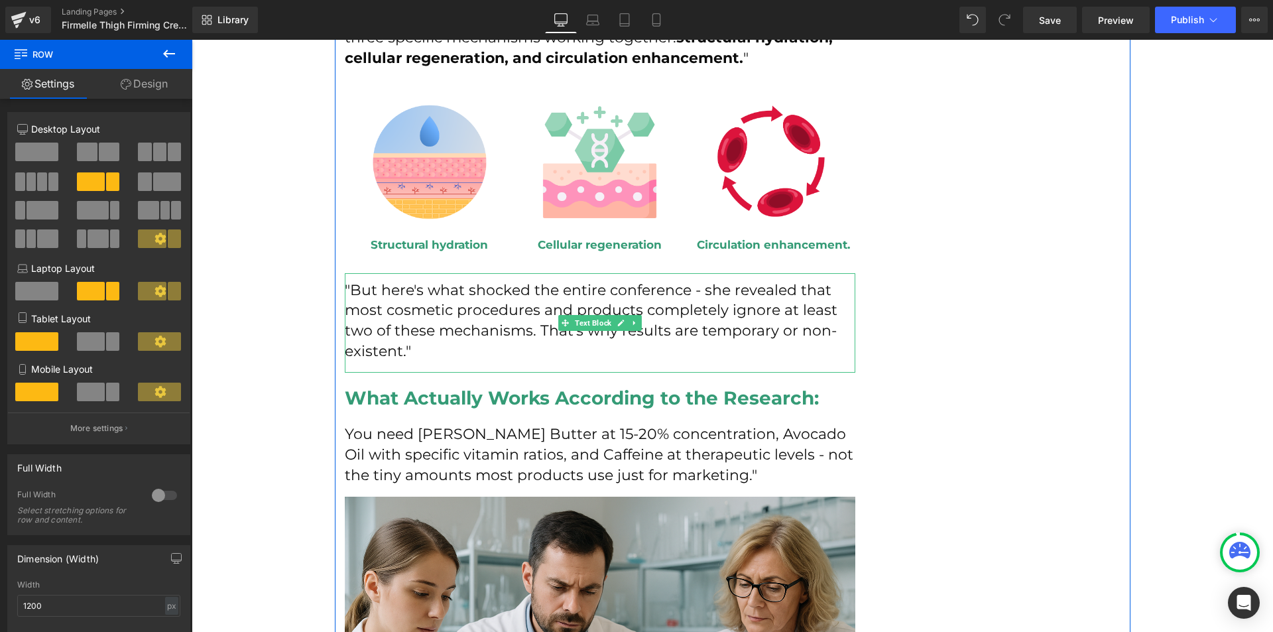
click at [761, 323] on p ""But here's what shocked the entire conference - she revealed that most cosmeti…" at bounding box center [600, 322] width 511 height 82
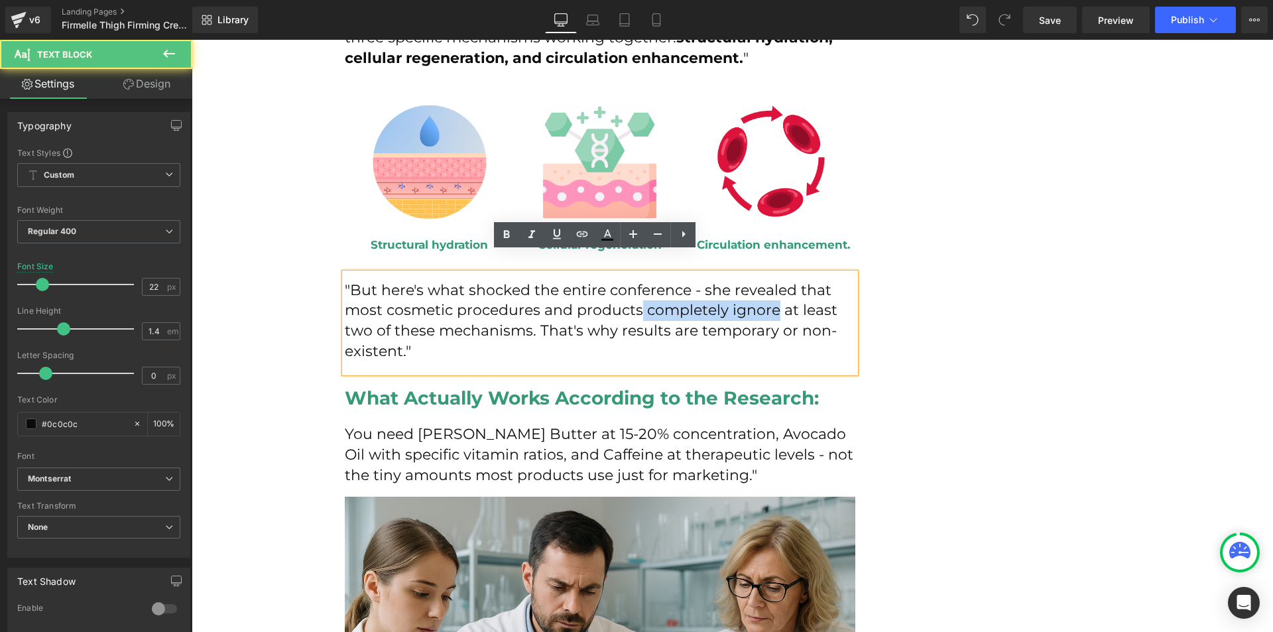
drag, startPoint x: 637, startPoint y: 287, endPoint x: 769, endPoint y: 293, distance: 132.1
click at [769, 293] on p ""But here's what shocked the entire conference - she revealed that most cosmeti…" at bounding box center [600, 322] width 511 height 82
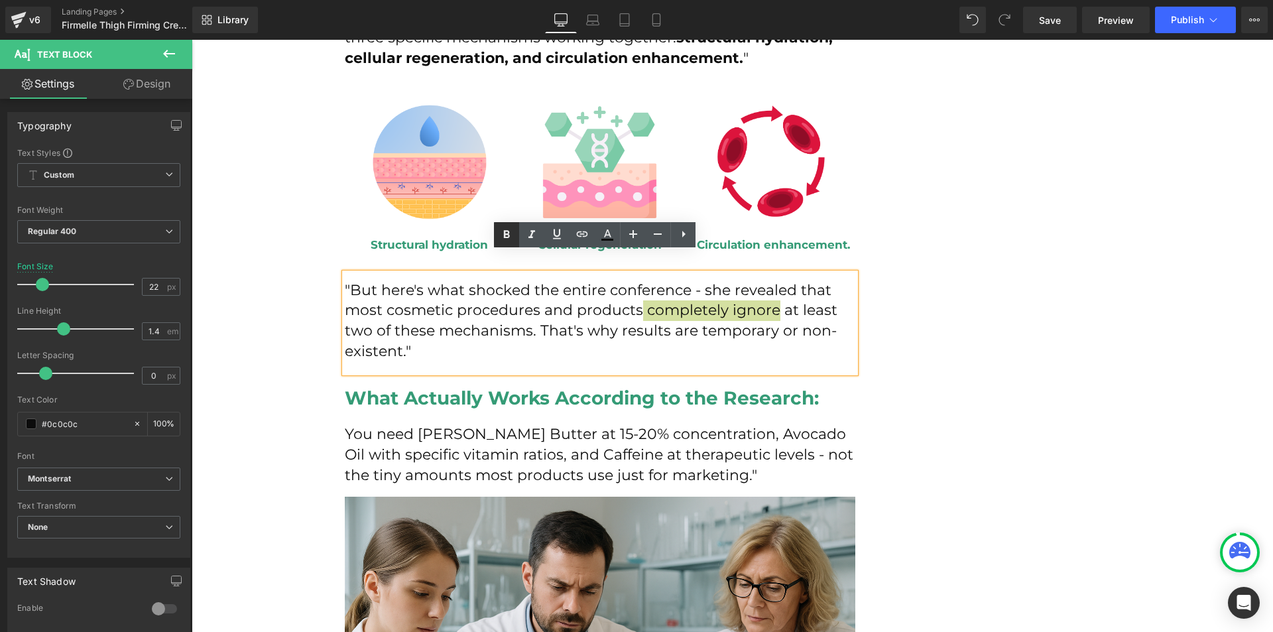
click at [517, 236] on link at bounding box center [506, 234] width 25 height 25
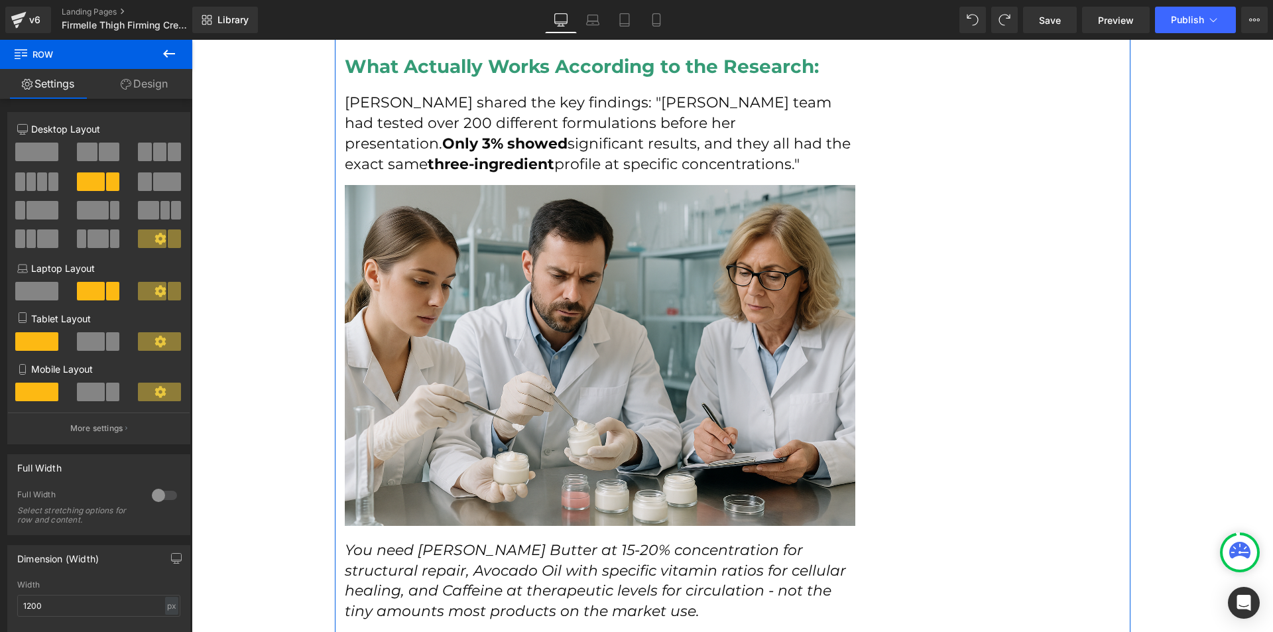
scroll to position [3913, 0]
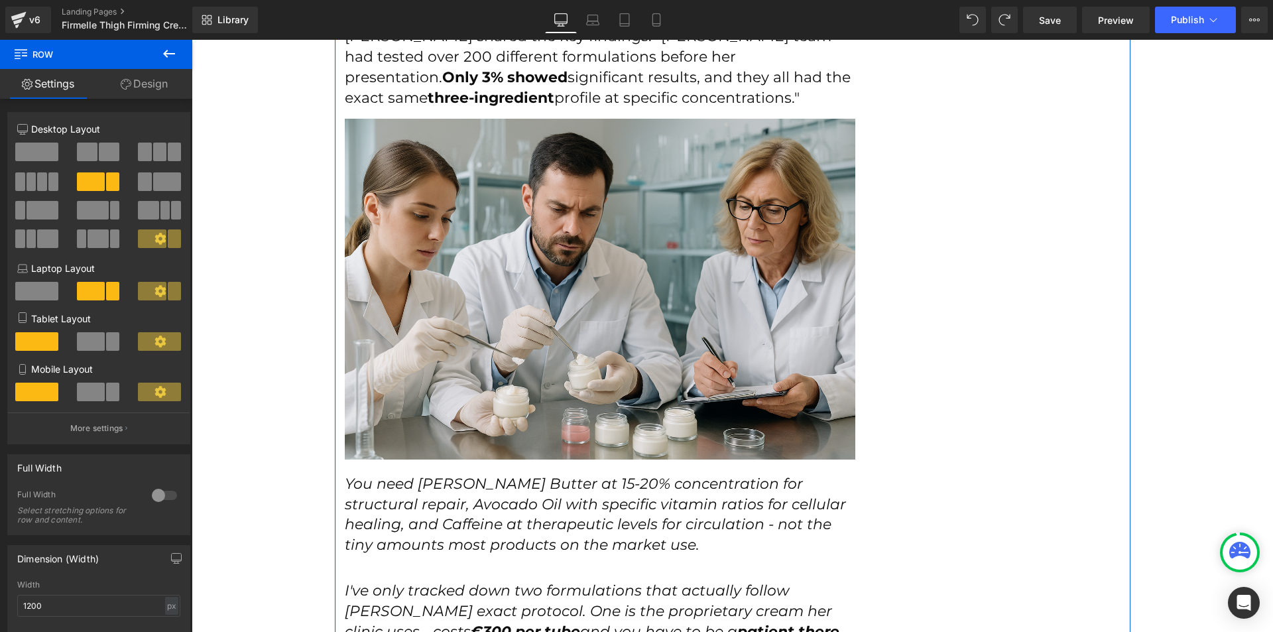
click at [451, 475] on icon "You need [PERSON_NAME] Butter at 15-20% concentration for structural repair, Av…" at bounding box center [595, 514] width 501 height 79
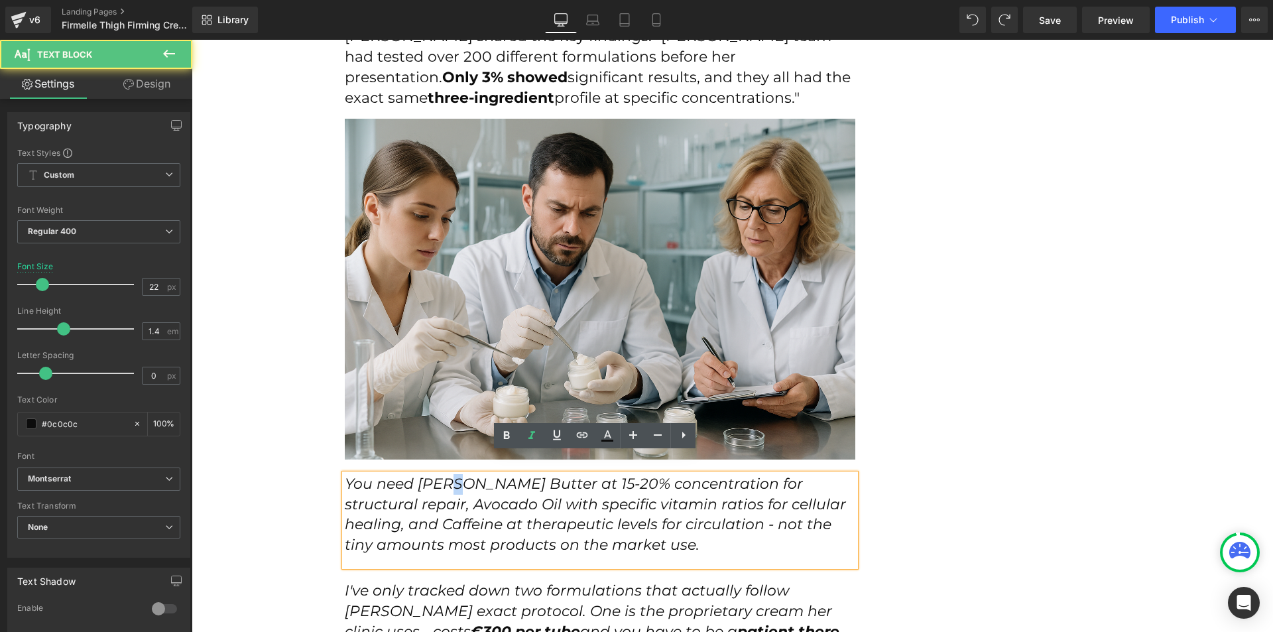
click at [451, 475] on icon "You need [PERSON_NAME] Butter at 15-20% concentration for structural repair, Av…" at bounding box center [595, 514] width 501 height 79
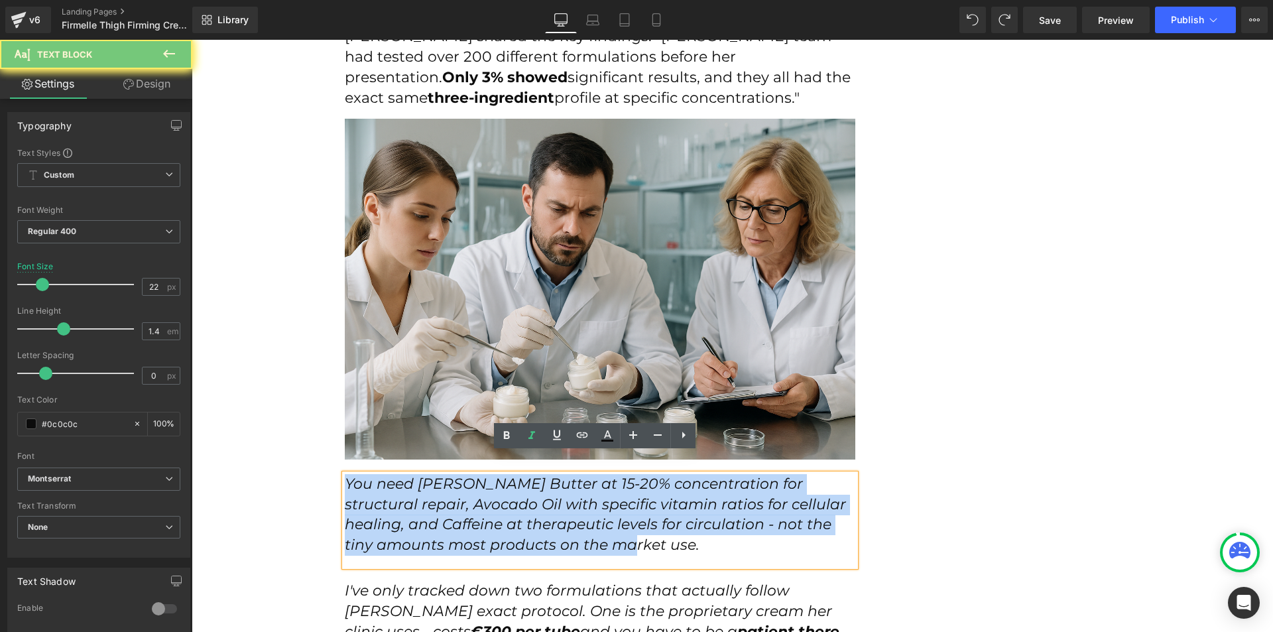
click at [451, 475] on icon "You need [PERSON_NAME] Butter at 15-20% concentration for structural repair, Av…" at bounding box center [595, 514] width 501 height 79
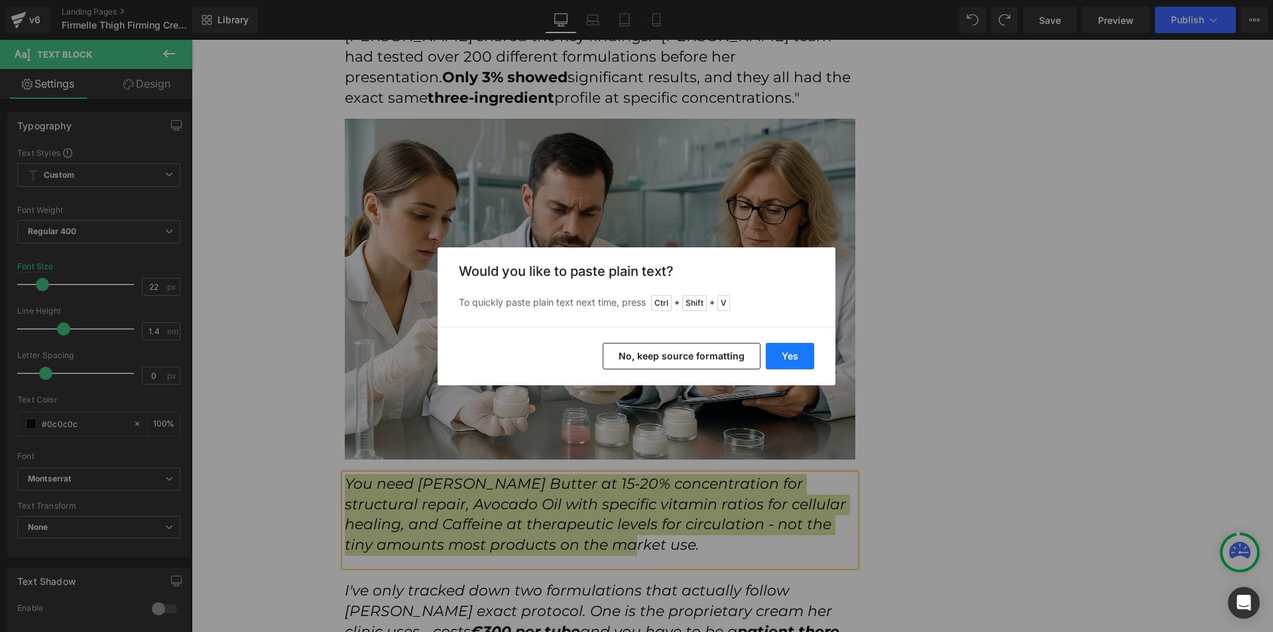
click at [787, 358] on button "Yes" at bounding box center [790, 356] width 48 height 27
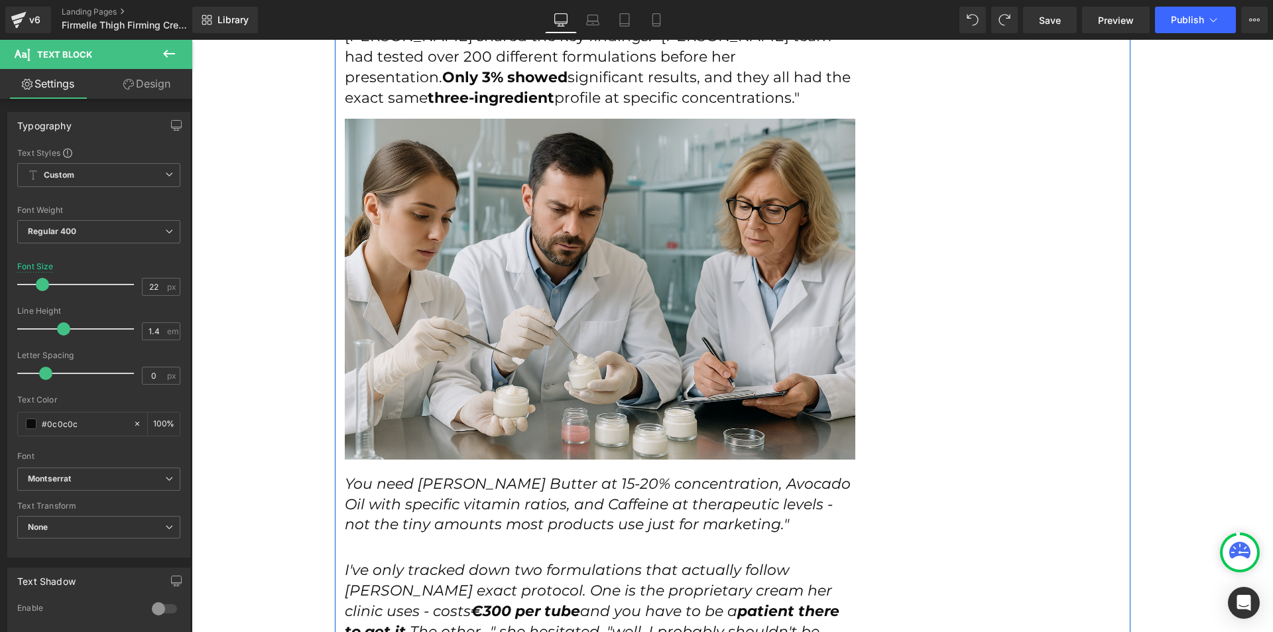
scroll to position [4112, 0]
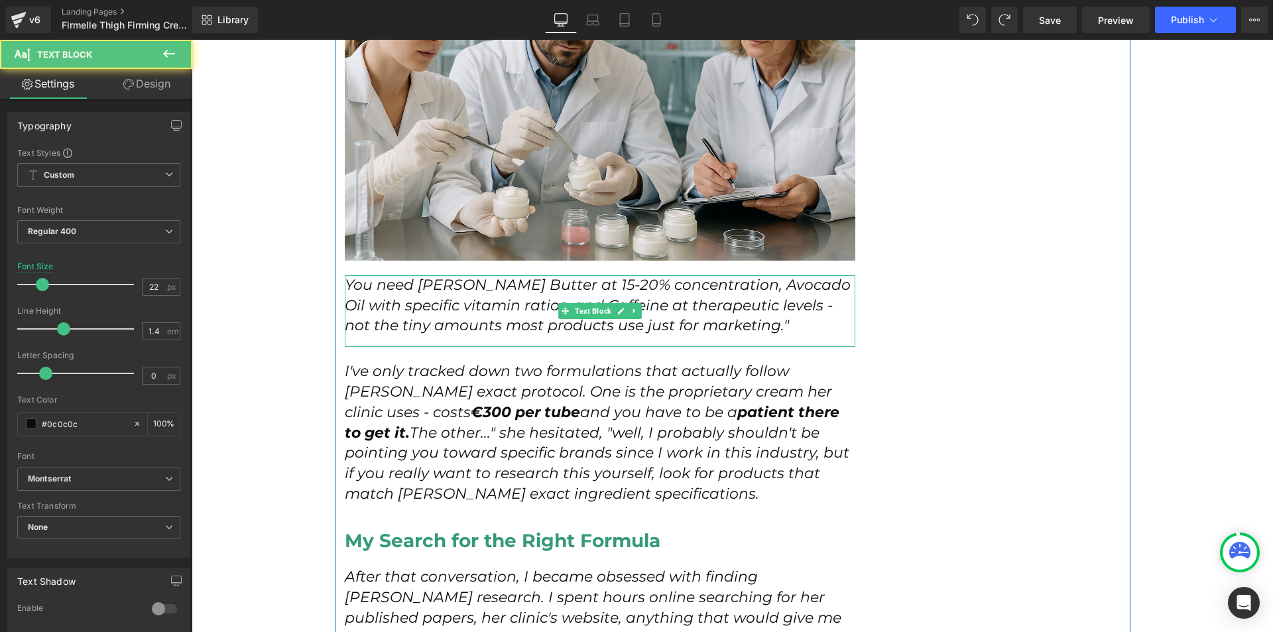
click at [458, 297] on icon "You need [PERSON_NAME] Butter at 15-20% concentration, Avocado Oil with specifi…" at bounding box center [598, 305] width 506 height 59
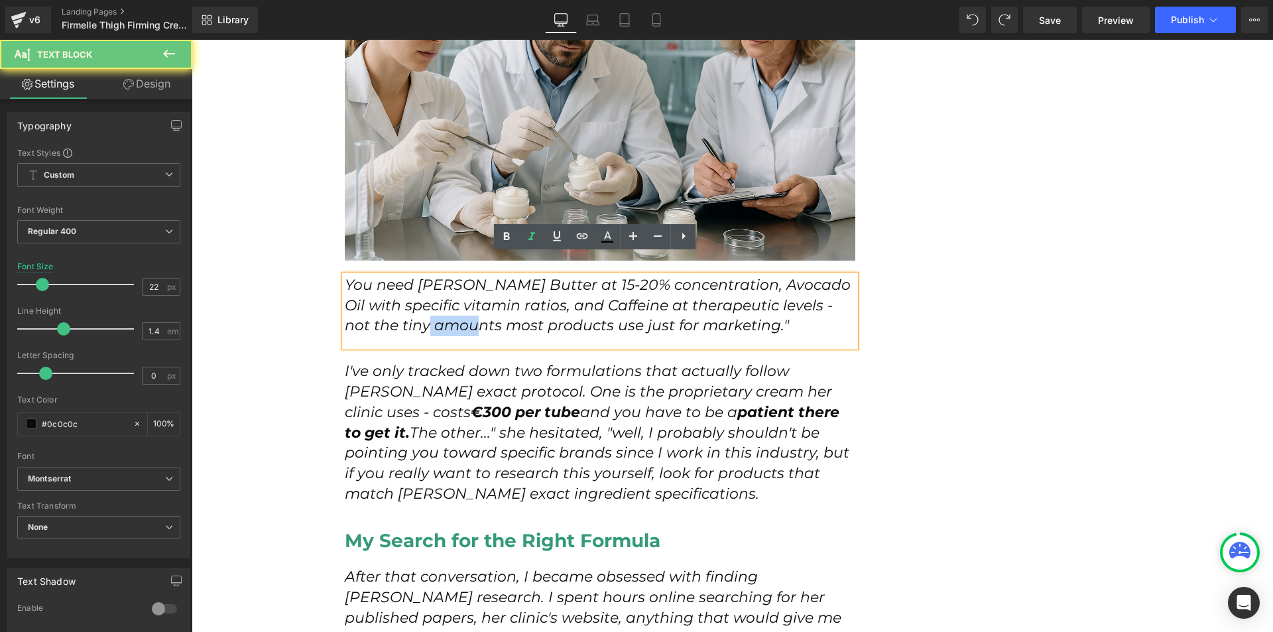
click at [458, 297] on icon "You need [PERSON_NAME] Butter at 15-20% concentration, Avocado Oil with specifi…" at bounding box center [598, 305] width 506 height 59
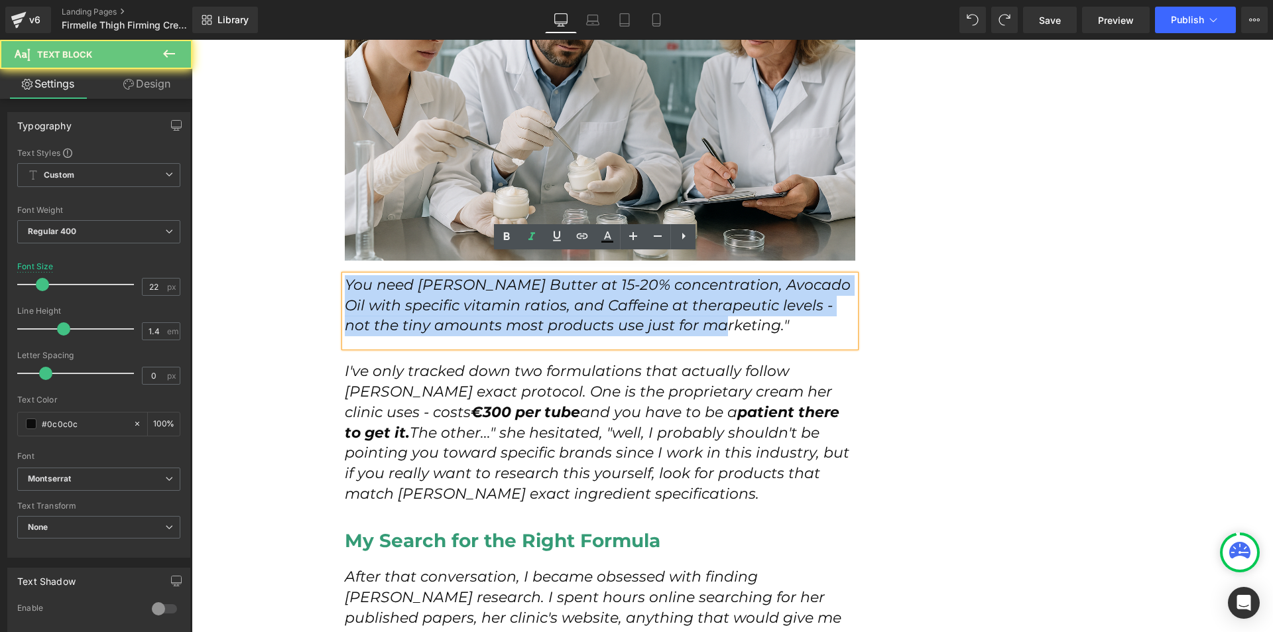
click at [458, 297] on icon "You need [PERSON_NAME] Butter at 15-20% concentration, Avocado Oil with specifi…" at bounding box center [598, 305] width 506 height 59
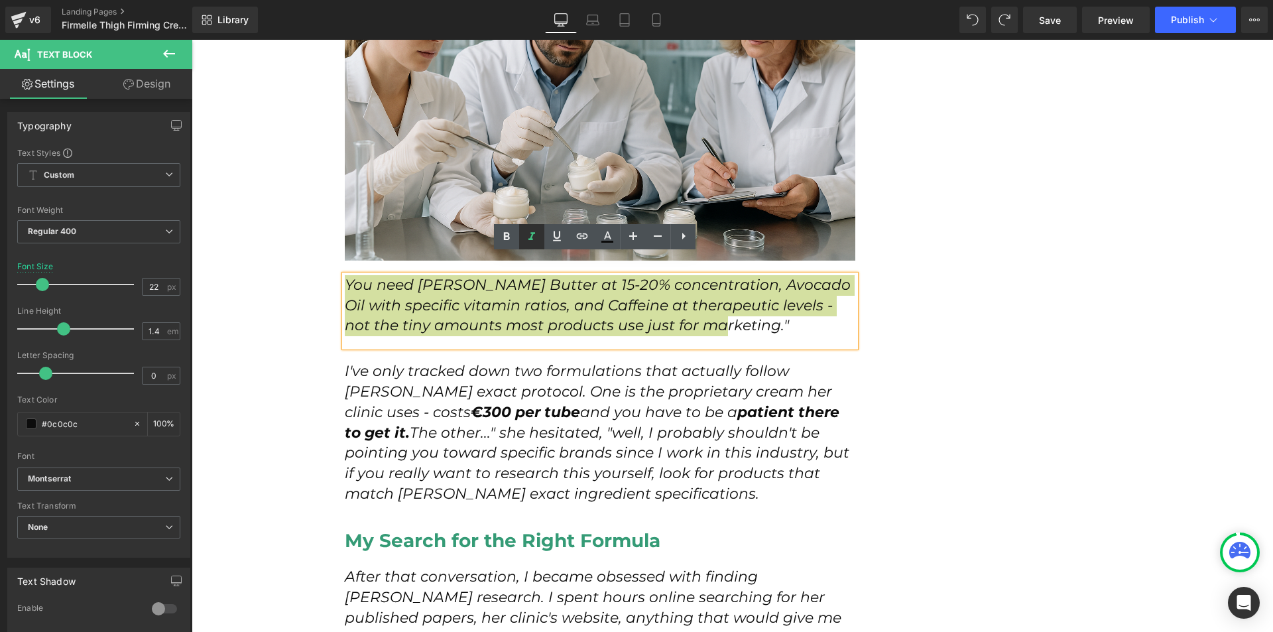
click at [532, 239] on icon at bounding box center [532, 236] width 7 height 8
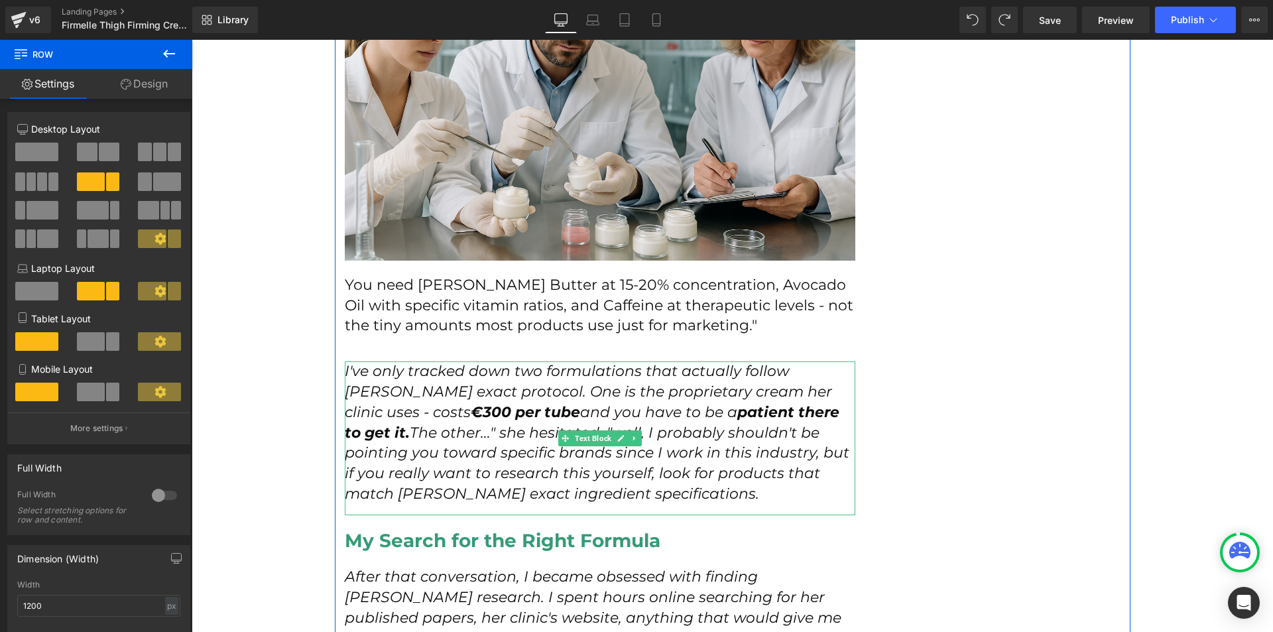
click at [477, 407] on icon "I've only tracked down two formulations that actually follow [PERSON_NAME] exac…" at bounding box center [597, 432] width 505 height 141
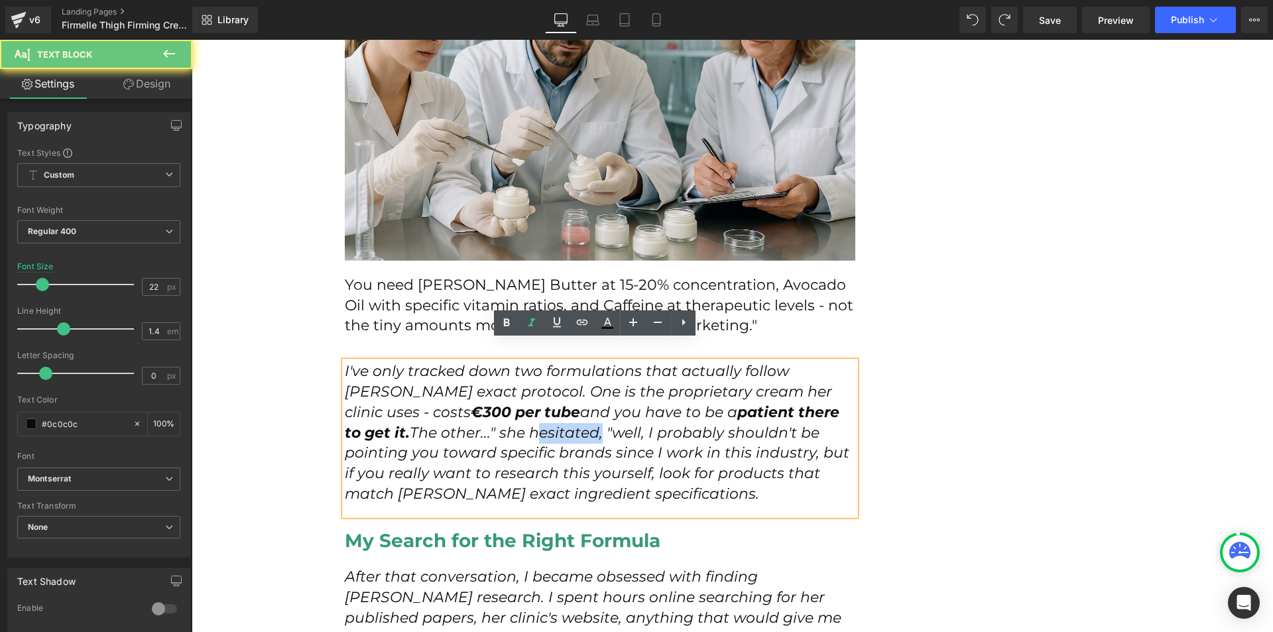
click at [477, 407] on icon "I've only tracked down two formulations that actually follow [PERSON_NAME] exac…" at bounding box center [597, 432] width 505 height 141
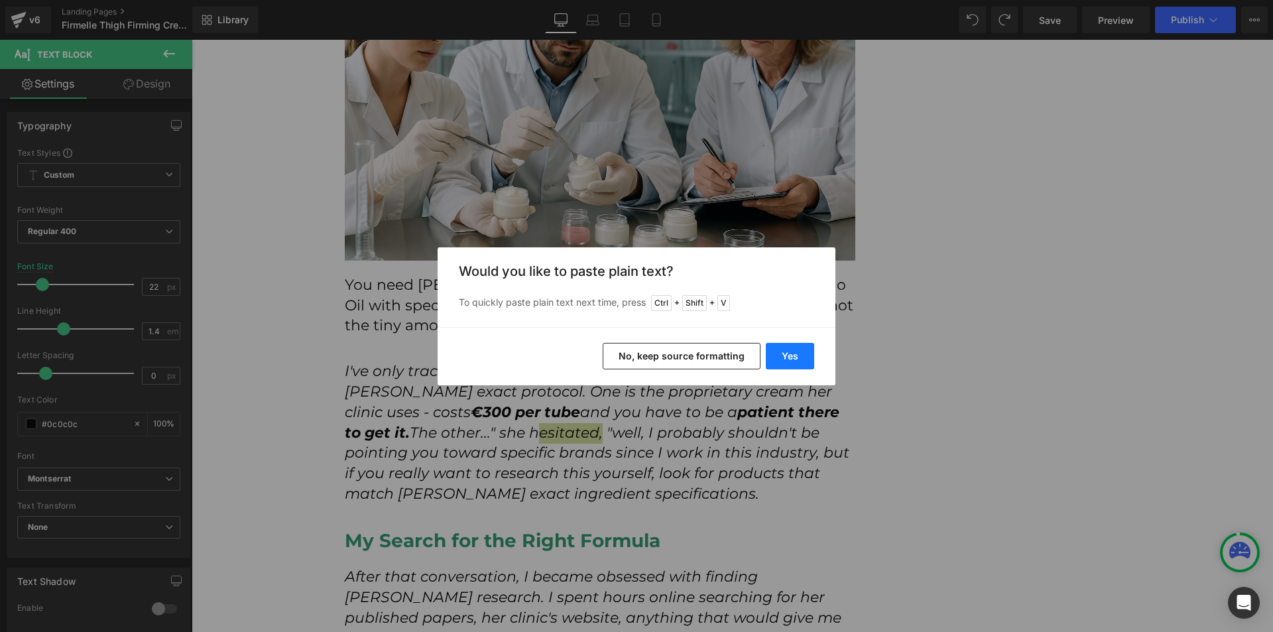
click at [804, 354] on button "Yes" at bounding box center [790, 356] width 48 height 27
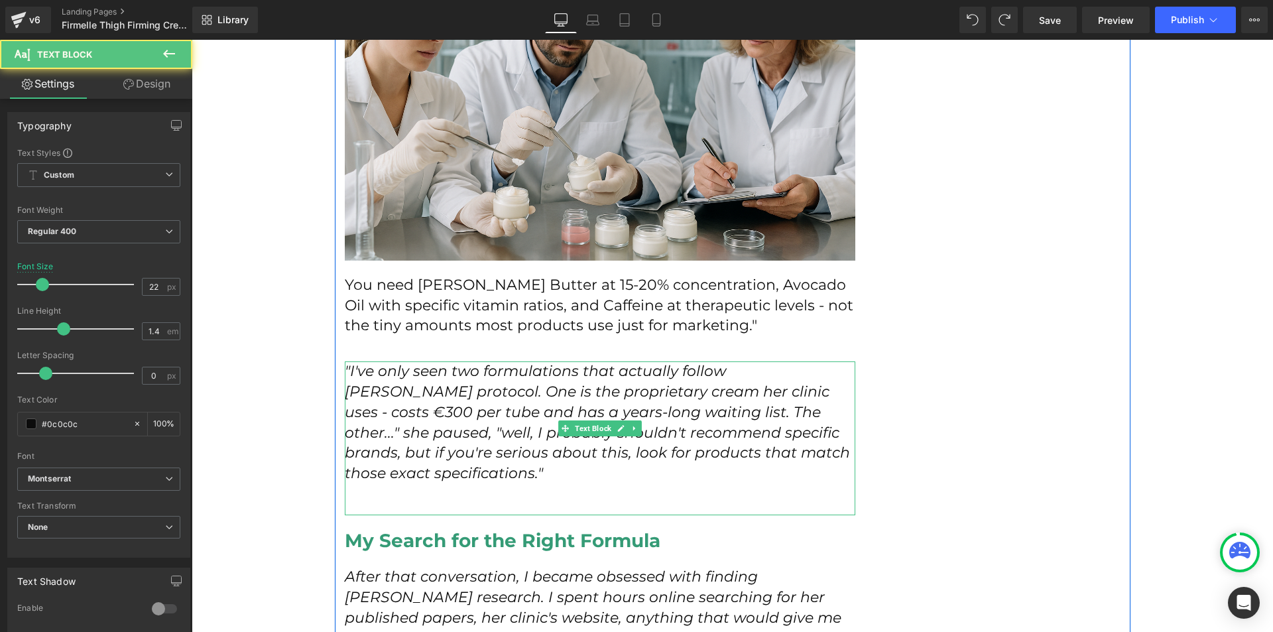
click at [488, 464] on div ""I've only seen two formulations that actually follow [PERSON_NAME] protocol. O…" at bounding box center [600, 438] width 511 height 154
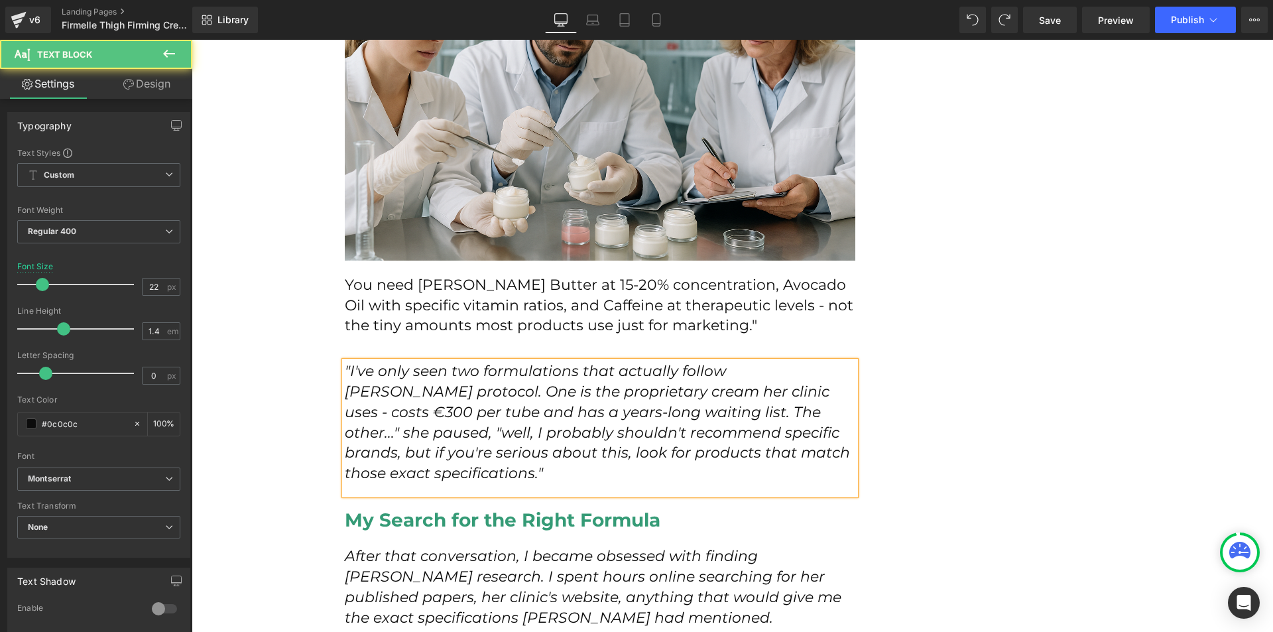
click at [529, 389] on icon ""I've only seen two formulations that actually follow [PERSON_NAME] protocol. O…" at bounding box center [597, 422] width 505 height 120
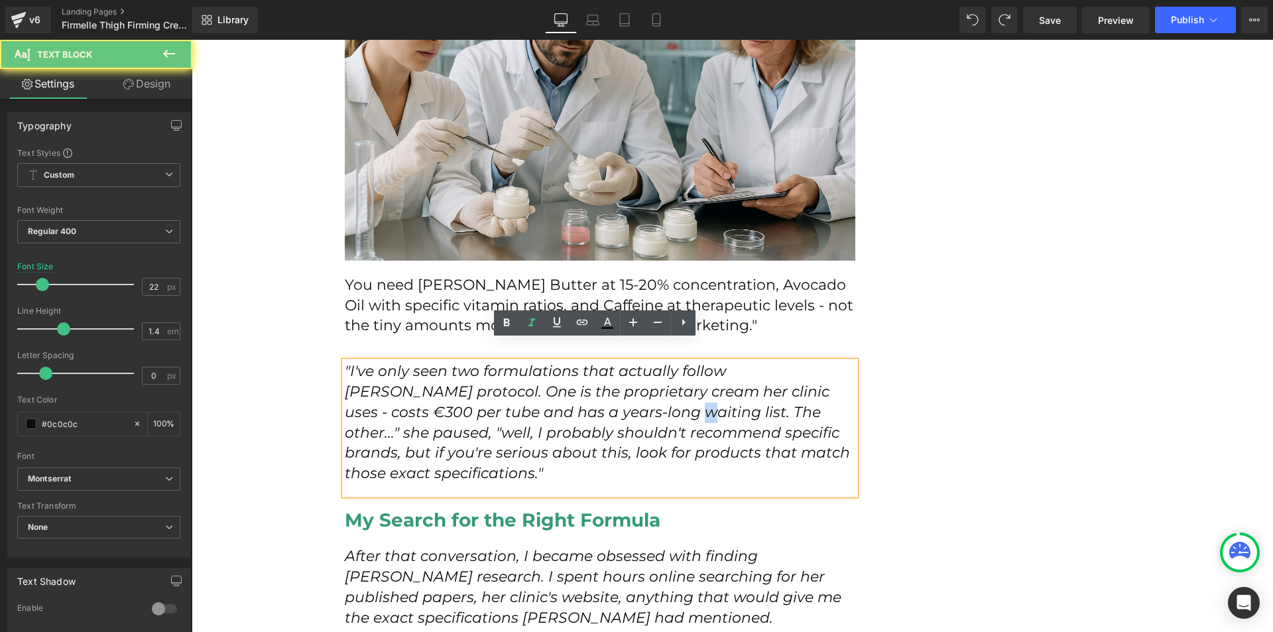
click at [529, 389] on icon ""I've only seen two formulations that actually follow [PERSON_NAME] protocol. O…" at bounding box center [597, 422] width 505 height 120
click at [529, 326] on icon at bounding box center [532, 323] width 16 height 16
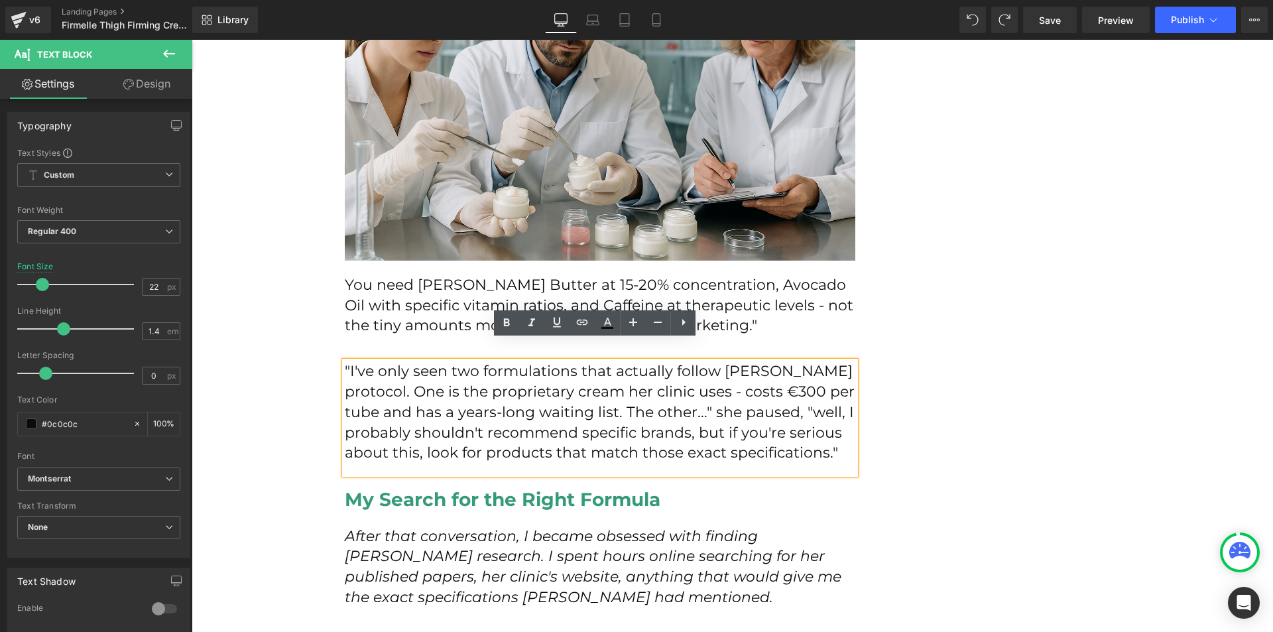
click at [830, 407] on p ""I've only seen two formulations that actually follow [PERSON_NAME] protocol. O…" at bounding box center [600, 412] width 511 height 102
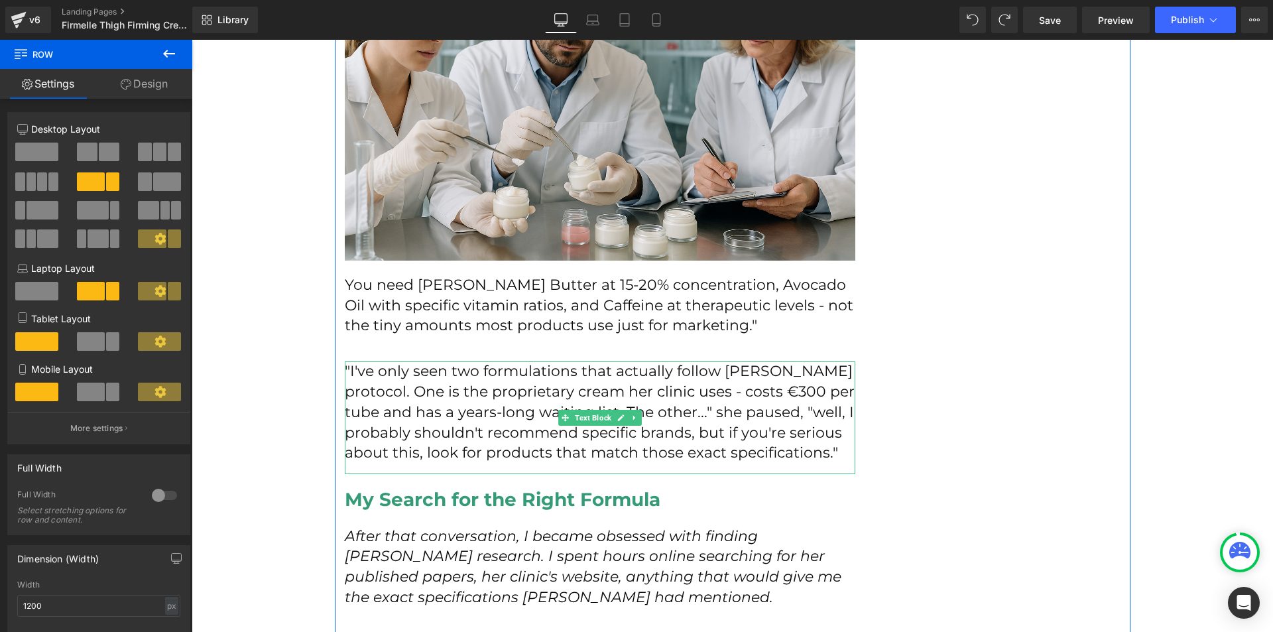
click at [781, 426] on p ""I've only seen two formulations that actually follow [PERSON_NAME] protocol. O…" at bounding box center [600, 412] width 511 height 102
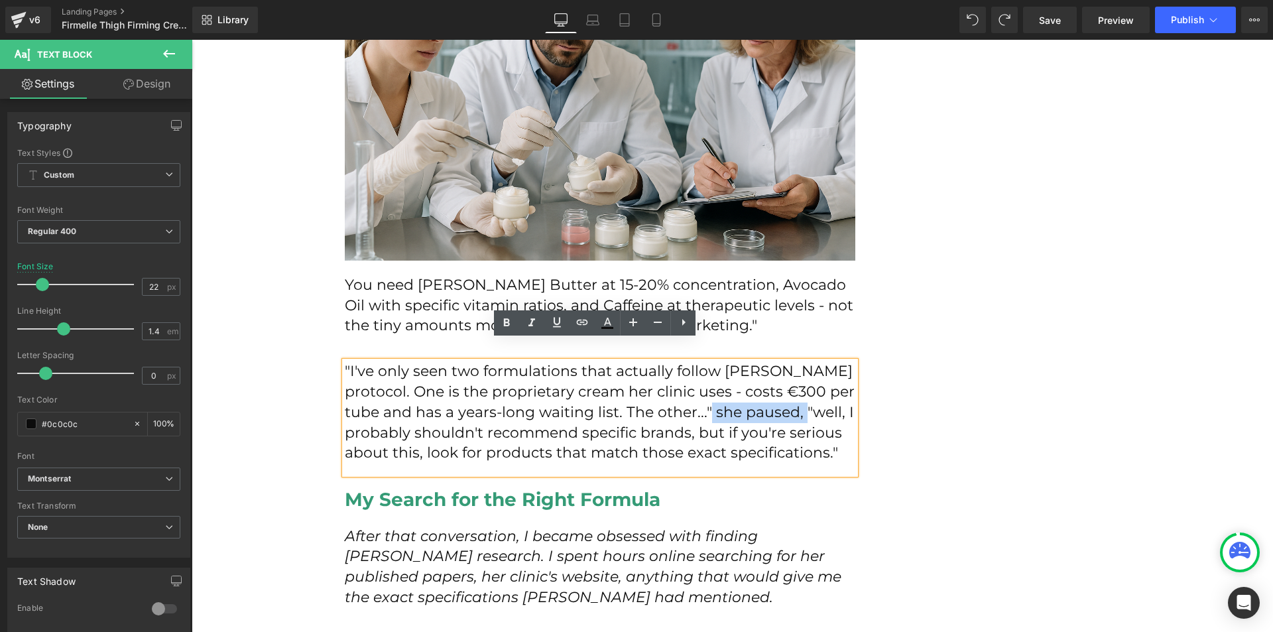
drag, startPoint x: 697, startPoint y: 389, endPoint x: 795, endPoint y: 400, distance: 98.8
click at [795, 400] on p ""I've only seen two formulations that actually follow [PERSON_NAME] protocol. O…" at bounding box center [600, 412] width 511 height 102
drag, startPoint x: 500, startPoint y: 314, endPoint x: 353, endPoint y: 298, distance: 148.2
click at [500, 314] on link at bounding box center [506, 322] width 25 height 25
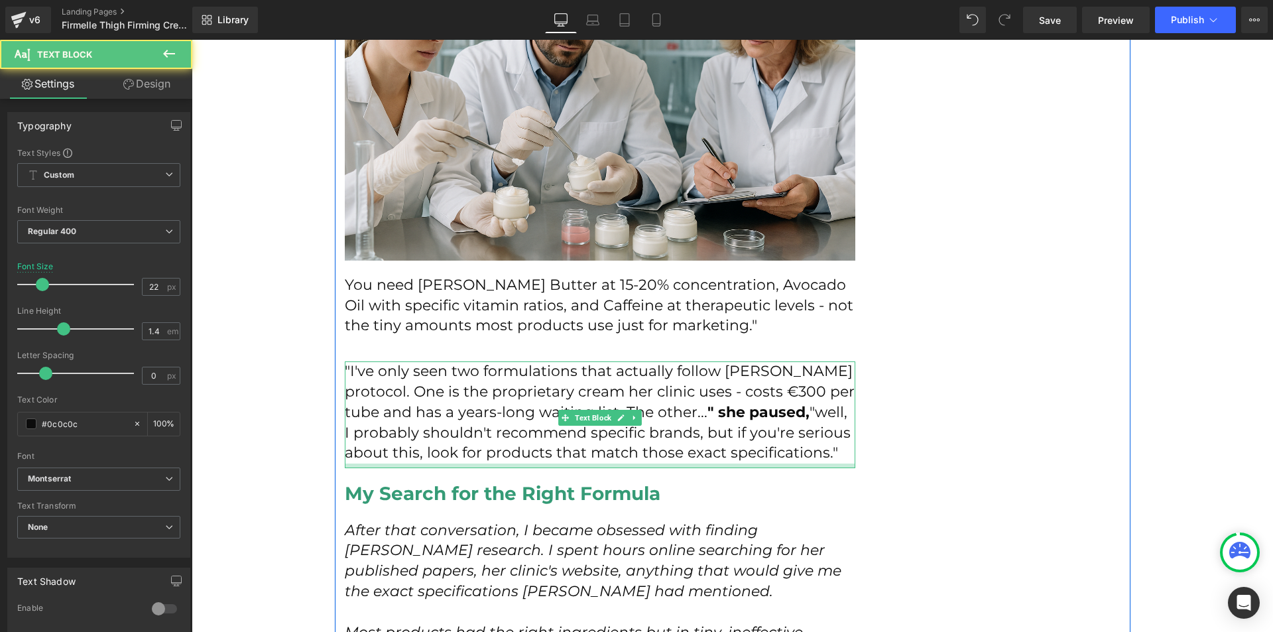
drag, startPoint x: 566, startPoint y: 453, endPoint x: 576, endPoint y: 447, distance: 11.6
click at [576, 464] on div at bounding box center [600, 466] width 511 height 5
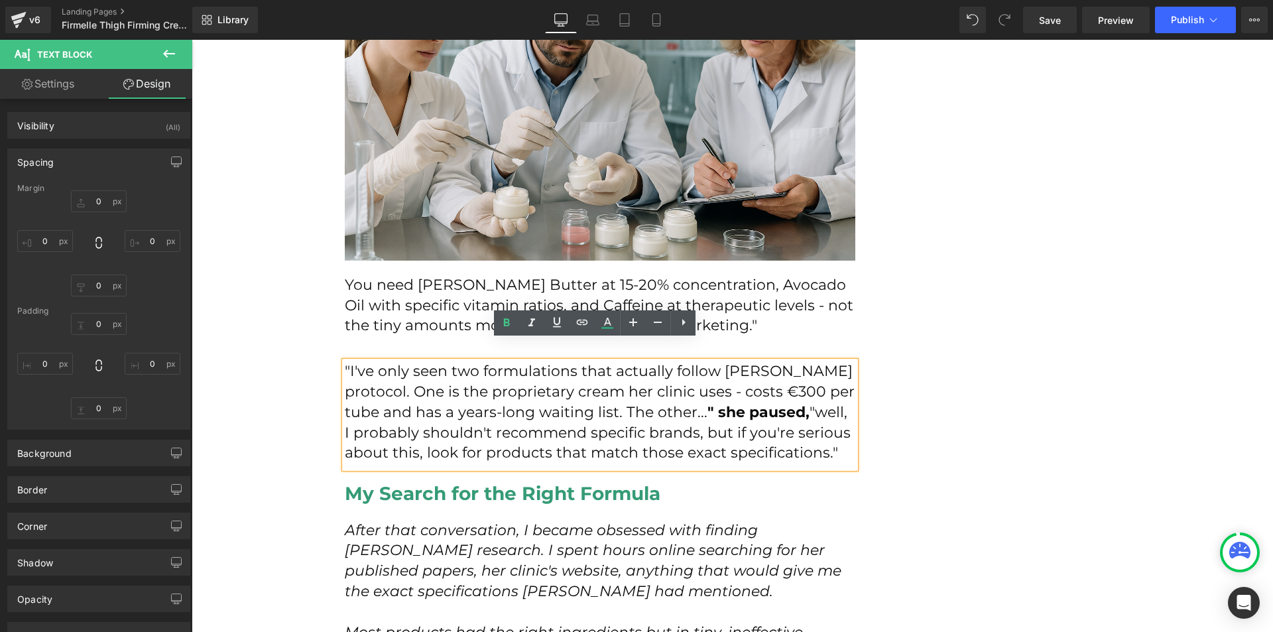
type input "22"
type input "0"
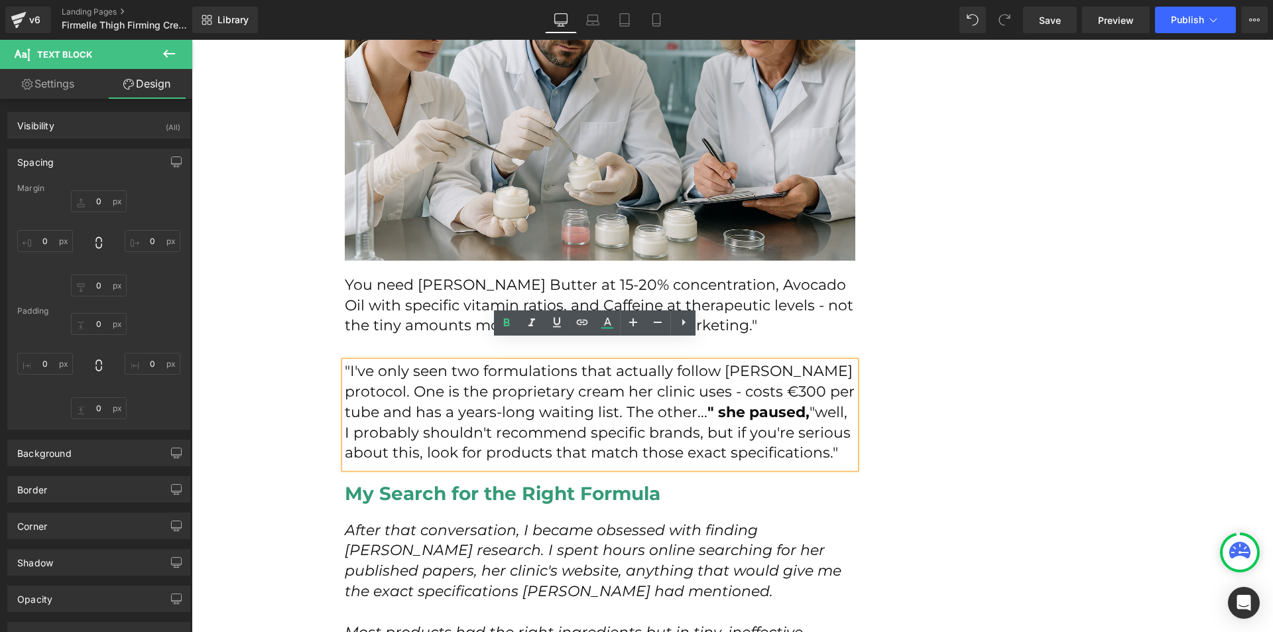
type input "0"
type input "7"
type input "0"
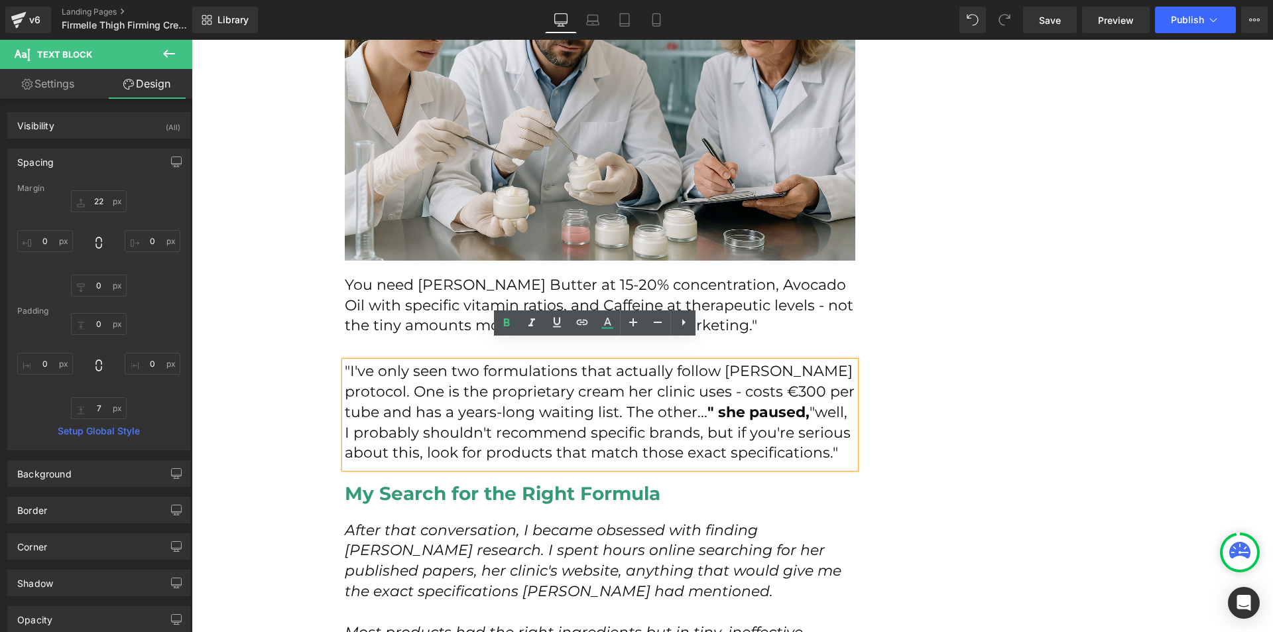
click at [690, 438] on p ""I've only seen two formulations that actually follow [PERSON_NAME] protocol. O…" at bounding box center [600, 412] width 511 height 102
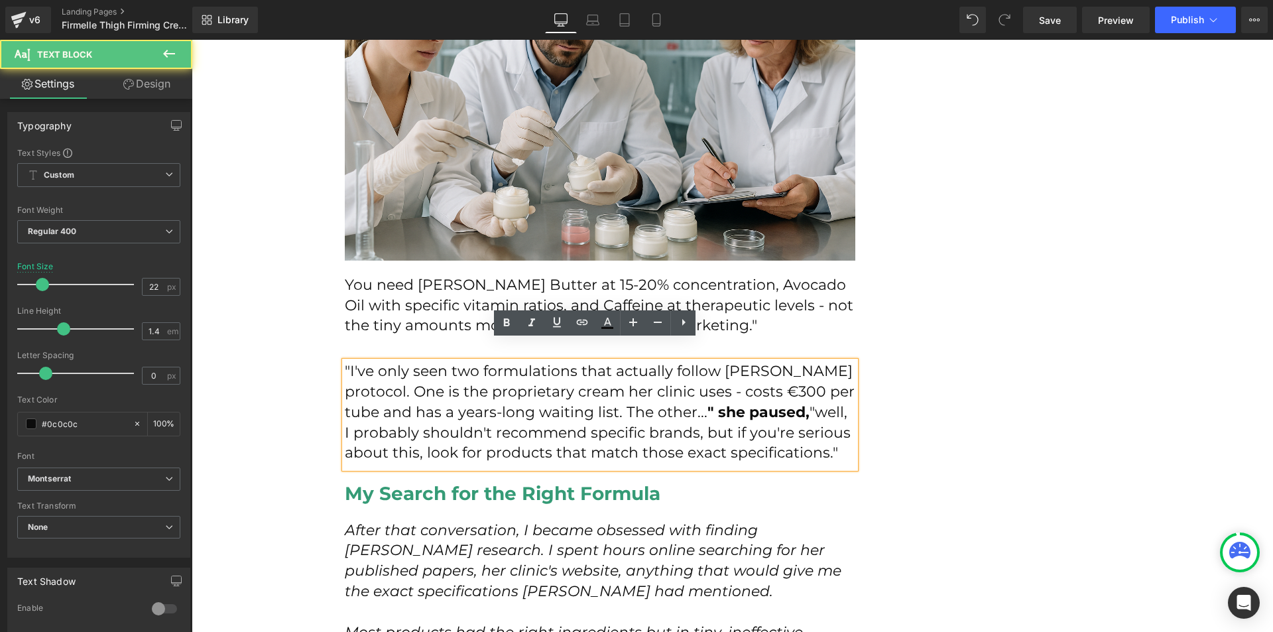
drag, startPoint x: 636, startPoint y: 434, endPoint x: 830, endPoint y: 441, distance: 193.8
click at [830, 441] on p ""I've only seen two formulations that actually follow [PERSON_NAME] protocol. O…" at bounding box center [600, 412] width 511 height 102
click at [515, 324] on link at bounding box center [506, 322] width 25 height 25
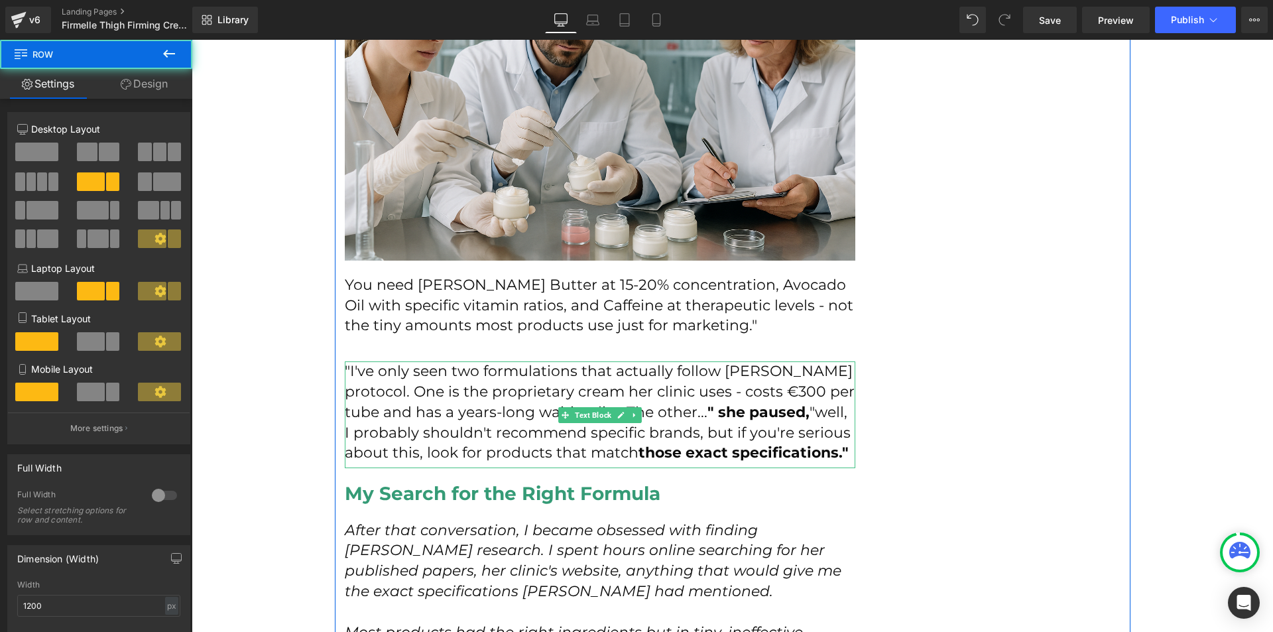
click at [738, 444] on strong "those exact specifications."" at bounding box center [744, 453] width 210 height 18
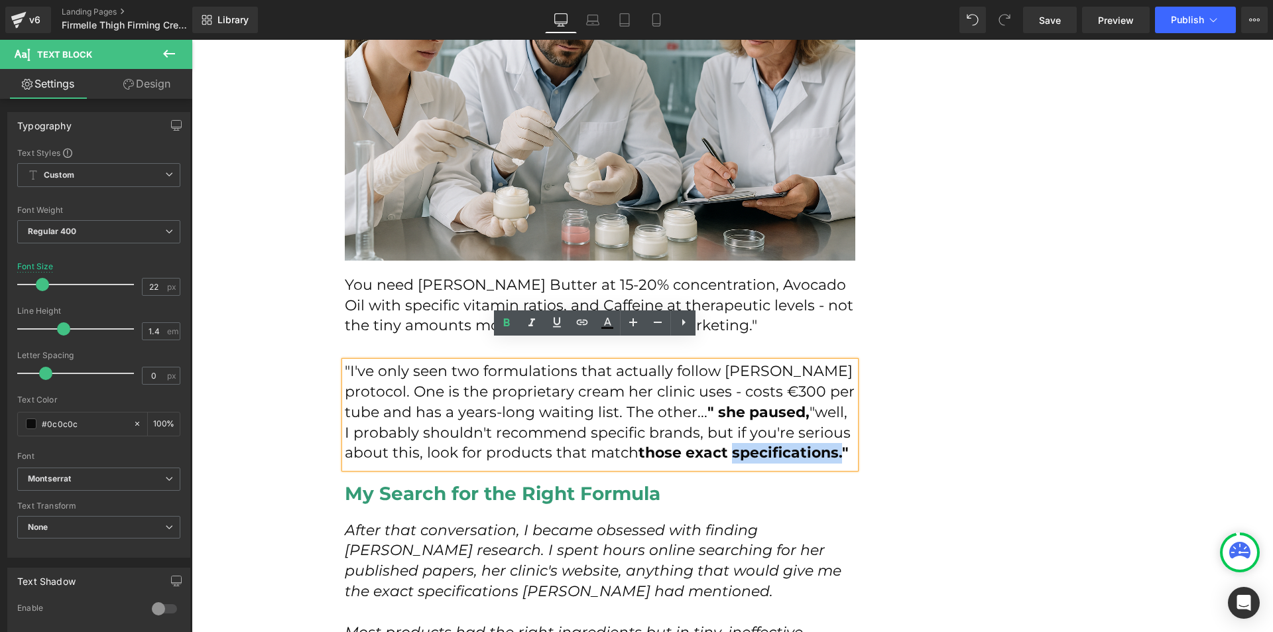
drag, startPoint x: 731, startPoint y: 434, endPoint x: 839, endPoint y: 430, distance: 108.2
click at [839, 444] on strong "those exact specifications."" at bounding box center [744, 453] width 210 height 18
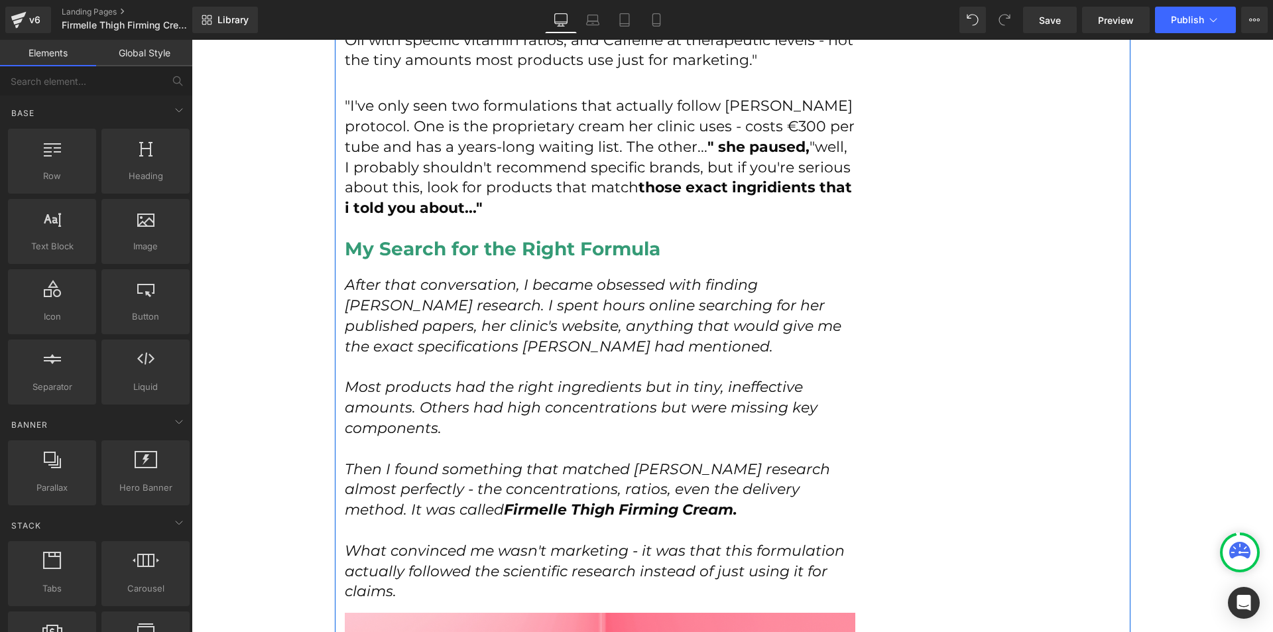
scroll to position [4444, 0]
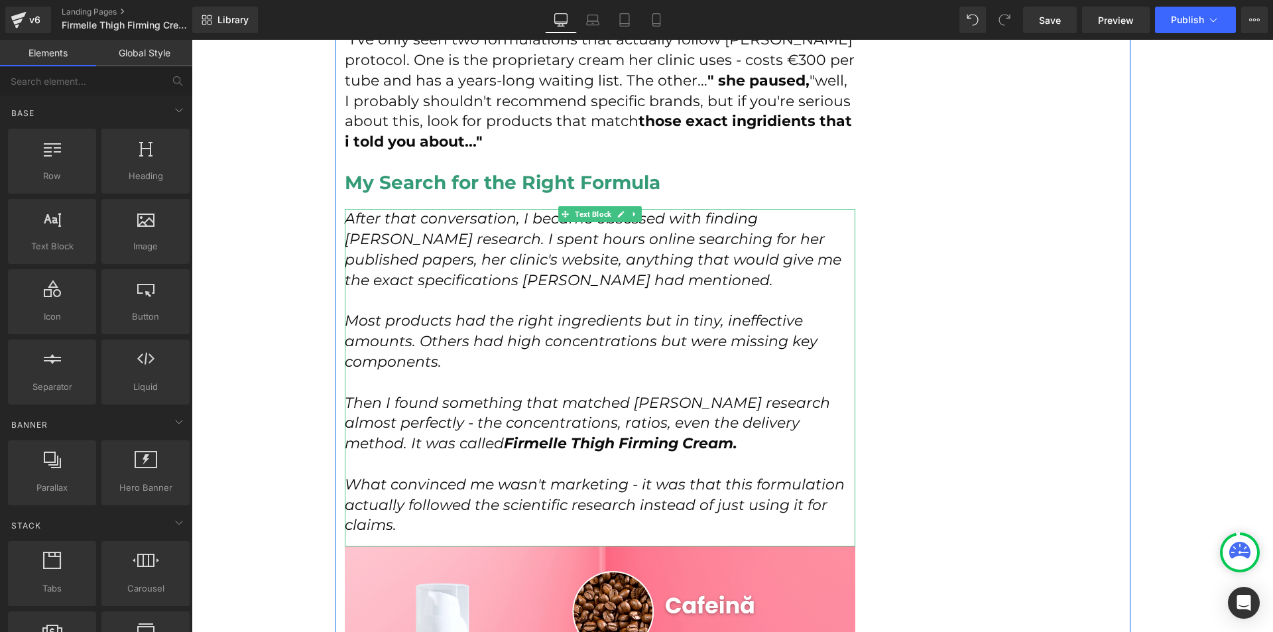
click at [393, 238] on icon "After that conversation, I became obsessed with finding [PERSON_NAME] research.…" at bounding box center [593, 249] width 497 height 79
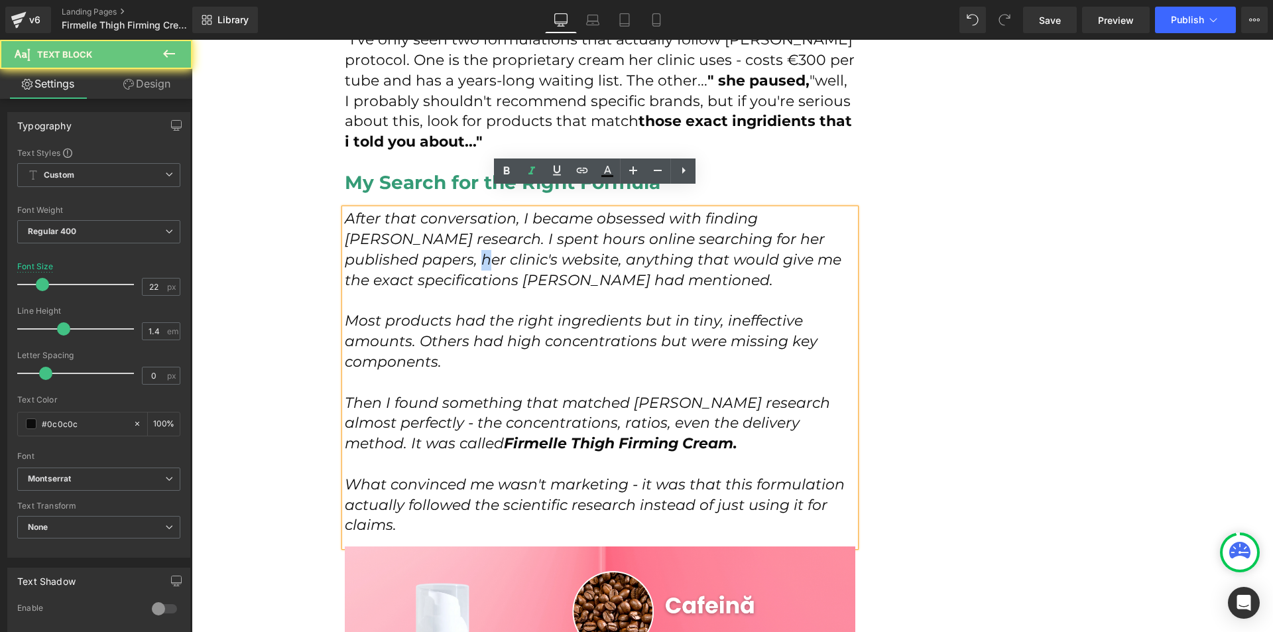
click at [393, 238] on icon "After that conversation, I became obsessed with finding [PERSON_NAME] research.…" at bounding box center [593, 249] width 497 height 79
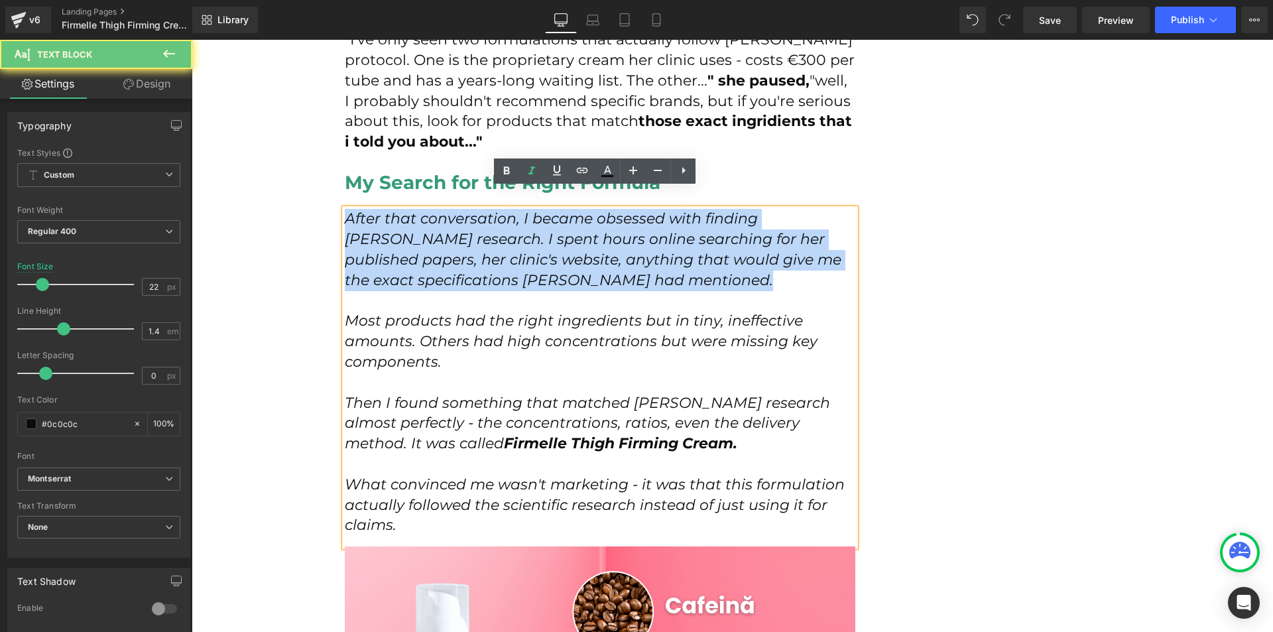
click at [393, 238] on icon "After that conversation, I became obsessed with finding [PERSON_NAME] research.…" at bounding box center [593, 249] width 497 height 79
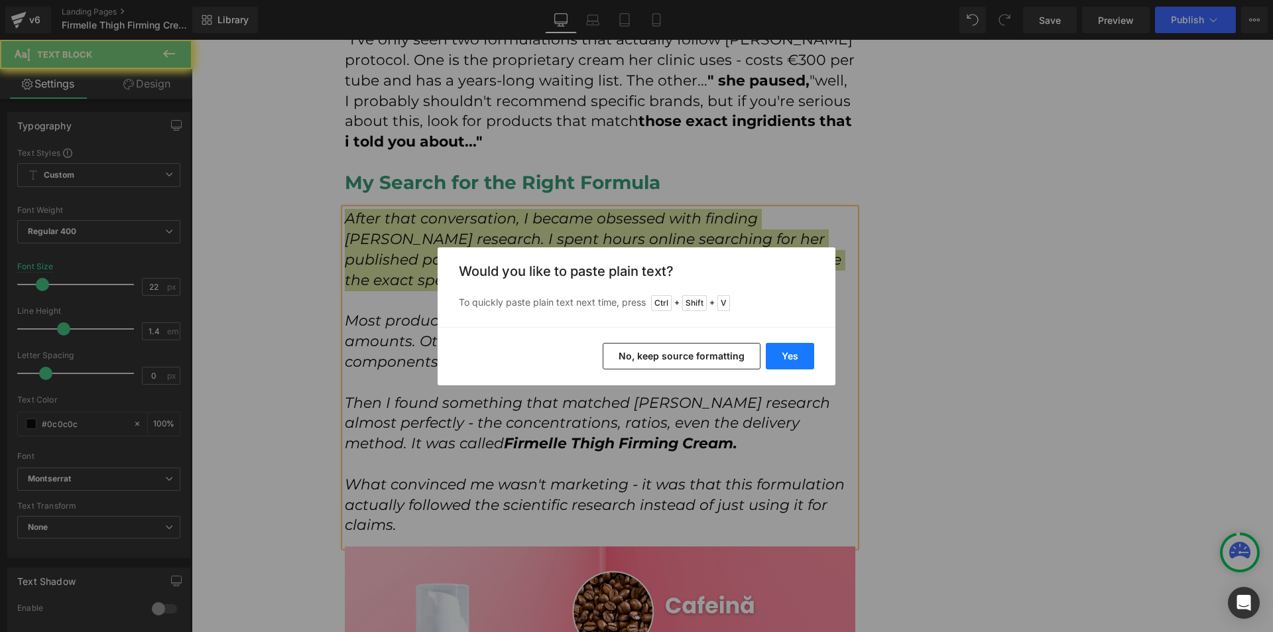
click at [795, 354] on button "Yes" at bounding box center [790, 356] width 48 height 27
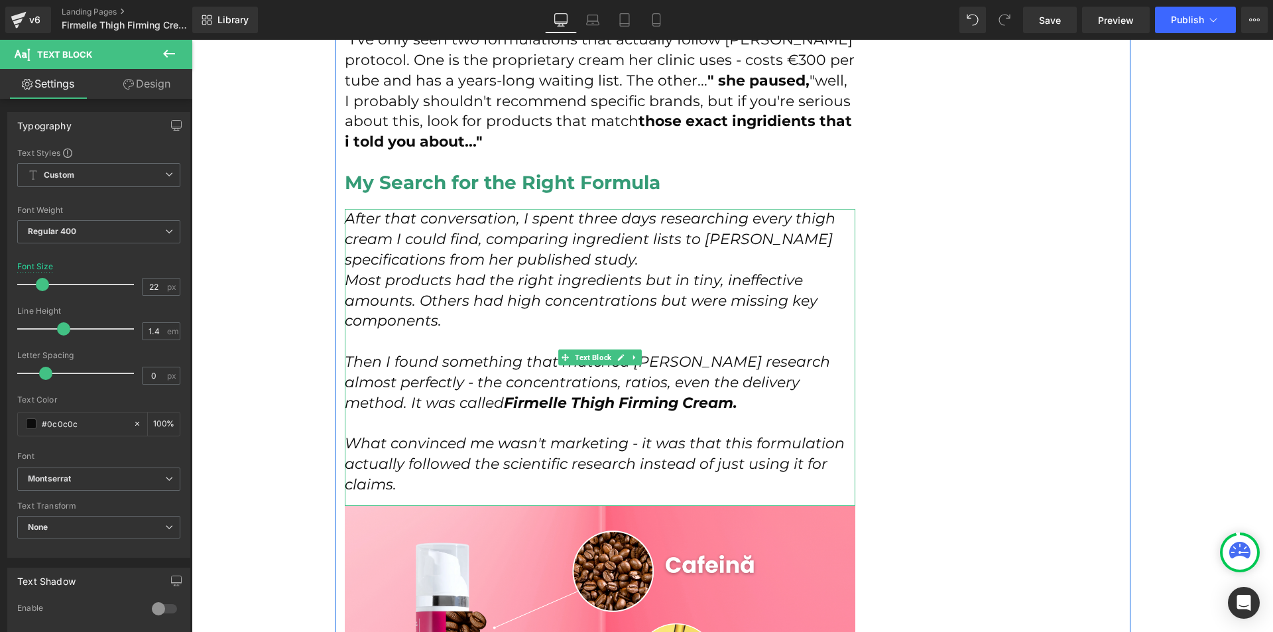
click at [642, 241] on p "After that conversation, I spent three days researching every thigh cream I cou…" at bounding box center [600, 239] width 511 height 61
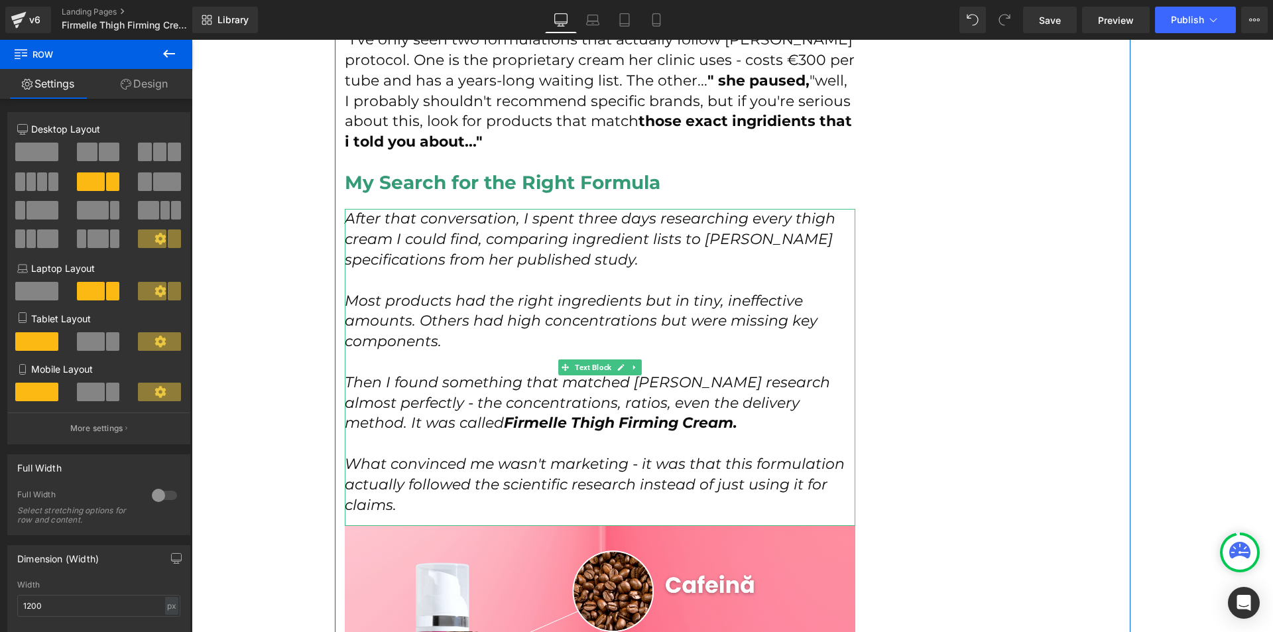
click at [698, 228] on icon "After that conversation, I spent three days researching every thigh cream I cou…" at bounding box center [590, 239] width 491 height 59
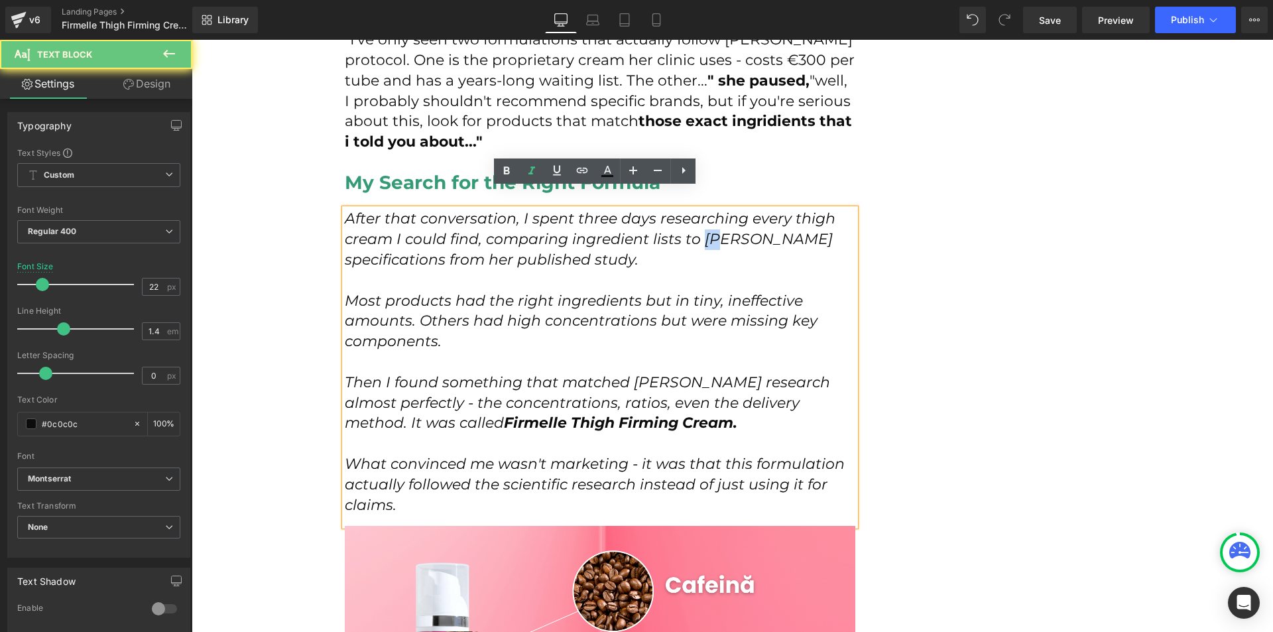
click at [698, 228] on icon "After that conversation, I spent three days researching every thigh cream I cou…" at bounding box center [590, 239] width 491 height 59
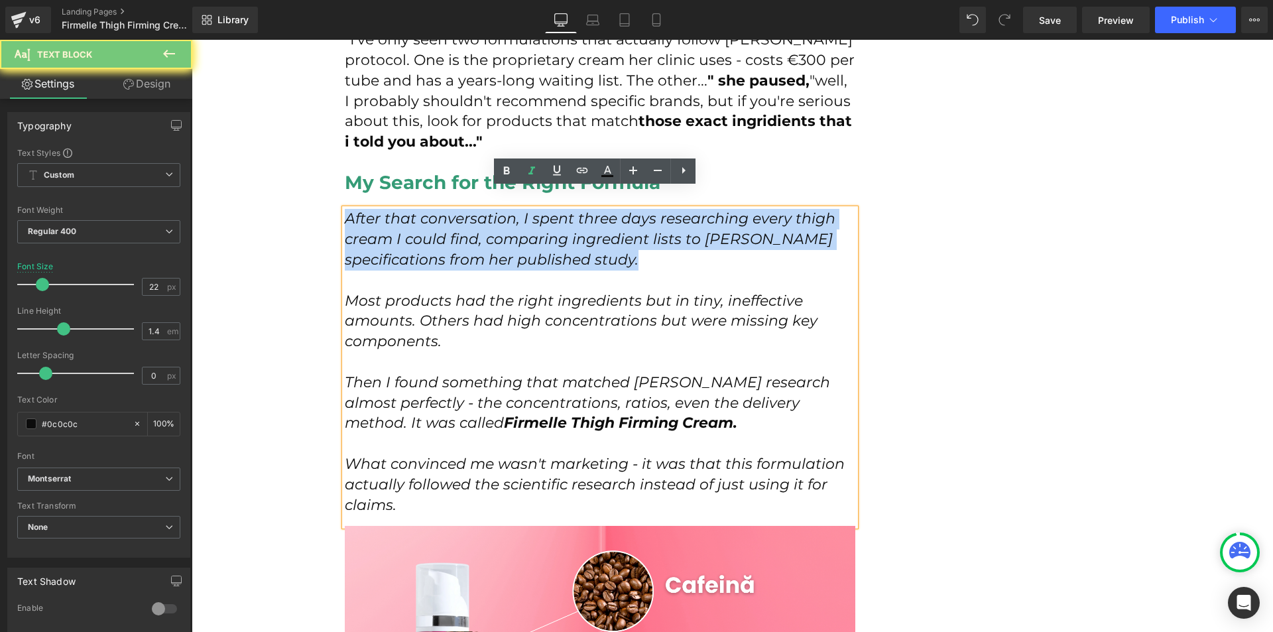
click at [698, 228] on icon "After that conversation, I spent three days researching every thigh cream I cou…" at bounding box center [590, 239] width 491 height 59
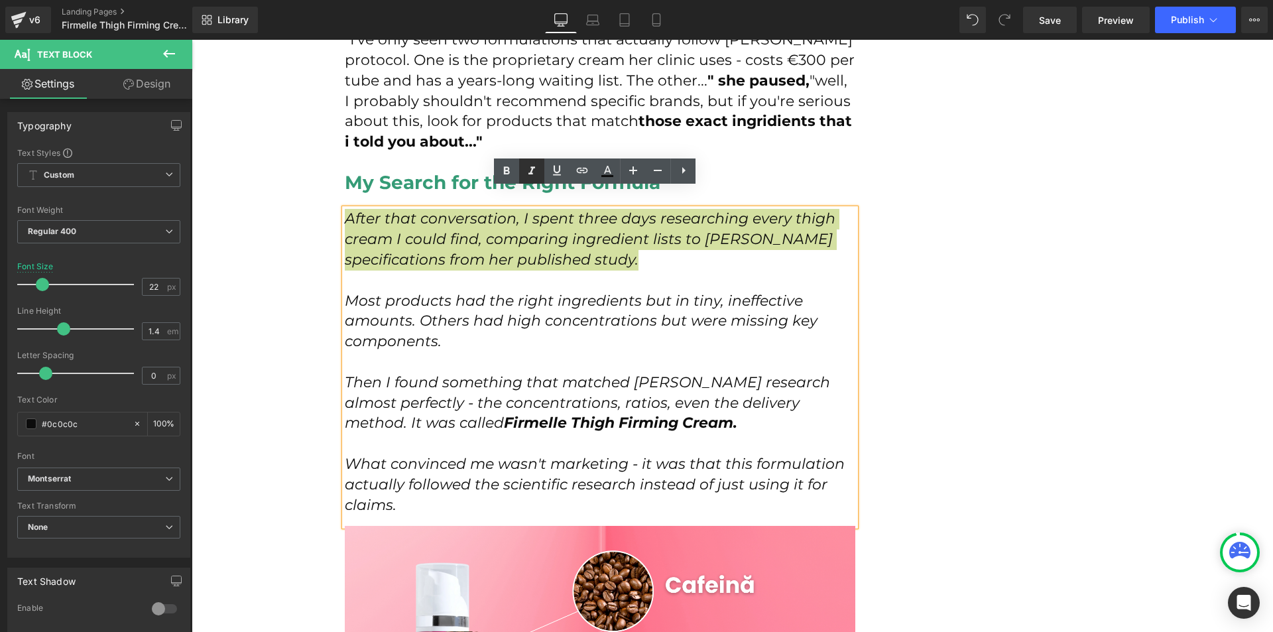
click at [539, 172] on icon at bounding box center [532, 171] width 16 height 16
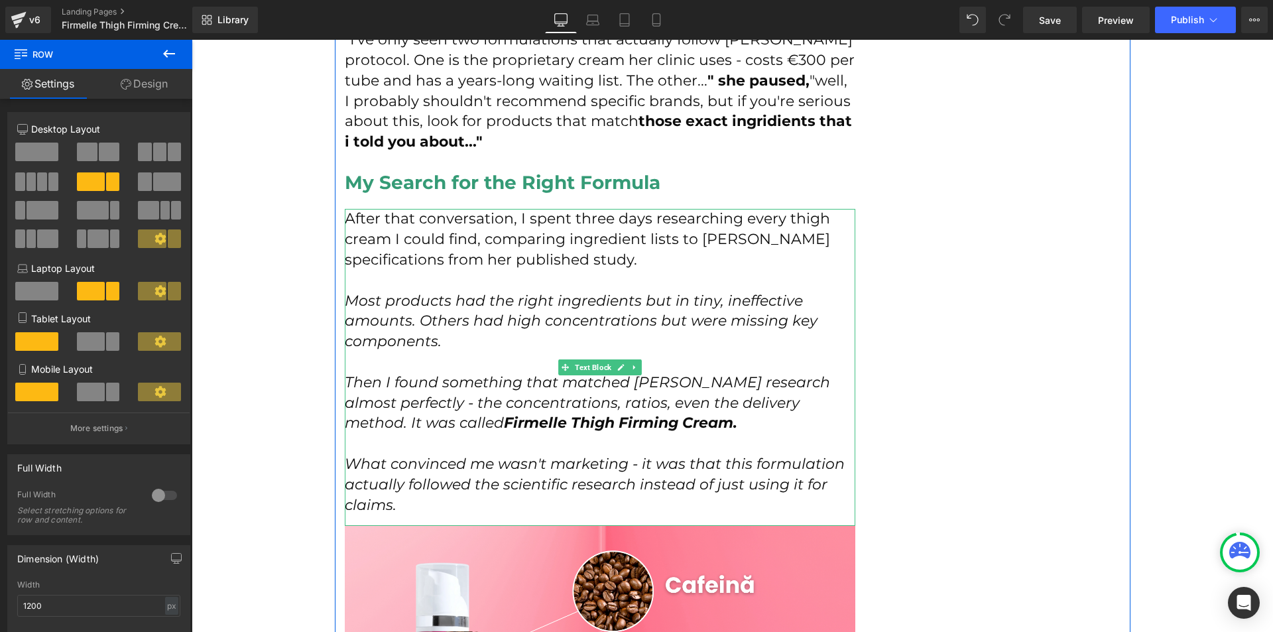
click at [663, 300] on icon "Most products had the right ingredients but in tiny, ineffective amounts. Other…" at bounding box center [581, 321] width 473 height 59
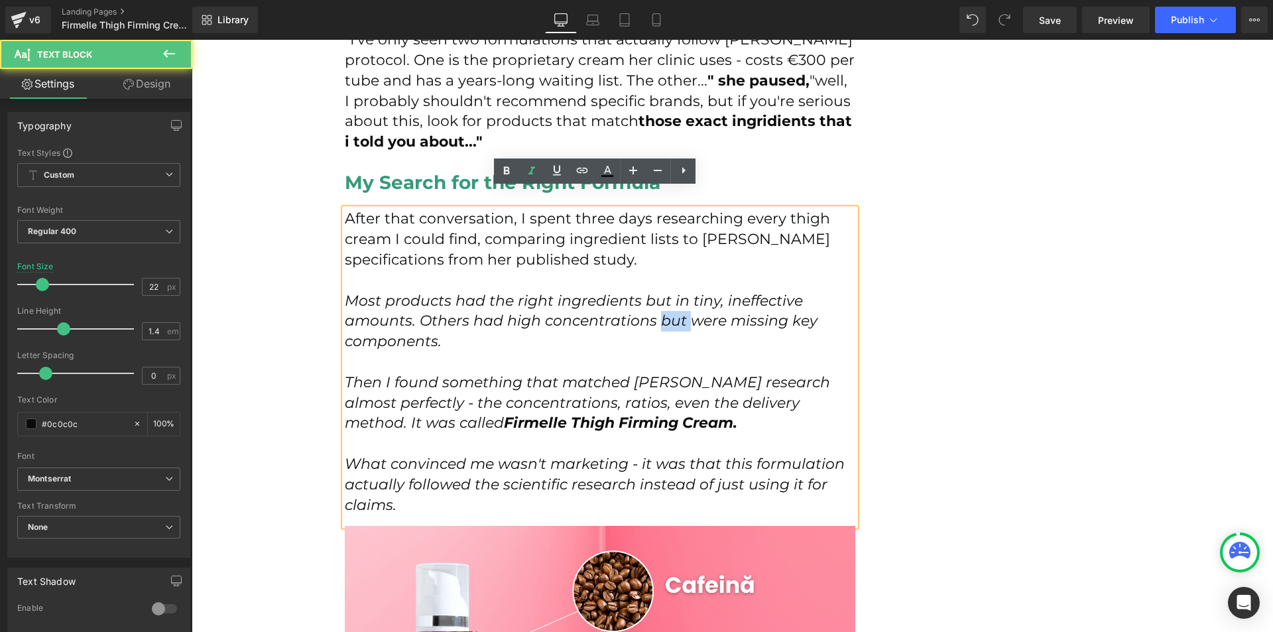
click at [663, 300] on icon "Most products had the right ingredients but in tiny, ineffective amounts. Other…" at bounding box center [581, 321] width 473 height 59
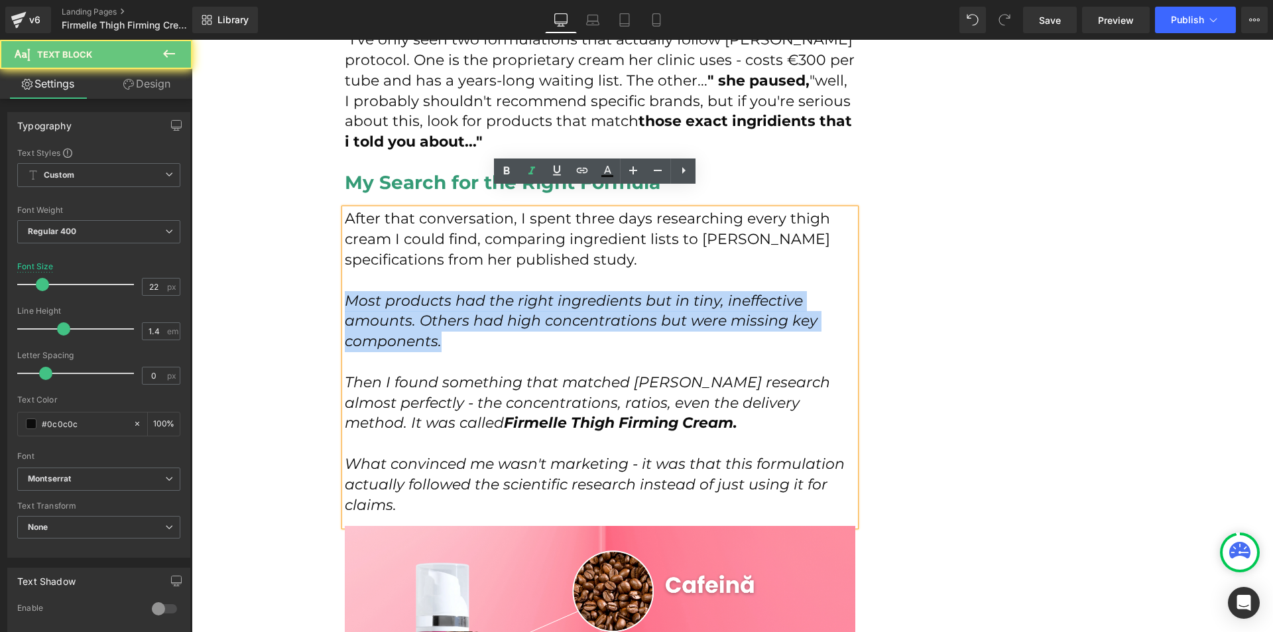
click at [663, 300] on icon "Most products had the right ingredients but in tiny, ineffective amounts. Other…" at bounding box center [581, 321] width 473 height 59
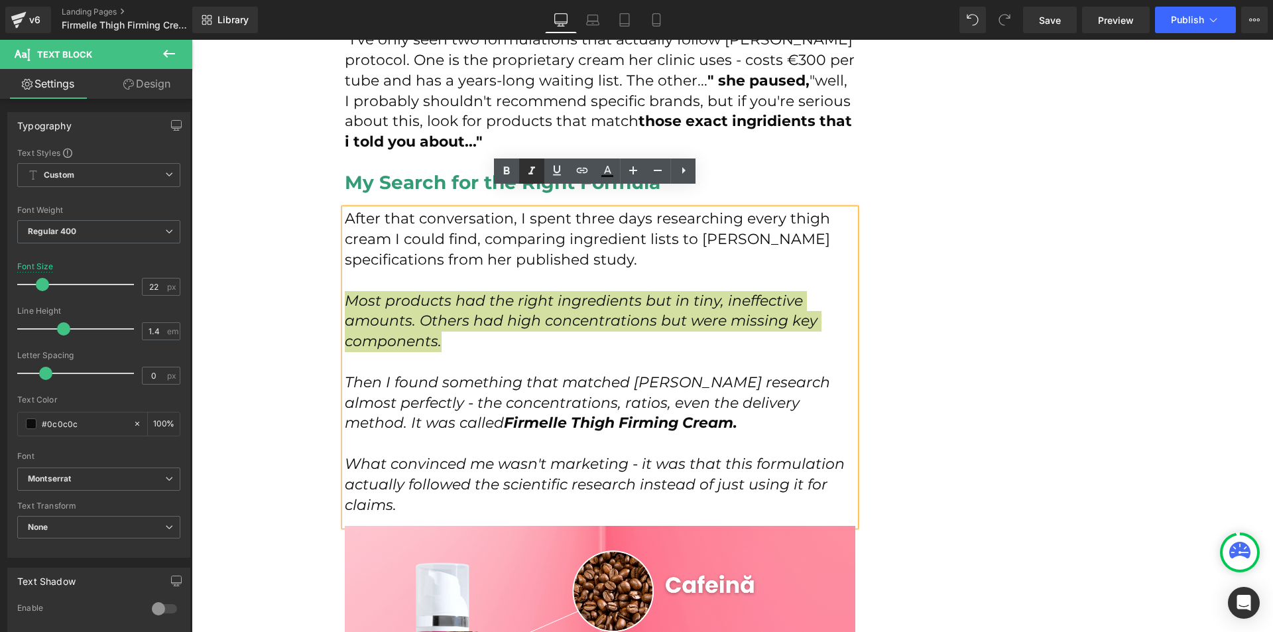
click at [530, 170] on icon at bounding box center [532, 171] width 16 height 16
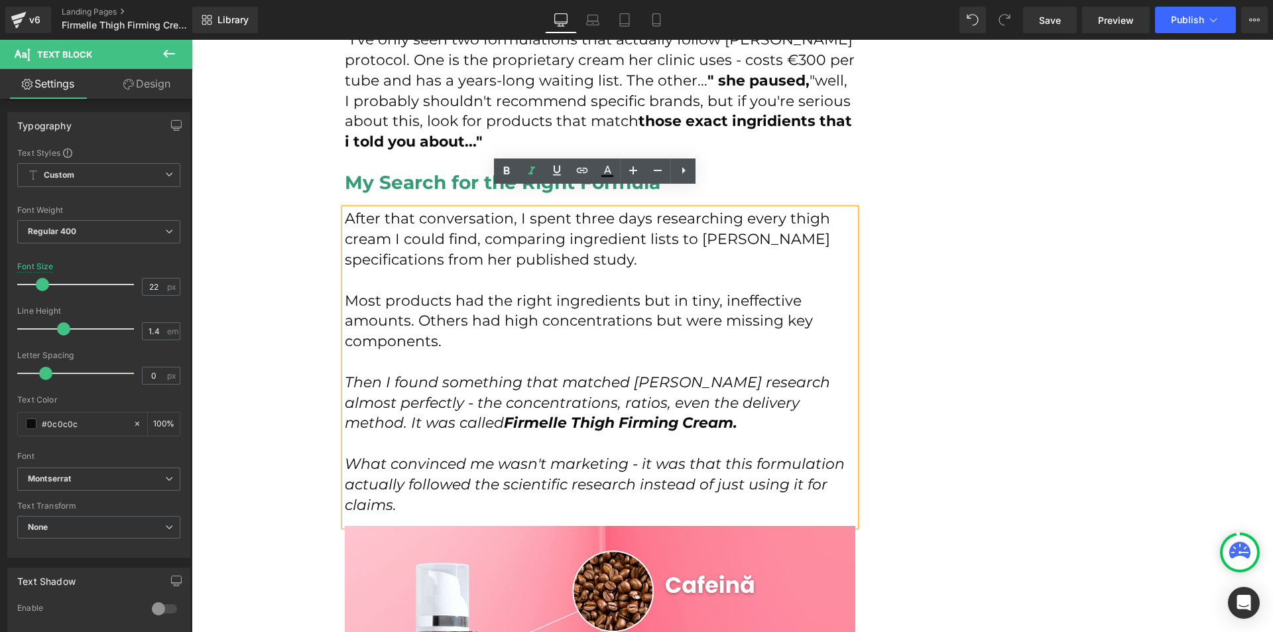
click at [486, 376] on icon "Then I found something that matched [PERSON_NAME] research almost perfectly - t…" at bounding box center [588, 402] width 486 height 59
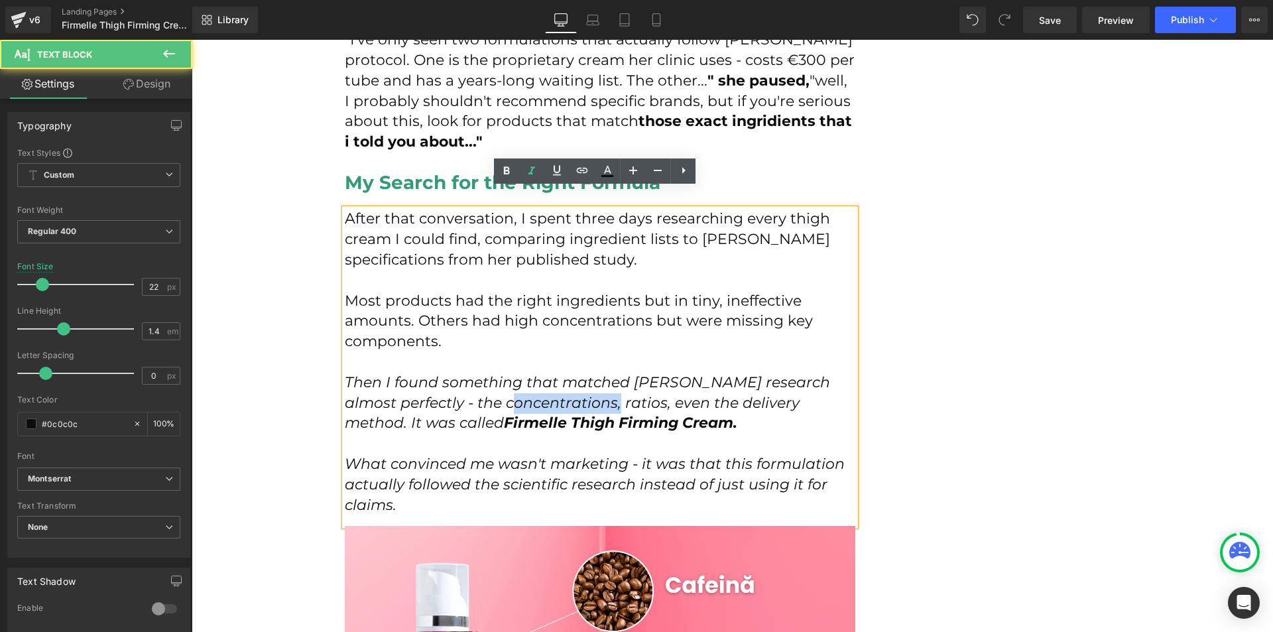
click at [486, 376] on icon "Then I found something that matched [PERSON_NAME] research almost perfectly - t…" at bounding box center [588, 402] width 486 height 59
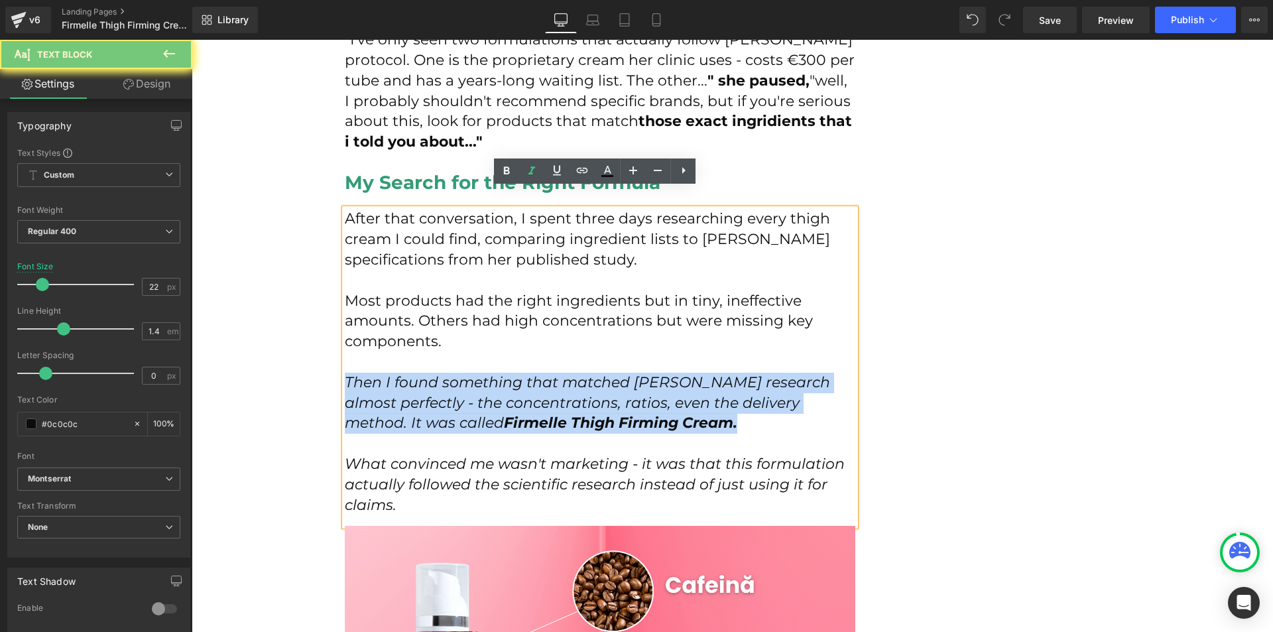
click at [486, 376] on icon "Then I found something that matched [PERSON_NAME] research almost perfectly - t…" at bounding box center [588, 402] width 486 height 59
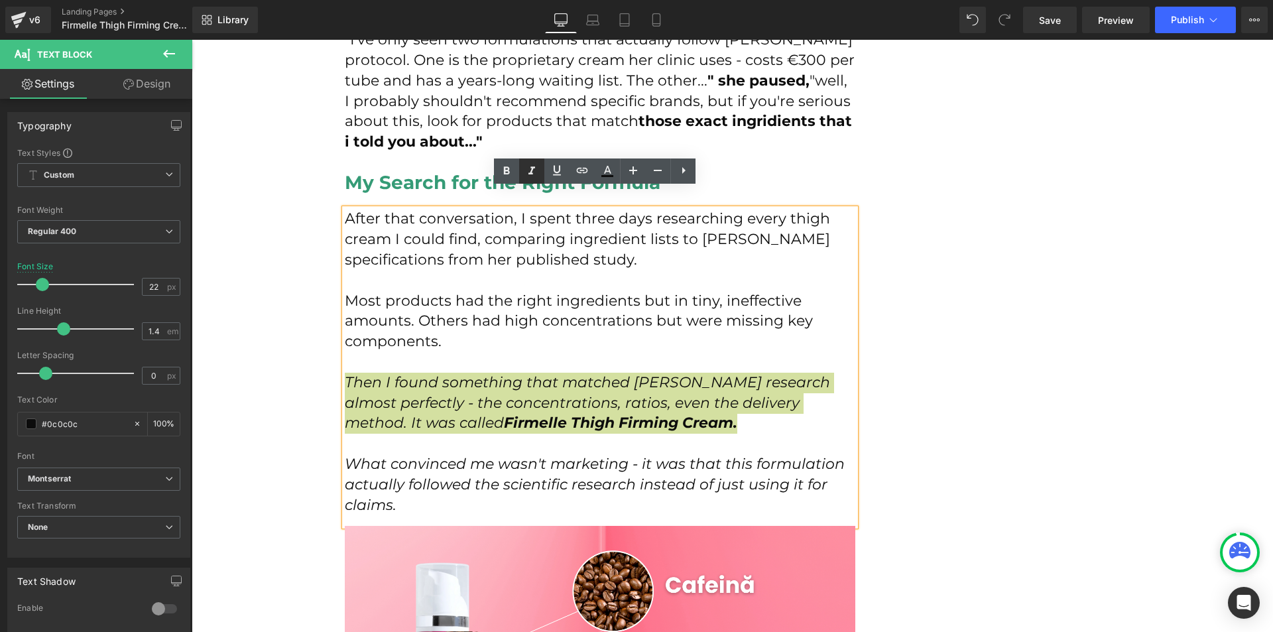
click at [525, 176] on icon at bounding box center [532, 171] width 16 height 16
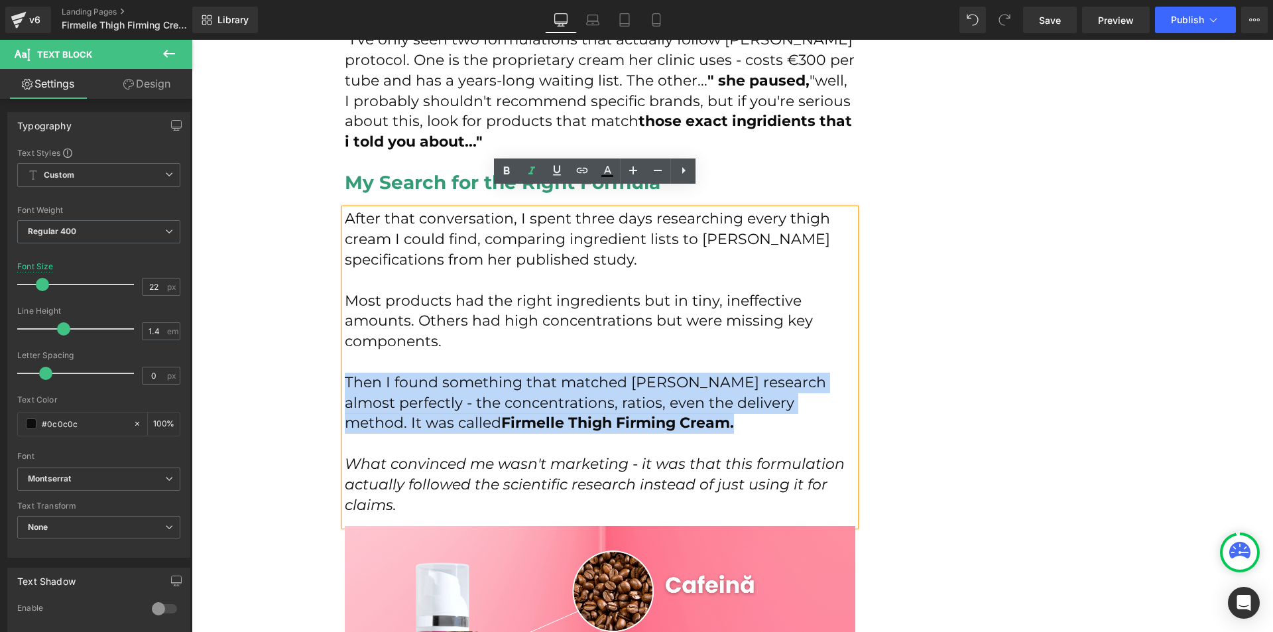
click at [443, 434] on p at bounding box center [600, 444] width 511 height 21
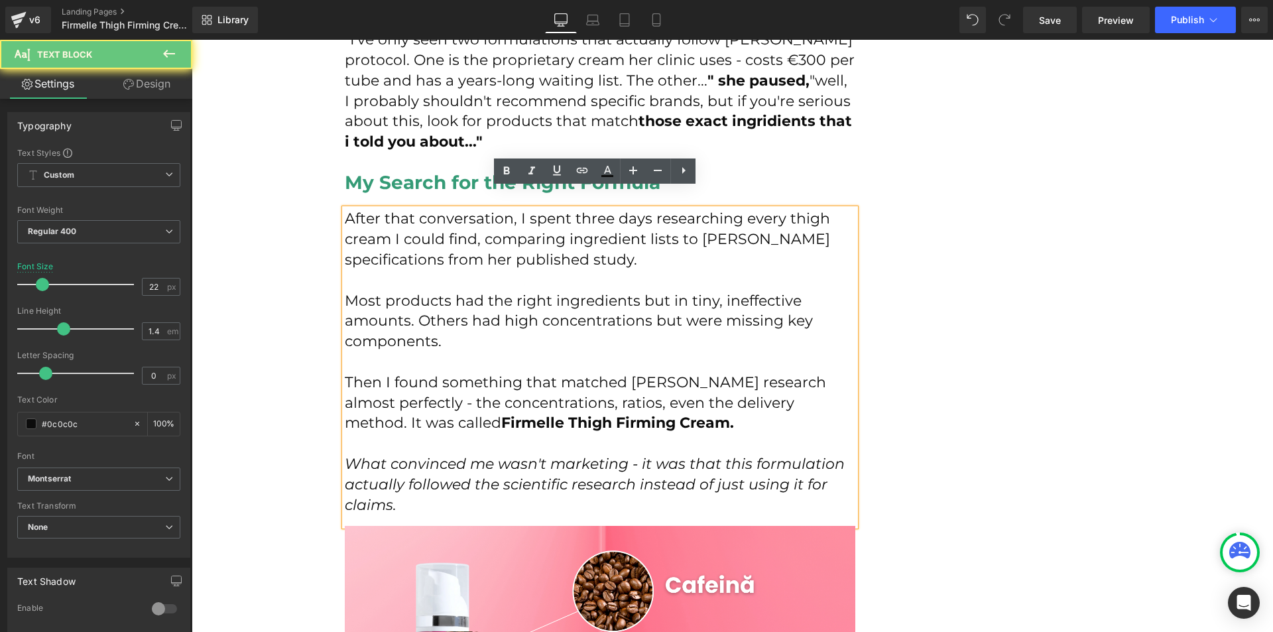
click at [442, 455] on icon "What convinced me wasn't marketing - it was that this formulation actually foll…" at bounding box center [595, 484] width 500 height 59
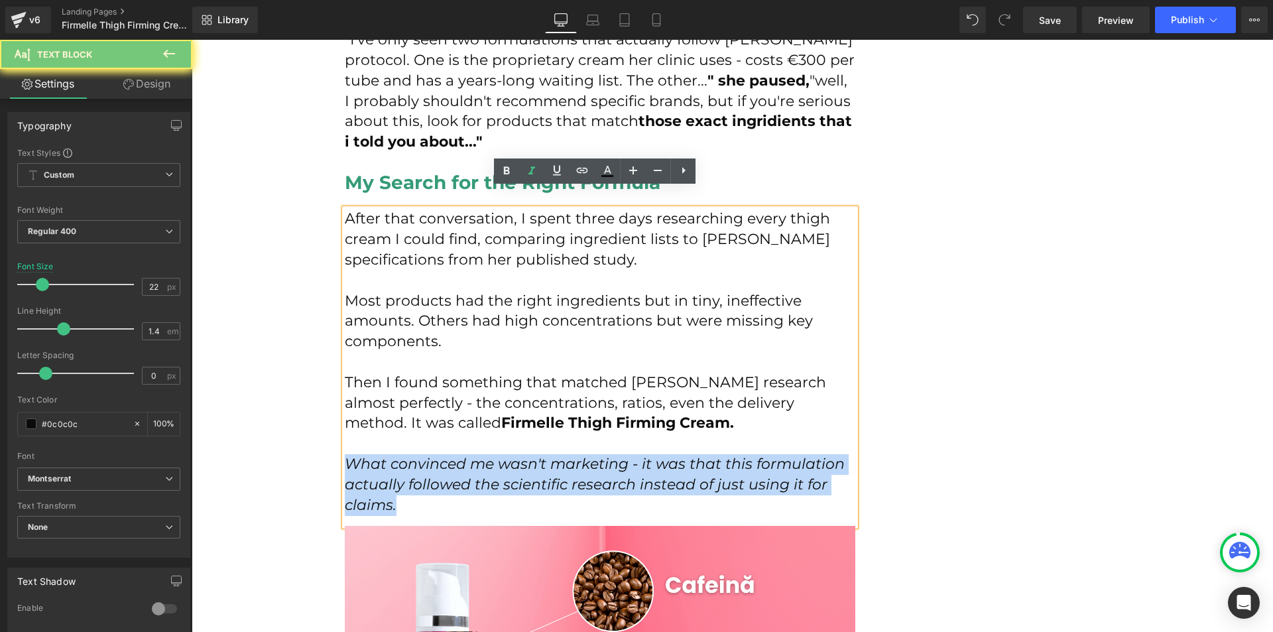
click at [442, 455] on icon "What convinced me wasn't marketing - it was that this formulation actually foll…" at bounding box center [595, 484] width 500 height 59
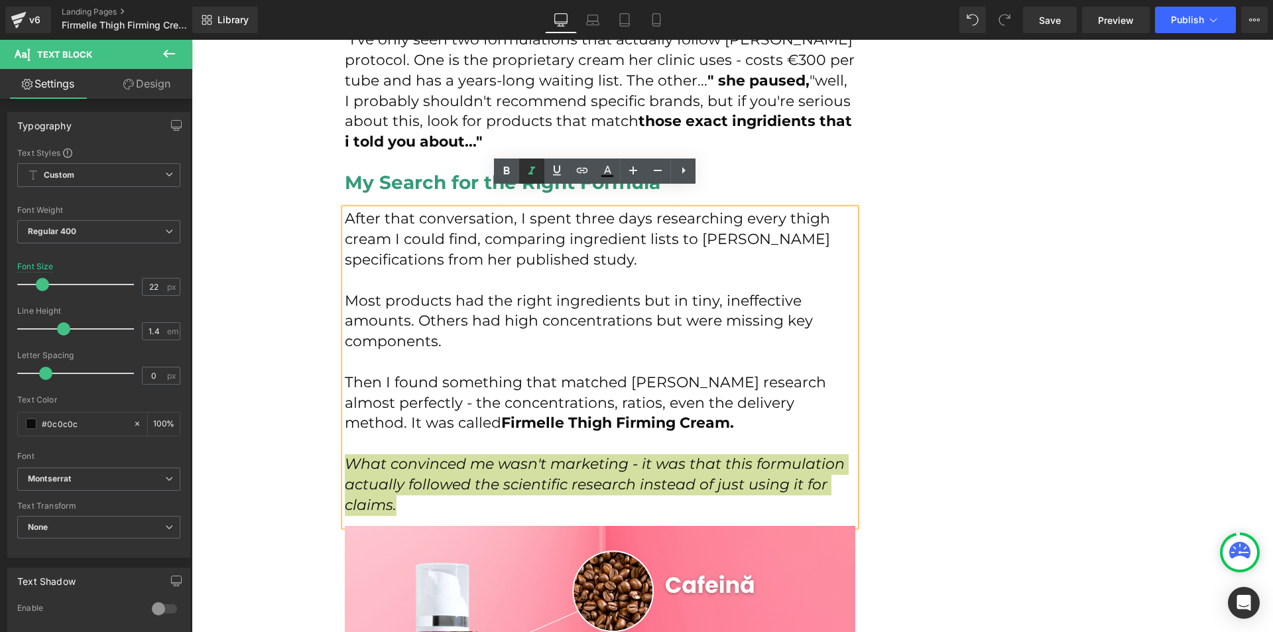
drag, startPoint x: 532, startPoint y: 175, endPoint x: 371, endPoint y: 148, distance: 162.8
click at [532, 175] on icon at bounding box center [532, 171] width 16 height 16
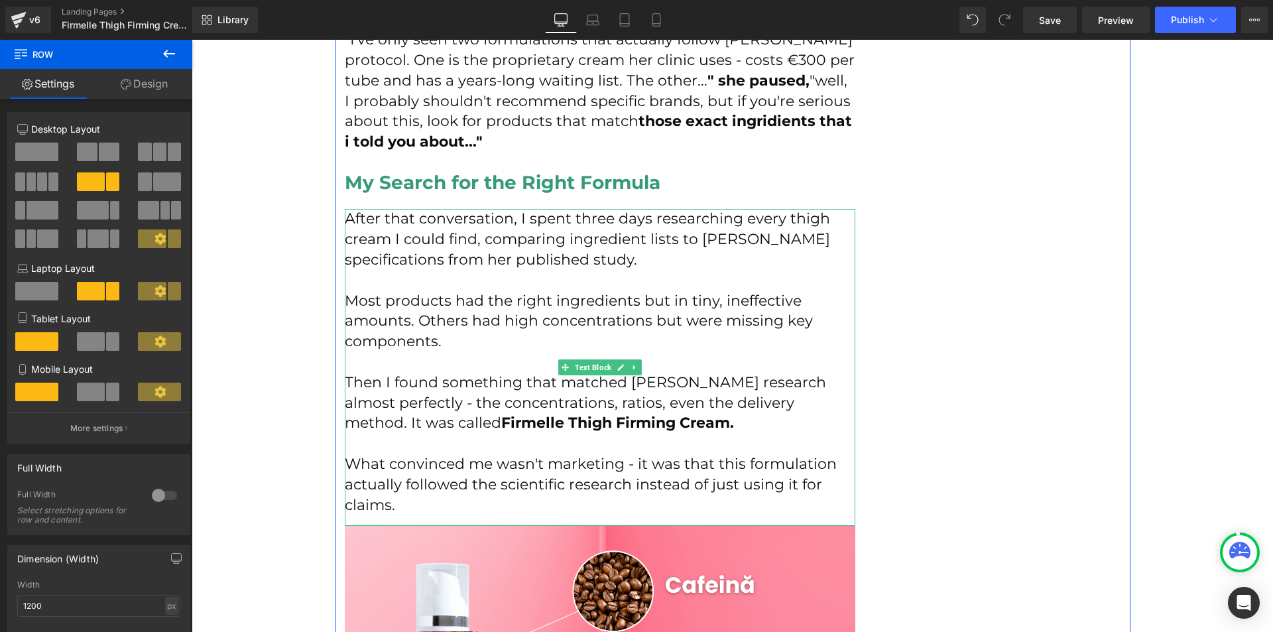
click at [408, 291] on p "Most products had the right ingredients but in tiny, ineffective amounts. Other…" at bounding box center [600, 321] width 511 height 61
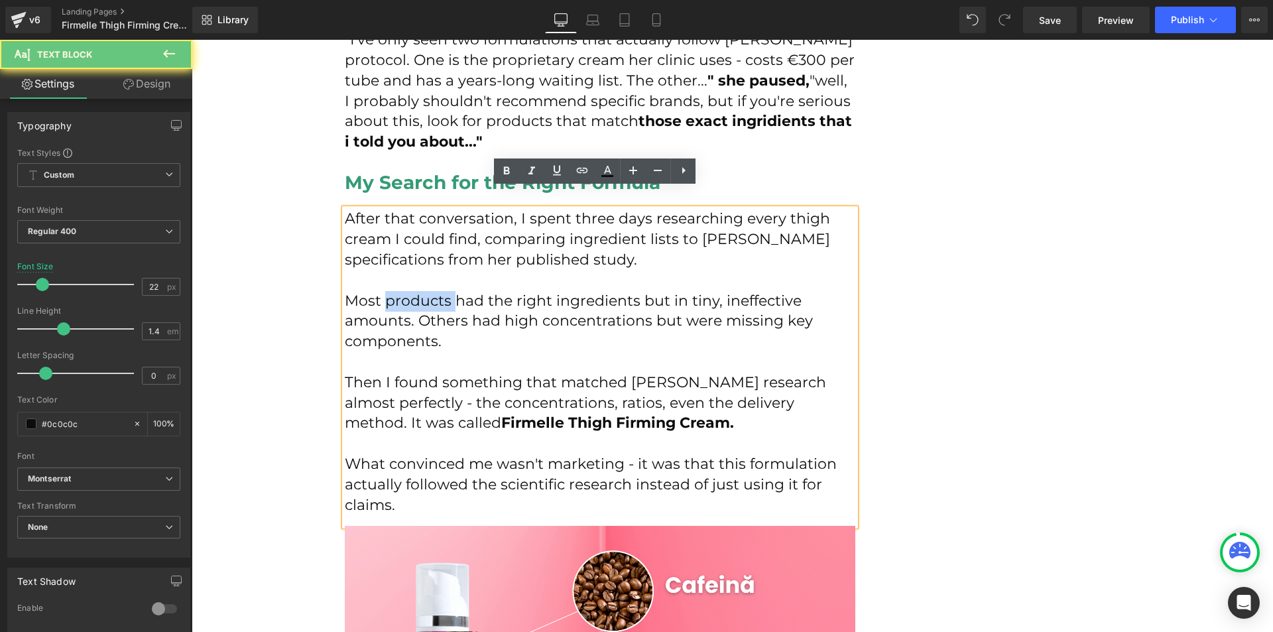
click at [408, 291] on p "Most products had the right ingredients but in tiny, ineffective amounts. Other…" at bounding box center [600, 321] width 511 height 61
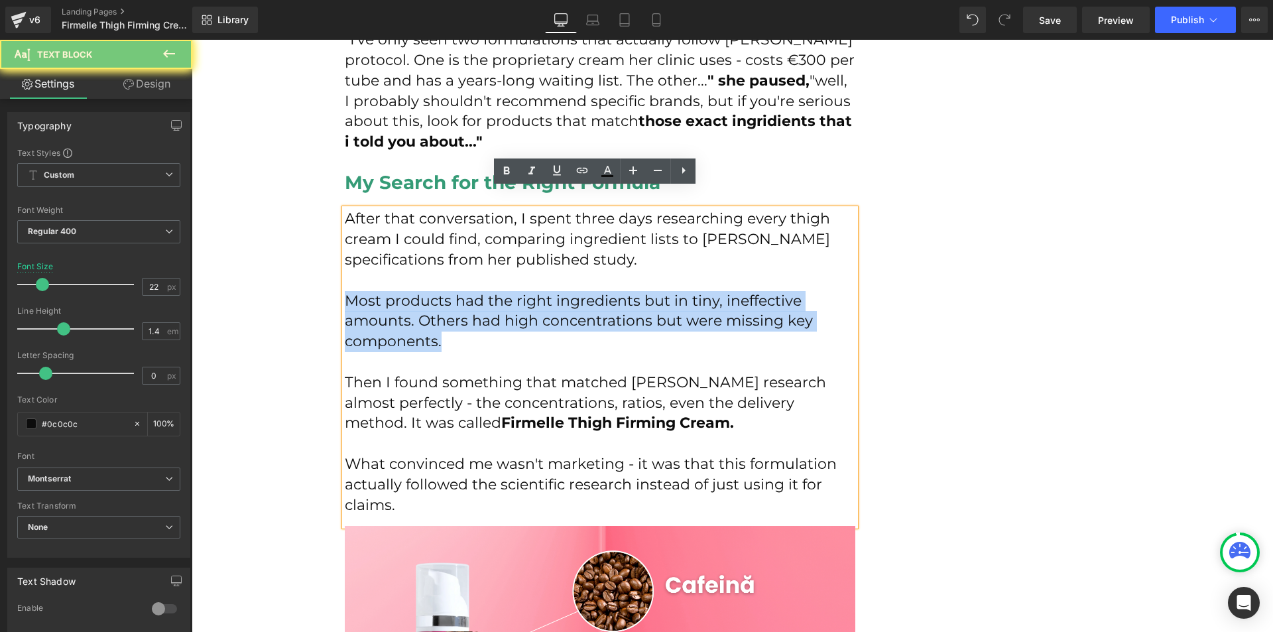
click at [408, 291] on p "Most products had the right ingredients but in tiny, ineffective amounts. Other…" at bounding box center [600, 321] width 511 height 61
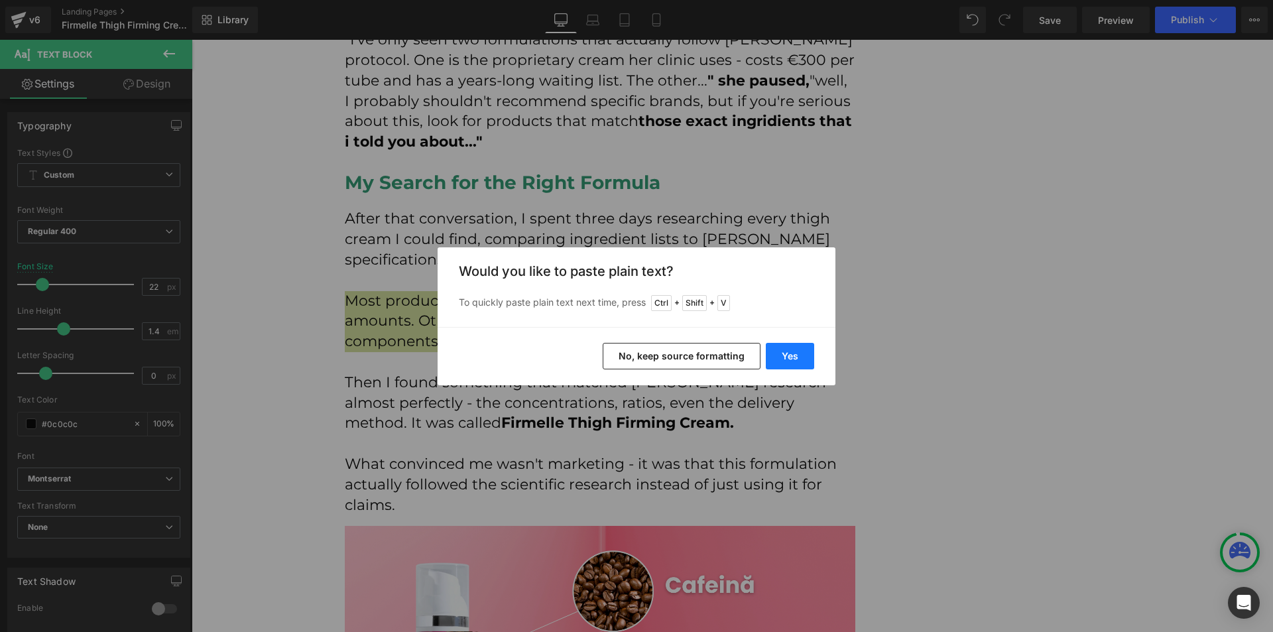
drag, startPoint x: 789, startPoint y: 356, endPoint x: 586, endPoint y: 312, distance: 208.1
click at [789, 356] on button "Yes" at bounding box center [790, 356] width 48 height 27
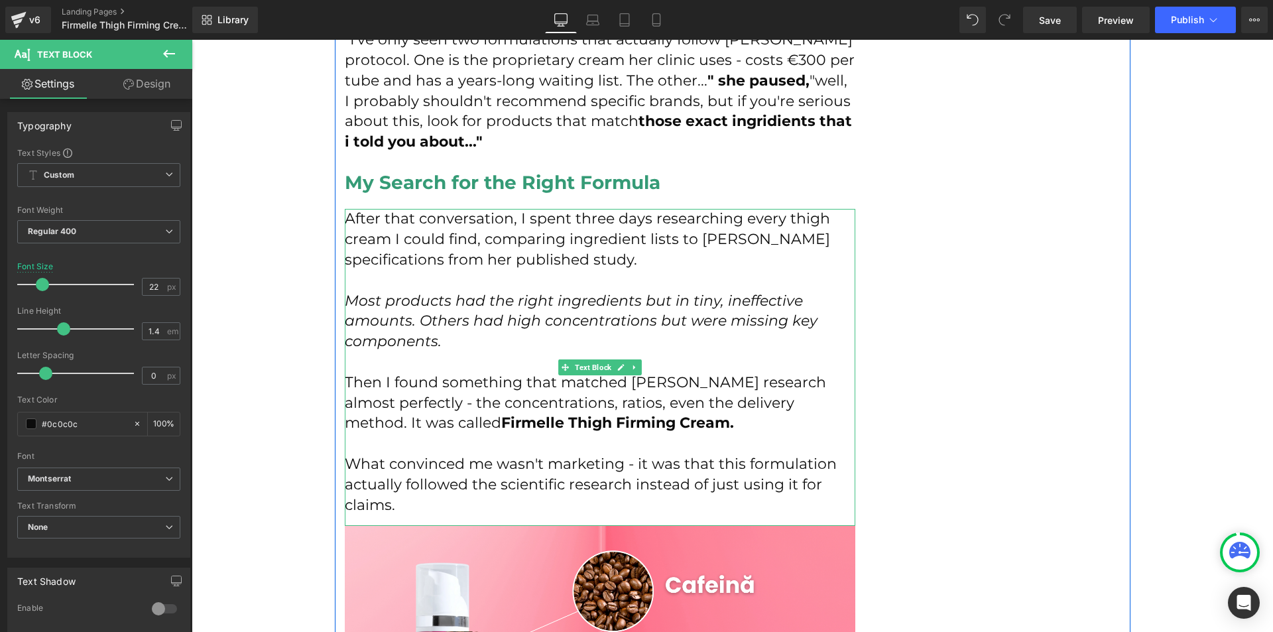
click at [422, 315] on icon "Most products had the right ingredients but in tiny, ineffective amounts. Other…" at bounding box center [581, 321] width 473 height 59
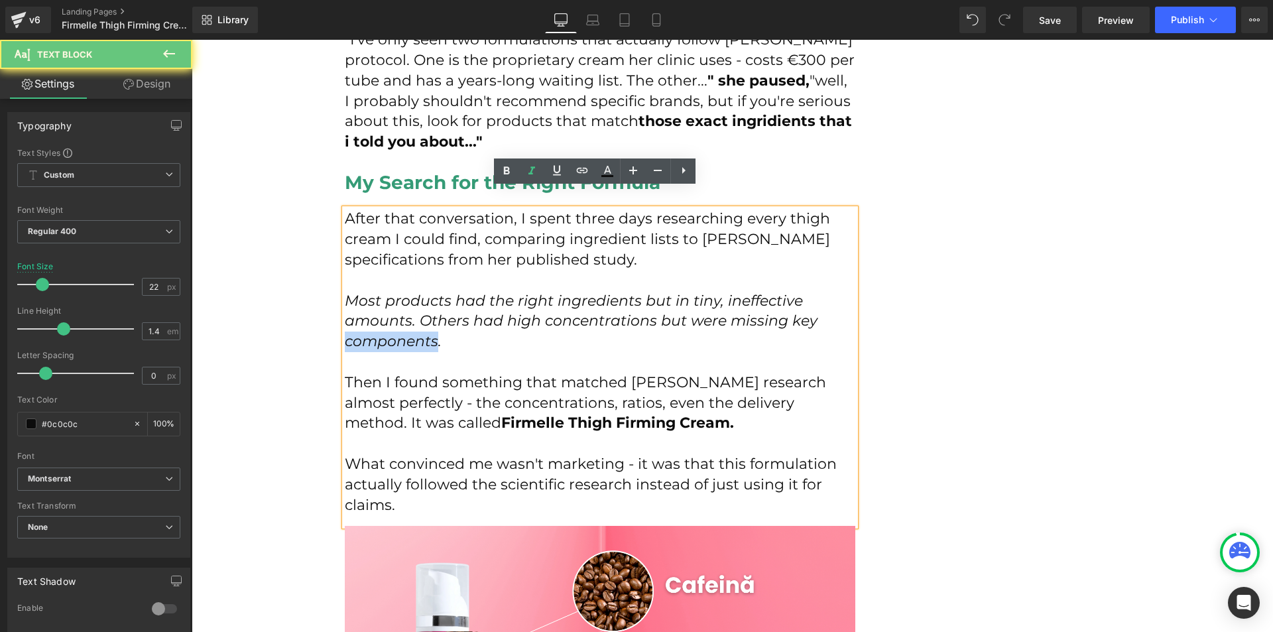
click at [422, 315] on icon "Most products had the right ingredients but in tiny, ineffective amounts. Other…" at bounding box center [581, 321] width 473 height 59
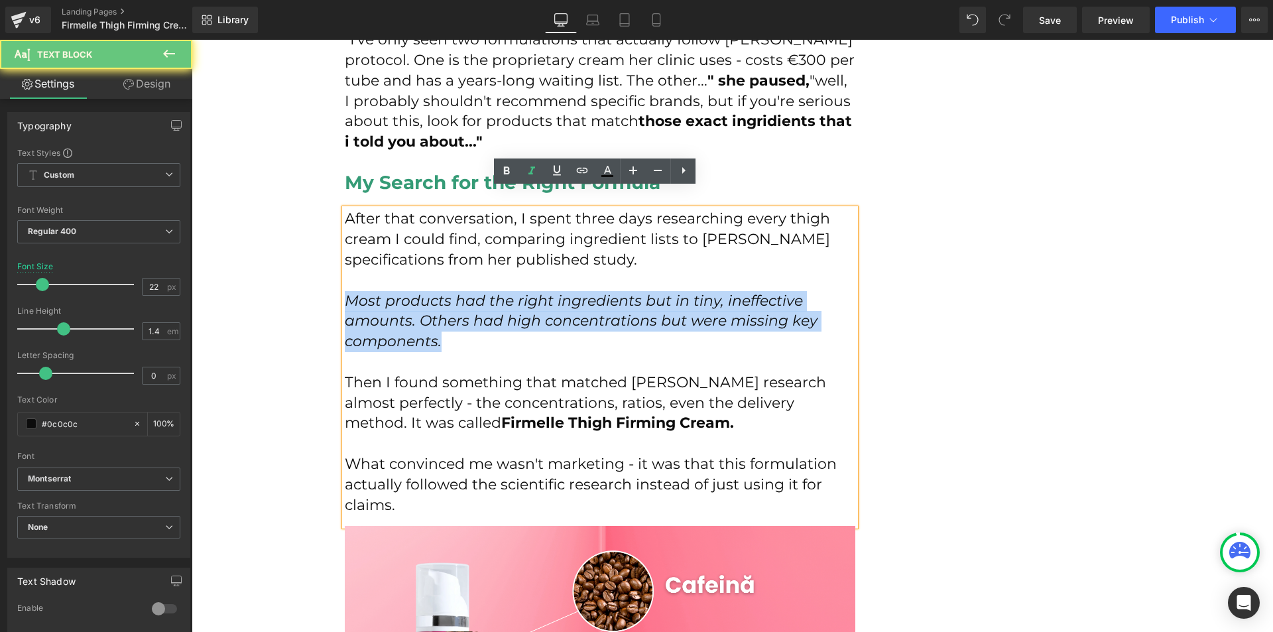
click at [422, 315] on icon "Most products had the right ingredients but in tiny, ineffective amounts. Other…" at bounding box center [581, 321] width 473 height 59
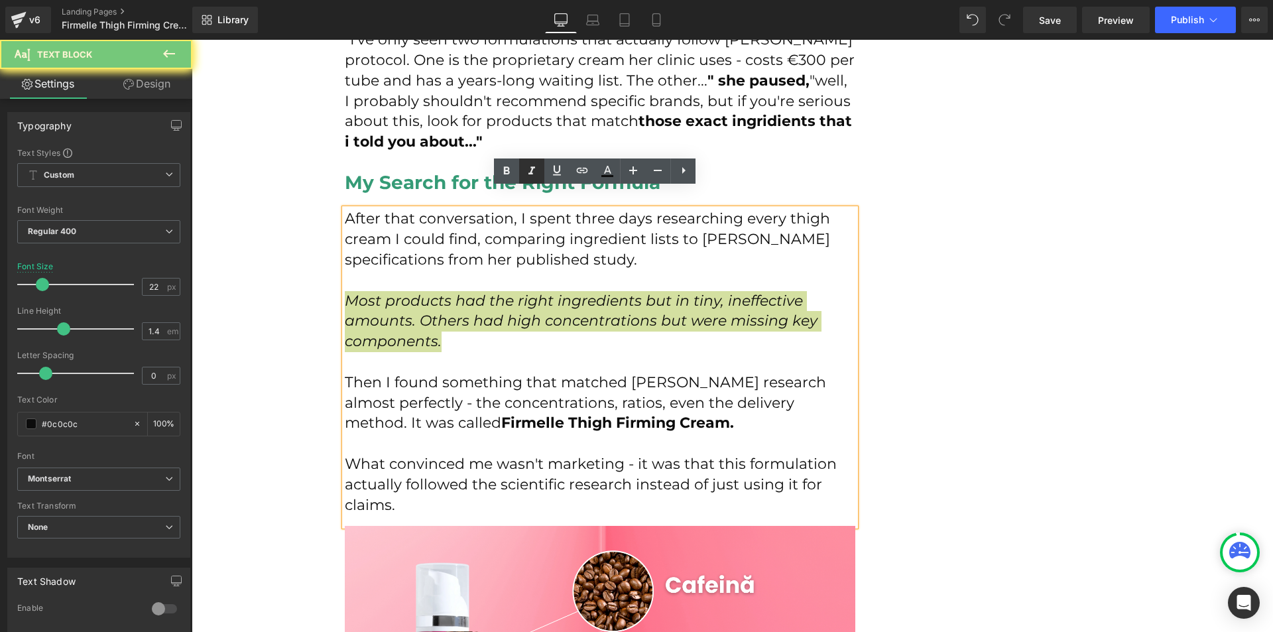
drag, startPoint x: 529, startPoint y: 182, endPoint x: 684, endPoint y: 273, distance: 180.8
click at [529, 182] on link at bounding box center [531, 171] width 25 height 25
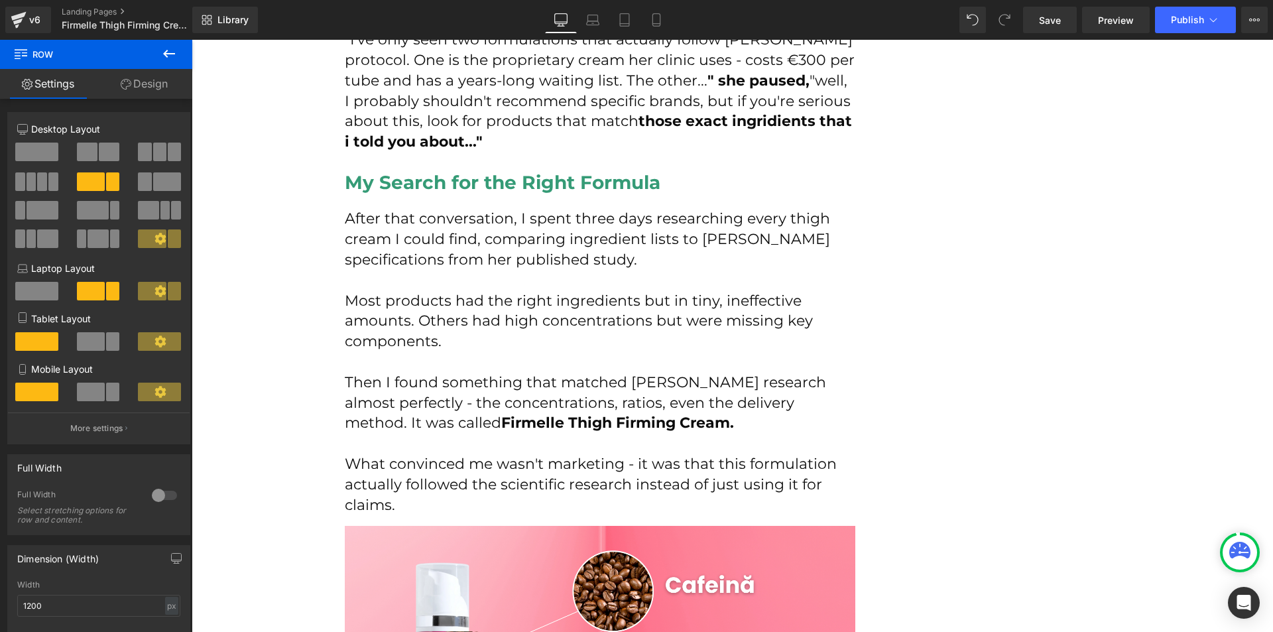
click at [394, 373] on p "Then I found something that matched [PERSON_NAME] research almost perfectly - t…" at bounding box center [600, 403] width 511 height 61
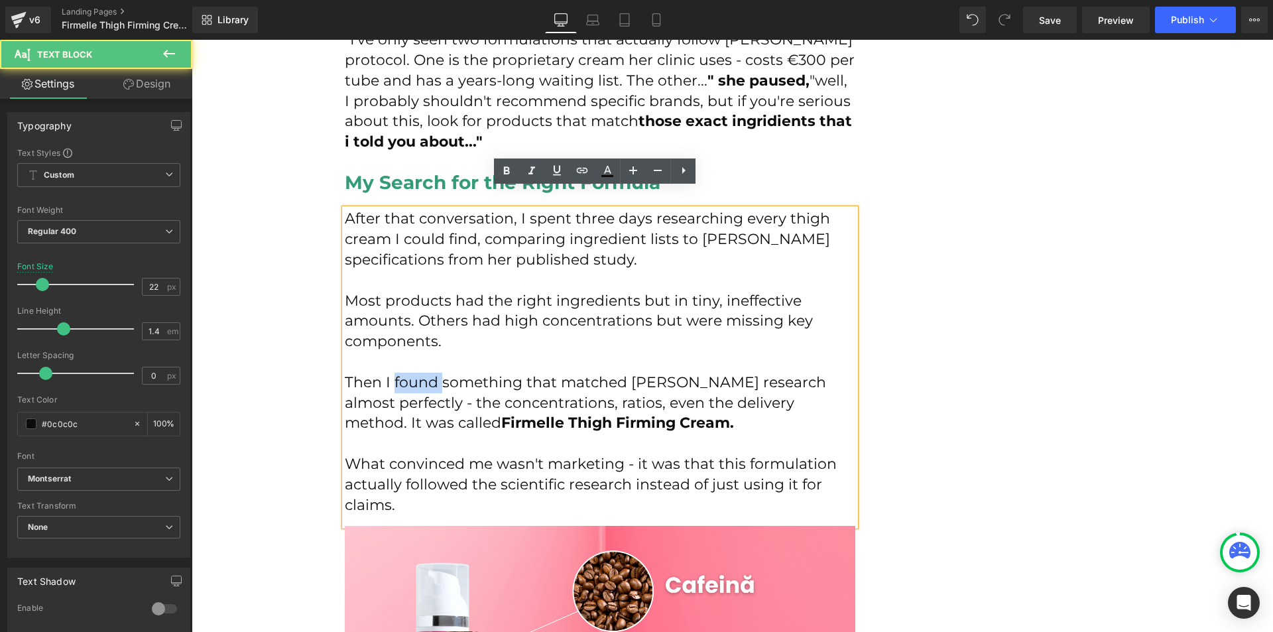
click at [394, 373] on p "Then I found something that matched [PERSON_NAME] research almost perfectly - t…" at bounding box center [600, 403] width 511 height 61
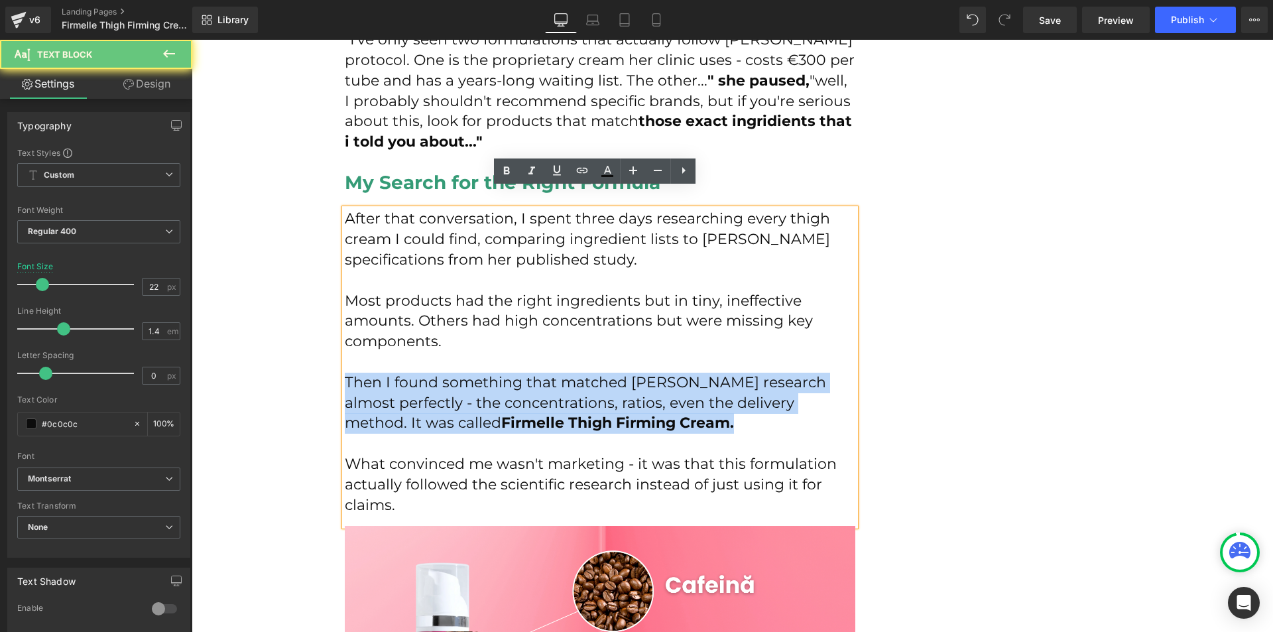
click at [394, 373] on p "Then I found something that matched [PERSON_NAME] research almost perfectly - t…" at bounding box center [600, 403] width 511 height 61
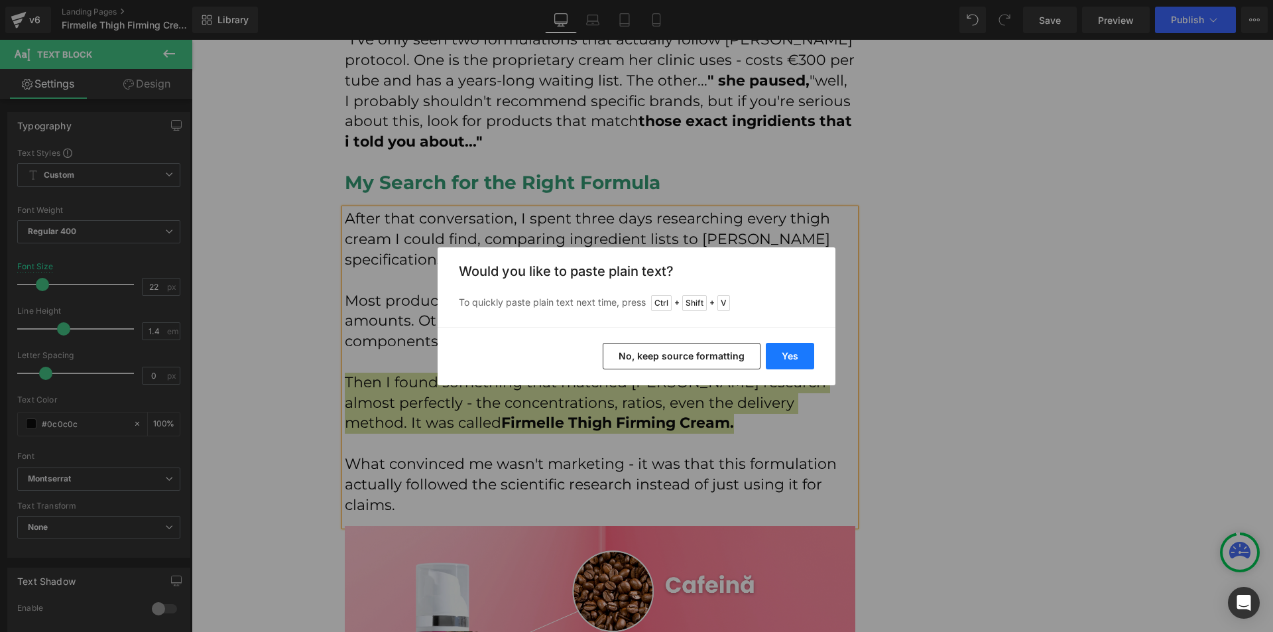
click at [779, 363] on button "Yes" at bounding box center [790, 356] width 48 height 27
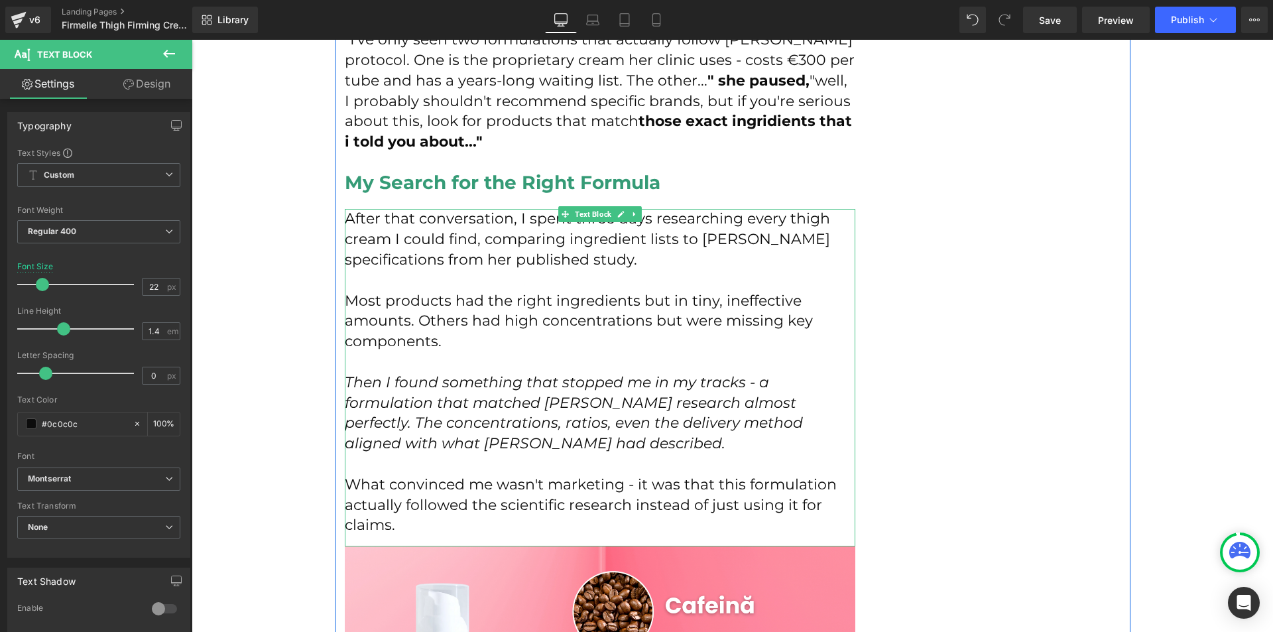
click at [584, 398] on icon "Then I found something that stopped me in my tracks - a formulation that matche…" at bounding box center [574, 412] width 458 height 79
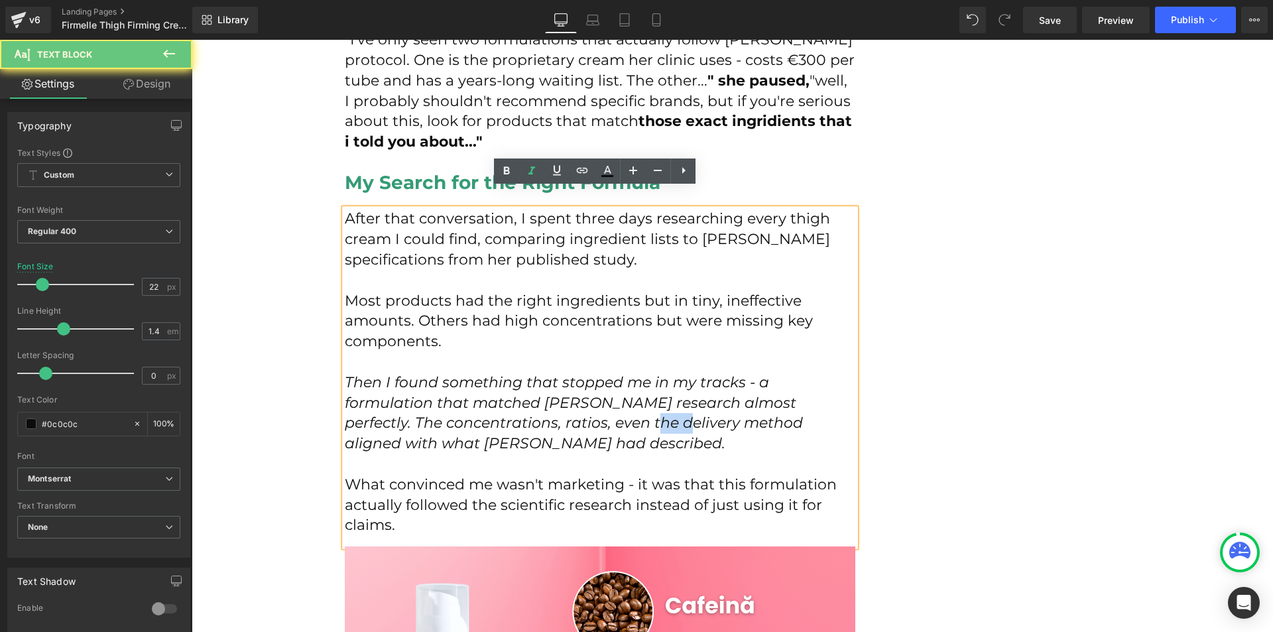
click at [584, 398] on icon "Then I found something that stopped me in my tracks - a formulation that matche…" at bounding box center [574, 412] width 458 height 79
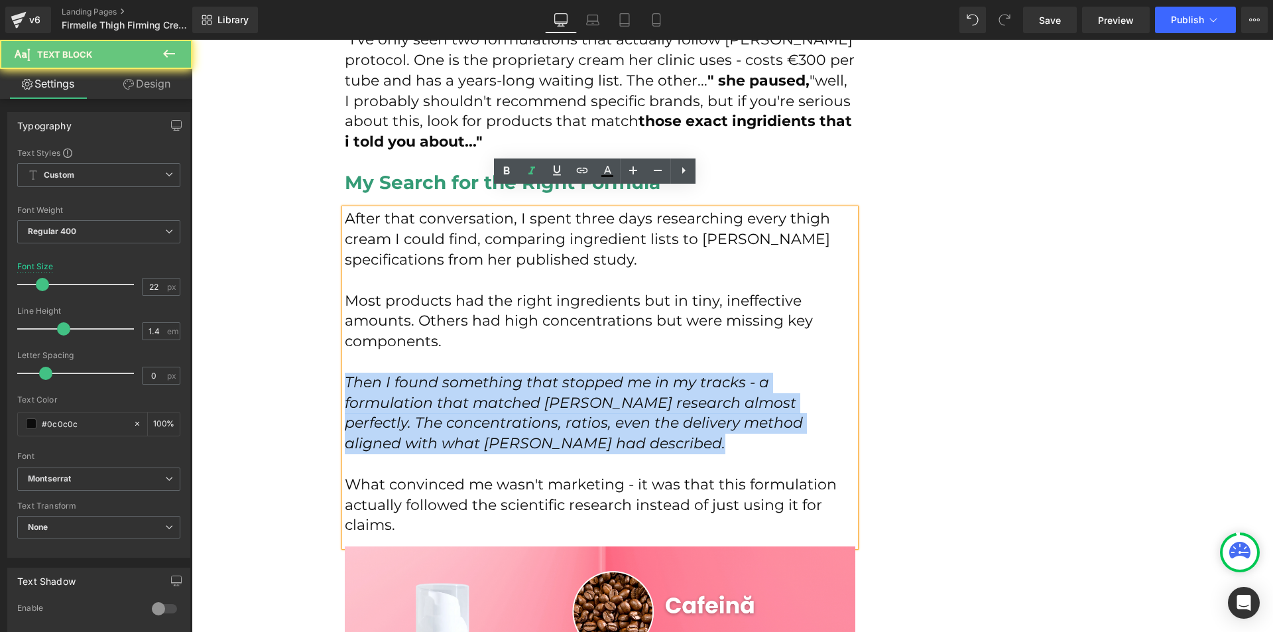
click at [584, 398] on icon "Then I found something that stopped me in my tracks - a formulation that matche…" at bounding box center [574, 412] width 458 height 79
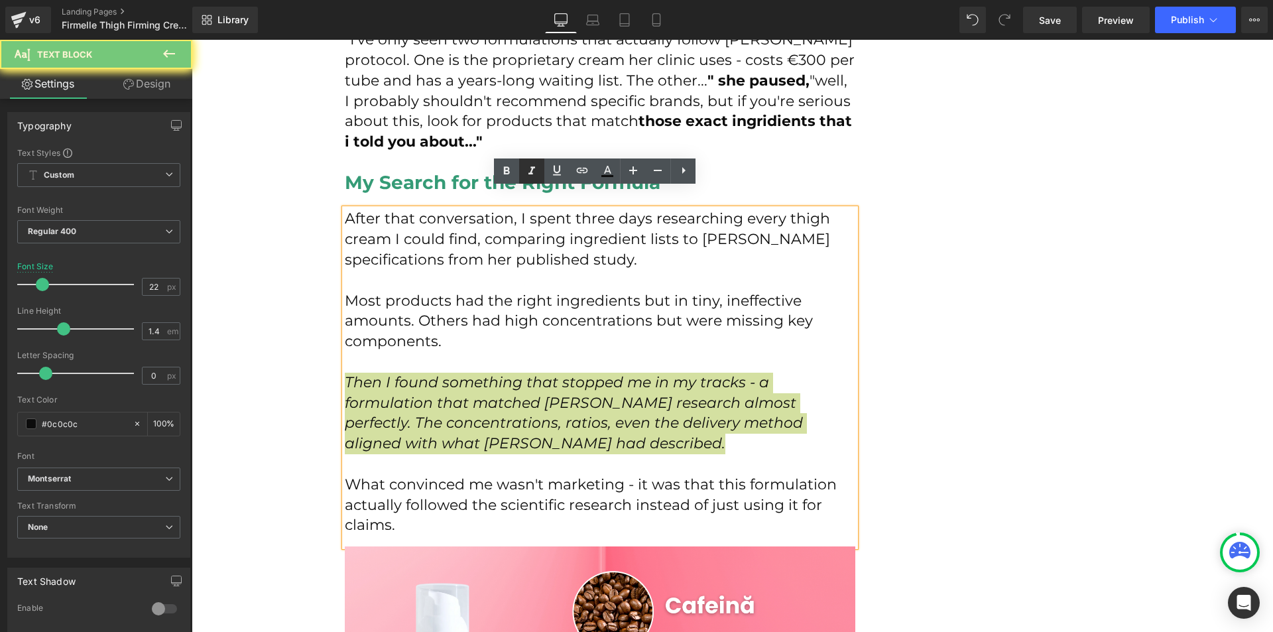
drag, startPoint x: 529, startPoint y: 174, endPoint x: 455, endPoint y: 208, distance: 81.9
click at [529, 174] on icon at bounding box center [532, 170] width 7 height 8
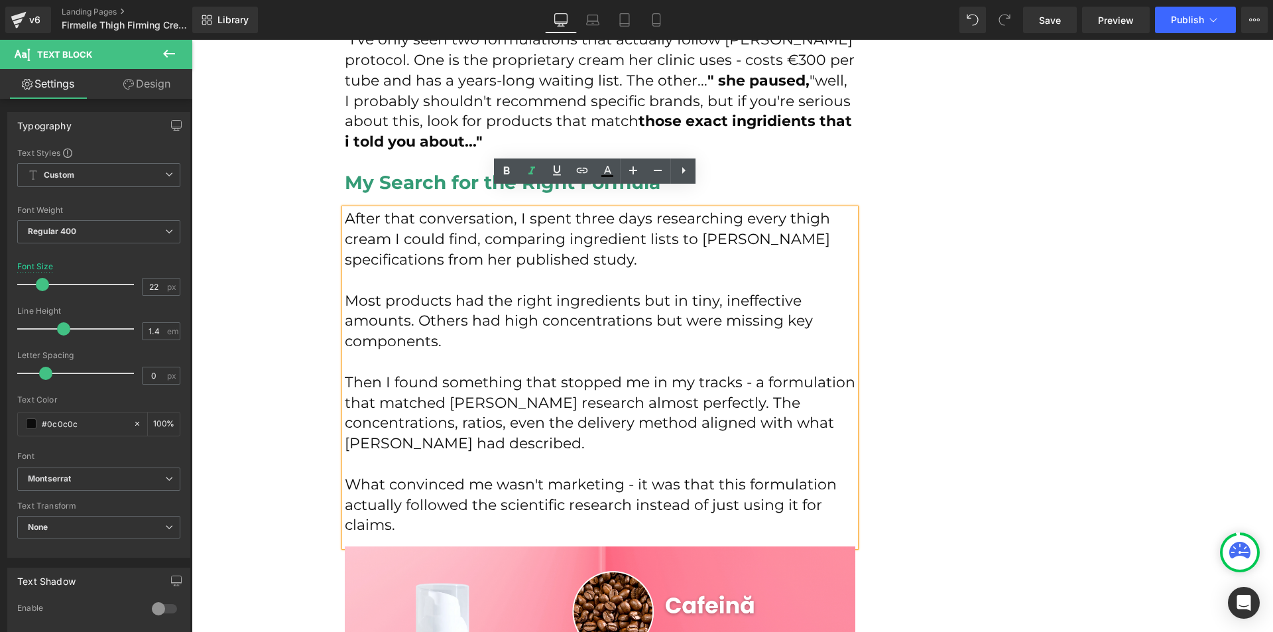
click at [840, 352] on p at bounding box center [600, 362] width 511 height 21
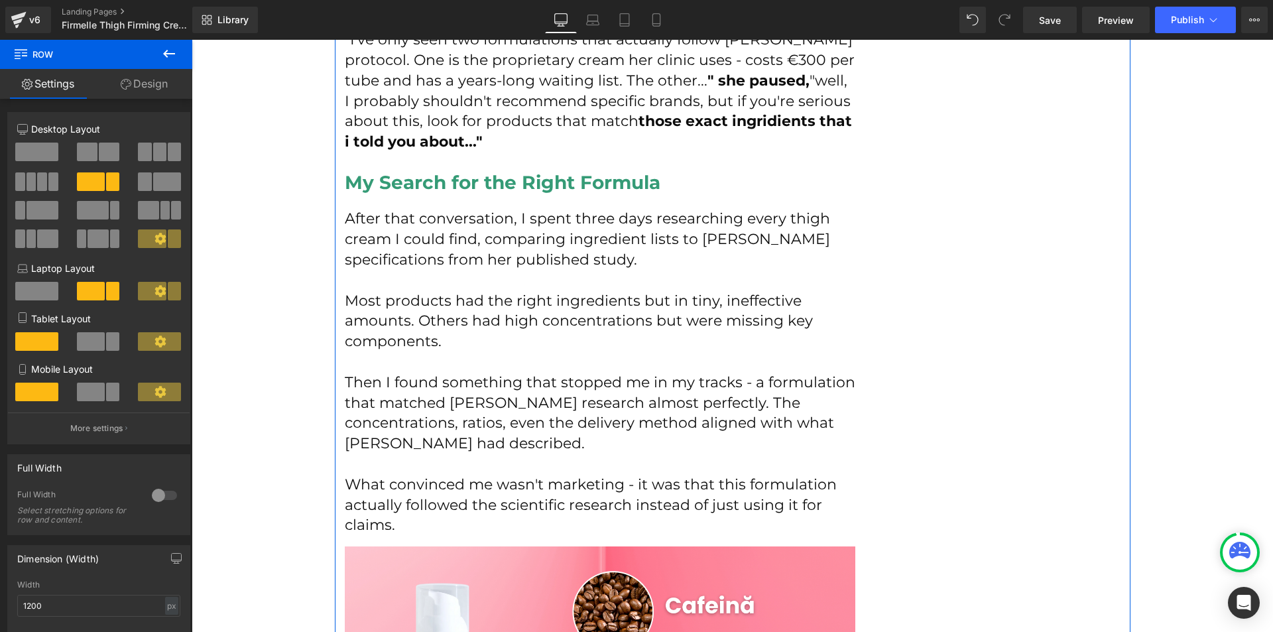
scroll to position [4510, 0]
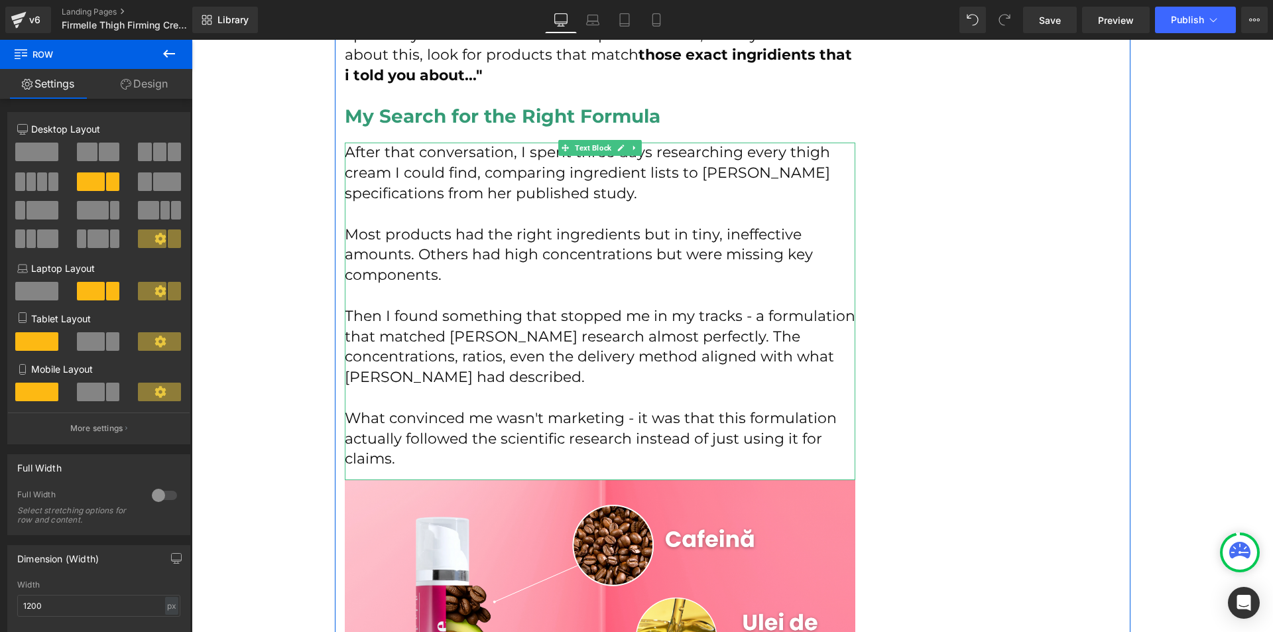
click at [489, 444] on p "What convinced me wasn't marketing - it was that this formulation actually foll…" at bounding box center [600, 439] width 511 height 61
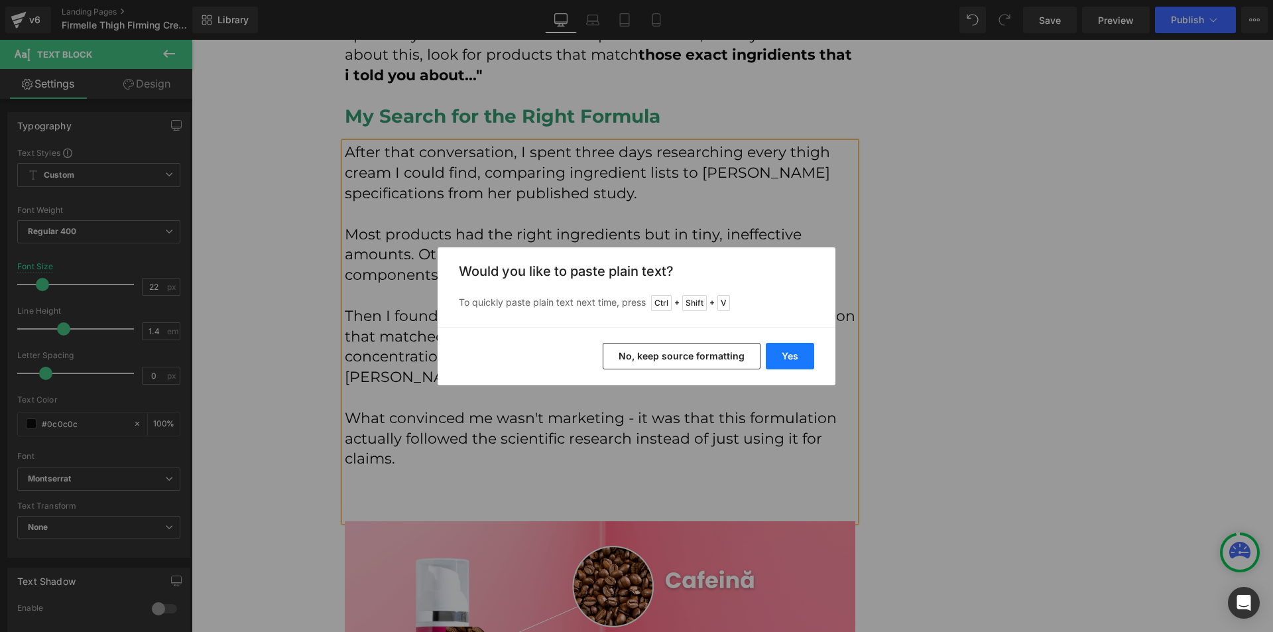
click at [777, 358] on button "Yes" at bounding box center [790, 356] width 48 height 27
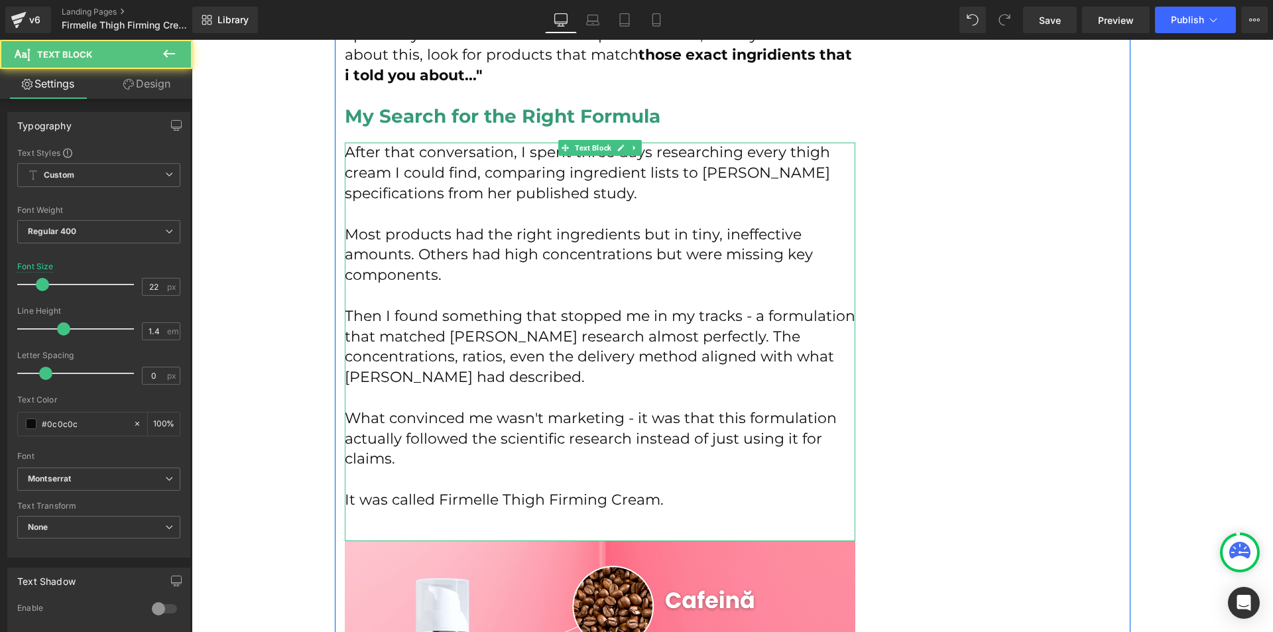
click at [444, 490] on p "It was called Firmelle Thigh Firming Cream." at bounding box center [600, 500] width 511 height 21
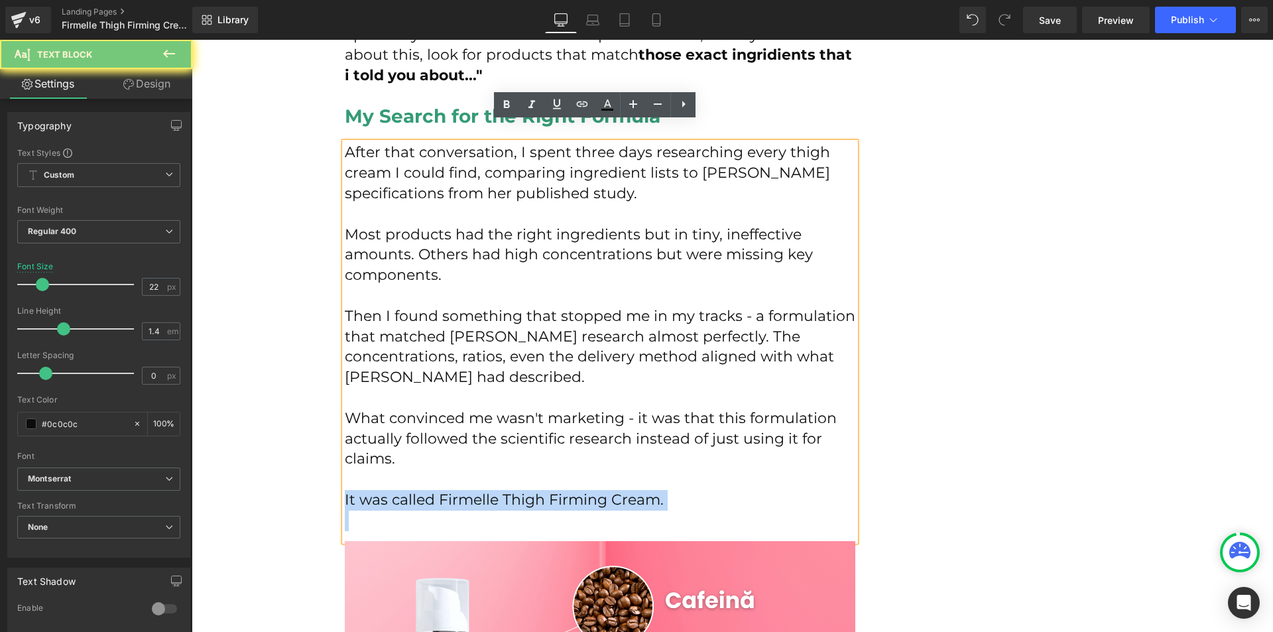
click at [444, 490] on p "It was called Firmelle Thigh Firming Cream." at bounding box center [600, 500] width 511 height 21
click at [509, 117] on link at bounding box center [506, 104] width 25 height 25
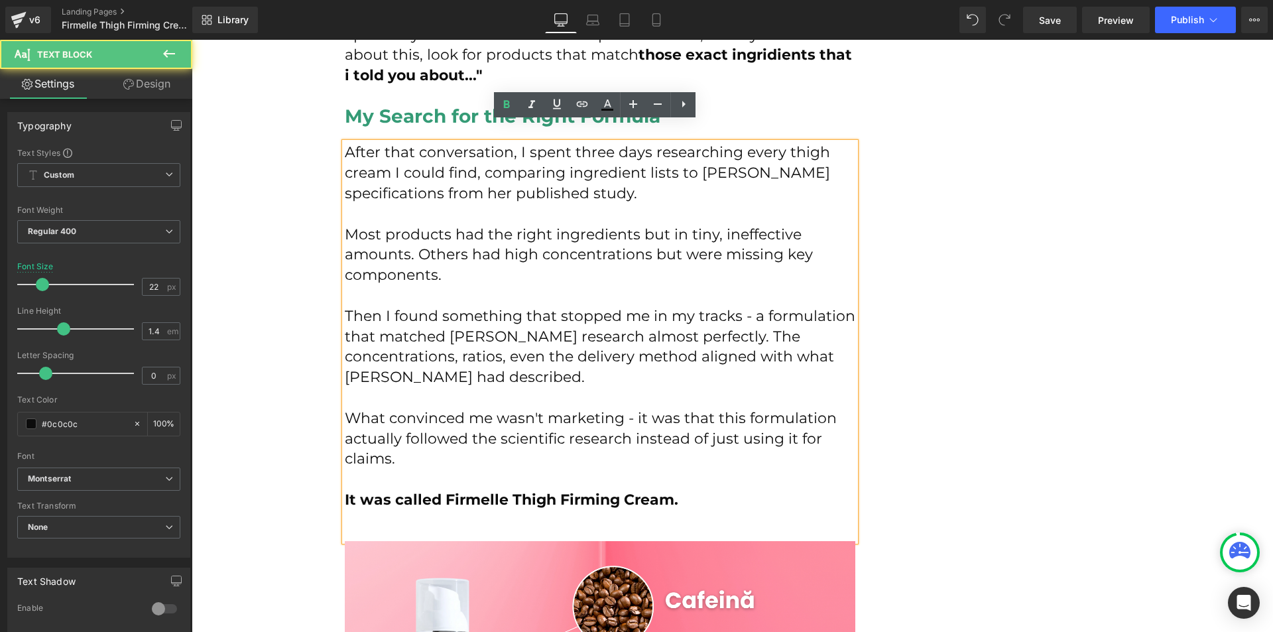
click at [421, 511] on p at bounding box center [600, 521] width 511 height 21
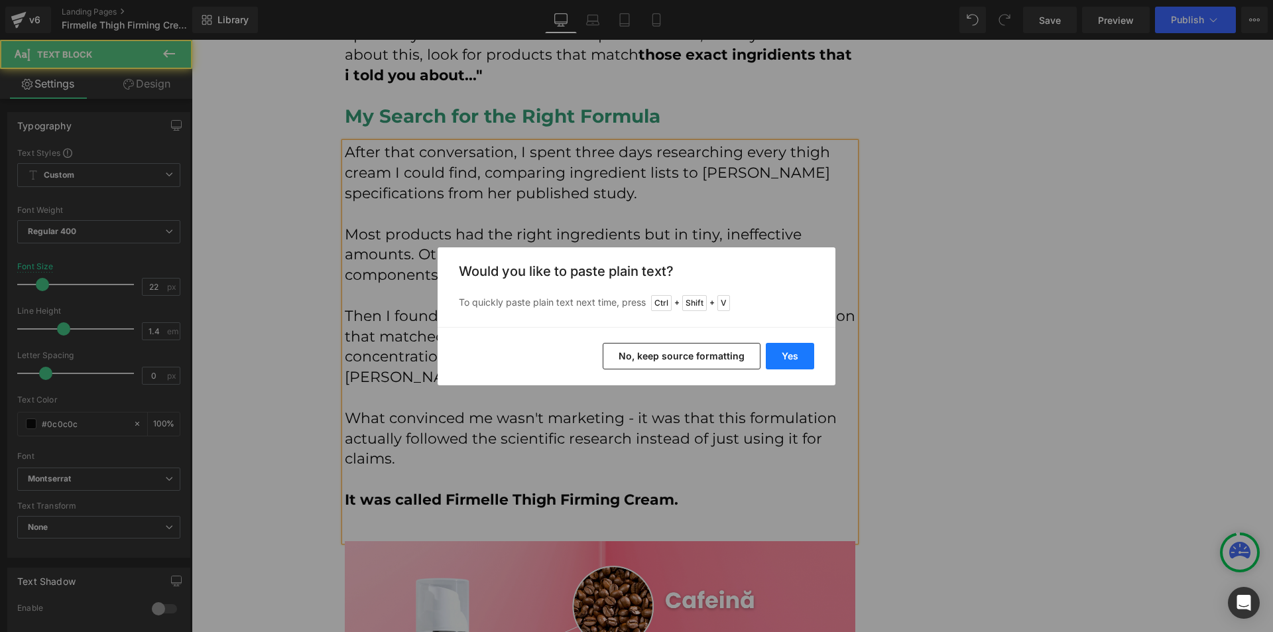
drag, startPoint x: 798, startPoint y: 358, endPoint x: 535, endPoint y: 383, distance: 264.6
click at [798, 357] on button "Yes" at bounding box center [790, 356] width 48 height 27
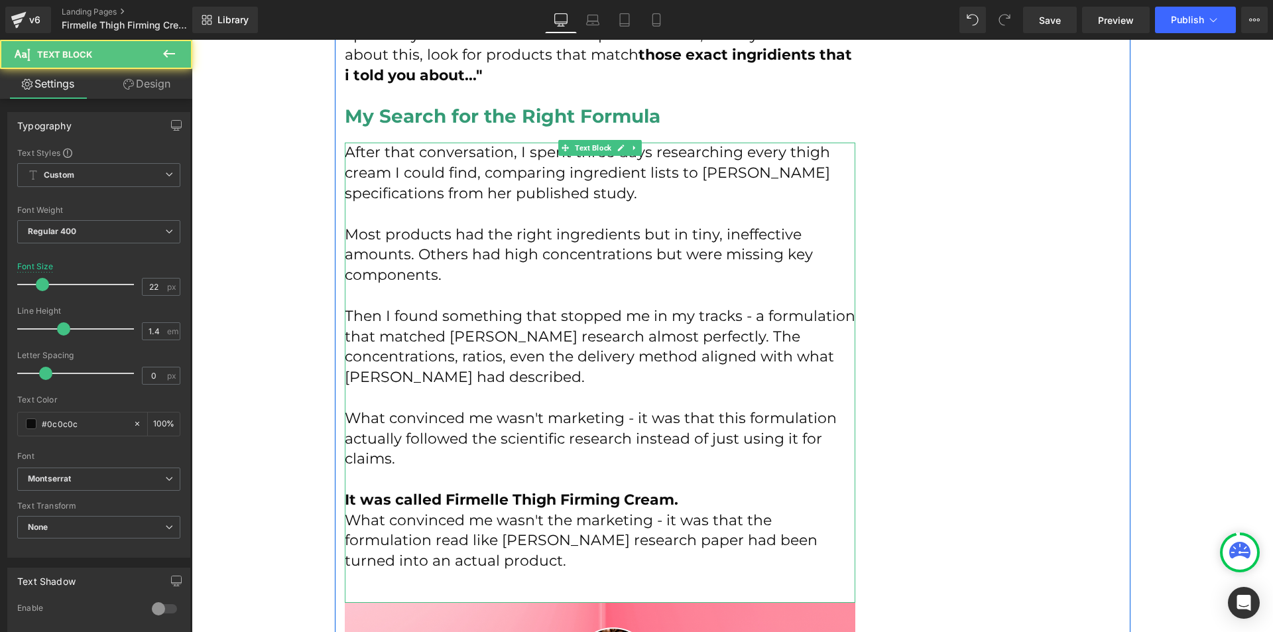
click at [700, 490] on p "It was called Firmelle Thigh Firming Cream." at bounding box center [600, 500] width 511 height 21
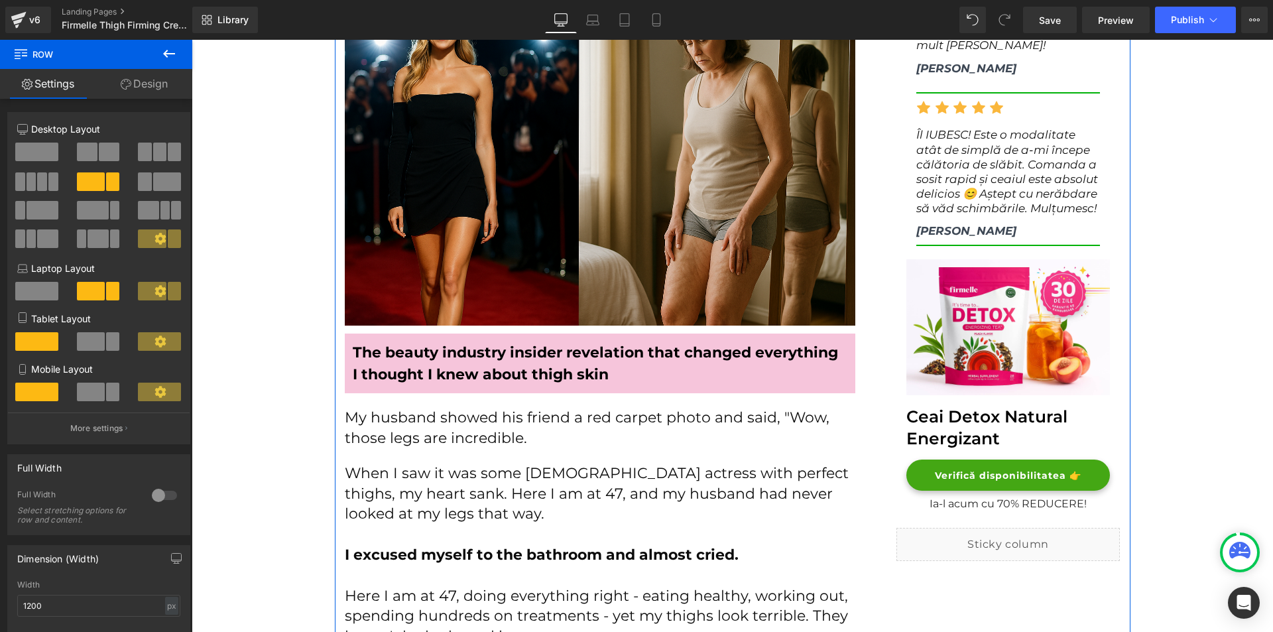
scroll to position [0, 0]
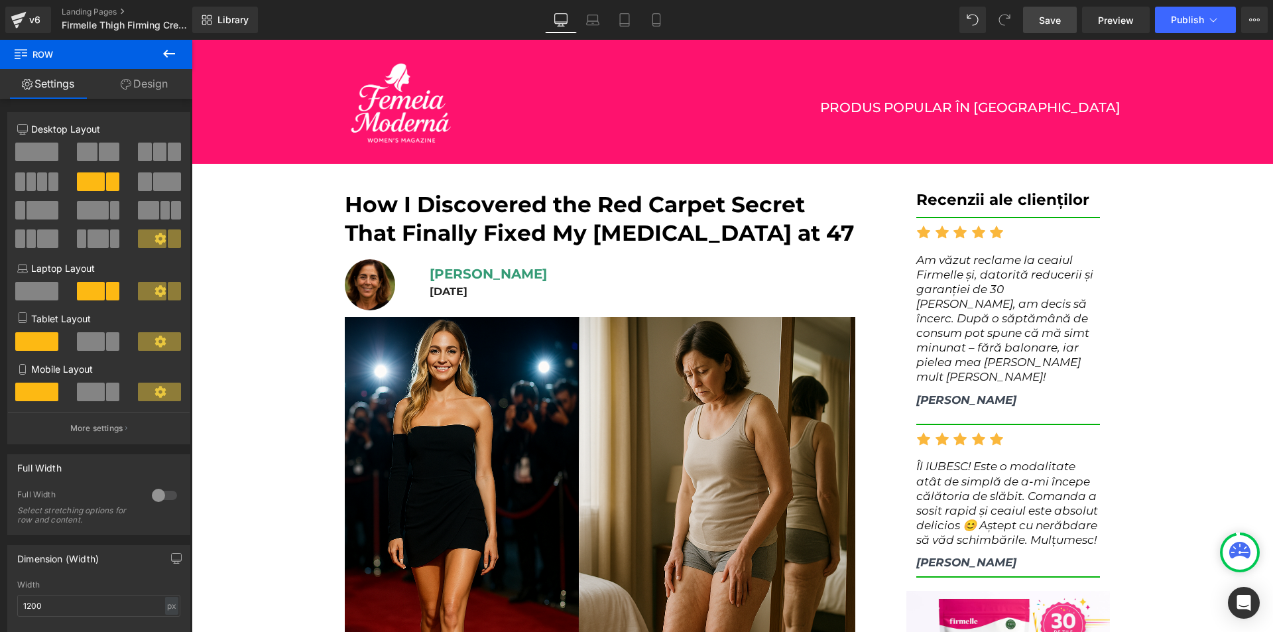
click at [1069, 13] on link "Save" at bounding box center [1050, 20] width 54 height 27
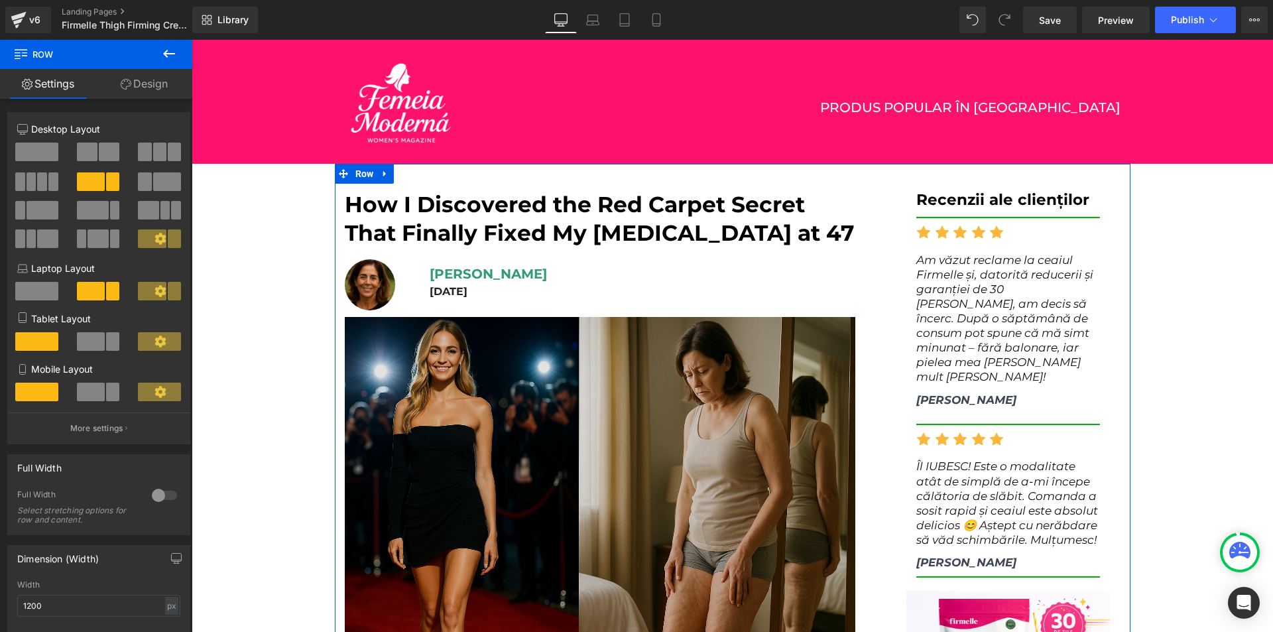
scroll to position [66, 0]
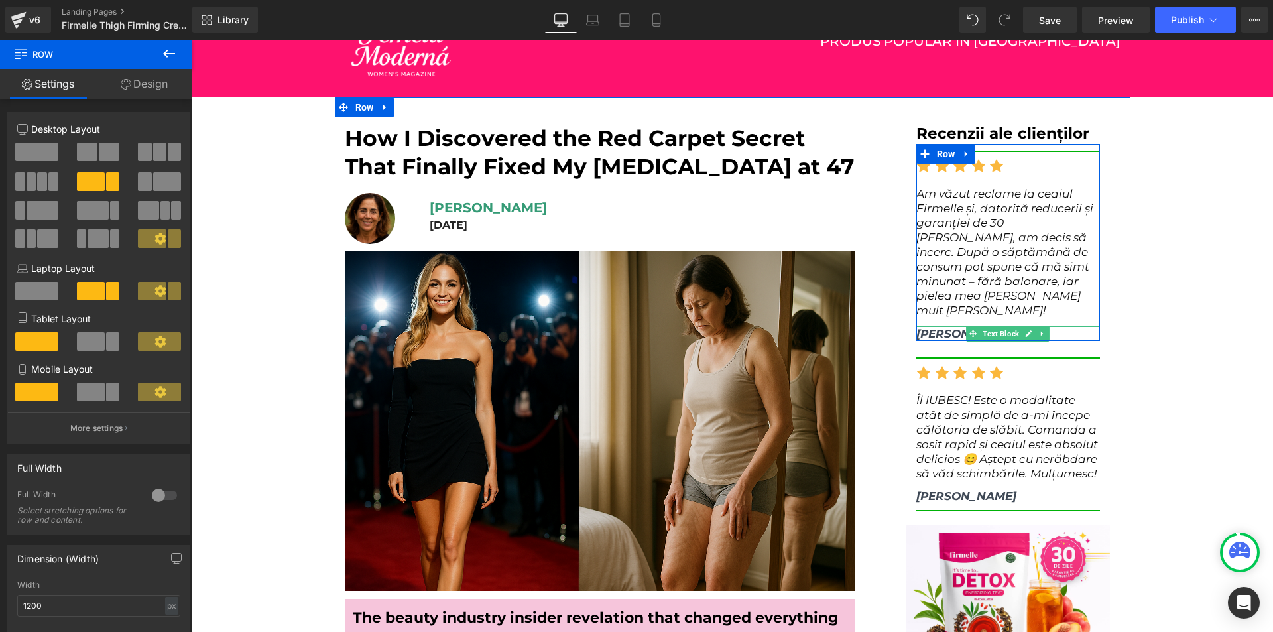
click at [993, 326] on span "Text Block" at bounding box center [1001, 334] width 42 height 16
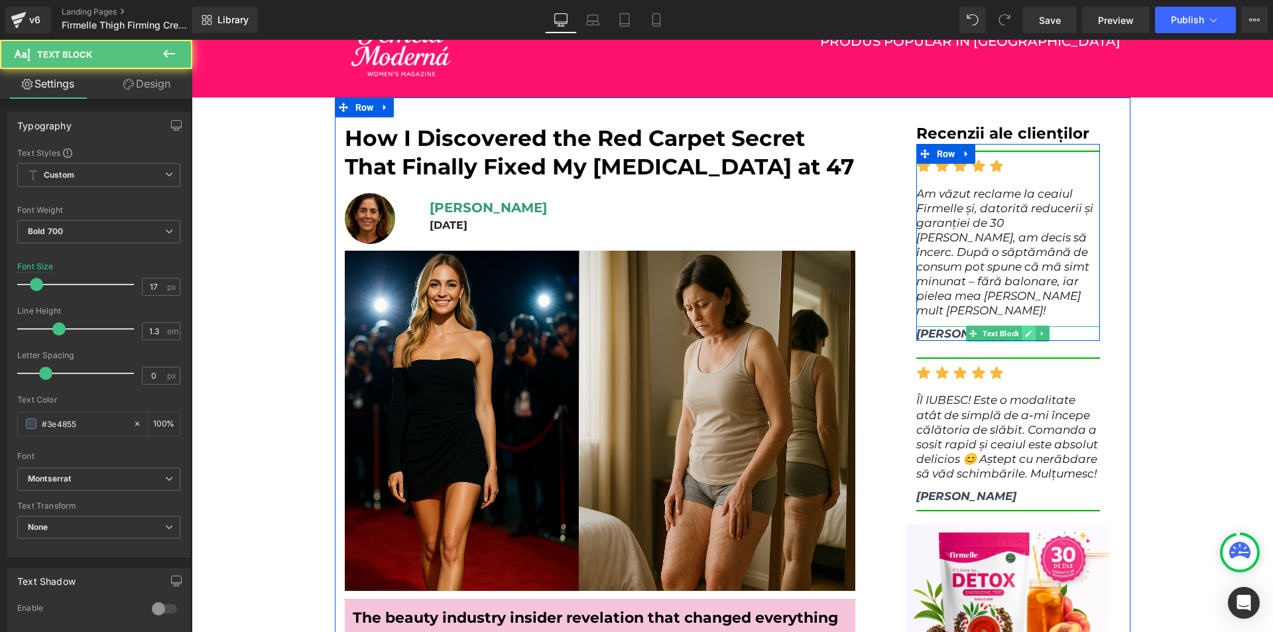
click at [1029, 326] on link at bounding box center [1030, 334] width 14 height 16
click at [1029, 326] on p "[PERSON_NAME]" at bounding box center [1009, 333] width 184 height 15
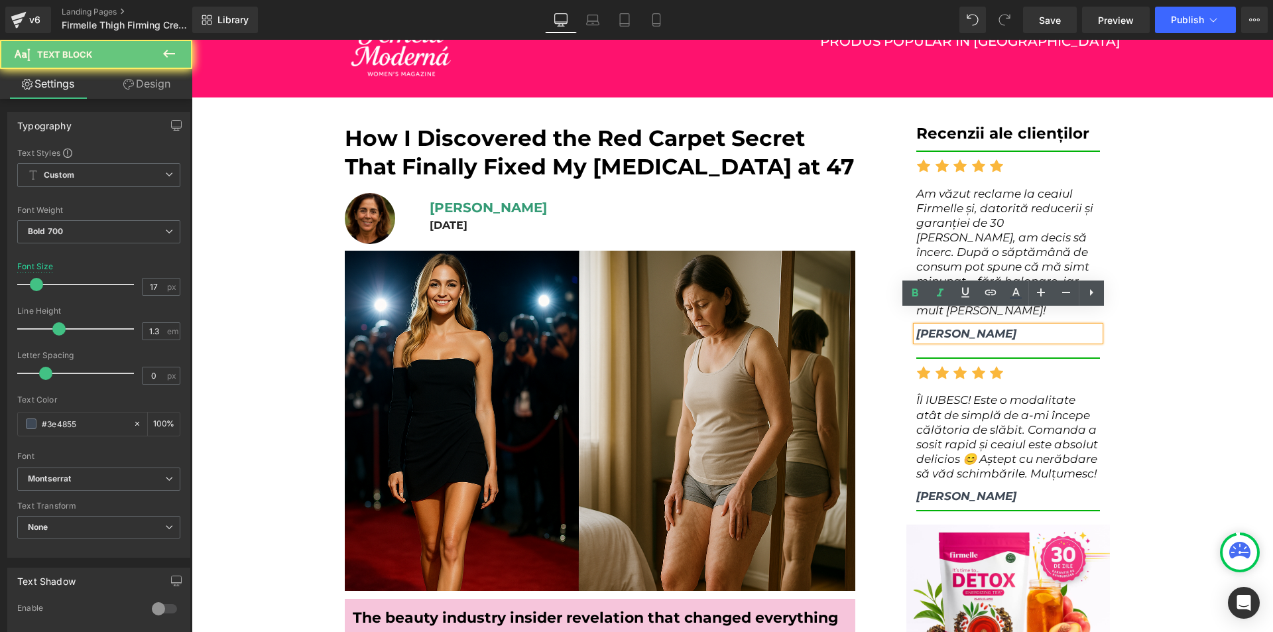
click at [1029, 326] on p "[PERSON_NAME]" at bounding box center [1009, 333] width 184 height 15
drag, startPoint x: 1013, startPoint y: 301, endPoint x: 819, endPoint y: 292, distance: 193.9
click at [1013, 301] on icon at bounding box center [1016, 293] width 16 height 16
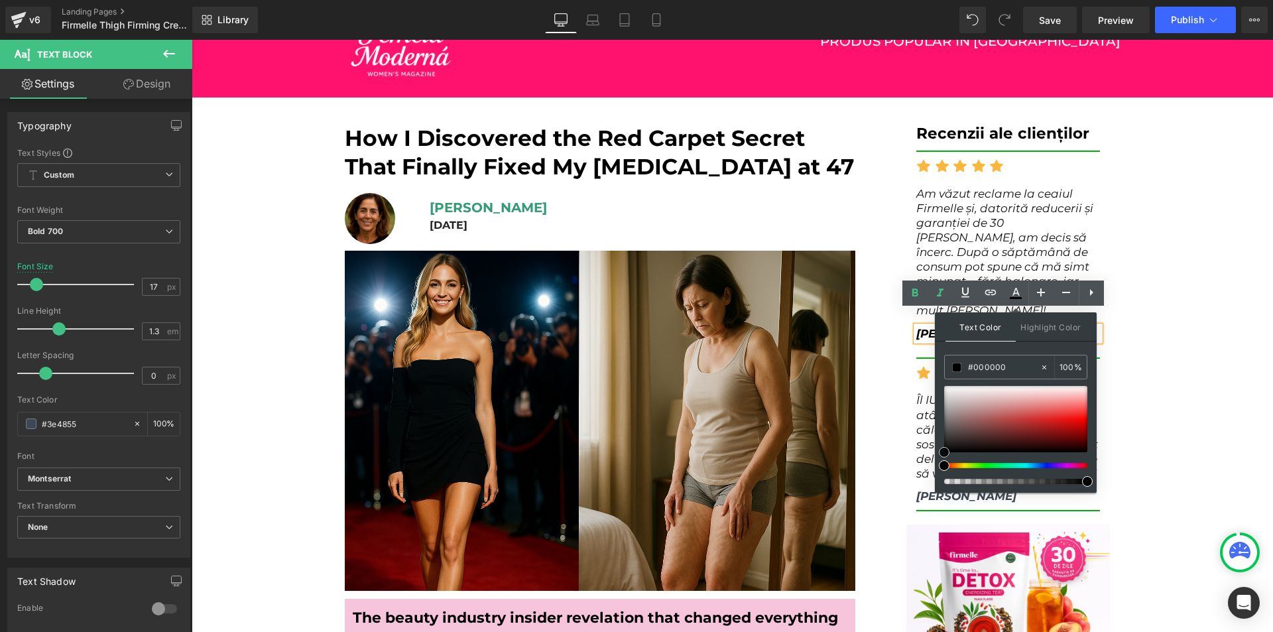
drag, startPoint x: 1177, startPoint y: 465, endPoint x: 919, endPoint y: 503, distance: 260.8
click at [880, 377] on div "Recenzii ale clienților Heading Separator Icon Icon Icon Icon Icon Icon List Ho…" at bounding box center [998, 475] width 245 height 702
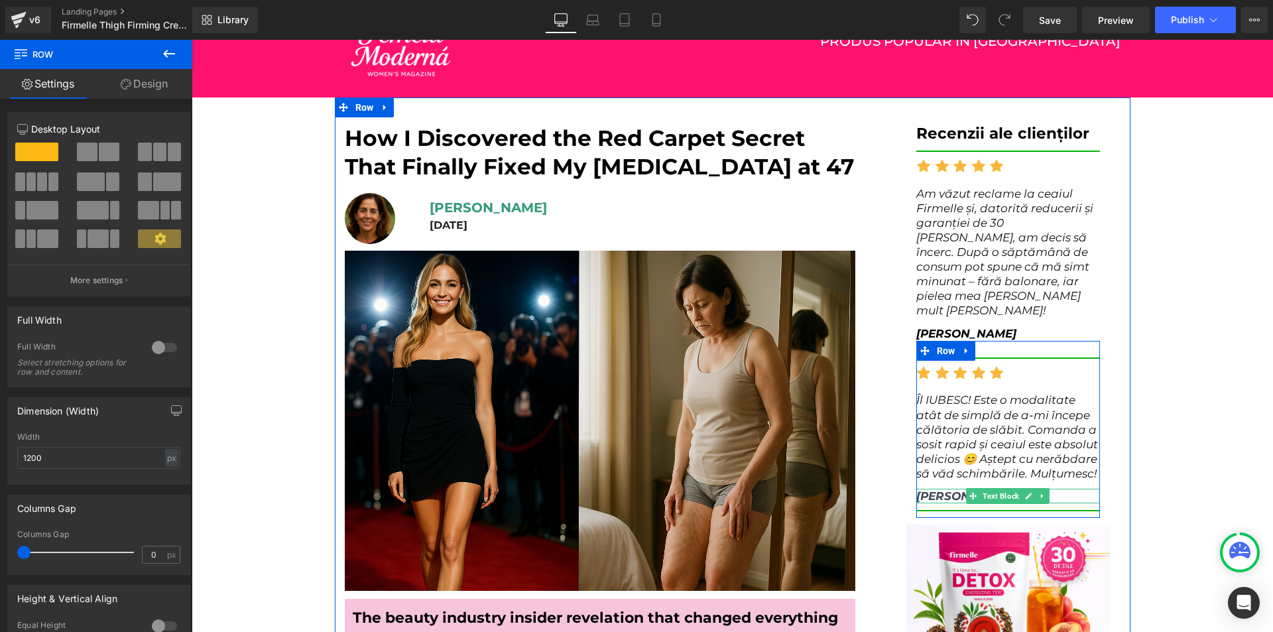
click at [1026, 493] on icon at bounding box center [1029, 496] width 7 height 7
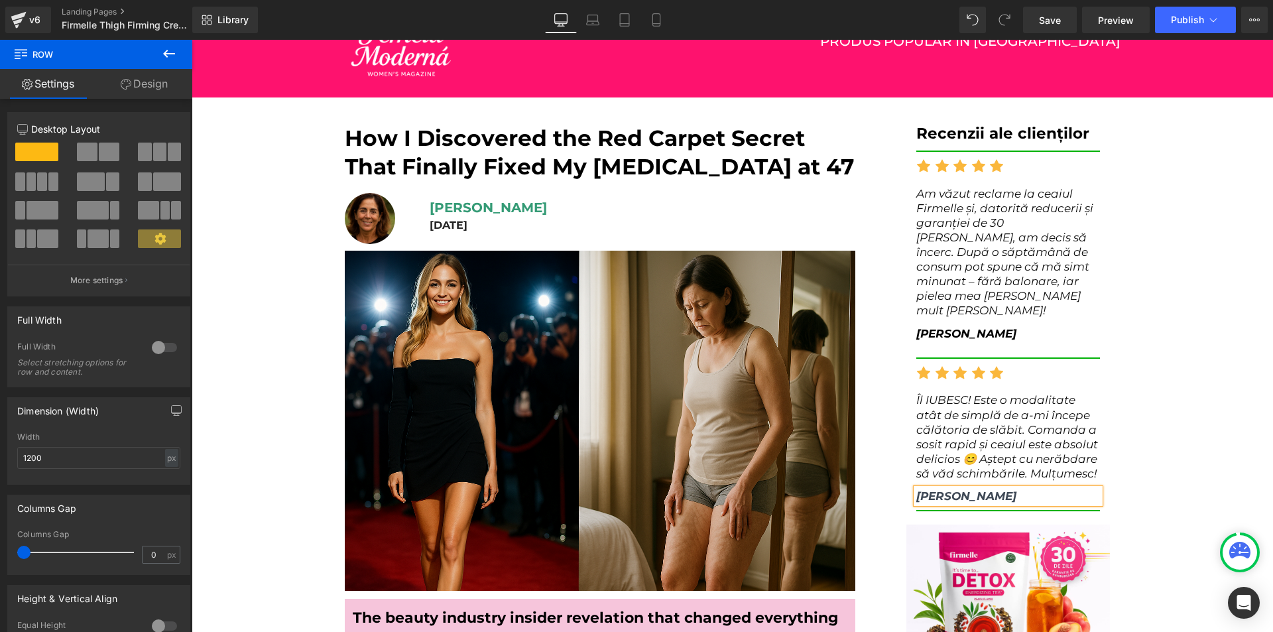
click at [1025, 489] on p "[PERSON_NAME]" at bounding box center [1009, 496] width 184 height 15
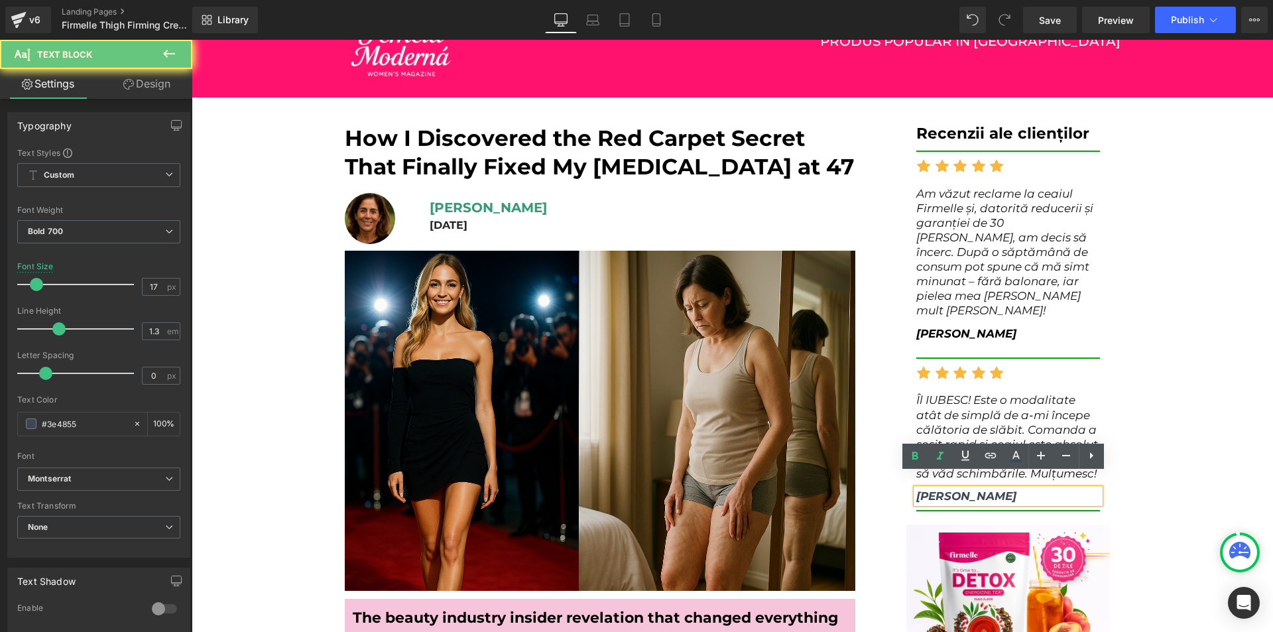
click at [1025, 489] on p "[PERSON_NAME]" at bounding box center [1009, 496] width 184 height 15
click at [1018, 462] on icon at bounding box center [1016, 456] width 16 height 16
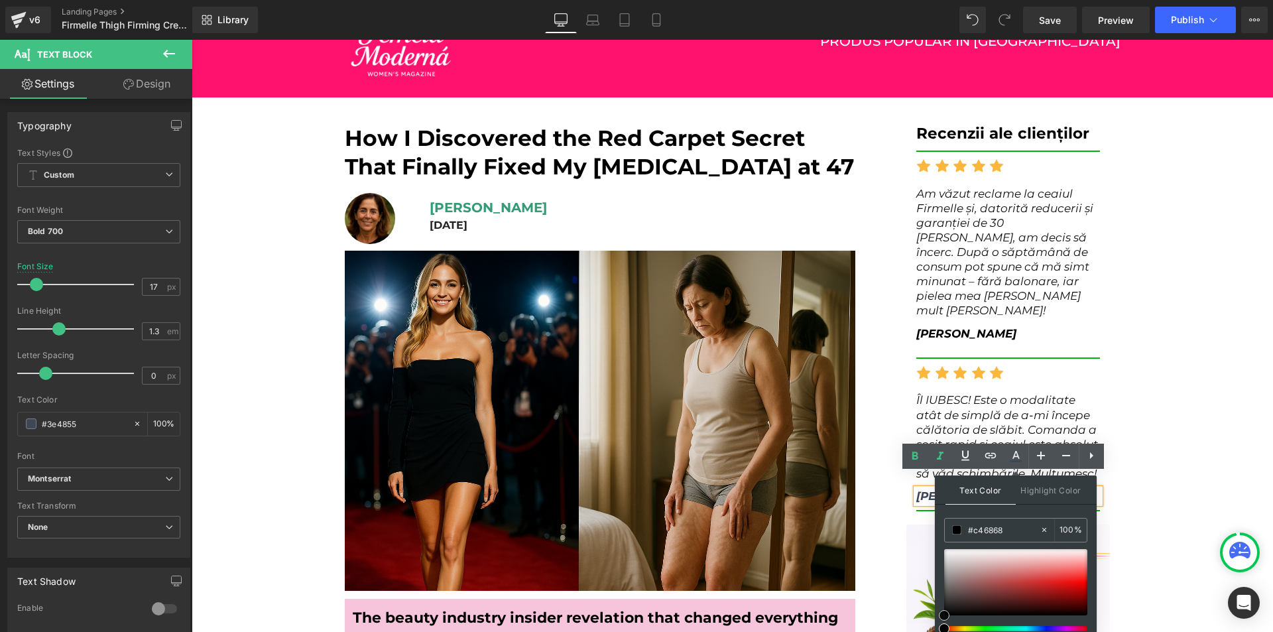
type input "#b85151"
type input "#000000"
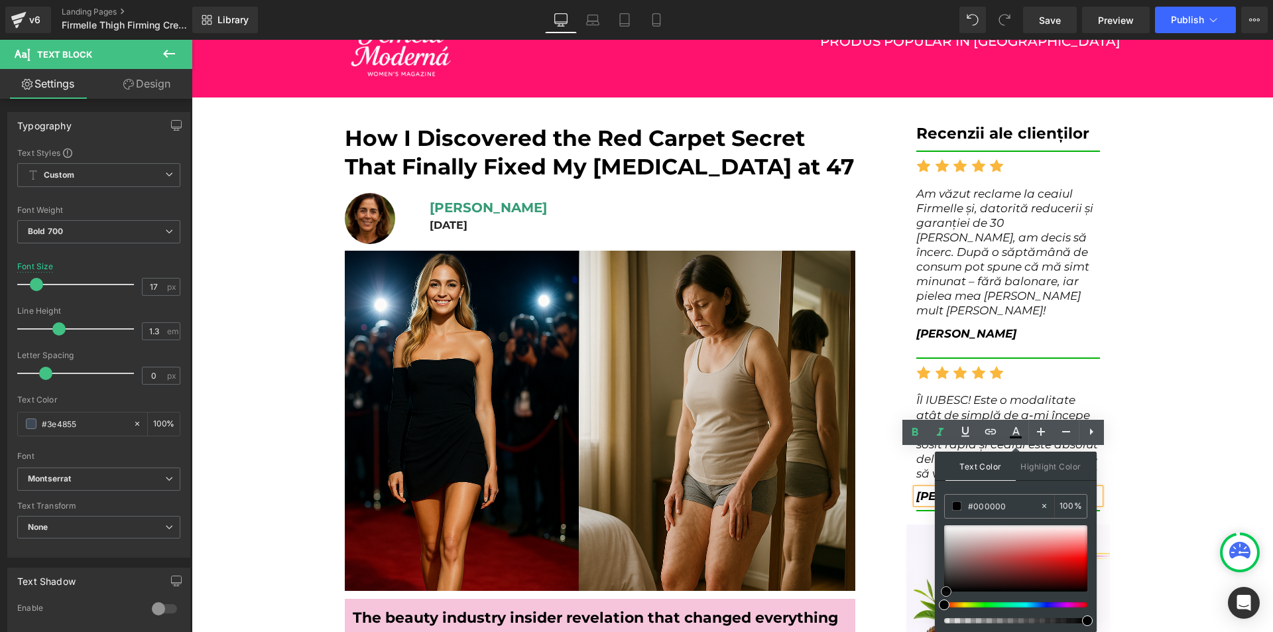
drag, startPoint x: 982, startPoint y: 598, endPoint x: 931, endPoint y: 648, distance: 70.8
click at [931, 608] on html "Text Block You are previewing how the will restyle your page. You can not edit …" at bounding box center [636, 292] width 1273 height 632
click at [897, 541] on div "Recenzii ale clienților Heading Separator Icon Icon Icon Icon Icon Icon List Ho…" at bounding box center [1009, 450] width 224 height 653
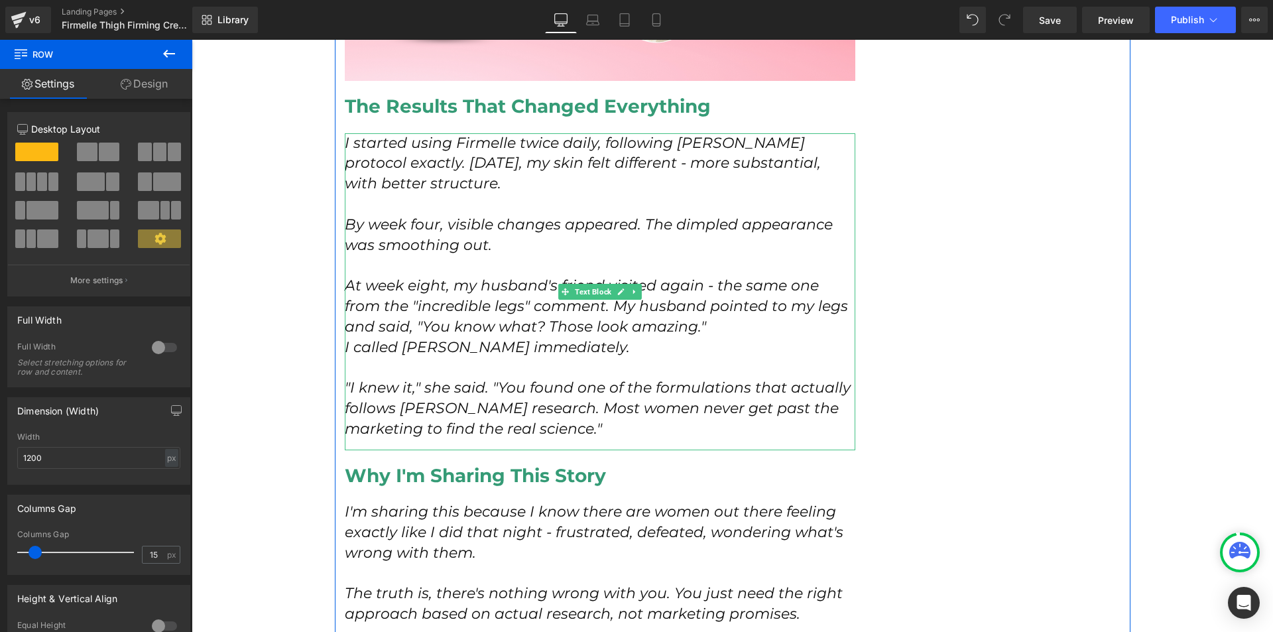
scroll to position [5306, 0]
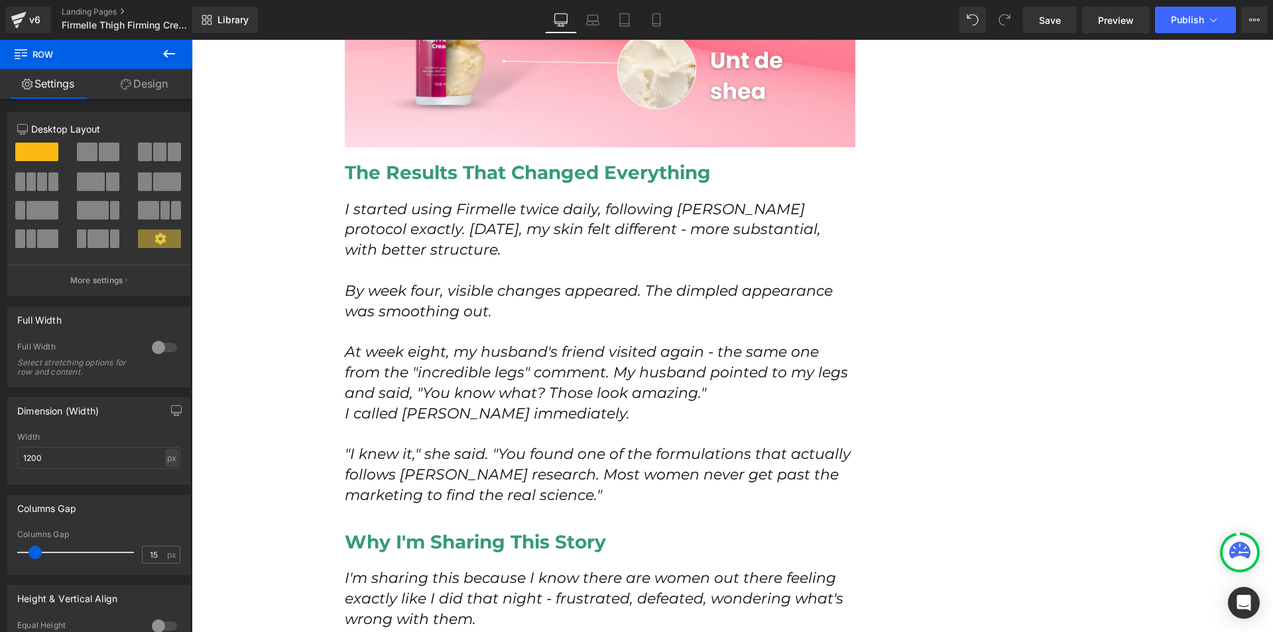
click at [381, 226] on icon "I started using Firmelle twice daily, following [PERSON_NAME] protocol exactly.…" at bounding box center [583, 229] width 476 height 59
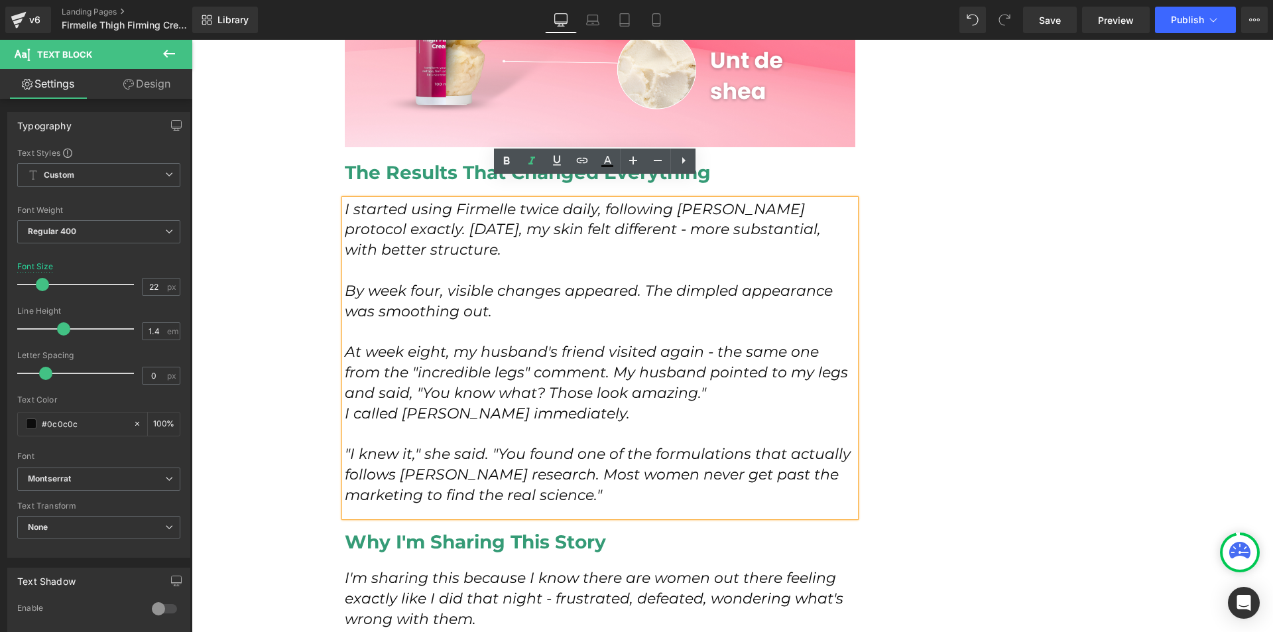
click at [345, 200] on div "I started using Firmelle twice daily, following [PERSON_NAME] protocol exactly.…" at bounding box center [600, 358] width 511 height 317
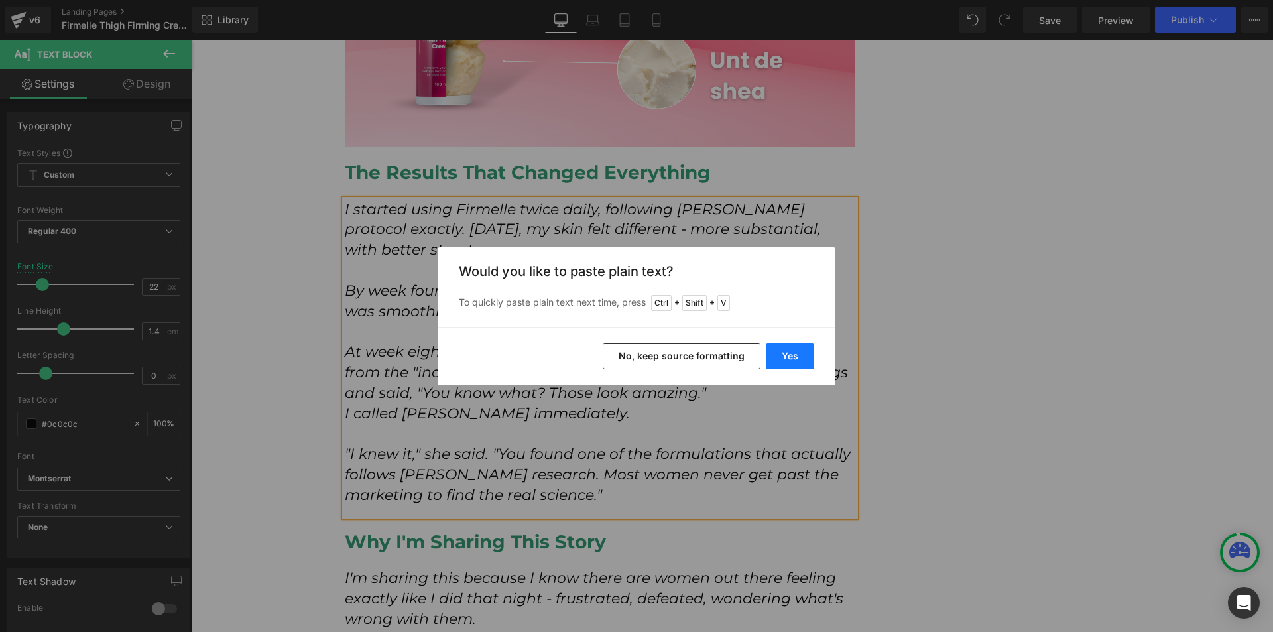
click at [786, 355] on button "Yes" at bounding box center [790, 356] width 48 height 27
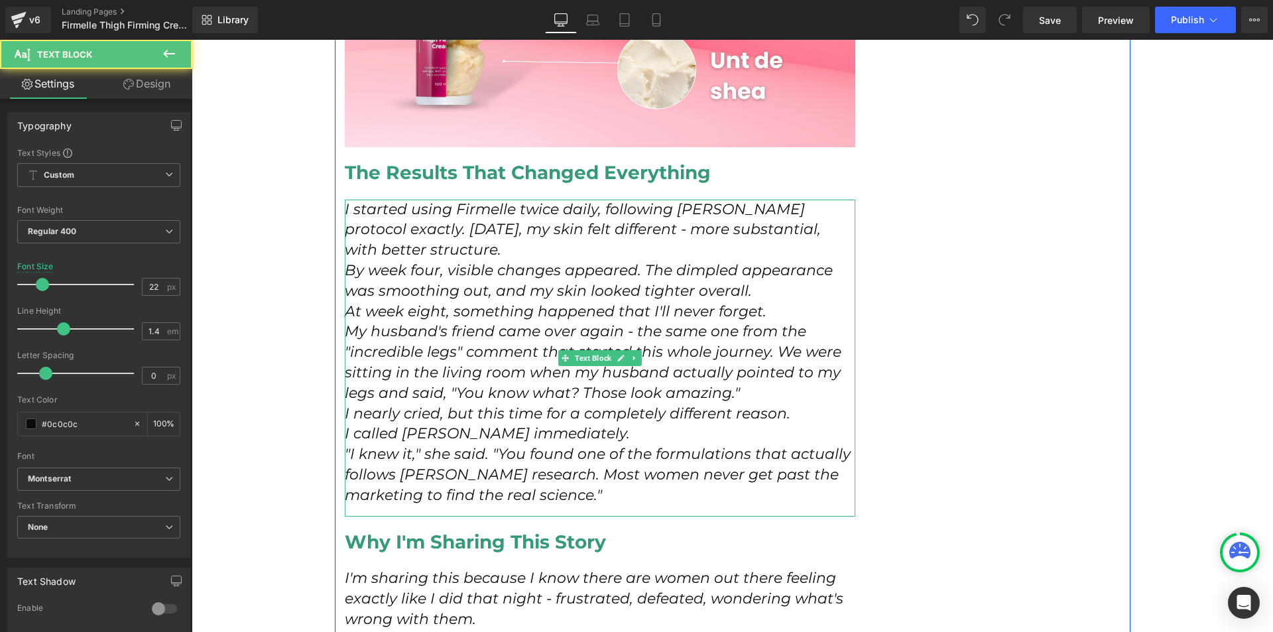
click at [569, 235] on p "I started using Firmelle twice daily, following [PERSON_NAME] protocol exactly.…" at bounding box center [600, 230] width 511 height 61
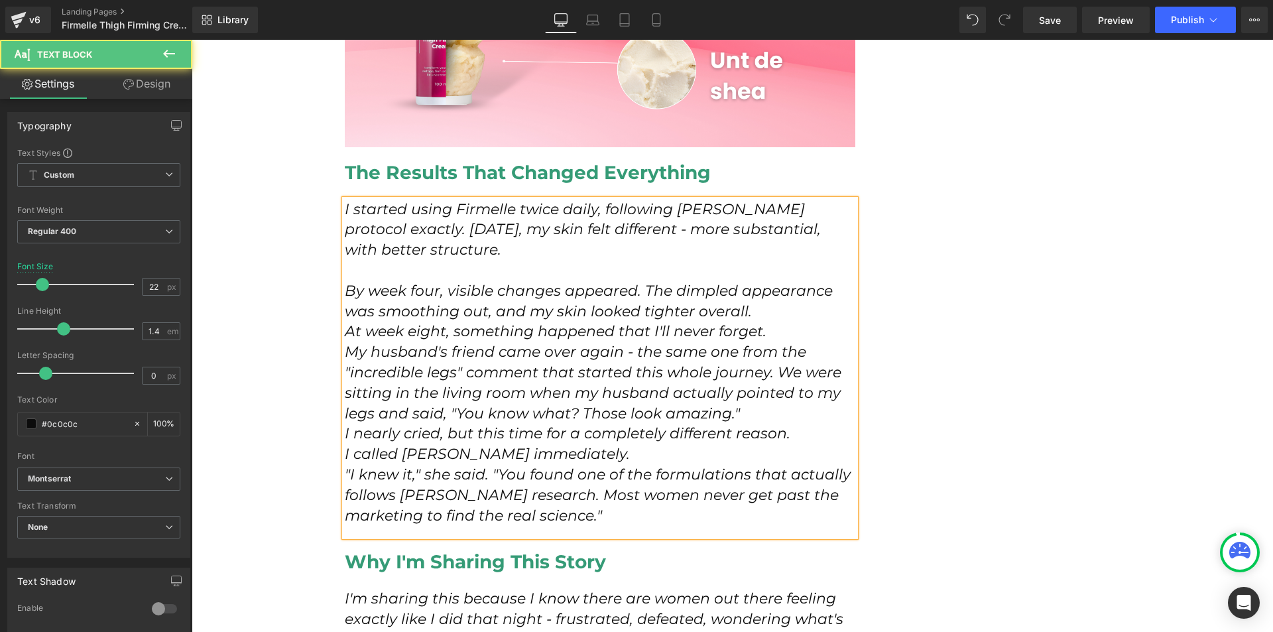
click at [754, 293] on p "By week four, visible changes appeared. The dimpled appearance was smoothing ou…" at bounding box center [600, 301] width 511 height 41
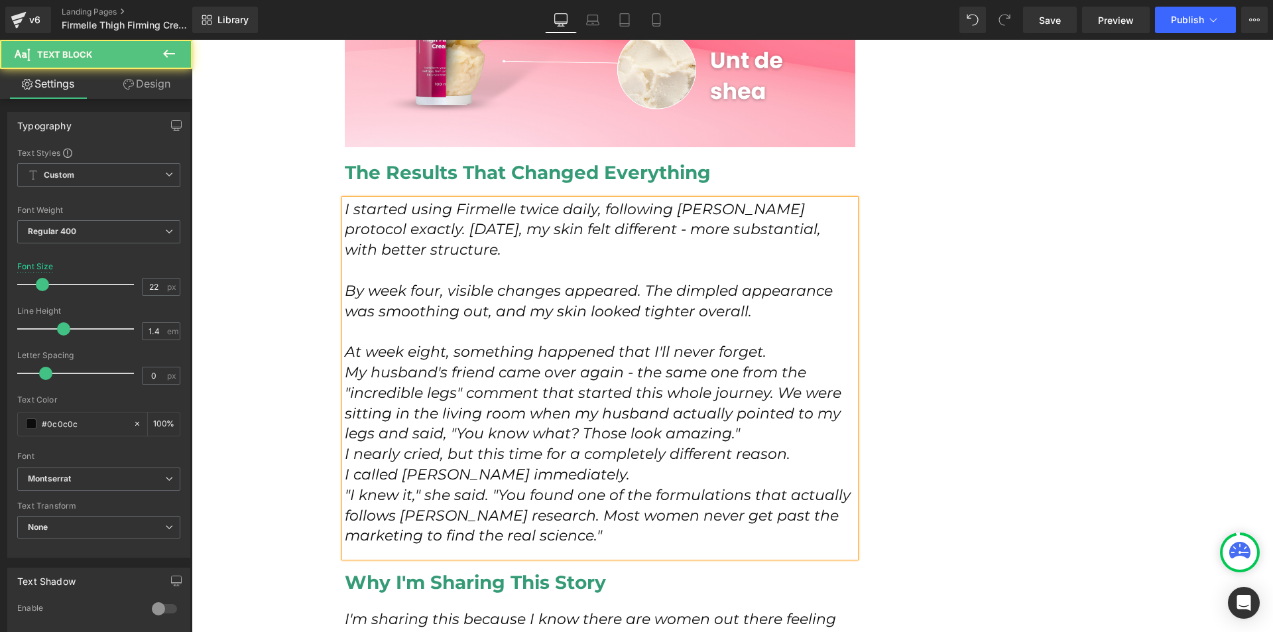
click at [781, 342] on p "At week eight, something happened that I'll never forget." at bounding box center [600, 352] width 511 height 21
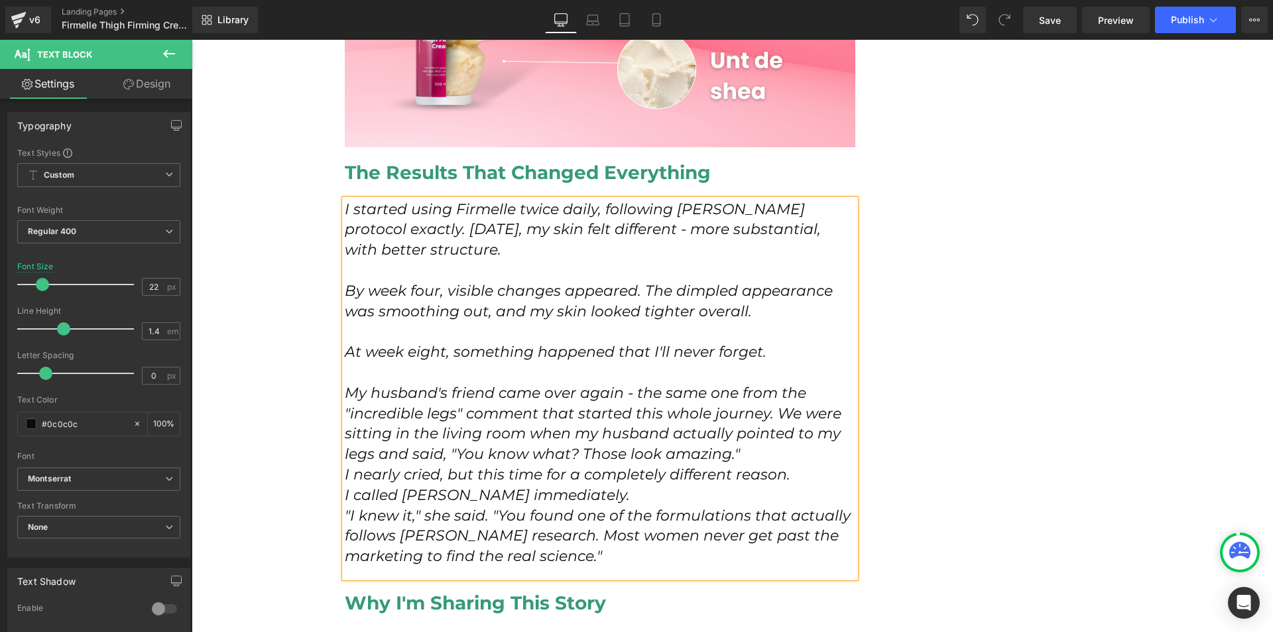
click at [791, 429] on p "My husband's friend came over again - the same one from the "incredible legs" c…" at bounding box center [600, 424] width 511 height 82
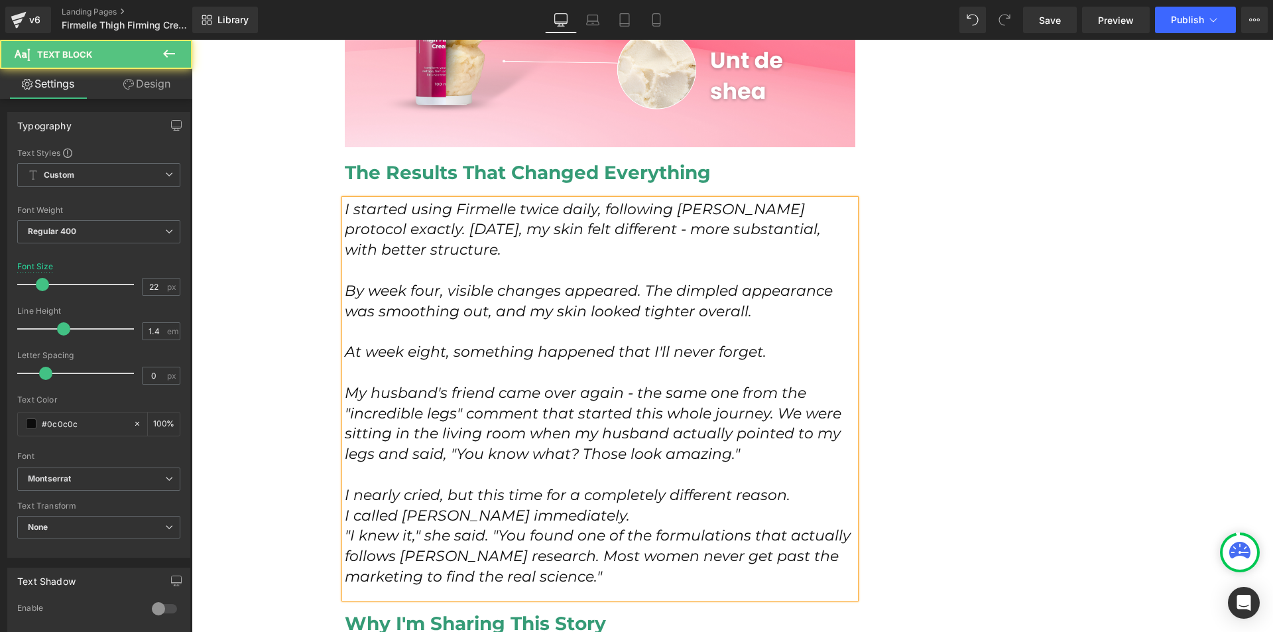
click at [787, 506] on p "I called [PERSON_NAME] immediately." at bounding box center [600, 516] width 511 height 21
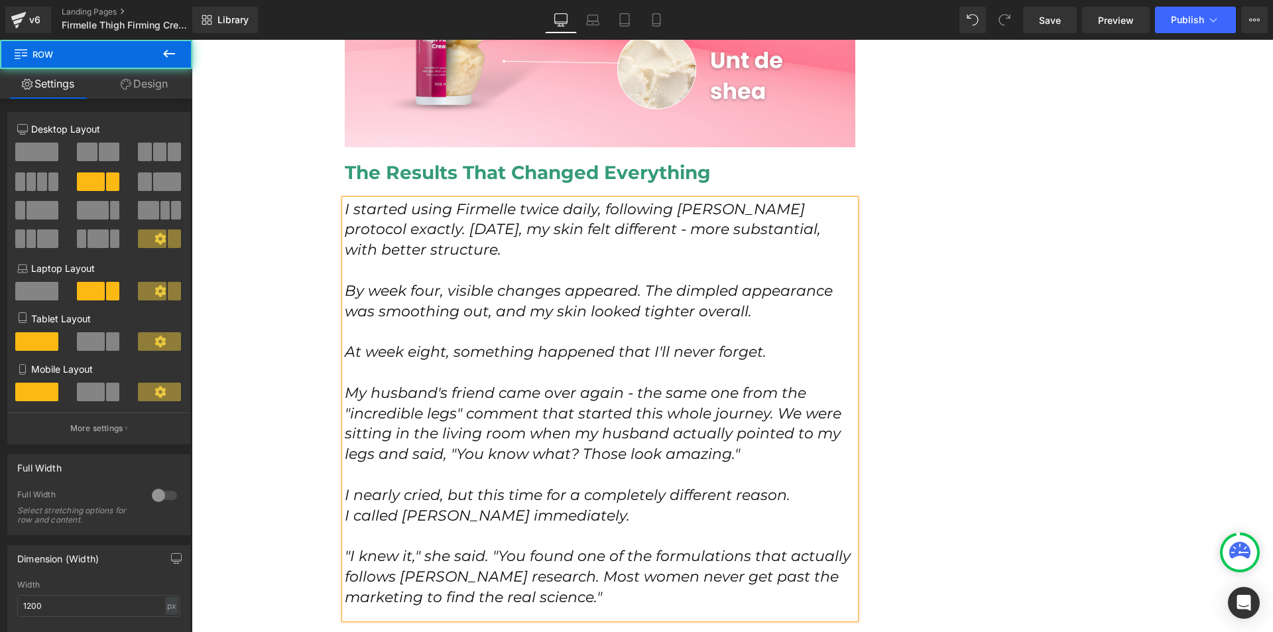
click at [951, 471] on div "How I Discovered the Red Carpet Secret That Finally Fixed My [MEDICAL_DATA] at …" at bounding box center [733, 492] width 796 height 11268
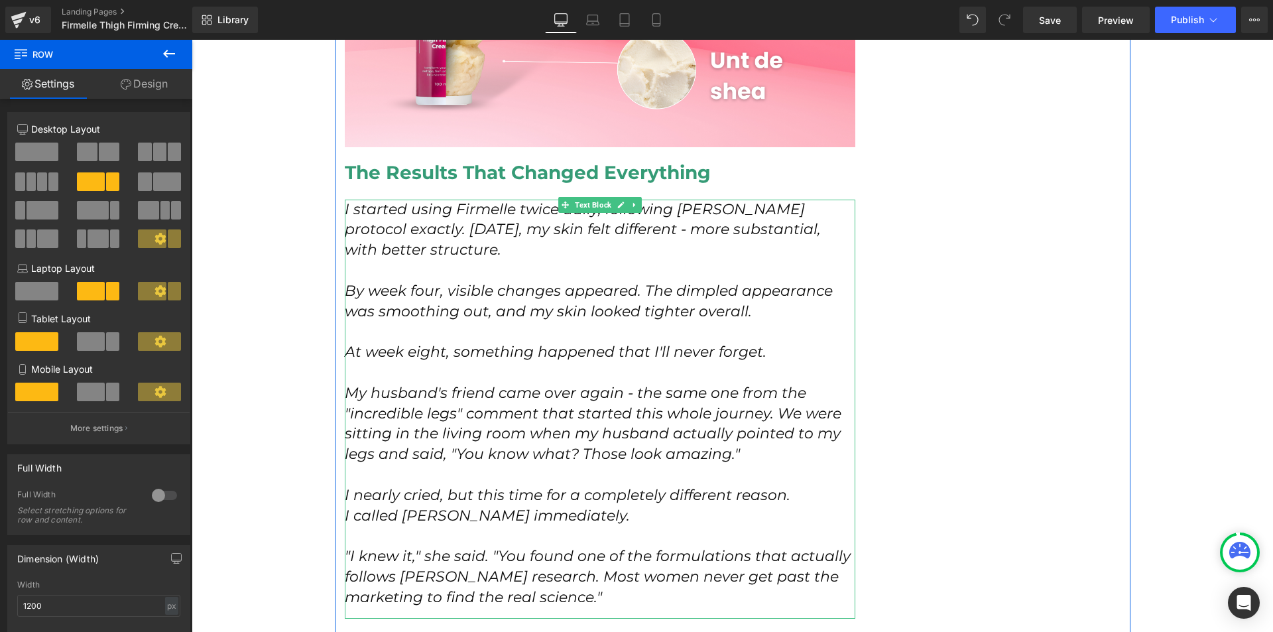
click at [621, 562] on span ""I knew it," she said. "You found one of the formulations that actually follows…" at bounding box center [598, 576] width 506 height 59
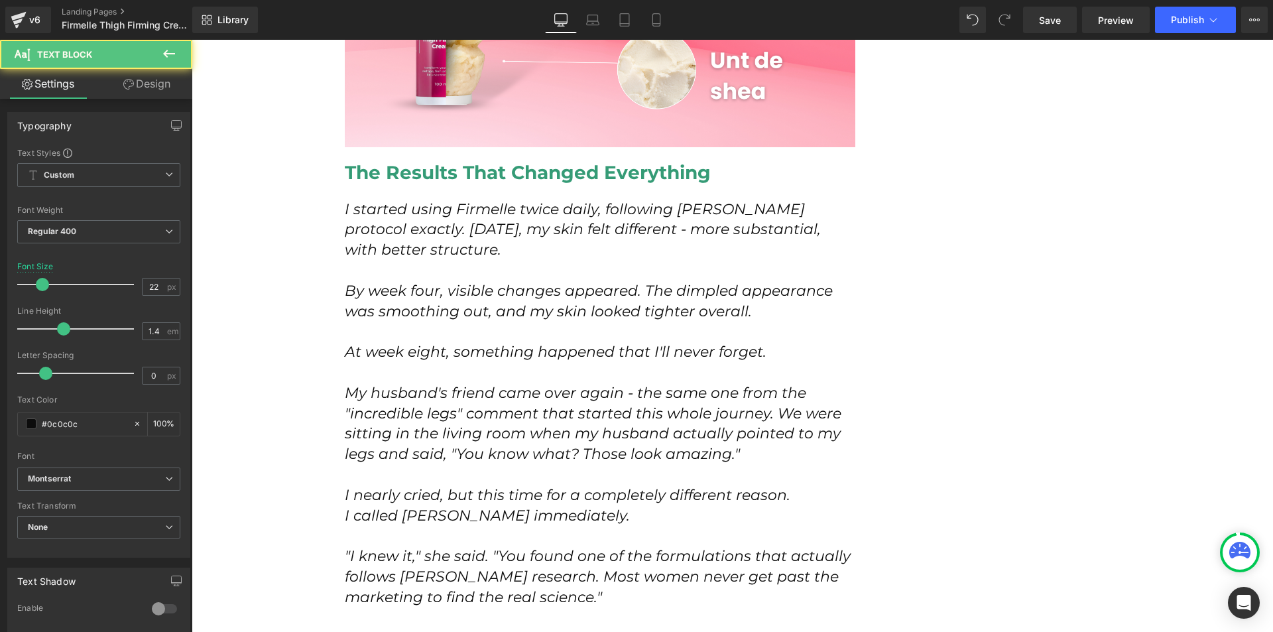
drag, startPoint x: 787, startPoint y: 616, endPoint x: 407, endPoint y: 263, distance: 519.5
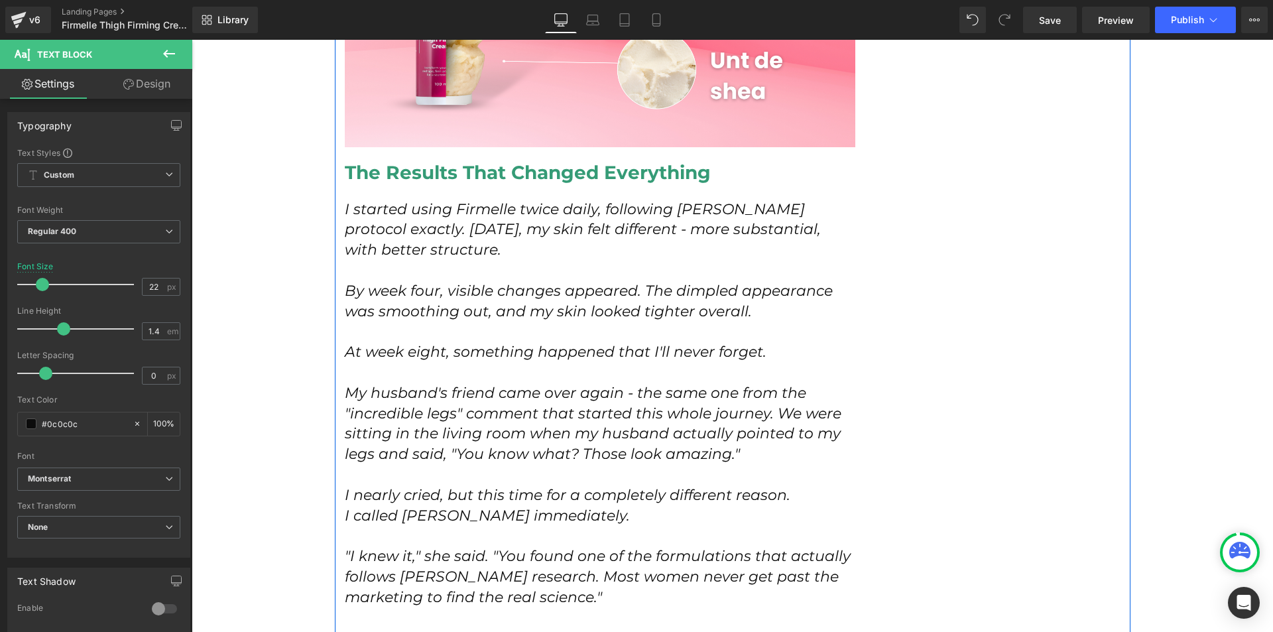
click at [336, 188] on div "How I Discovered the Red Carpet Secret That Finally Fixed My [MEDICAL_DATA] at …" at bounding box center [600, 478] width 531 height 11189
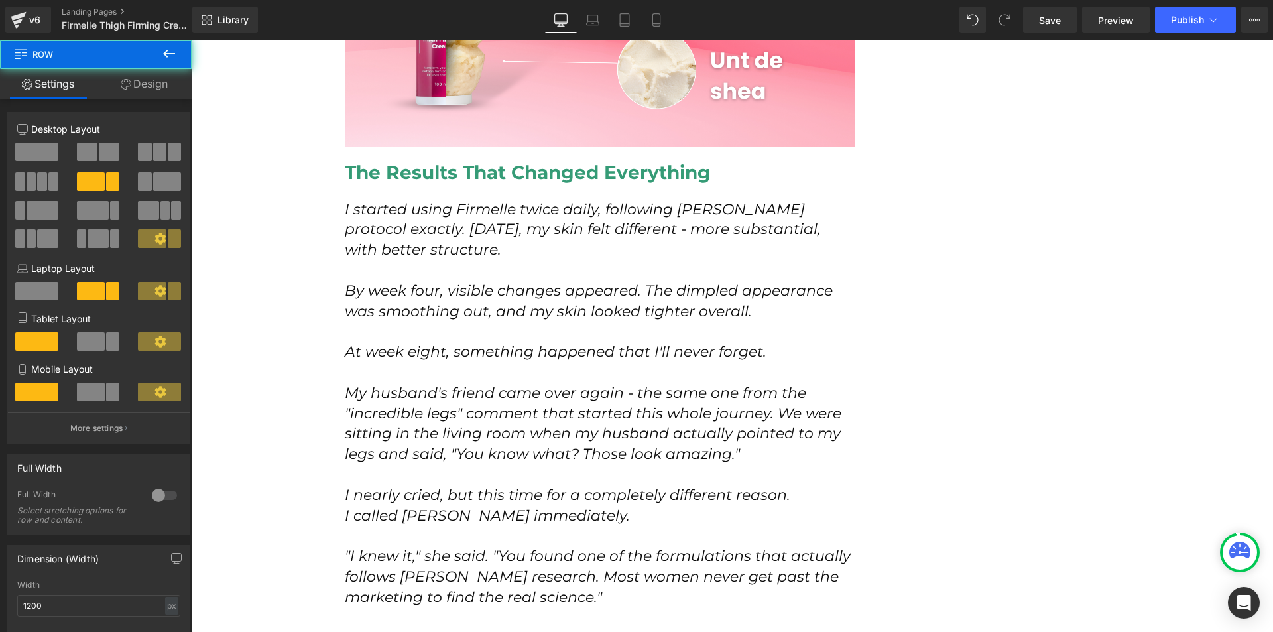
click at [345, 200] on div "I started using Firmelle twice daily, following [PERSON_NAME] protocol exactly.…" at bounding box center [600, 409] width 511 height 419
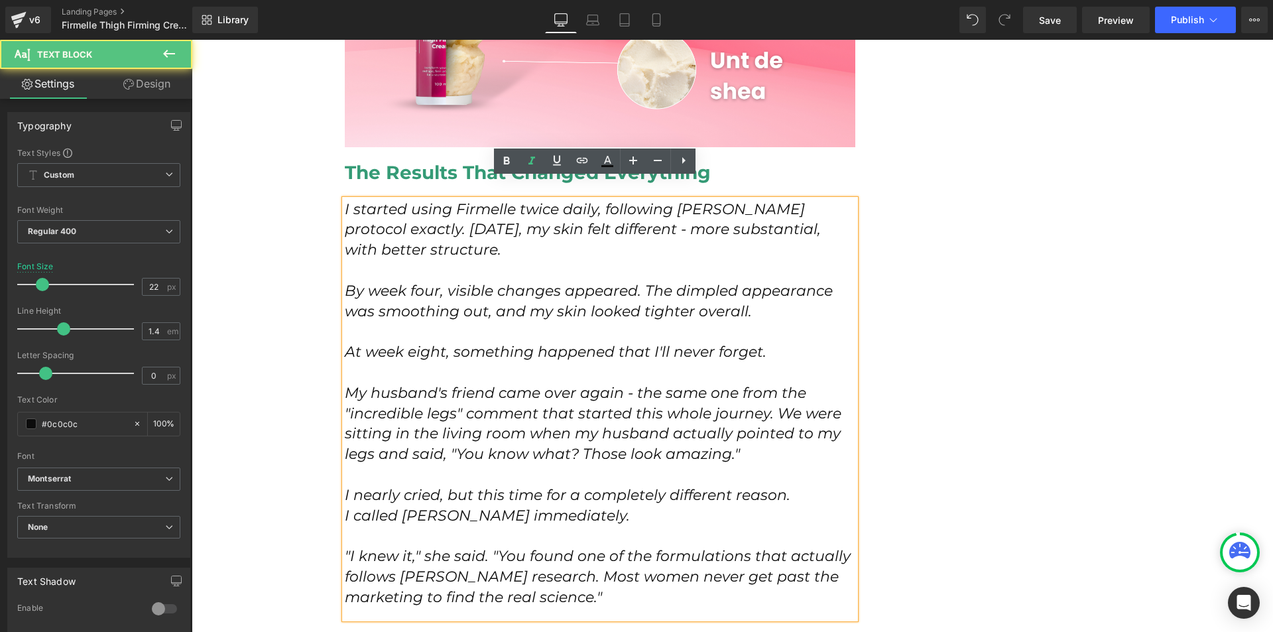
drag, startPoint x: 342, startPoint y: 190, endPoint x: 817, endPoint y: 615, distance: 637.9
click at [625, 583] on div "I started using Firmelle twice daily, following [PERSON_NAME] protocol exactly.…" at bounding box center [600, 409] width 511 height 419
click at [533, 164] on icon at bounding box center [532, 161] width 7 height 8
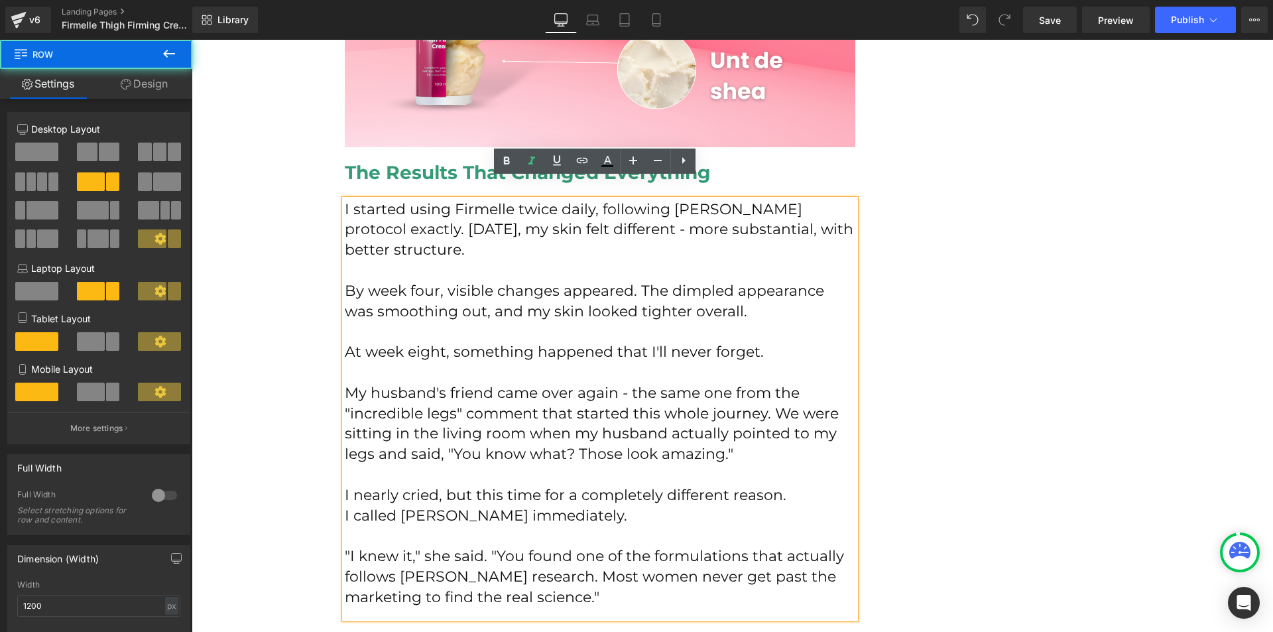
click at [890, 256] on div "How I Discovered the Red Carpet Secret That Finally Fixed My [MEDICAL_DATA] at …" at bounding box center [733, 492] width 796 height 11268
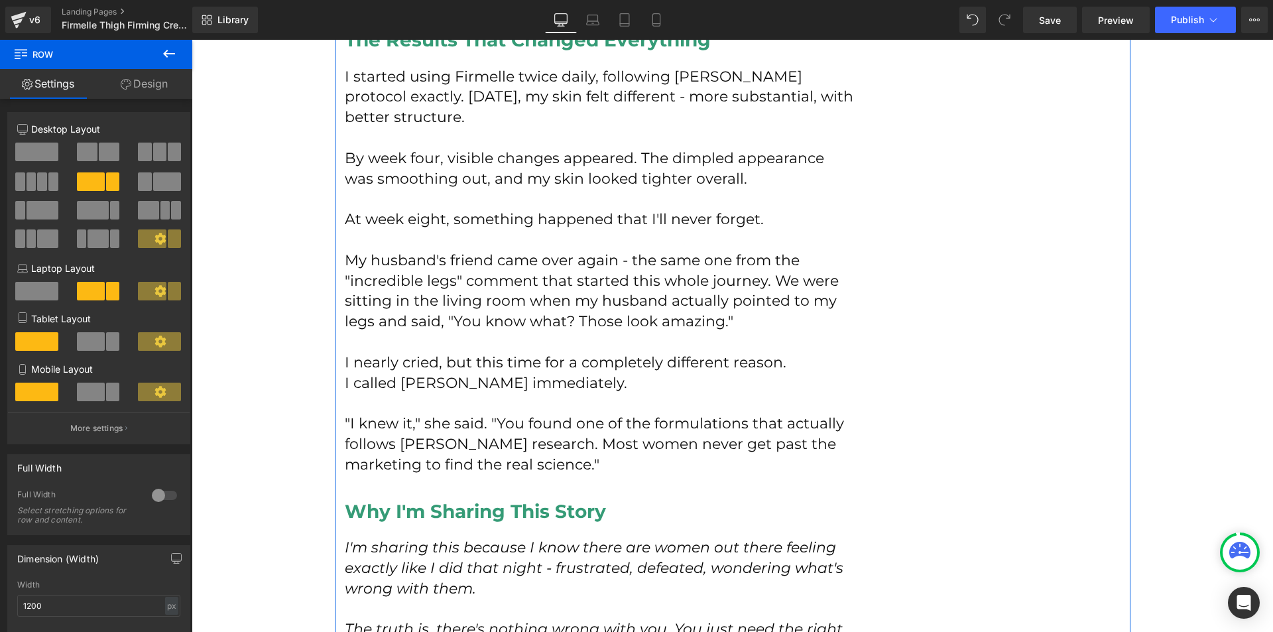
scroll to position [5372, 0]
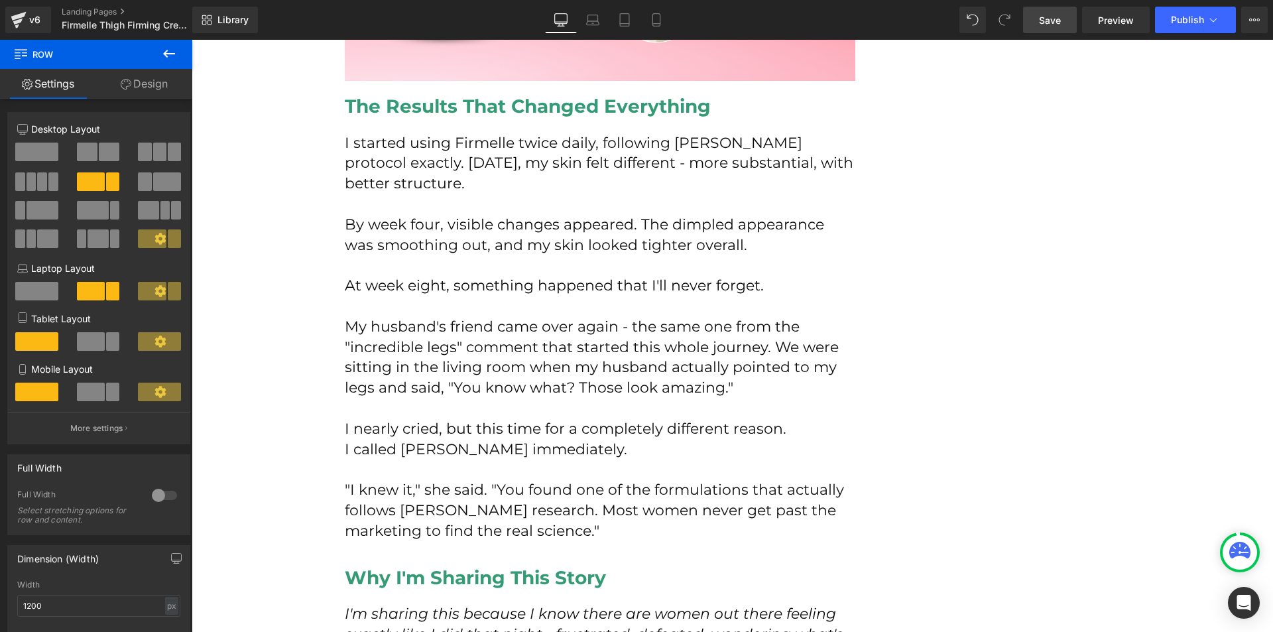
click at [1034, 27] on link "Save" at bounding box center [1050, 20] width 54 height 27
